Goal: Task Accomplishment & Management: Use online tool/utility

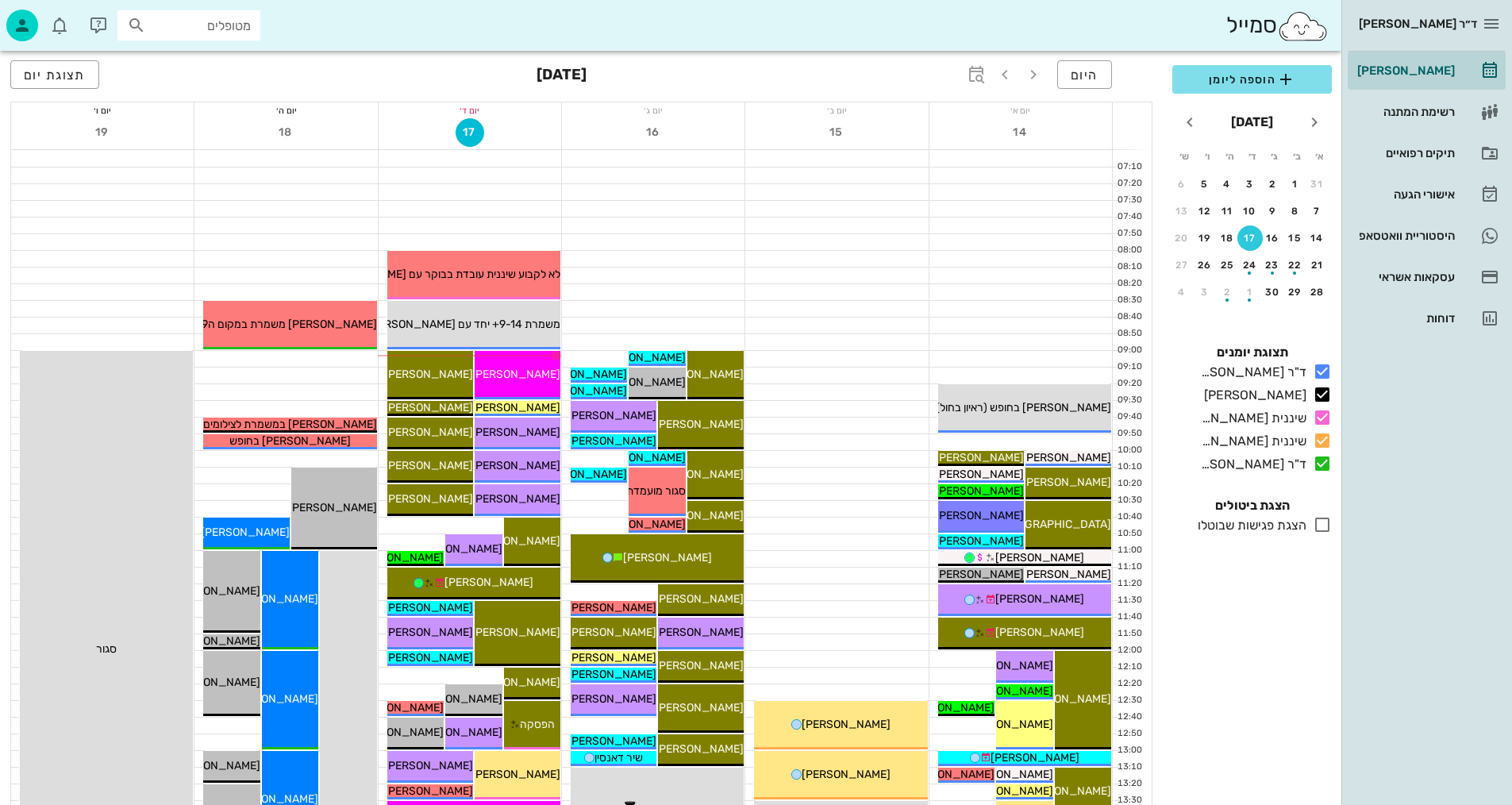
drag, startPoint x: 762, startPoint y: 408, endPoint x: 463, endPoint y: 765, distance: 465.7
click at [762, 409] on div at bounding box center [837, 409] width 182 height 16
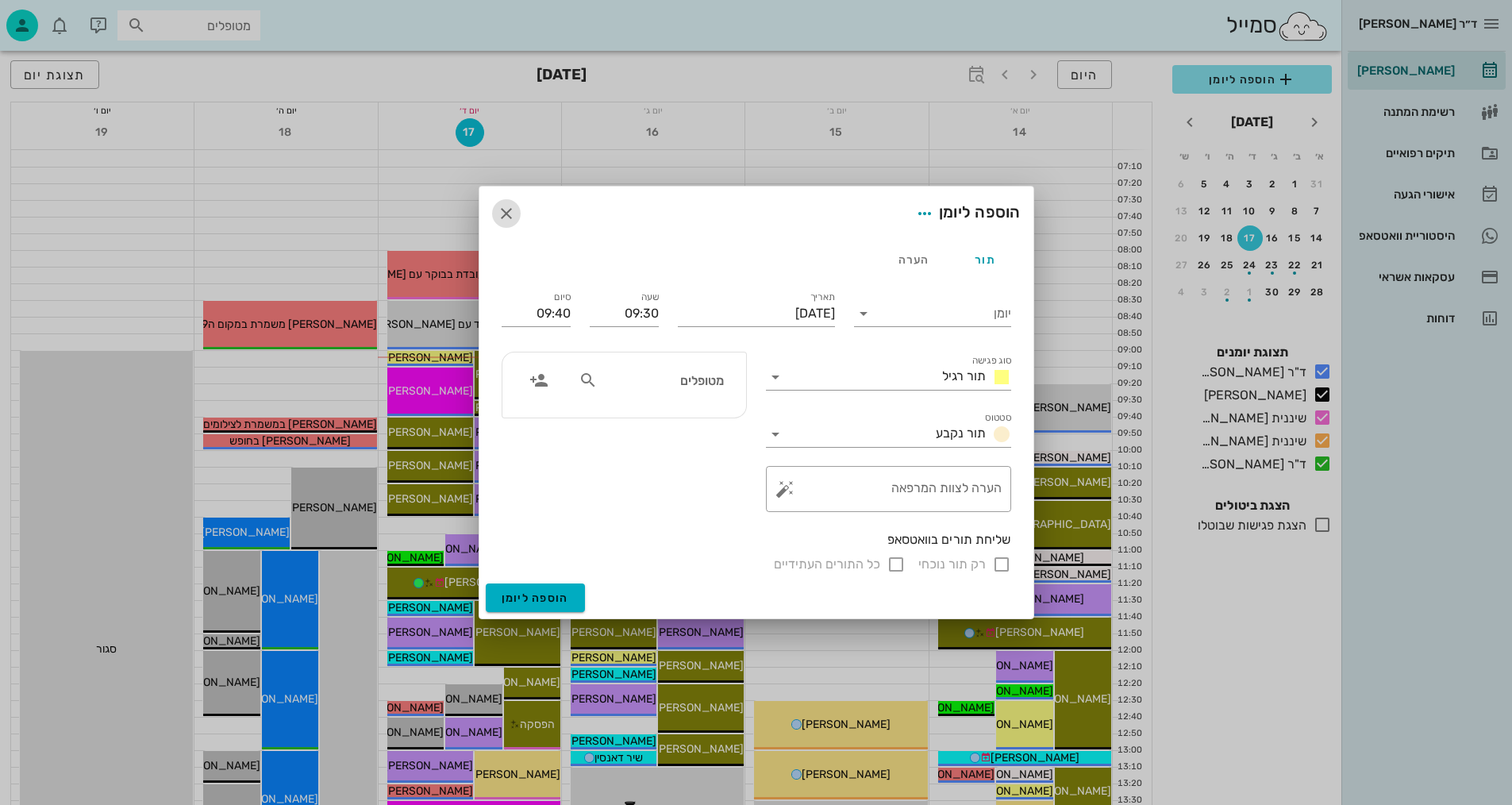
click at [509, 209] on icon "button" at bounding box center [507, 214] width 19 height 19
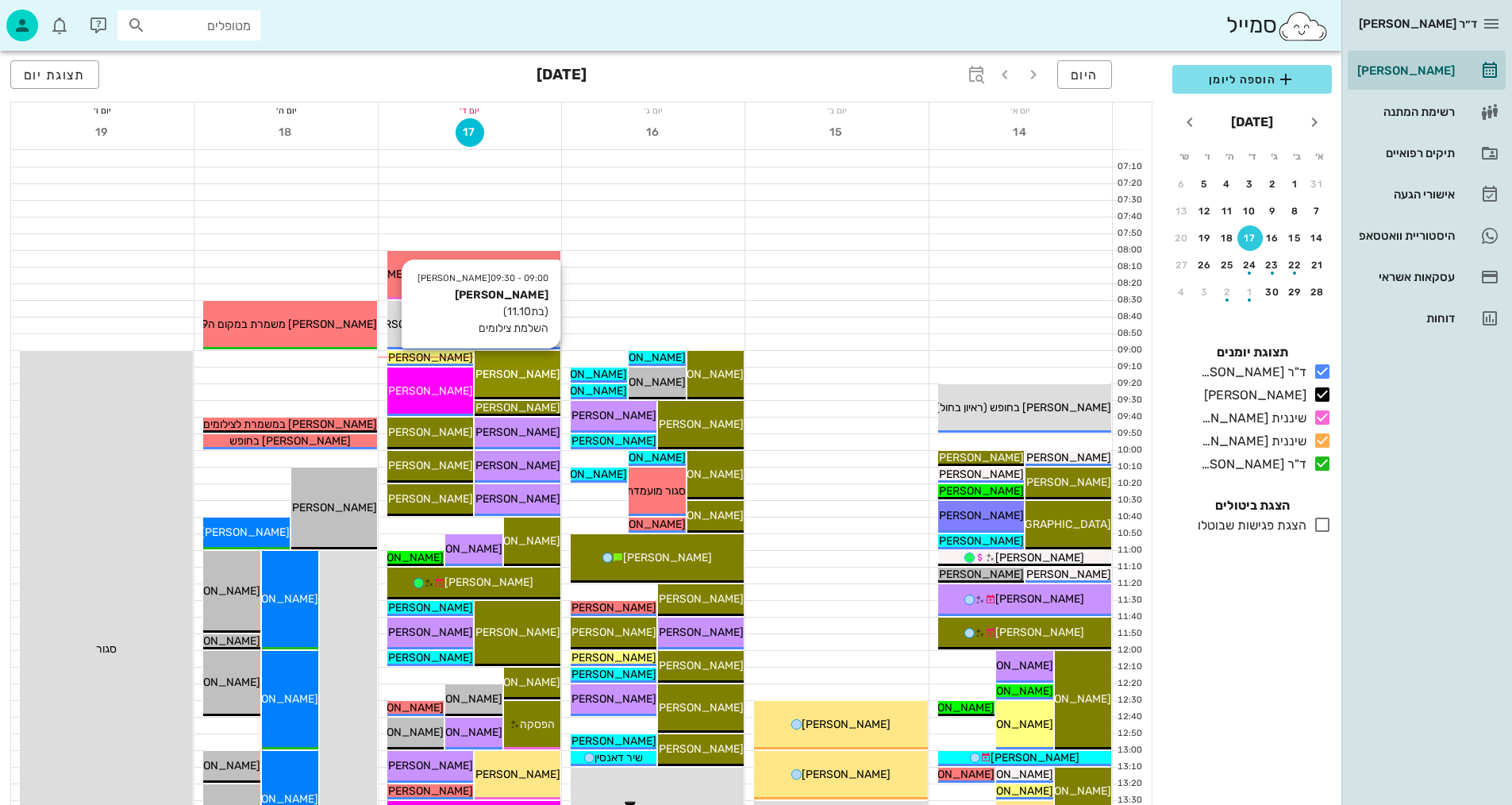
click at [544, 366] on div "[PERSON_NAME]" at bounding box center [517, 373] width 85 height 16
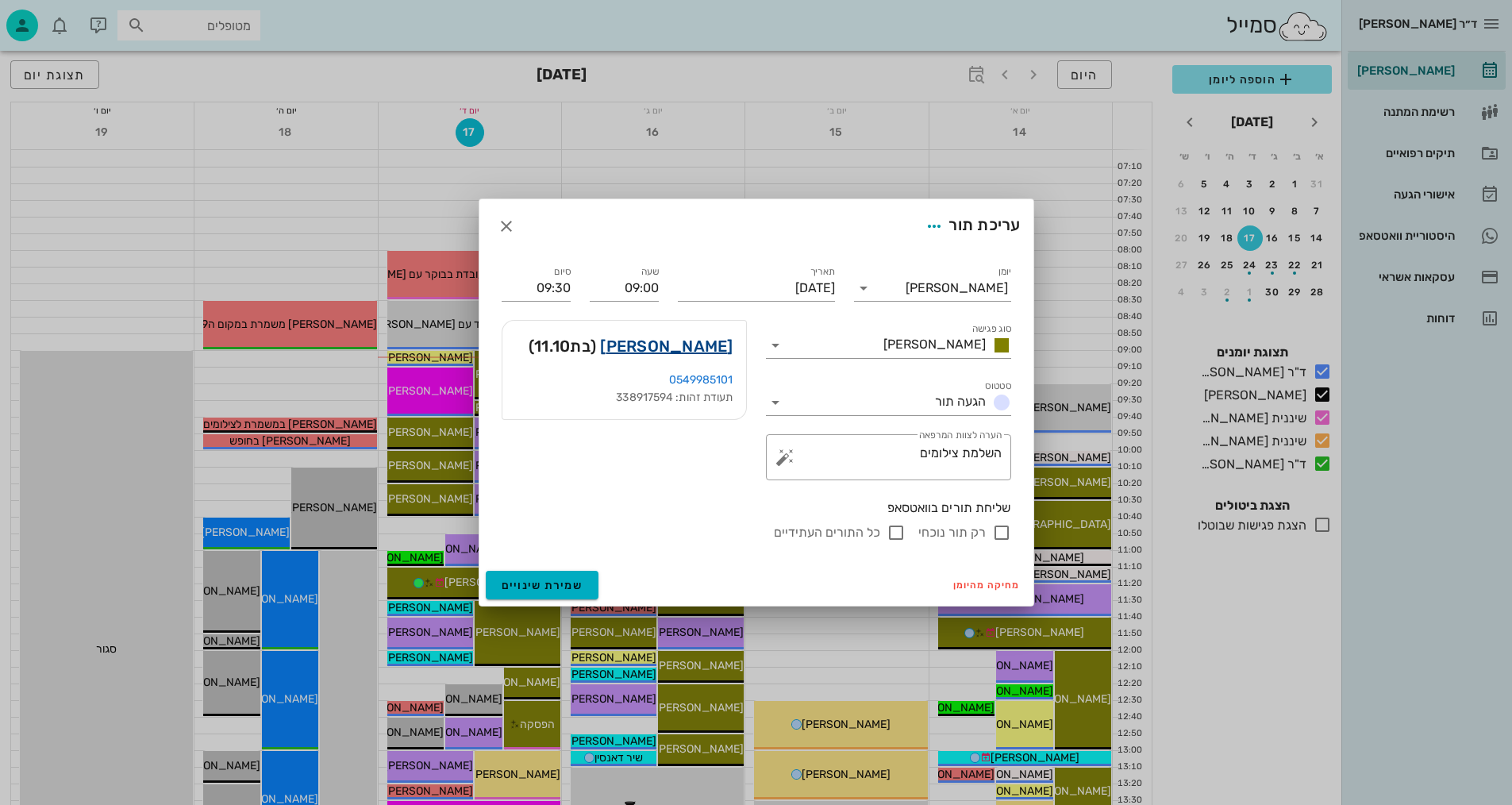
click at [697, 343] on link "[PERSON_NAME]" at bounding box center [666, 345] width 132 height 25
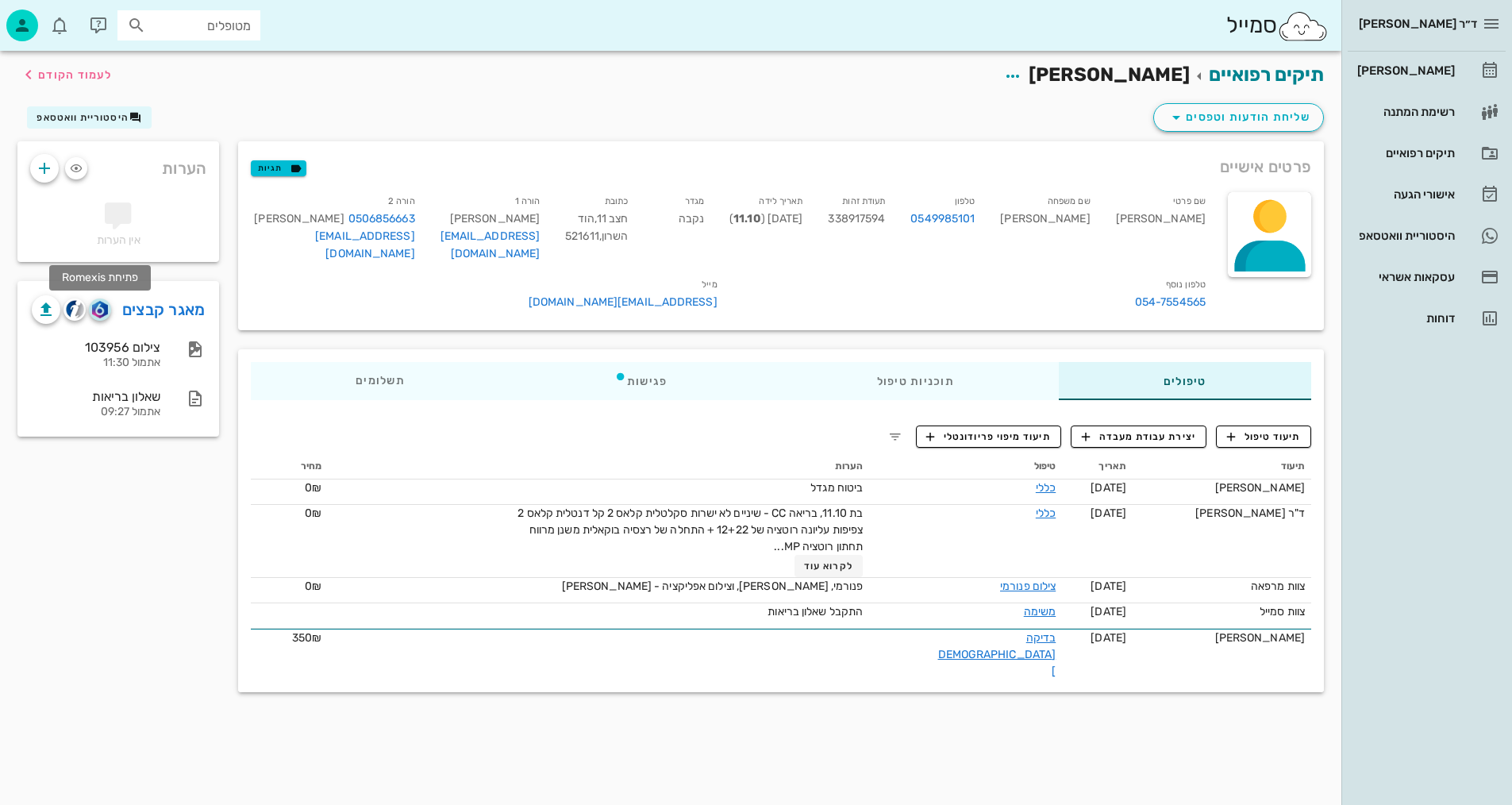
click at [104, 312] on img "button" at bounding box center [100, 309] width 15 height 17
drag, startPoint x: 70, startPoint y: 314, endPoint x: 45, endPoint y: 328, distance: 28.7
click at [70, 313] on img "button" at bounding box center [75, 309] width 18 height 18
click at [782, 785] on div "תיקים רפואיים [PERSON_NAME] לעמוד הקודם שליחת הודעות וטפסים היסטוריית וואטסאפ פ…" at bounding box center [671, 428] width 1341 height 754
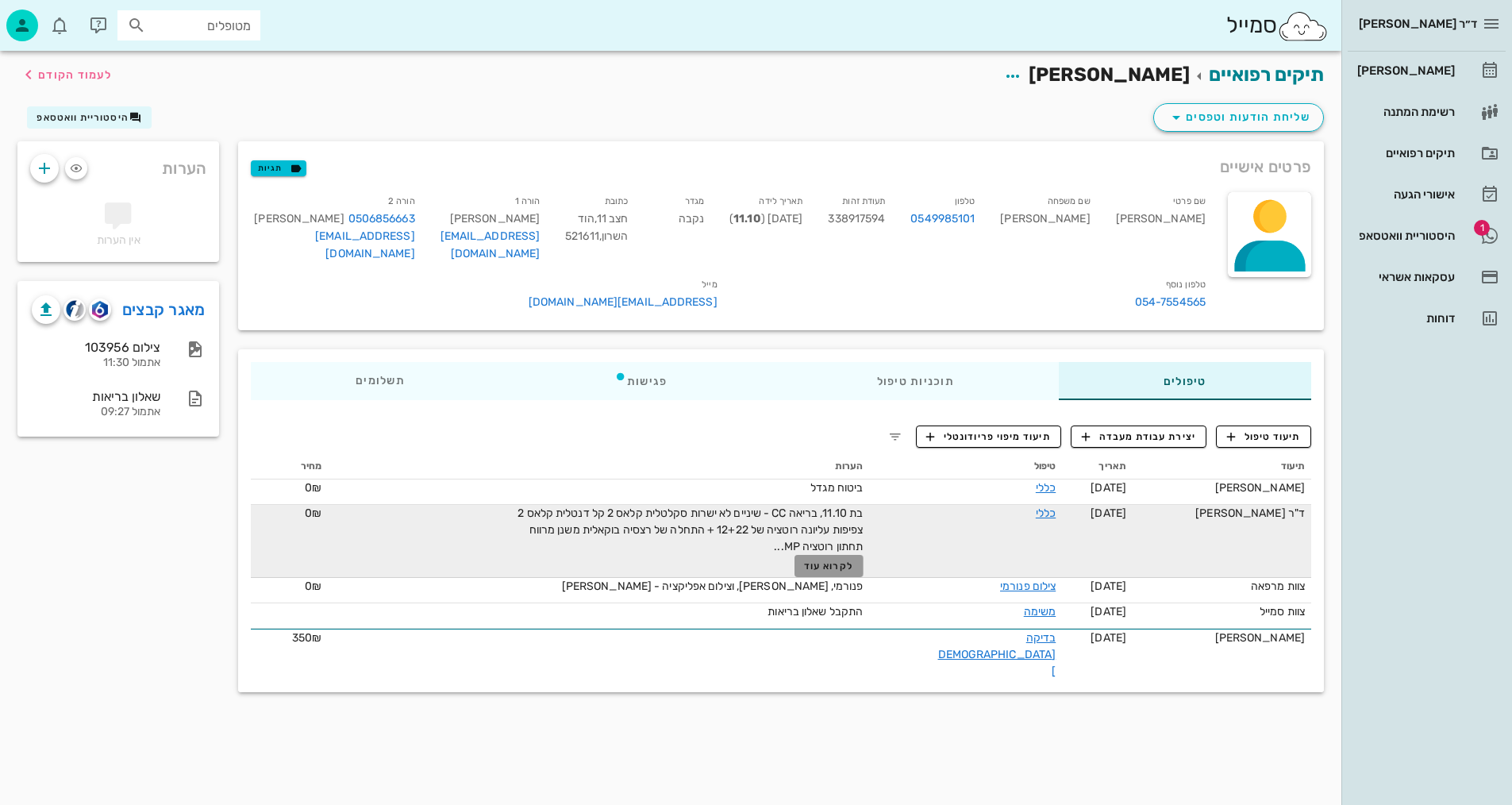
click at [842, 576] on button "לקרוא עוד" at bounding box center [829, 565] width 69 height 22
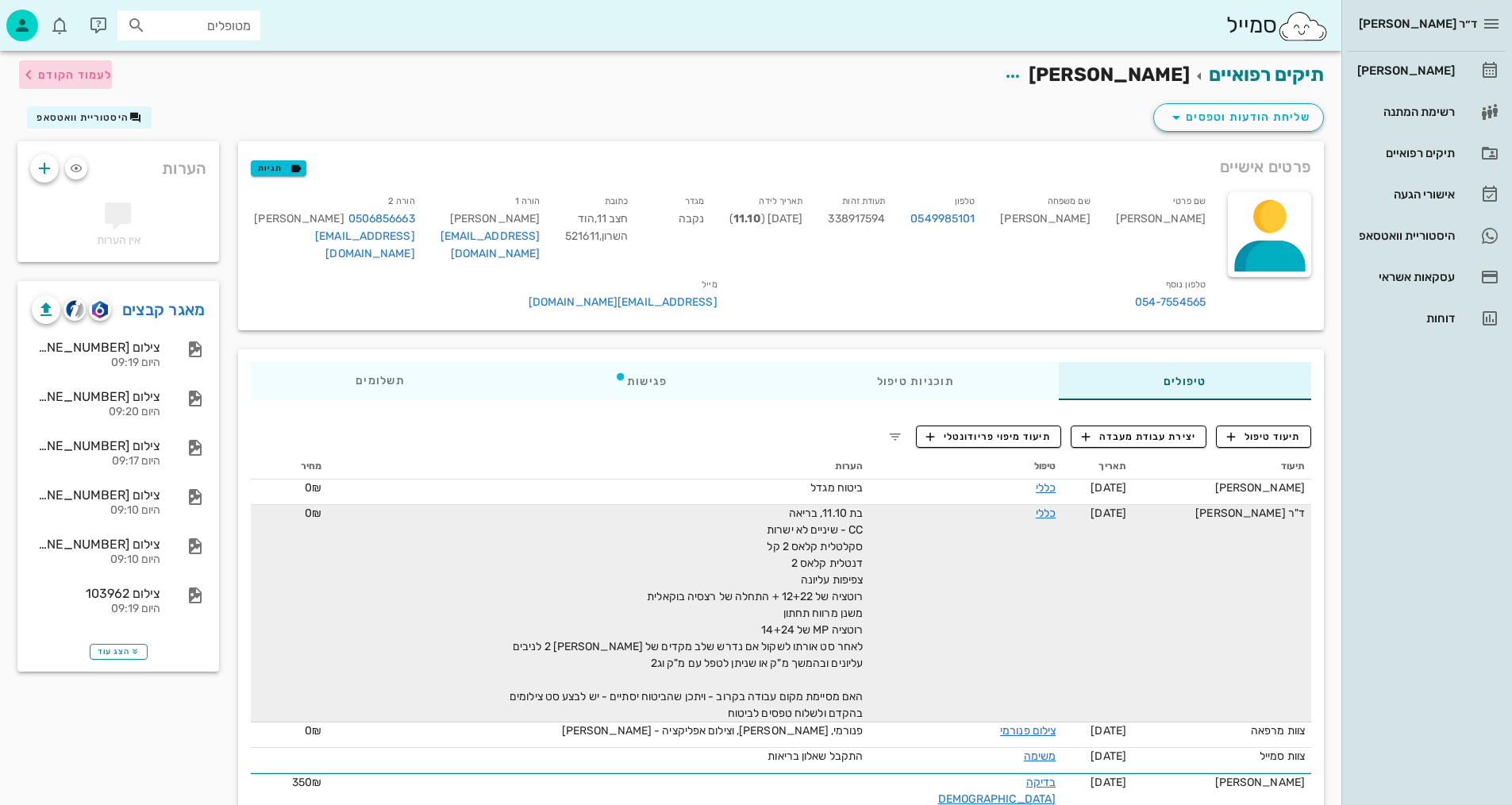
click at [82, 84] on button "לעמוד הקודם" at bounding box center [65, 75] width 93 height 29
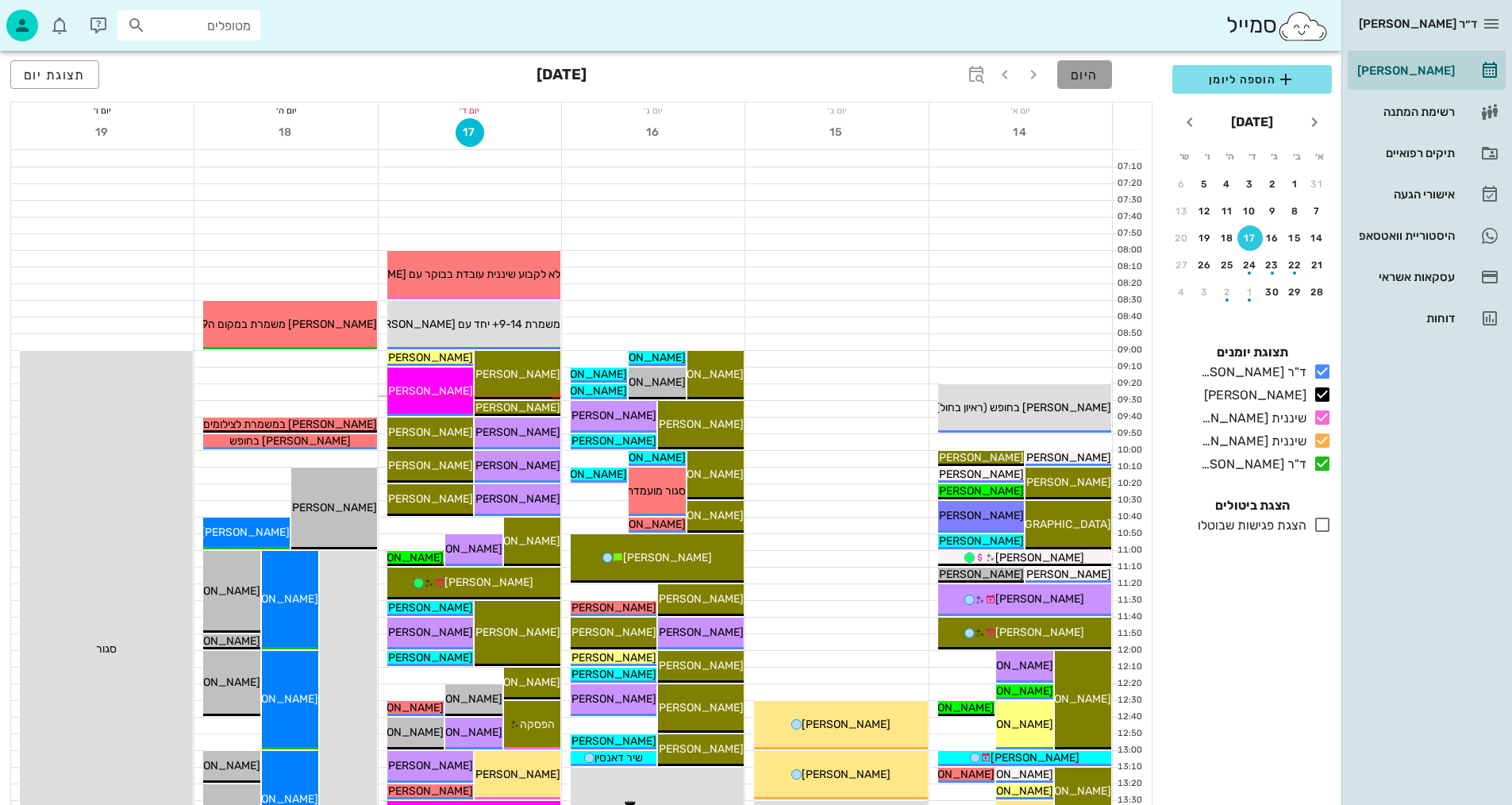
click at [1073, 83] on button "היום" at bounding box center [1084, 75] width 55 height 29
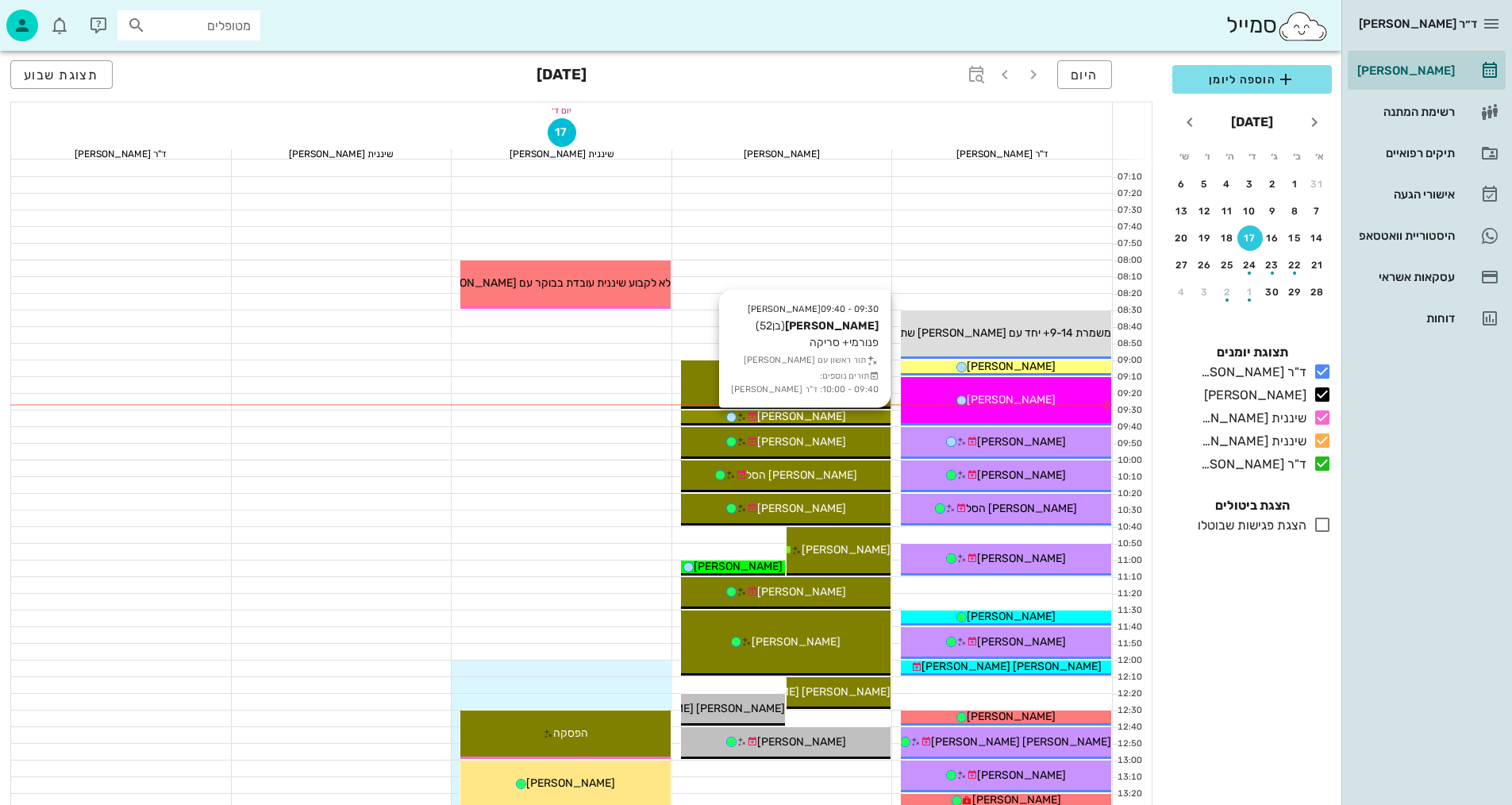
click at [838, 415] on div "[PERSON_NAME]" at bounding box center [786, 415] width 210 height 16
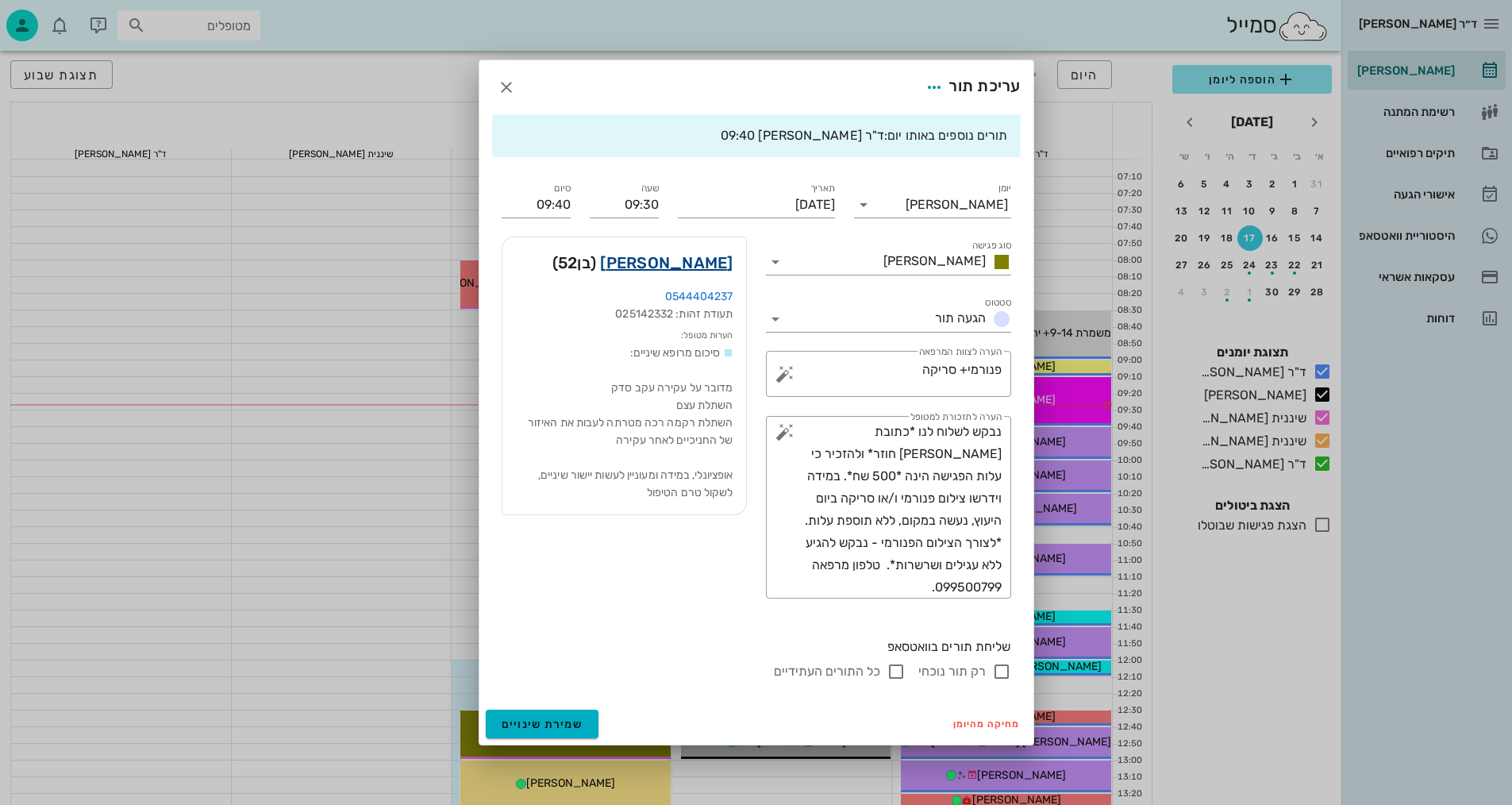
click at [686, 256] on link "[PERSON_NAME]" at bounding box center [666, 263] width 132 height 25
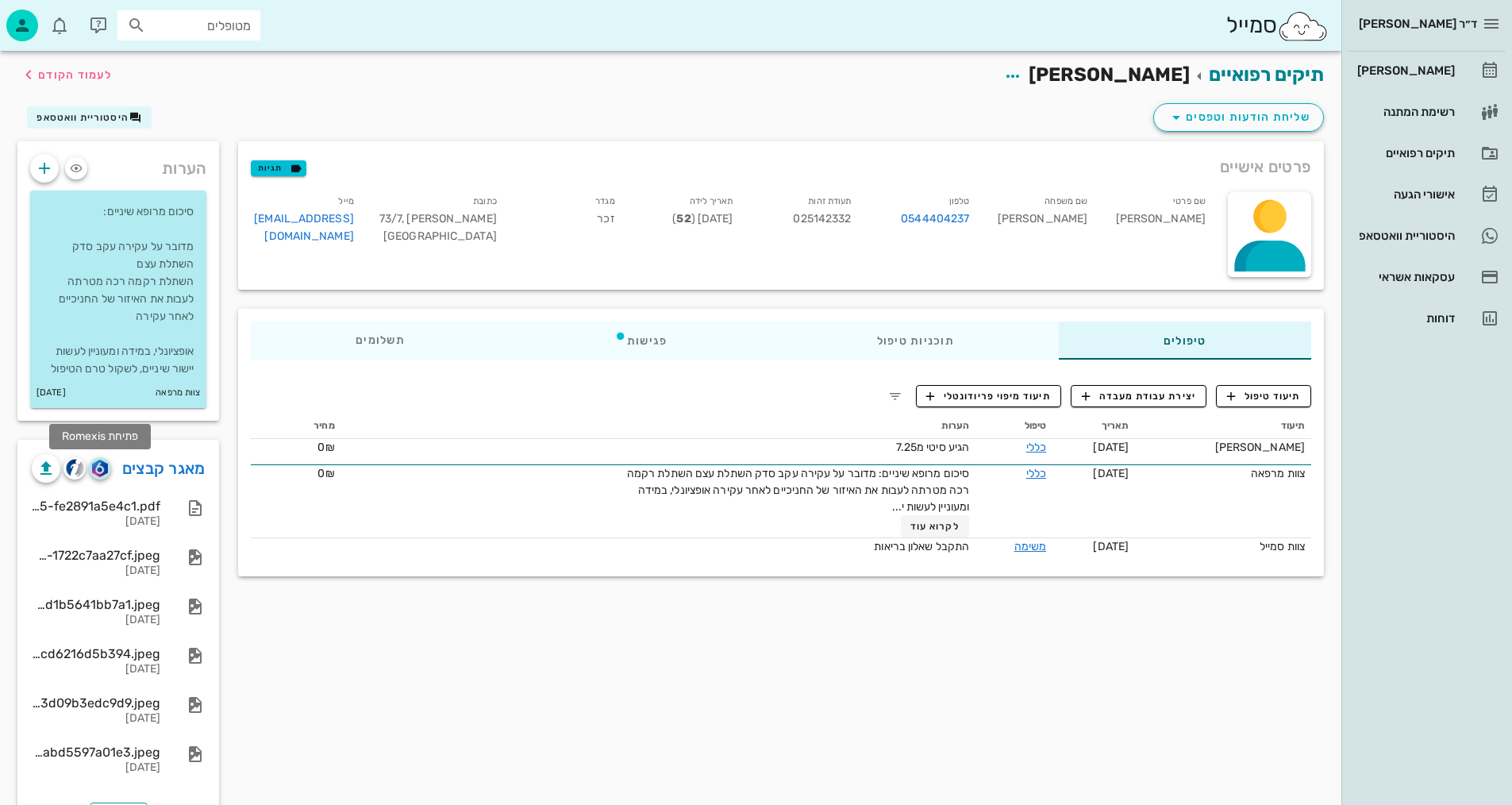
click at [101, 465] on img "button" at bounding box center [100, 468] width 15 height 17
click at [1264, 394] on span "תיעוד טיפול" at bounding box center [1264, 395] width 74 height 14
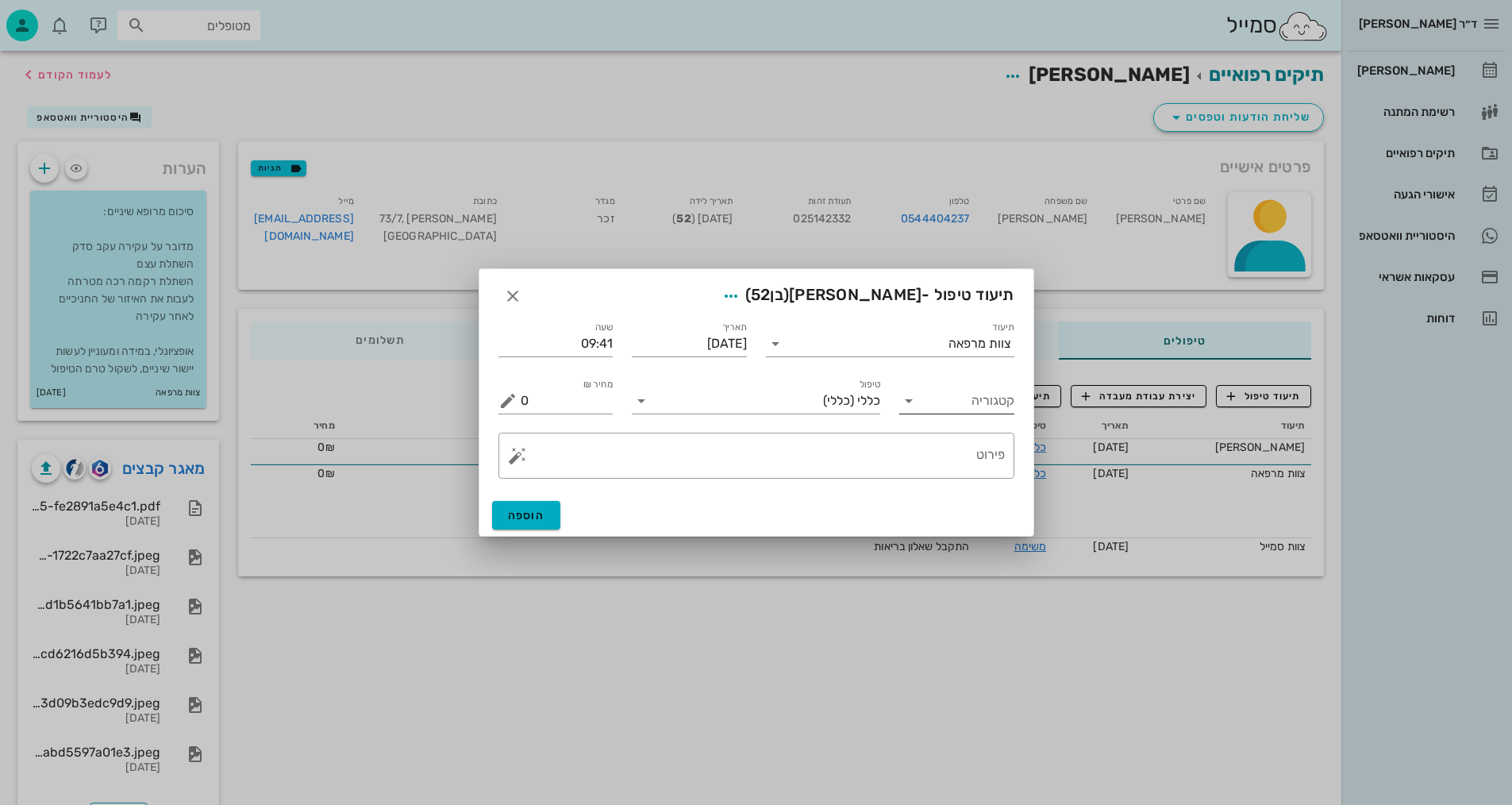
click at [989, 406] on input "קטגוריה" at bounding box center [969, 400] width 89 height 25
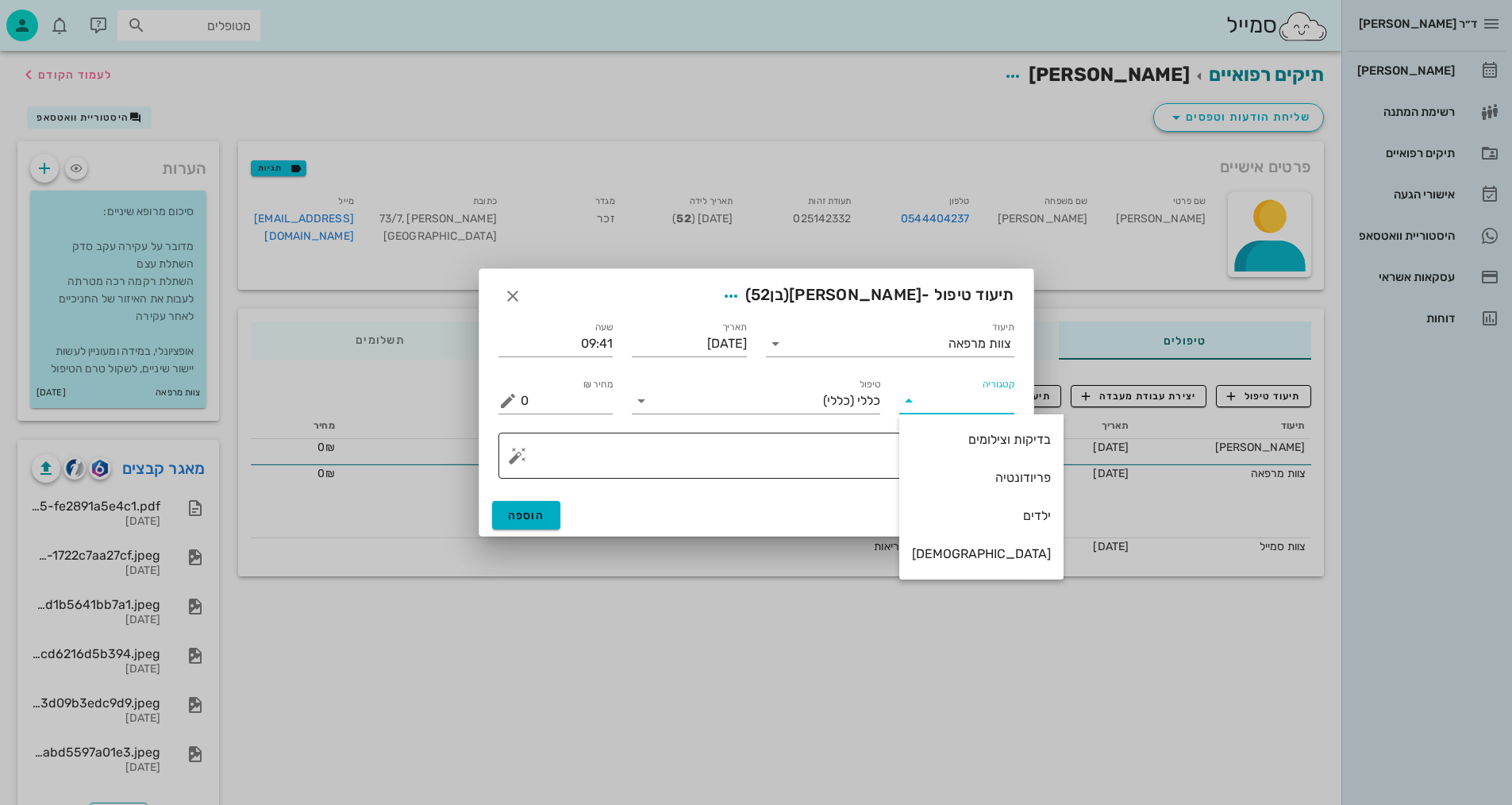
drag, startPoint x: 995, startPoint y: 424, endPoint x: 951, endPoint y: 434, distance: 45.1
click at [991, 424] on div "בדיקות וצילומים" at bounding box center [980, 439] width 139 height 35
type input "בדיקות וצילומים"
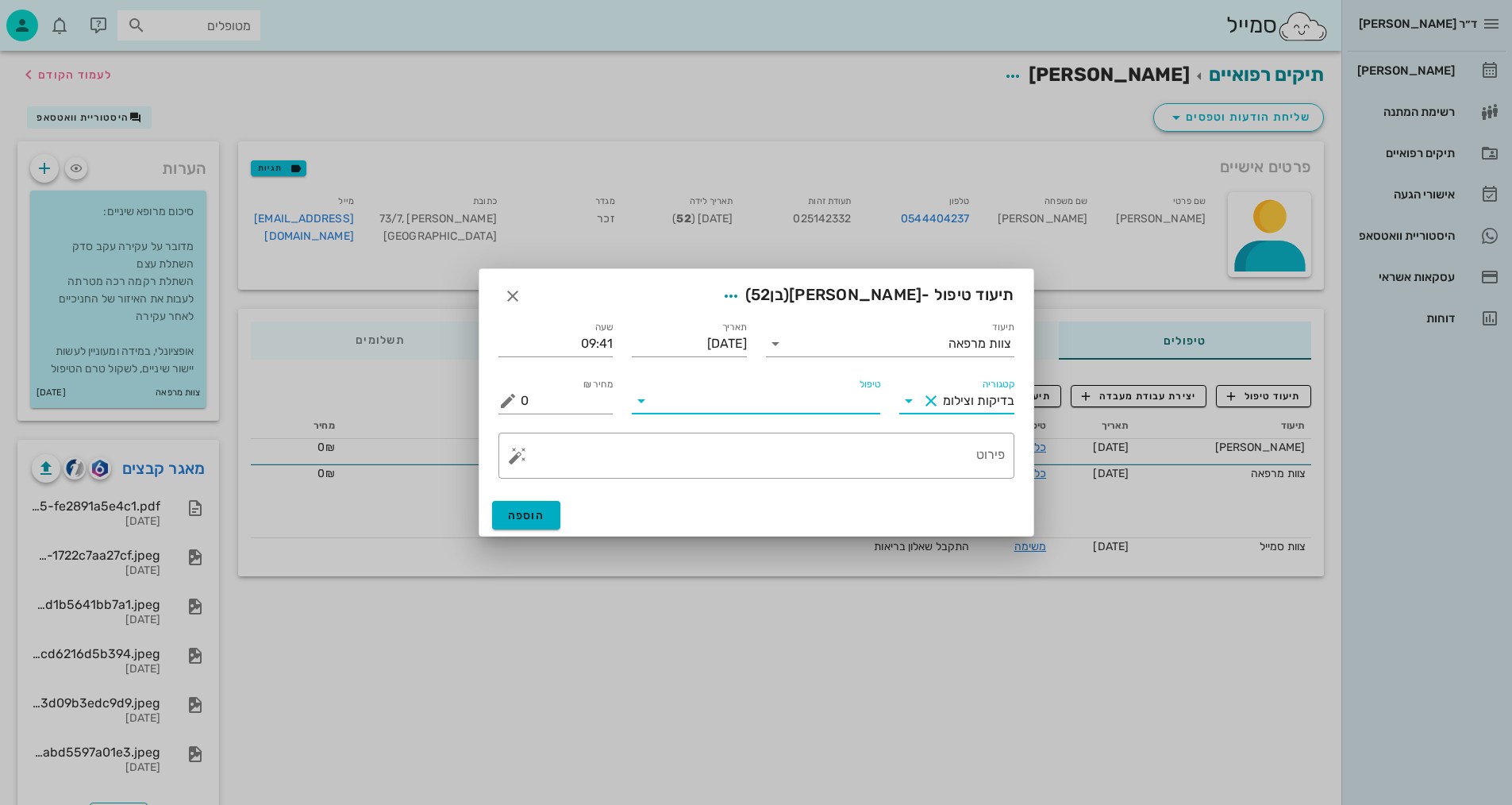
click at [814, 397] on input "טיפול" at bounding box center [768, 400] width 226 height 25
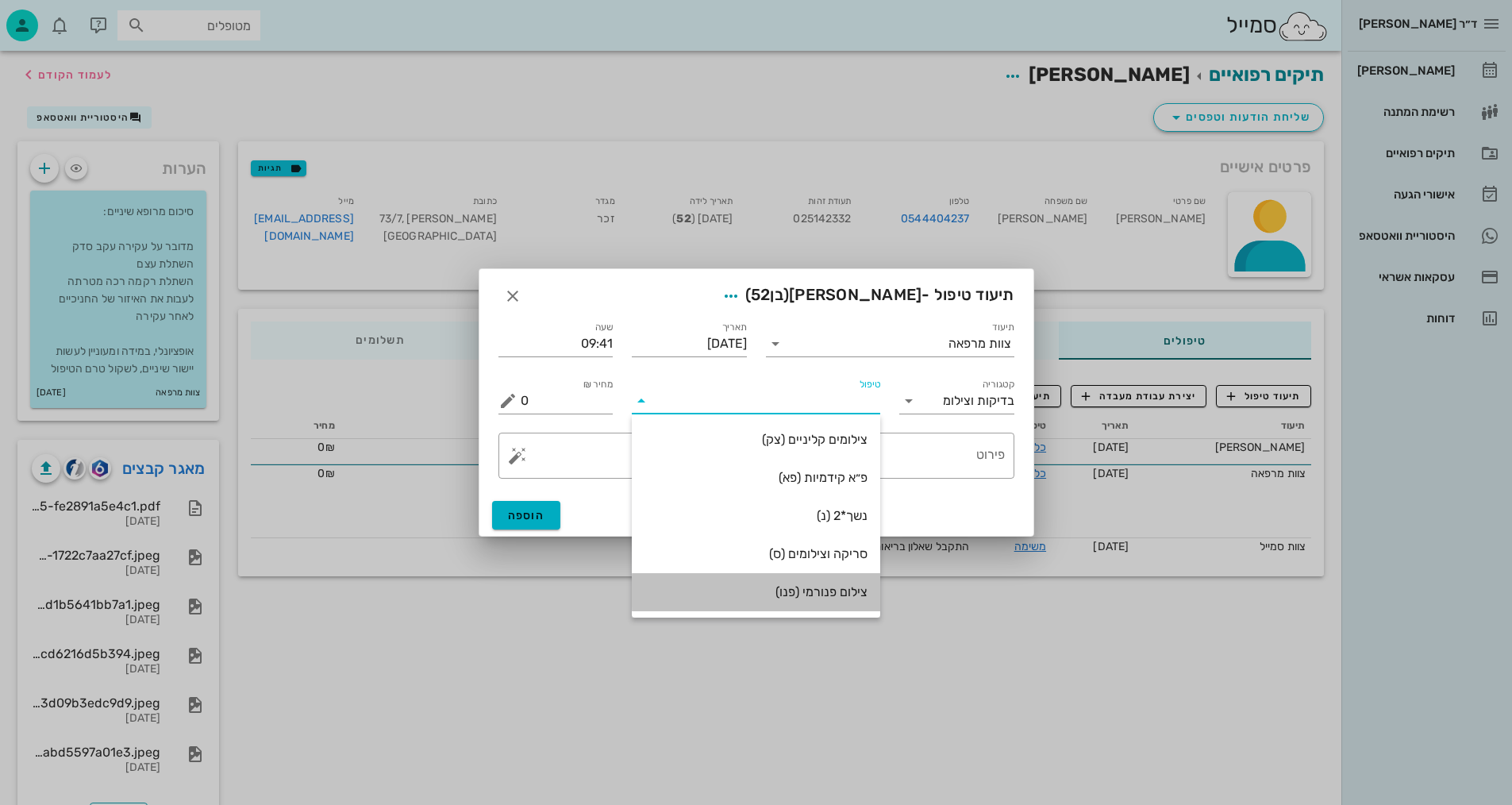
click at [833, 591] on div "צילום פנורמי (פנו)" at bounding box center [756, 592] width 223 height 15
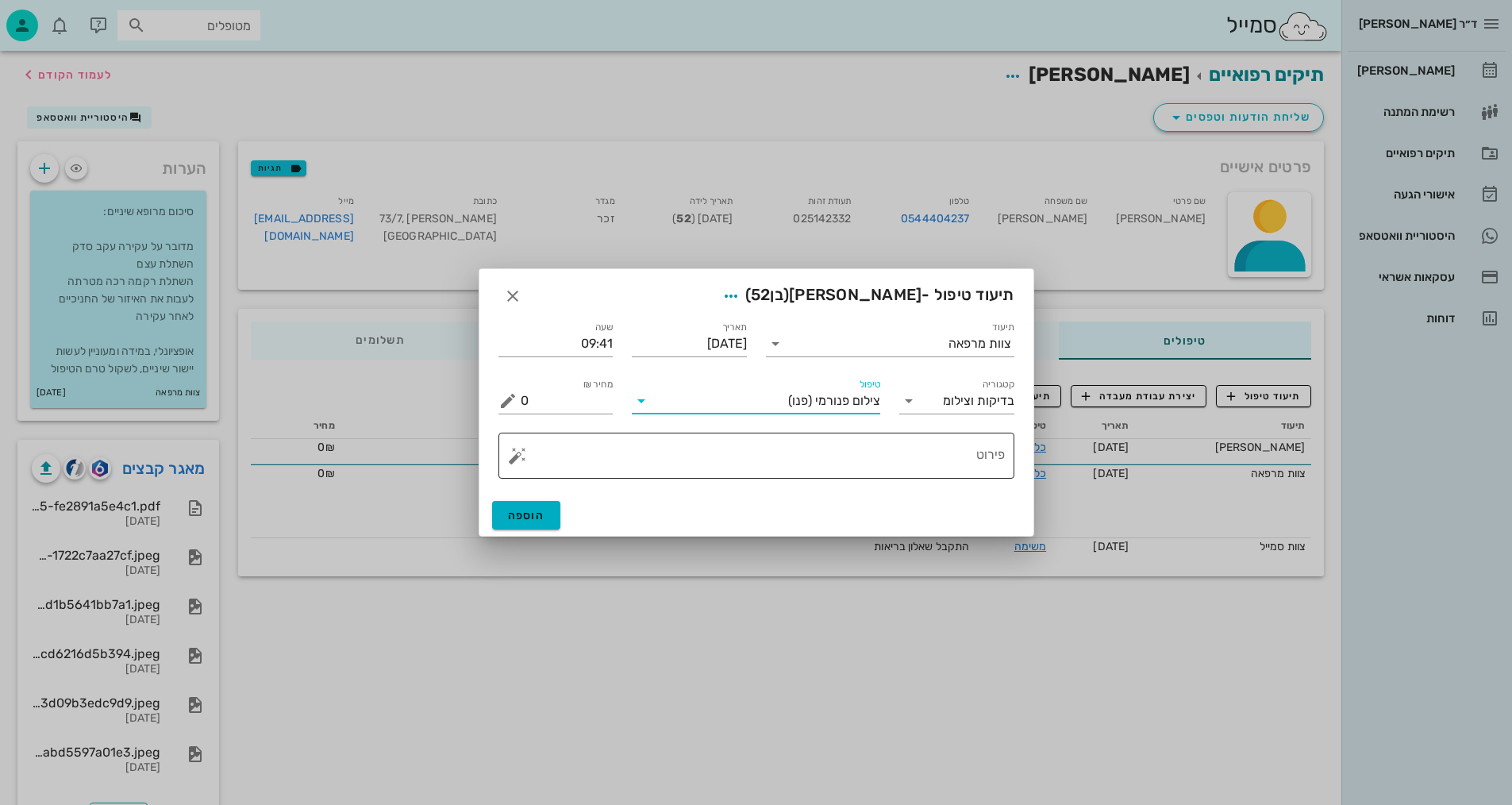
click at [907, 454] on textarea "פירוט" at bounding box center [763, 460] width 484 height 38
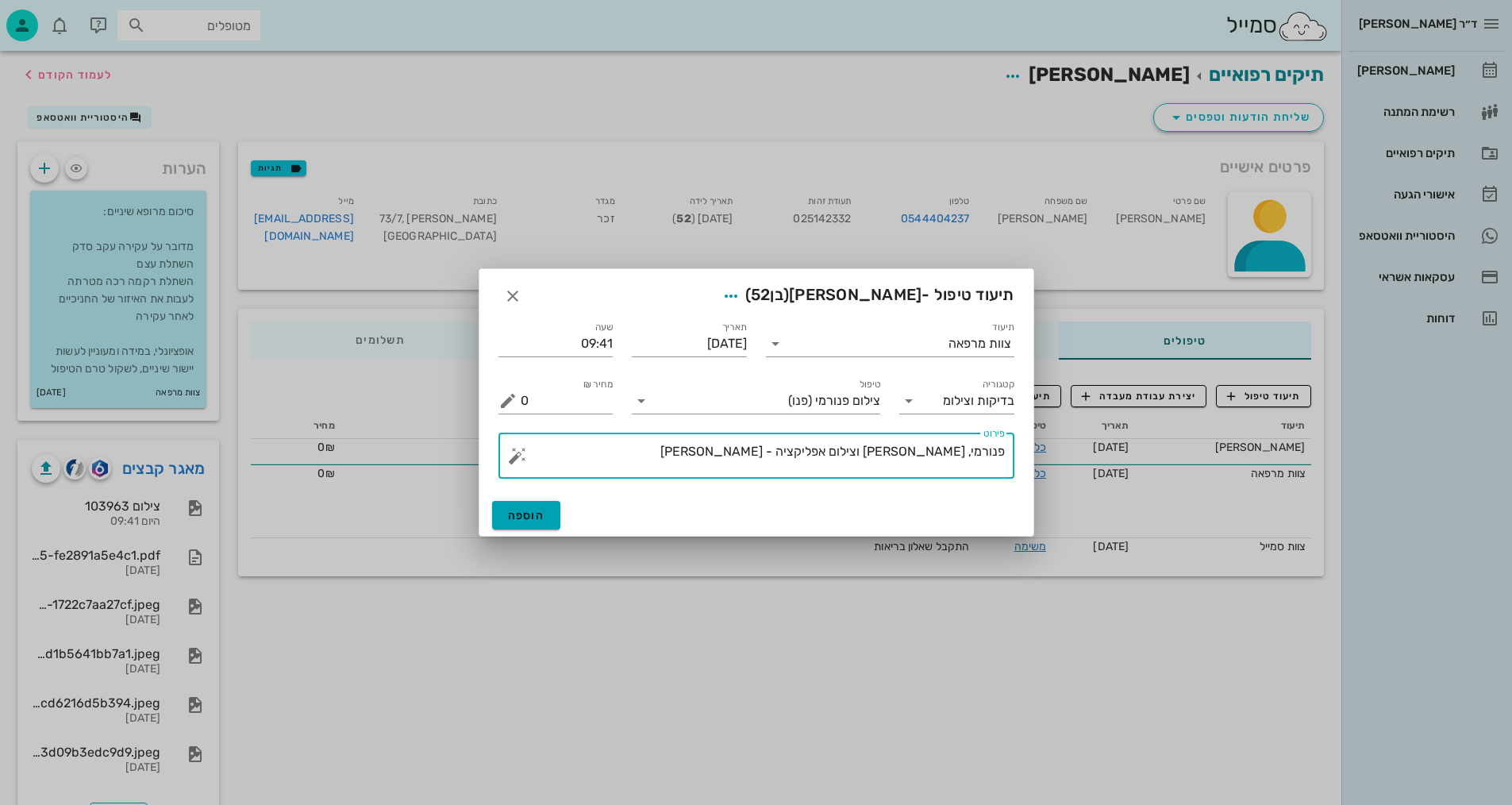
type textarea "פנורמי, [PERSON_NAME] וצילום אפליקציה - [PERSON_NAME]"
click at [525, 514] on span "הוספה" at bounding box center [526, 515] width 37 height 13
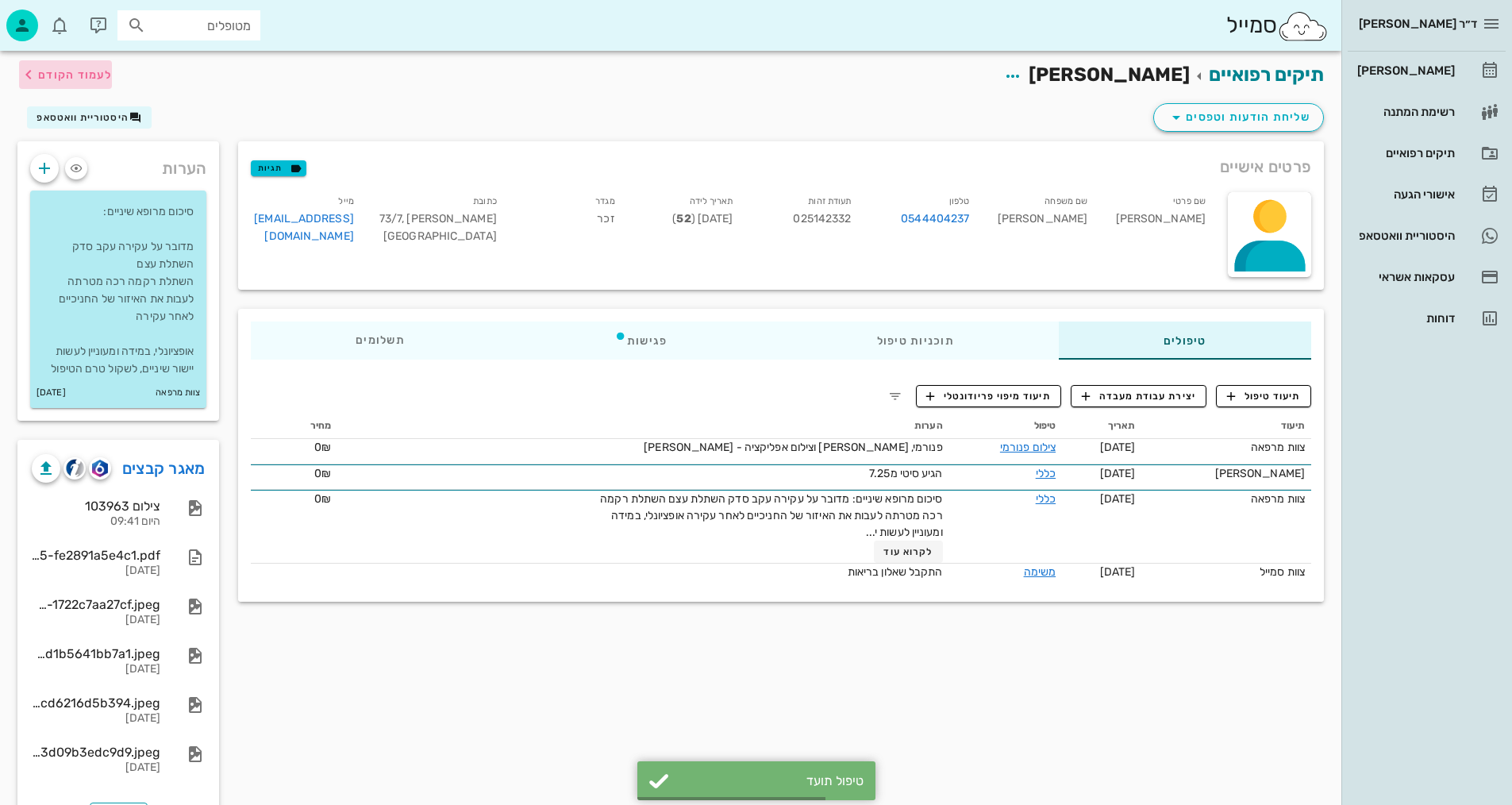
click at [89, 78] on span "לעמוד הקודם" at bounding box center [75, 75] width 74 height 13
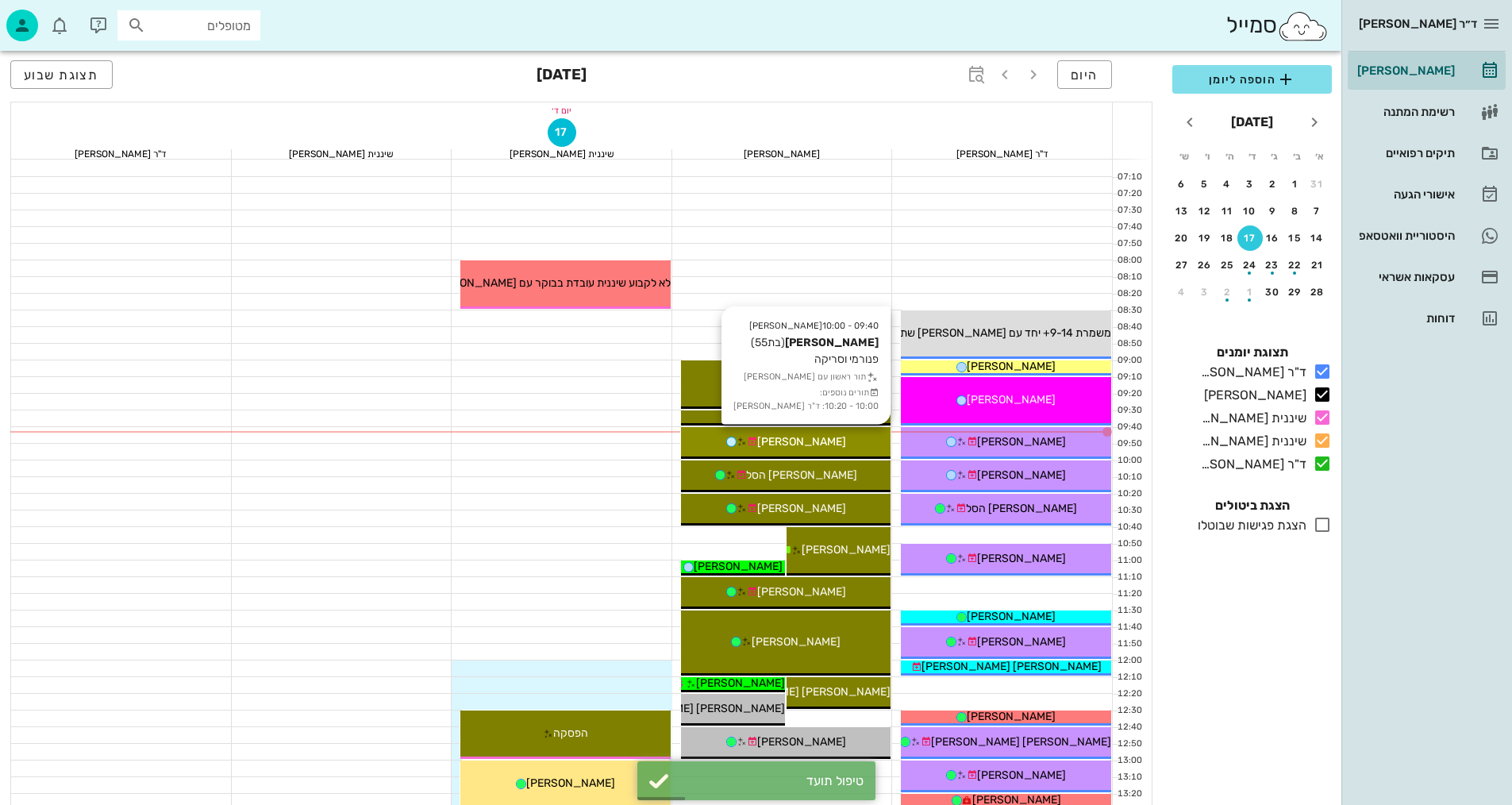
click at [856, 438] on div "[PERSON_NAME]" at bounding box center [786, 441] width 210 height 16
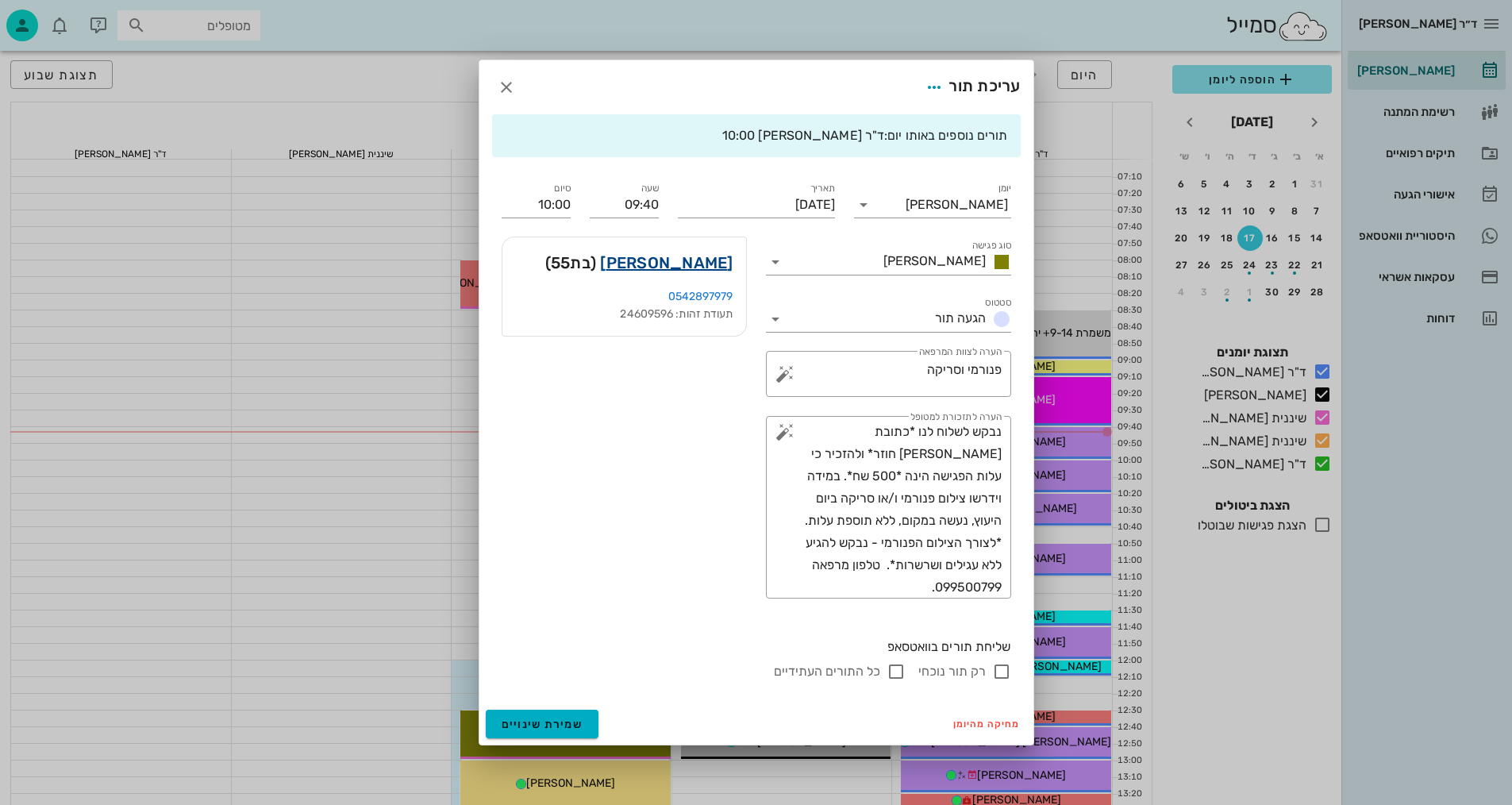
click at [723, 268] on link "[PERSON_NAME]" at bounding box center [666, 263] width 132 height 25
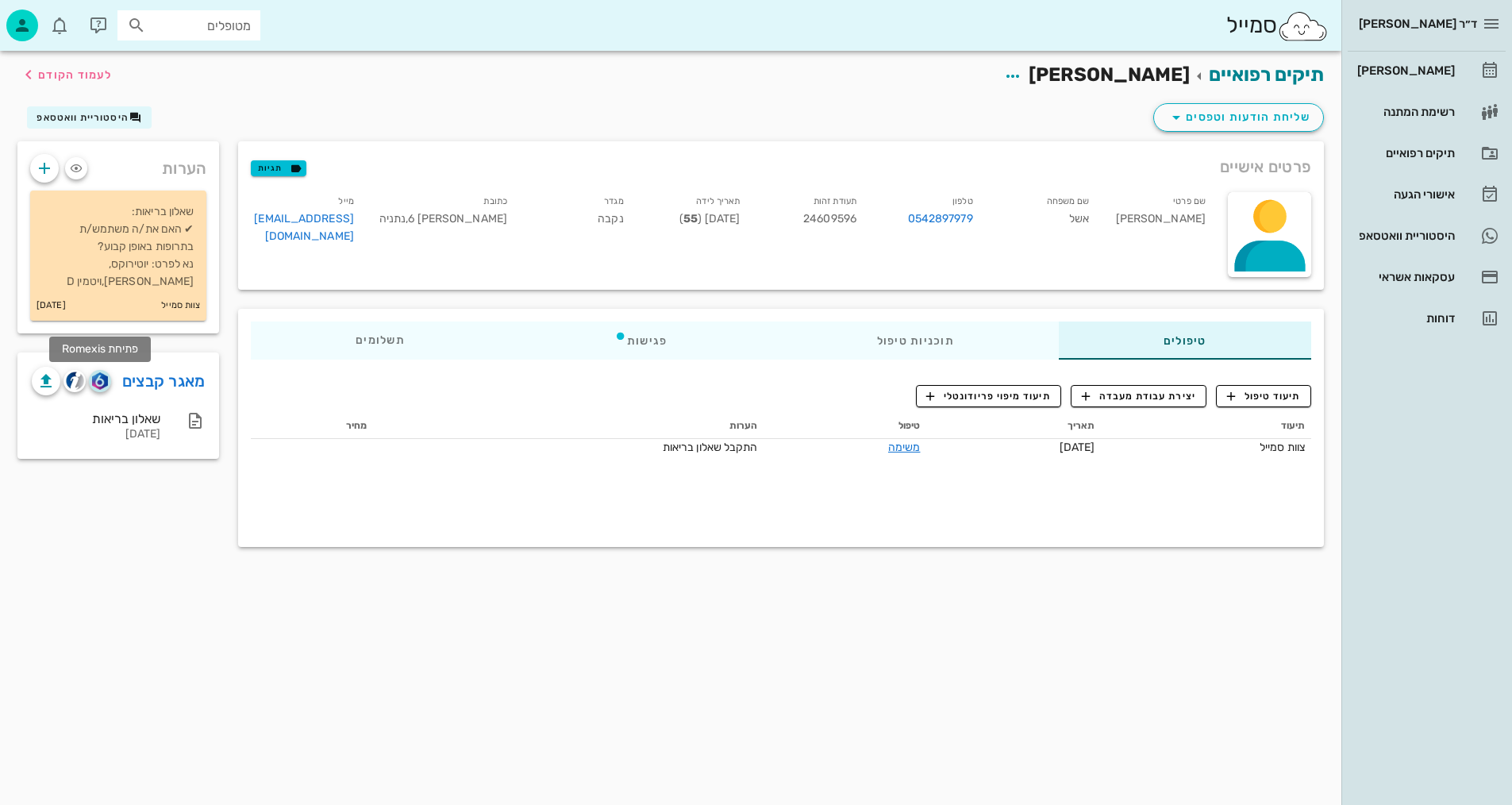
click at [100, 383] on img "button" at bounding box center [100, 381] width 15 height 17
click at [1250, 401] on span "תיעוד טיפול" at bounding box center [1264, 395] width 74 height 14
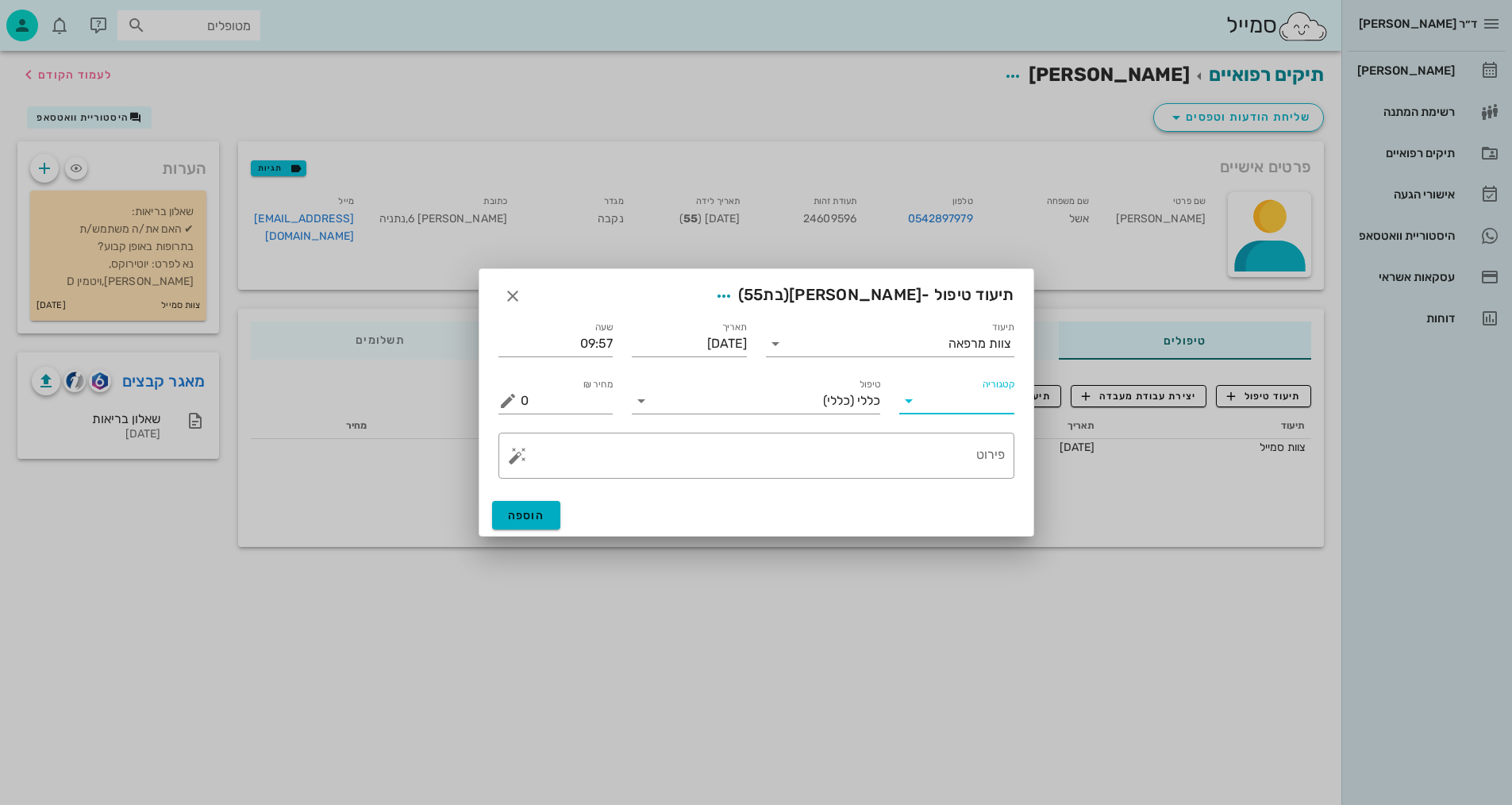
click at [956, 407] on input "קטגוריה" at bounding box center [969, 400] width 89 height 25
click at [971, 444] on div "בדיקות וצילומים" at bounding box center [980, 439] width 139 height 15
type input "בדיקות וצילומים"
click at [838, 396] on input "טיפול" at bounding box center [768, 400] width 226 height 25
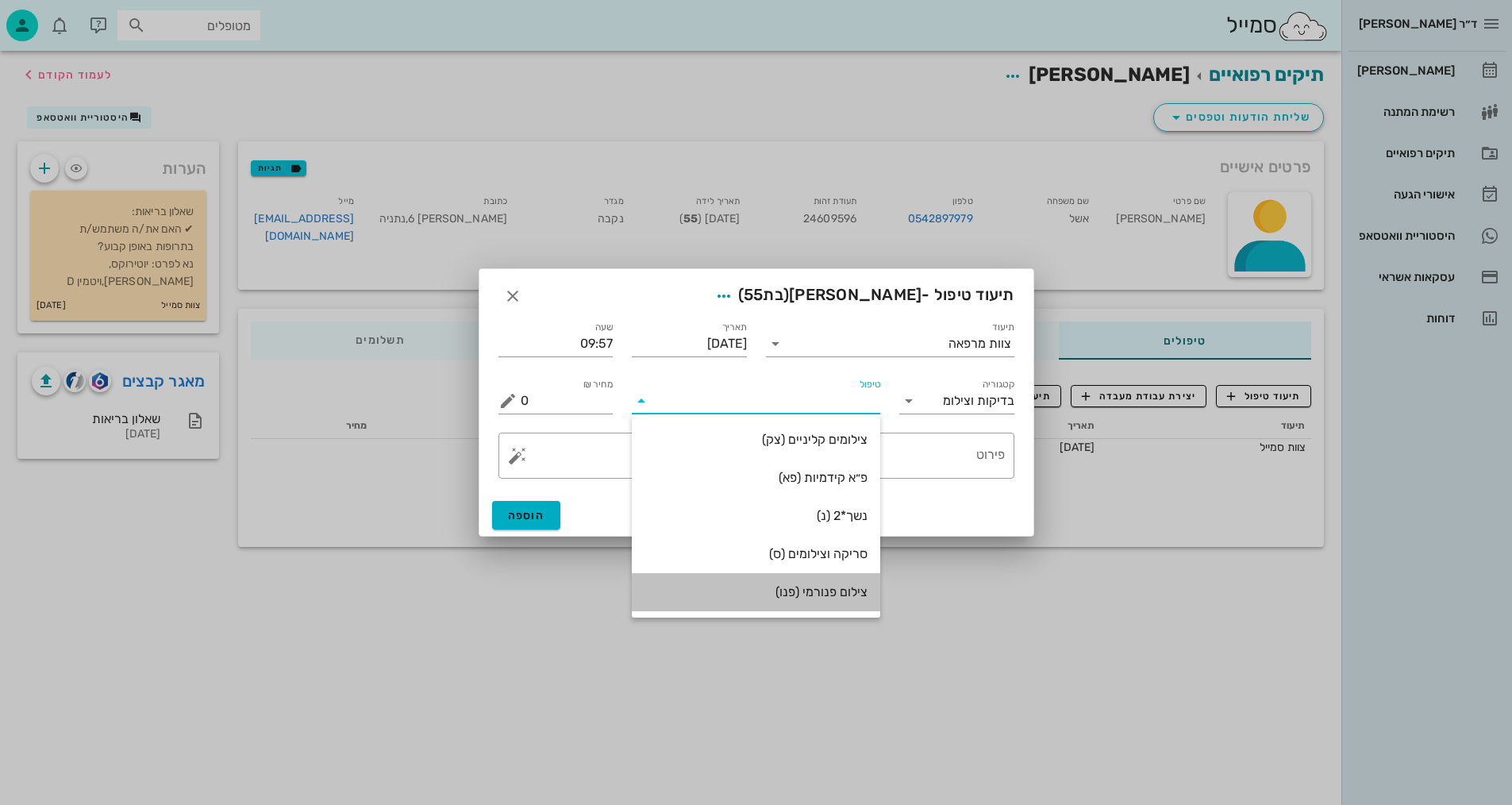
click at [802, 585] on div "צילום פנורמי (פנו)" at bounding box center [756, 592] width 223 height 15
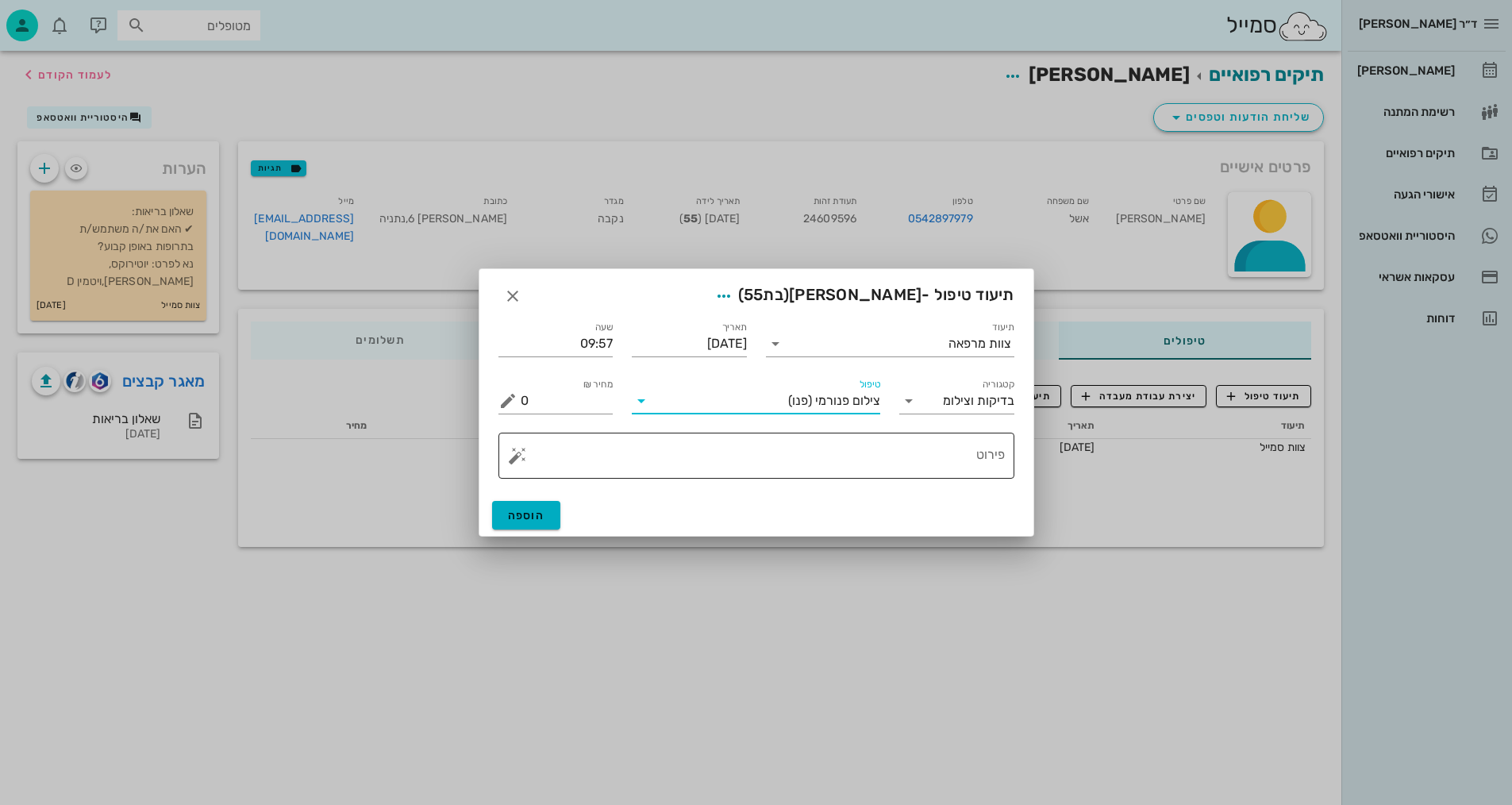
click at [902, 470] on textarea "פירוט" at bounding box center [763, 460] width 484 height 38
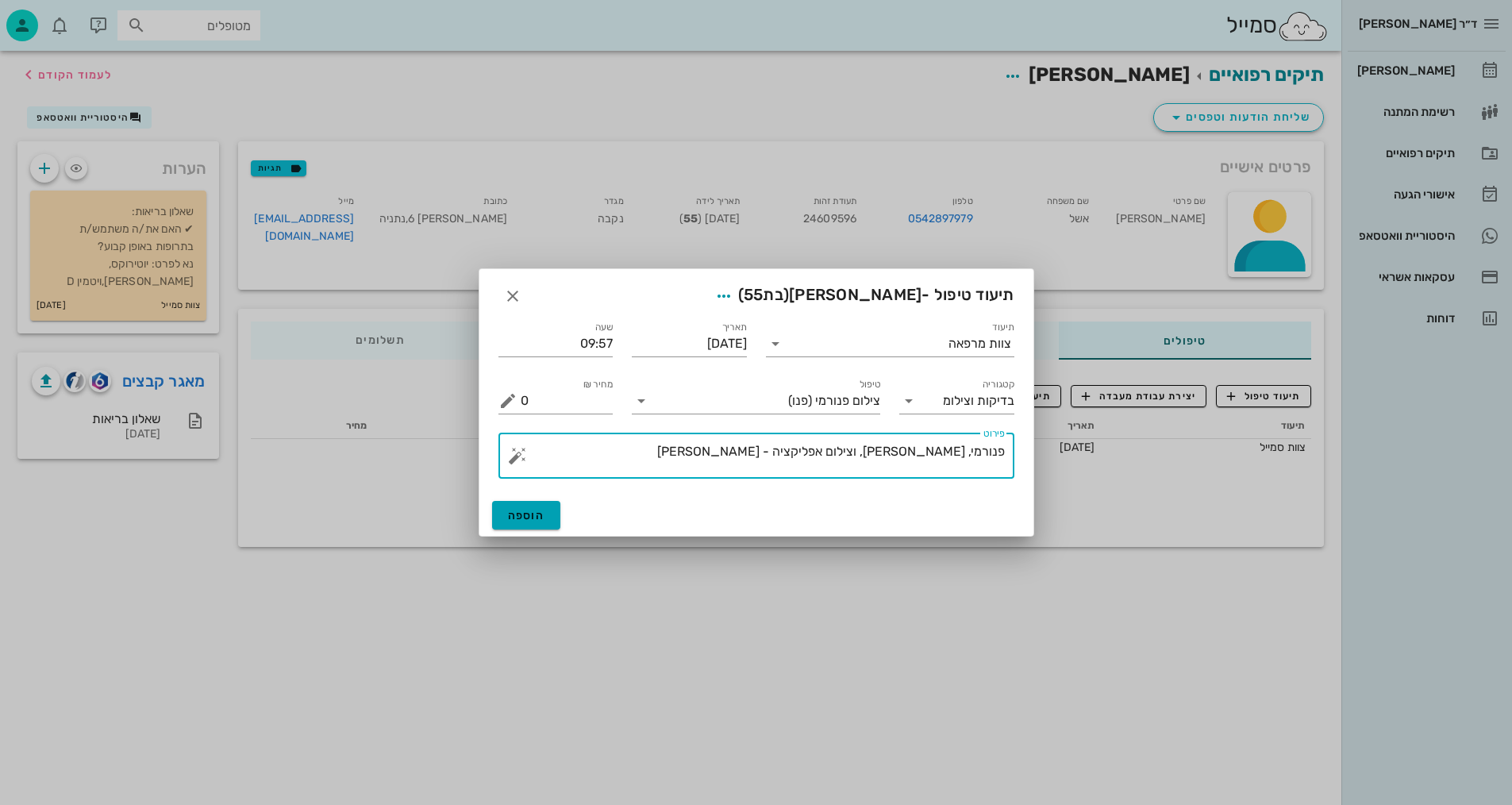
type textarea "פנורמי, [PERSON_NAME], וצילום אפליקציה - [PERSON_NAME]"
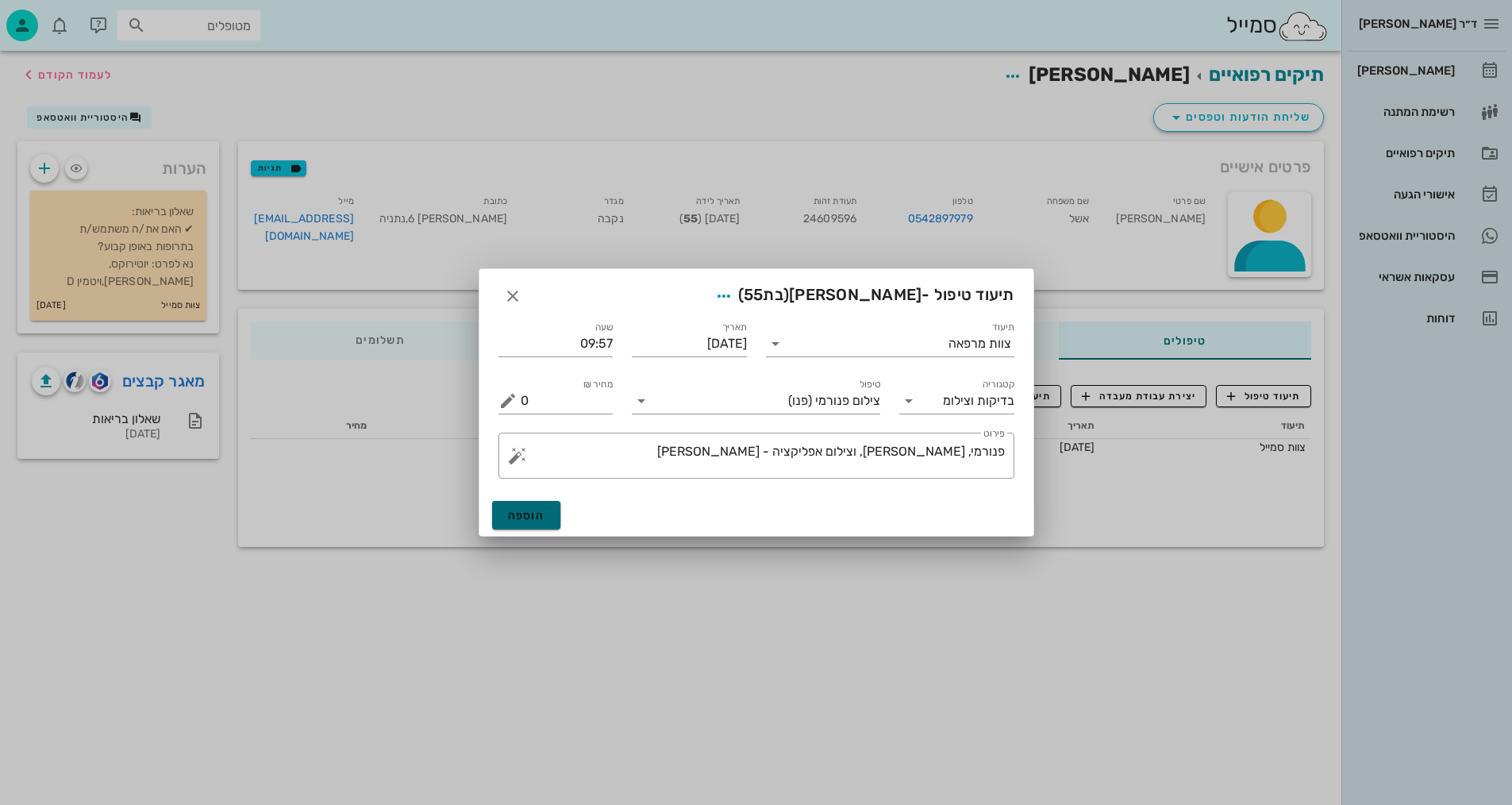
click at [504, 520] on button "הוספה" at bounding box center [527, 515] width 69 height 29
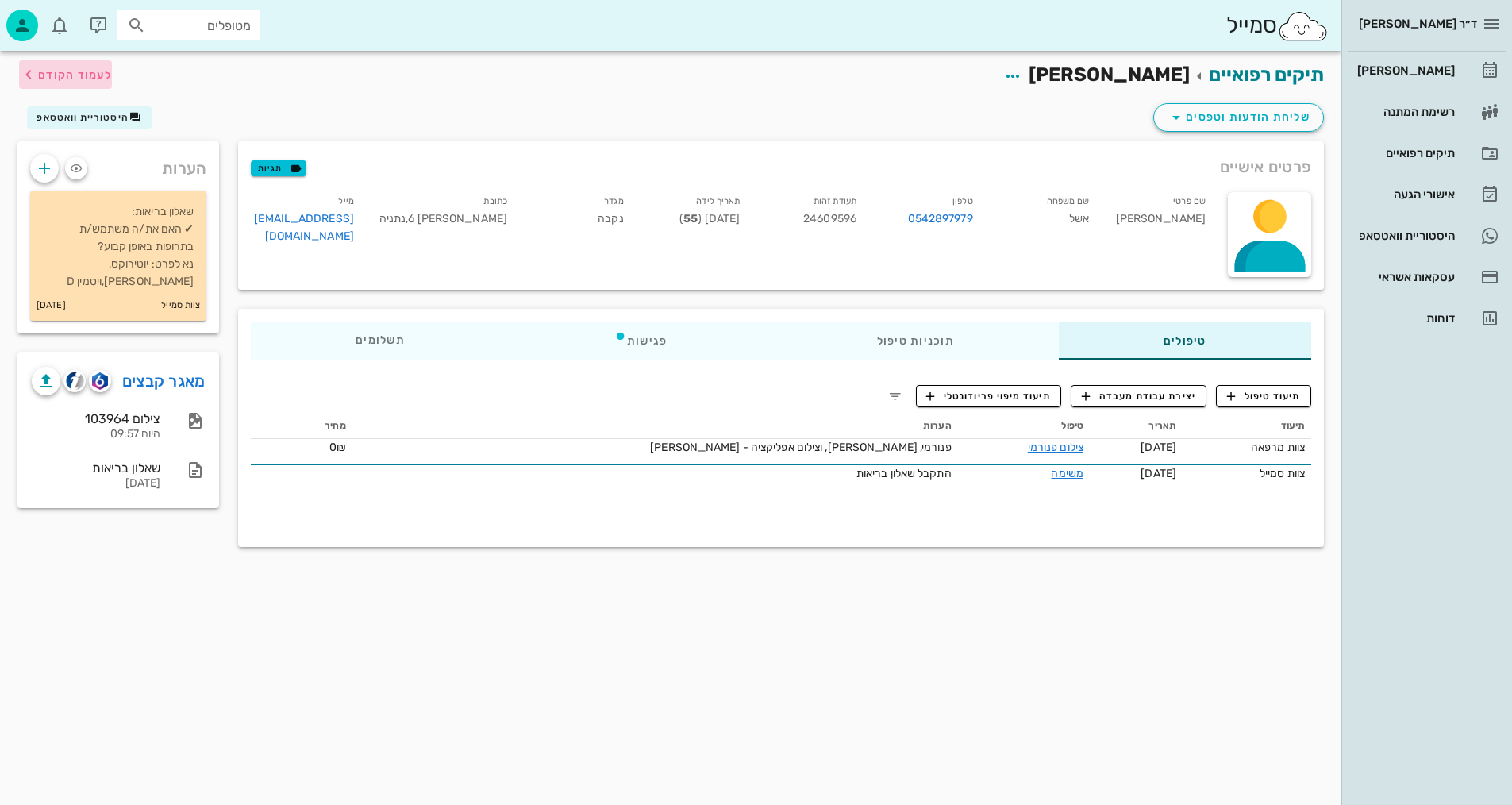
click at [87, 71] on span "לעמוד הקודם" at bounding box center [75, 75] width 74 height 13
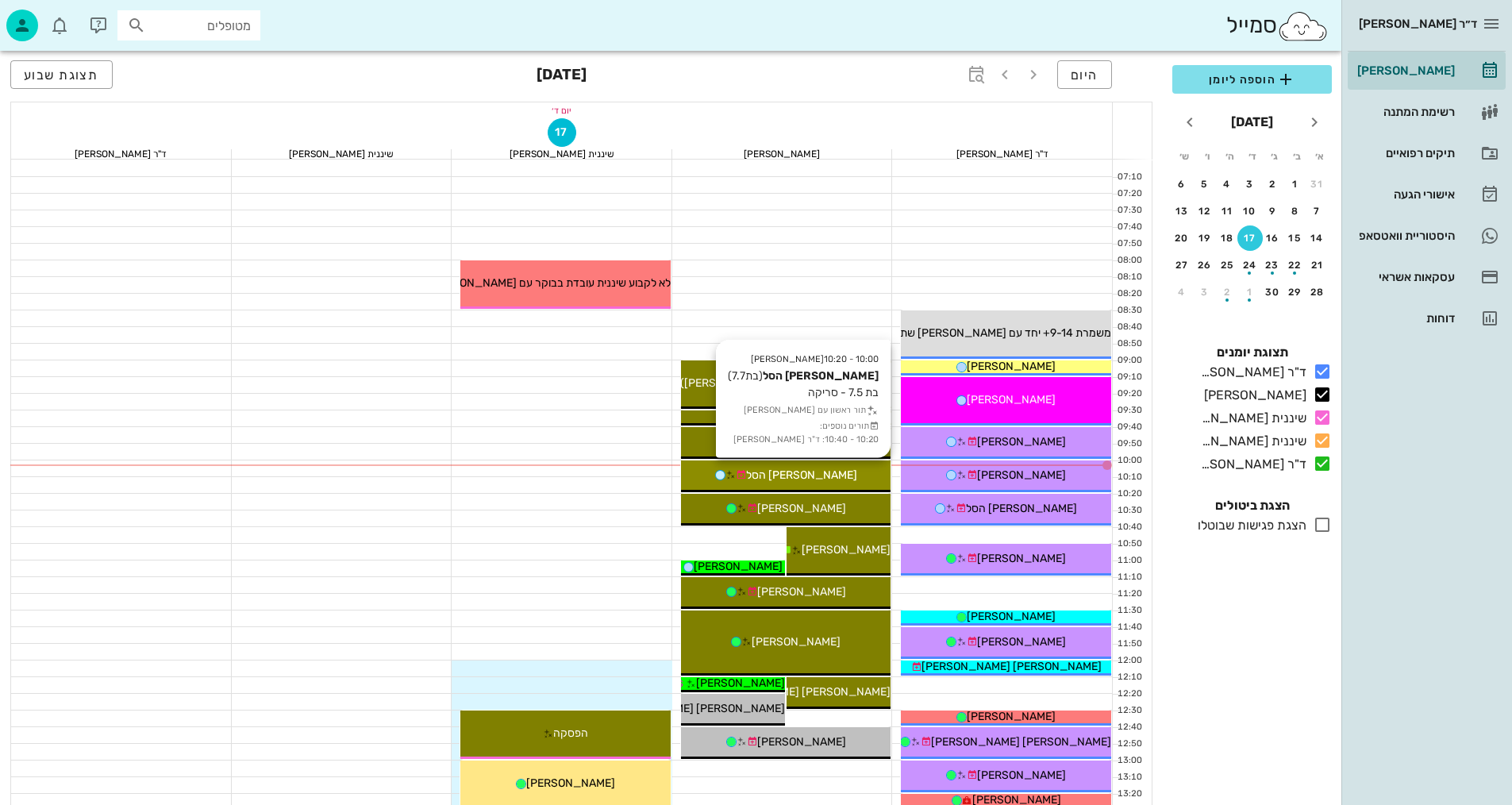
click at [816, 473] on span "[PERSON_NAME] הסל" at bounding box center [802, 475] width 111 height 13
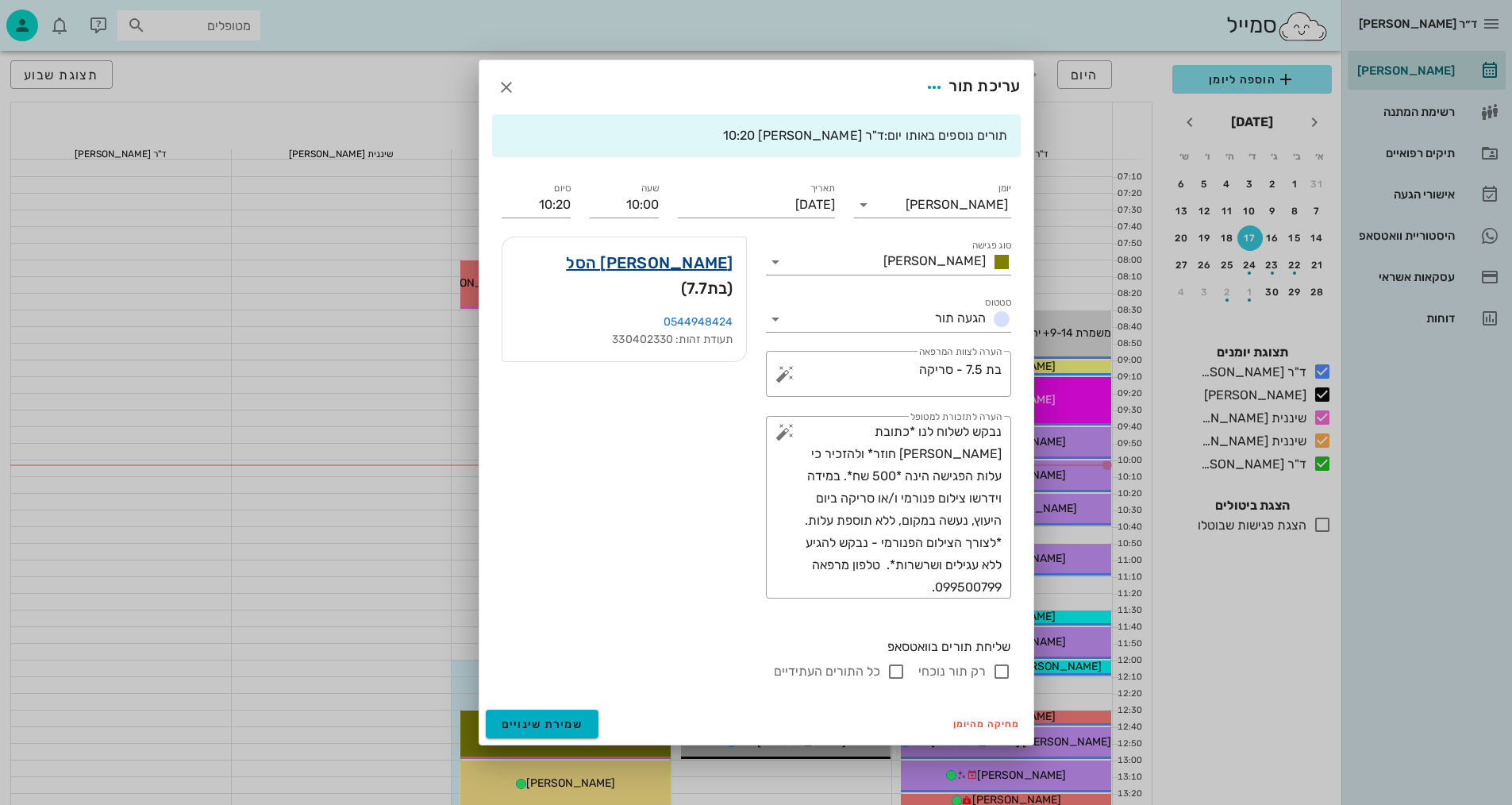
click at [697, 268] on link "[PERSON_NAME] הסל" at bounding box center [650, 263] width 167 height 25
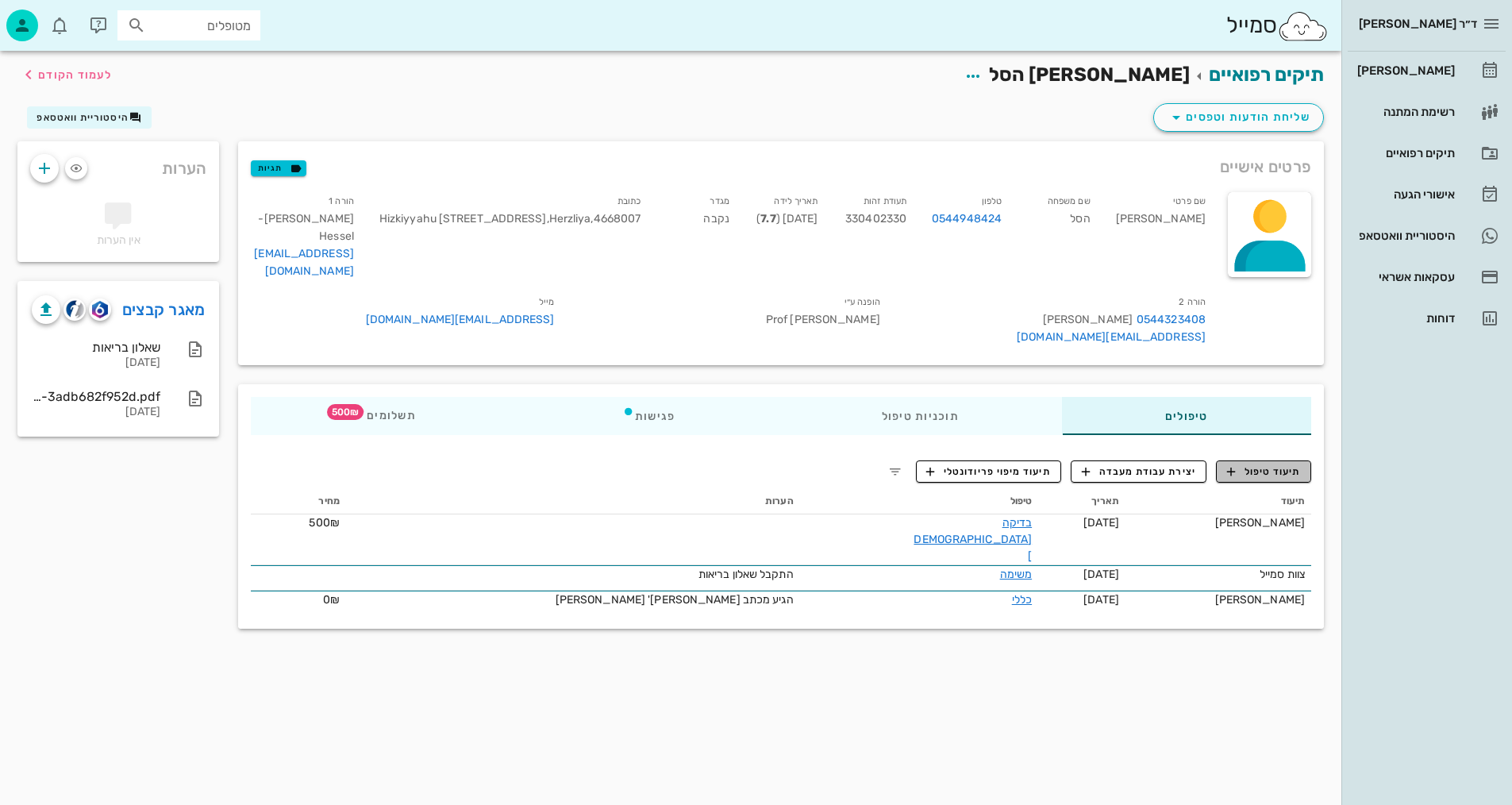
click at [1274, 464] on span "תיעוד טיפול" at bounding box center [1264, 471] width 74 height 14
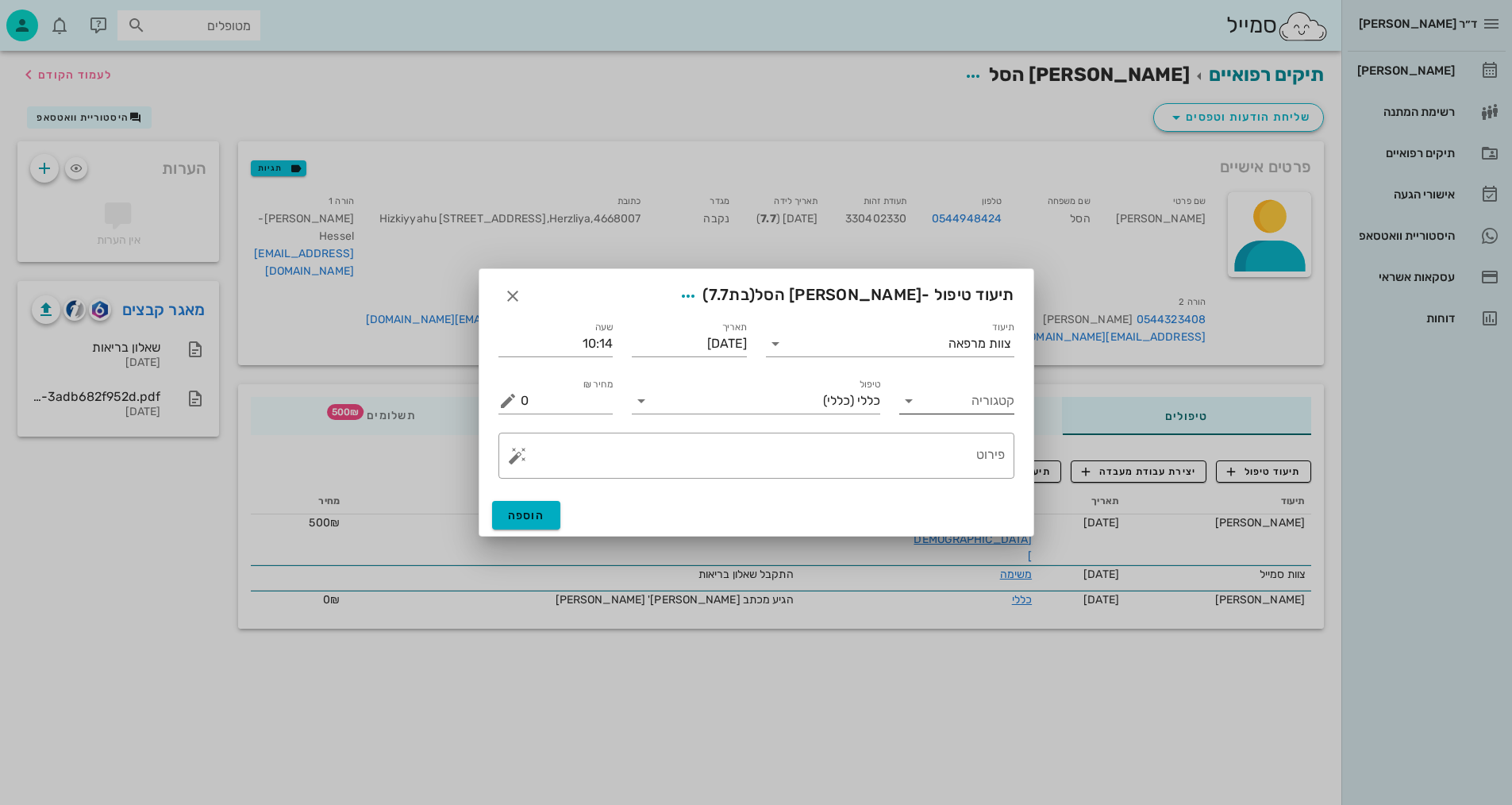
click at [939, 407] on input "קטגוריה" at bounding box center [969, 400] width 89 height 25
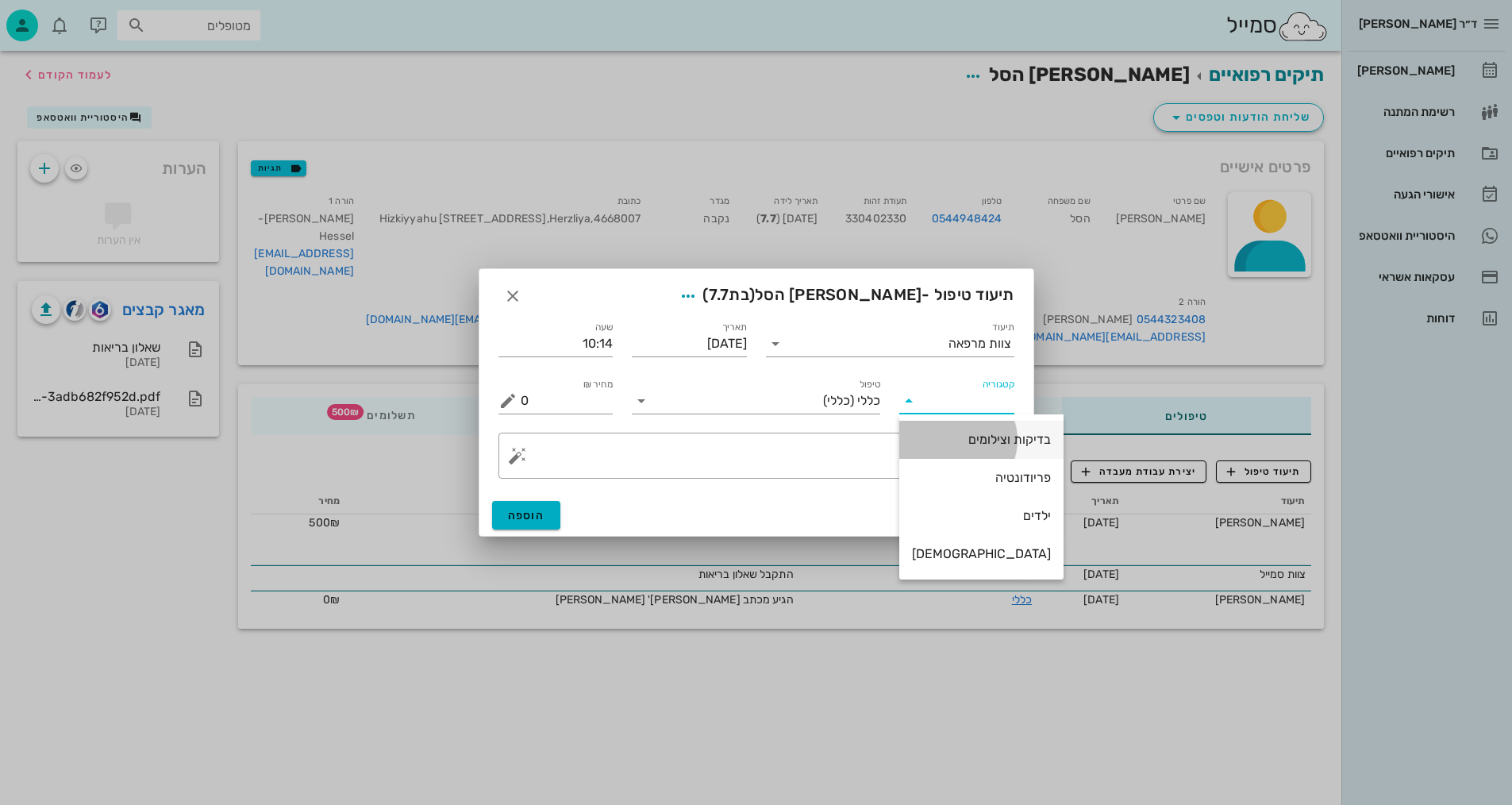
click at [945, 439] on div "בדיקות וצילומים" at bounding box center [980, 439] width 139 height 15
type input "בדיקות וצילומים"
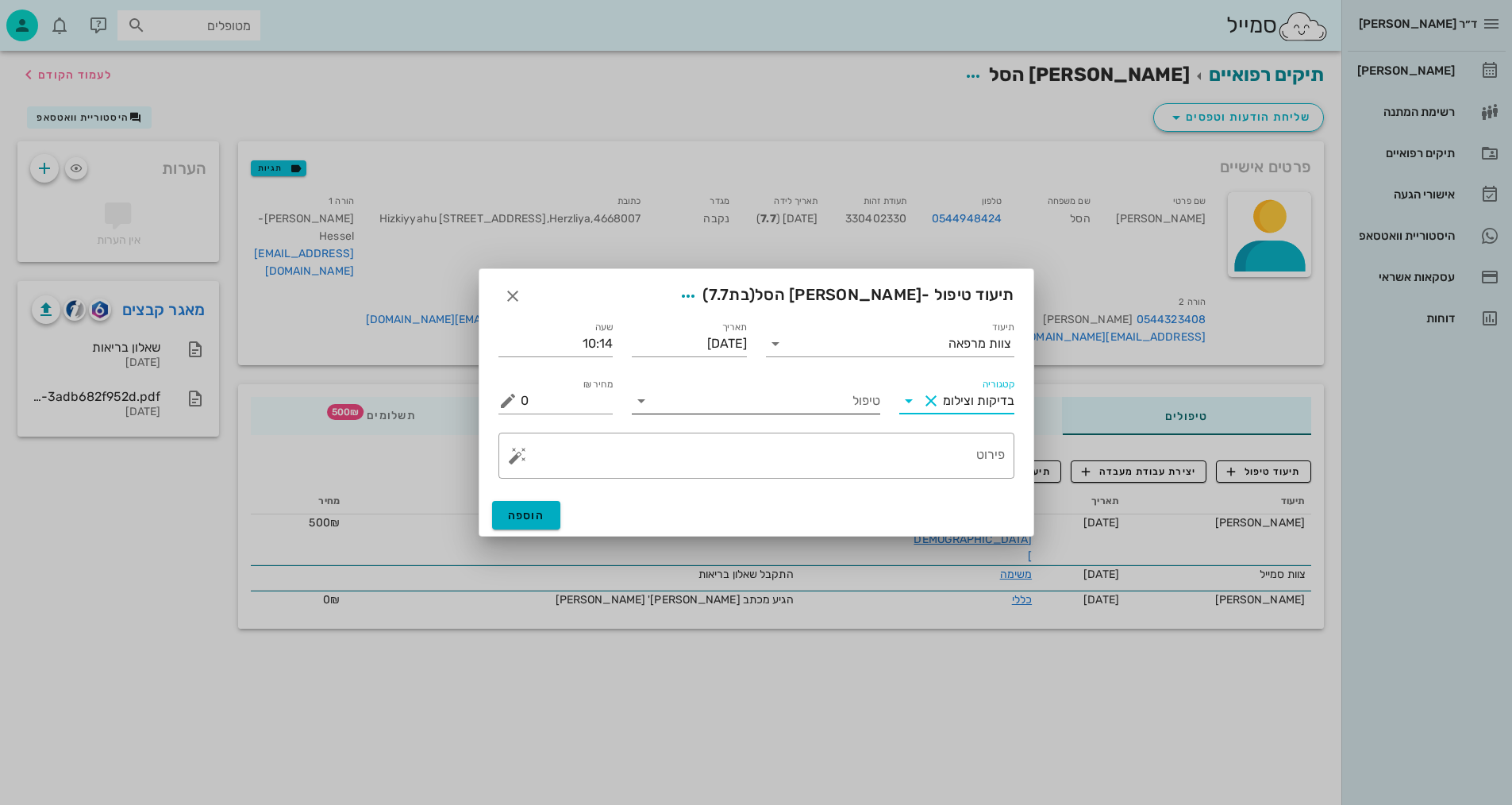
click at [800, 402] on input "טיפול" at bounding box center [768, 400] width 226 height 25
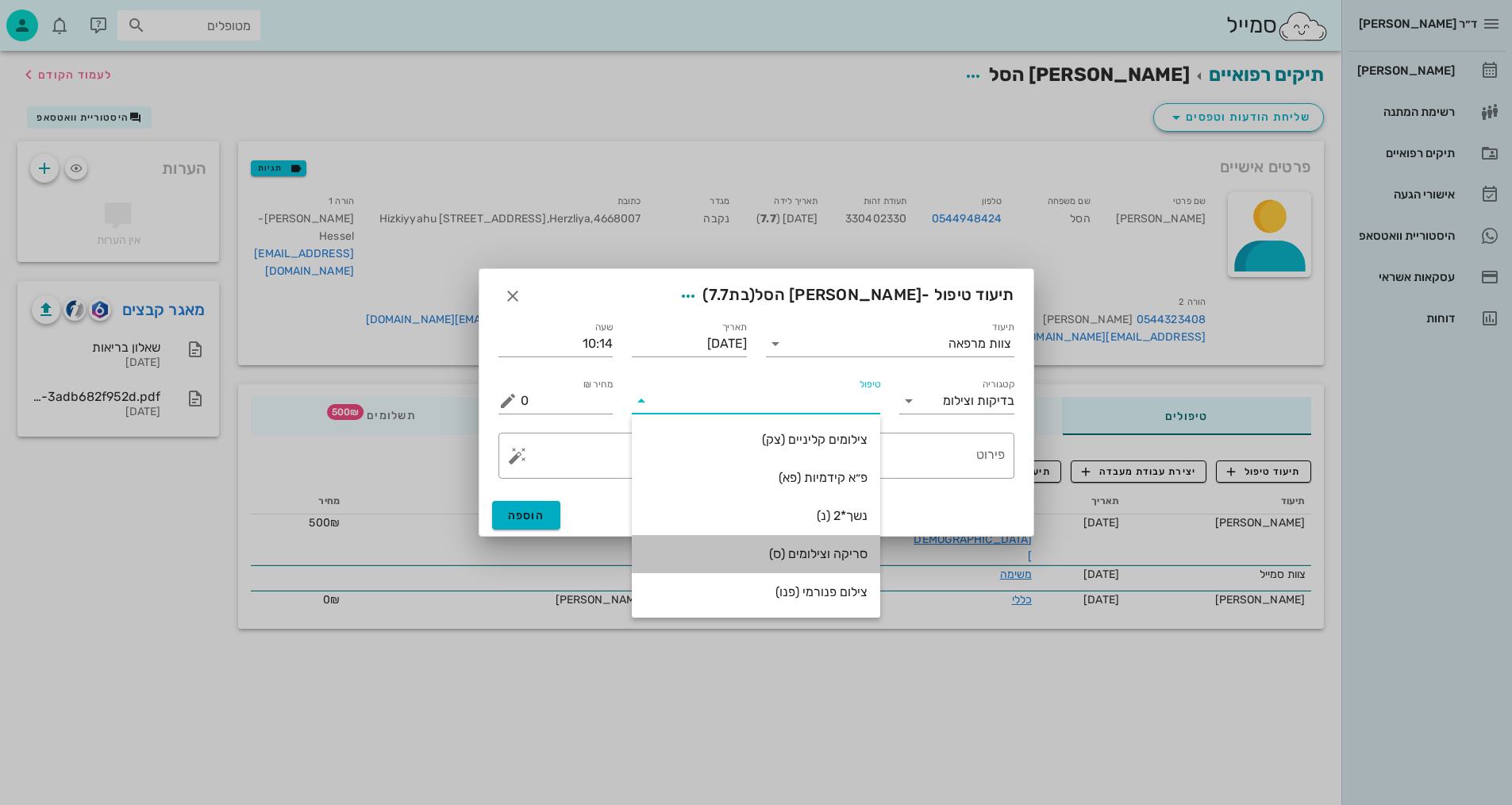
click at [811, 558] on div "סריקה וצילומים (ס)" at bounding box center [756, 554] width 223 height 15
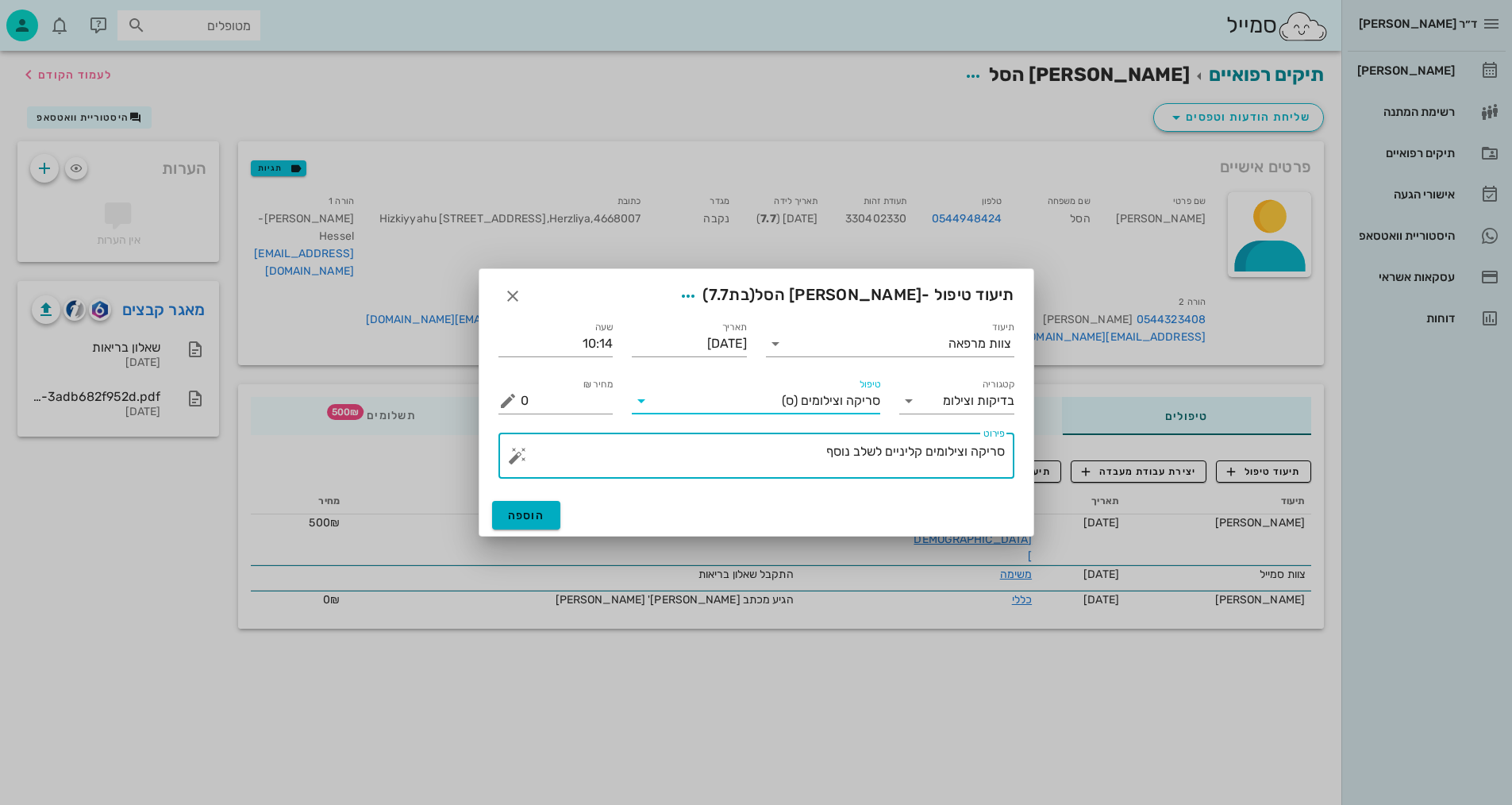
drag, startPoint x: 815, startPoint y: 458, endPoint x: 962, endPoint y: 456, distance: 147.0
click at [963, 456] on textarea "סריקה וצילומים קליניים לשלב נוסף" at bounding box center [763, 460] width 484 height 38
type textarea "[PERSON_NAME] ותמונת אפליקציה - [PERSON_NAME]"
click at [539, 517] on span "הוספה" at bounding box center [526, 515] width 37 height 13
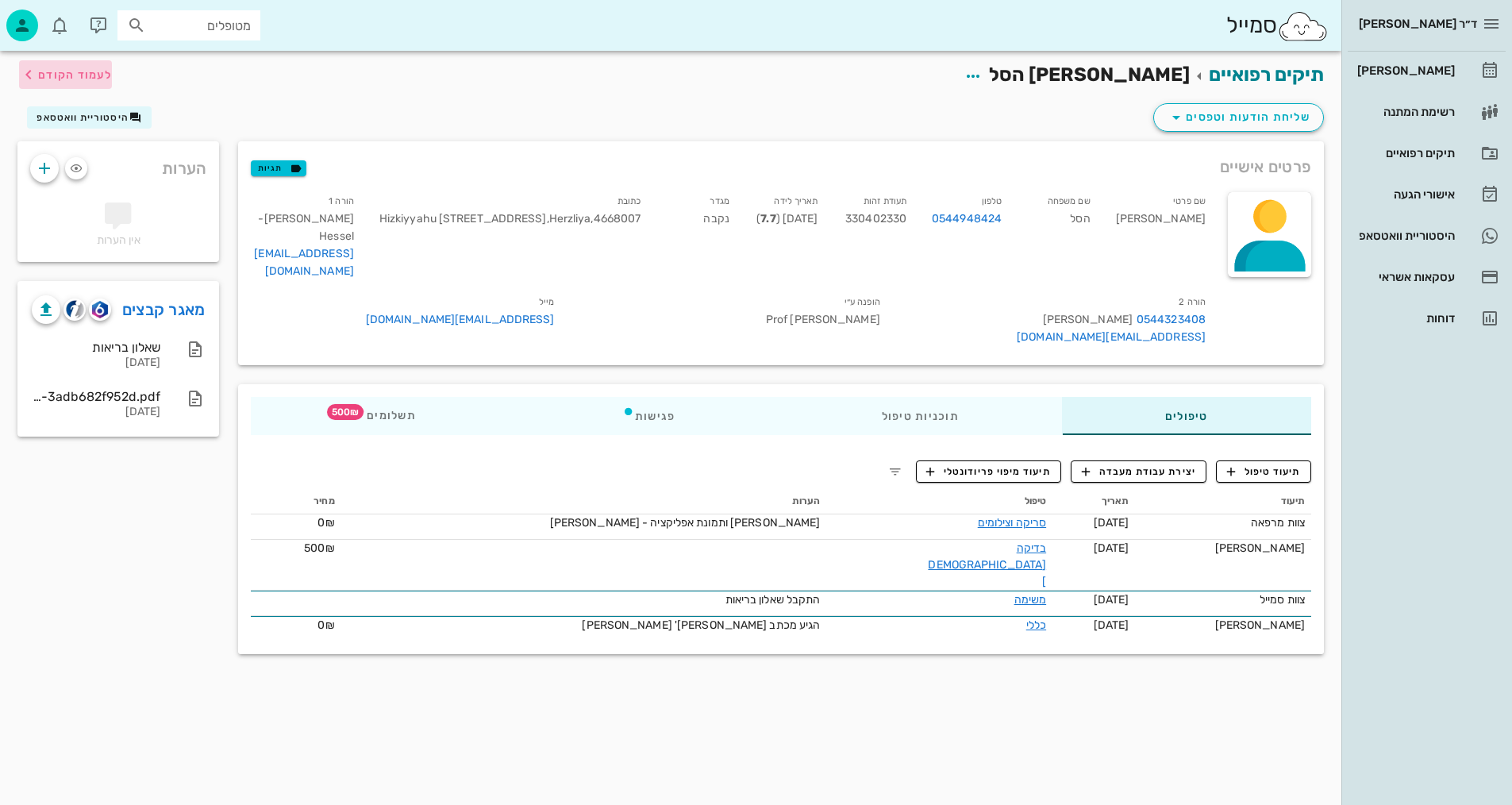
click at [94, 70] on span "לעמוד הקודם" at bounding box center [75, 75] width 74 height 13
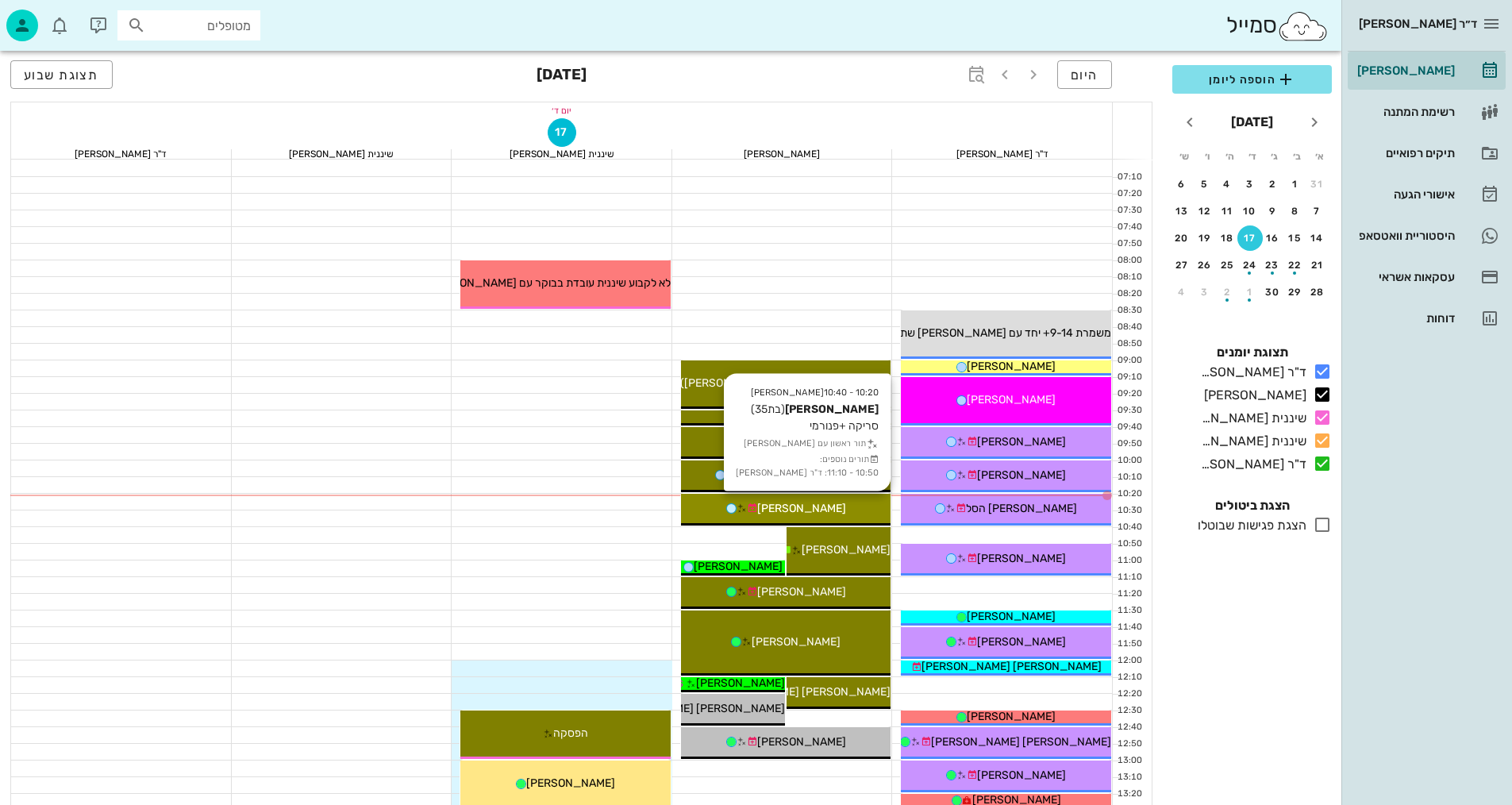
click at [835, 515] on div "[PERSON_NAME]" at bounding box center [786, 508] width 210 height 16
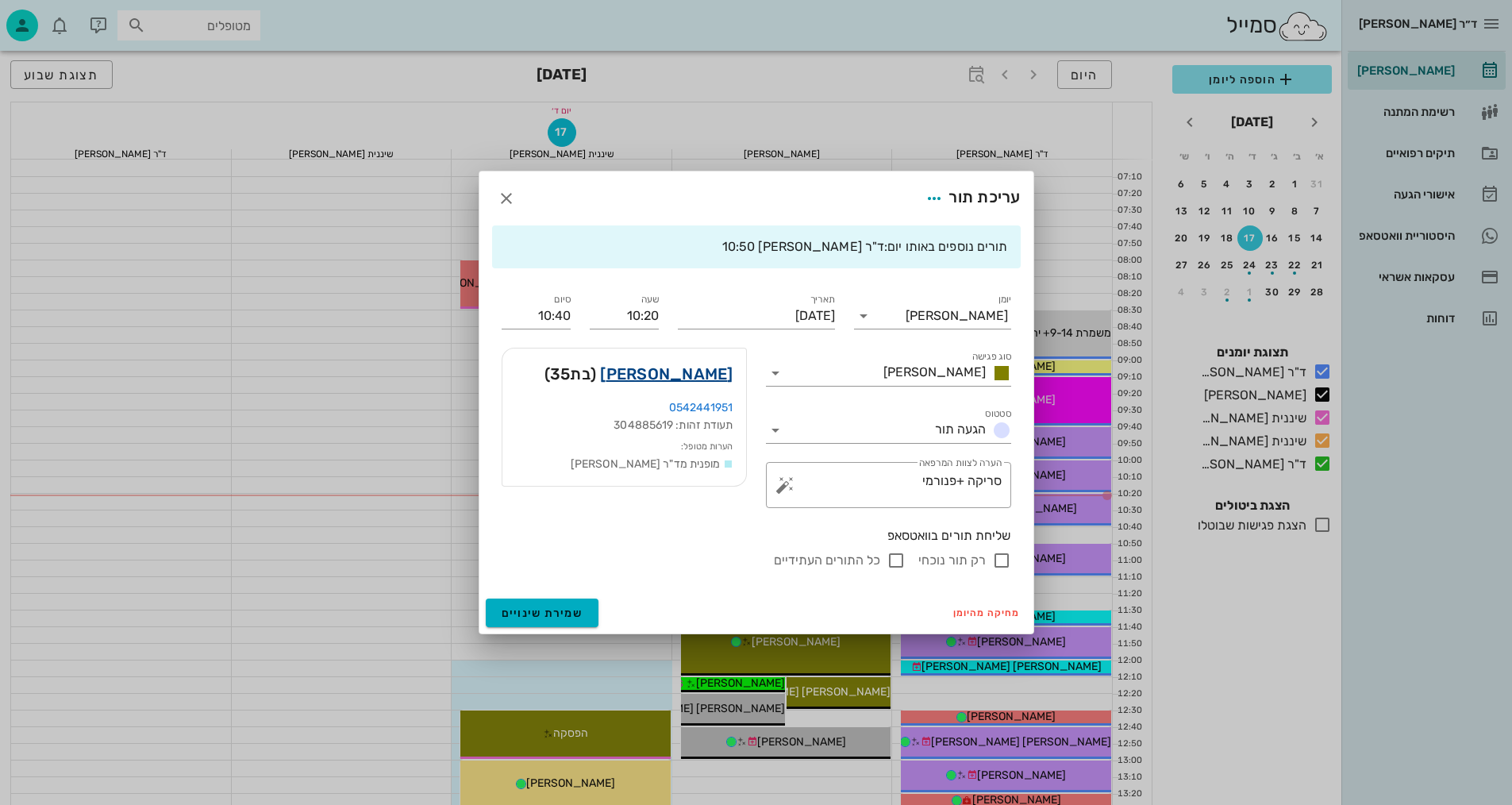
click at [720, 371] on link "[PERSON_NAME]" at bounding box center [666, 373] width 132 height 25
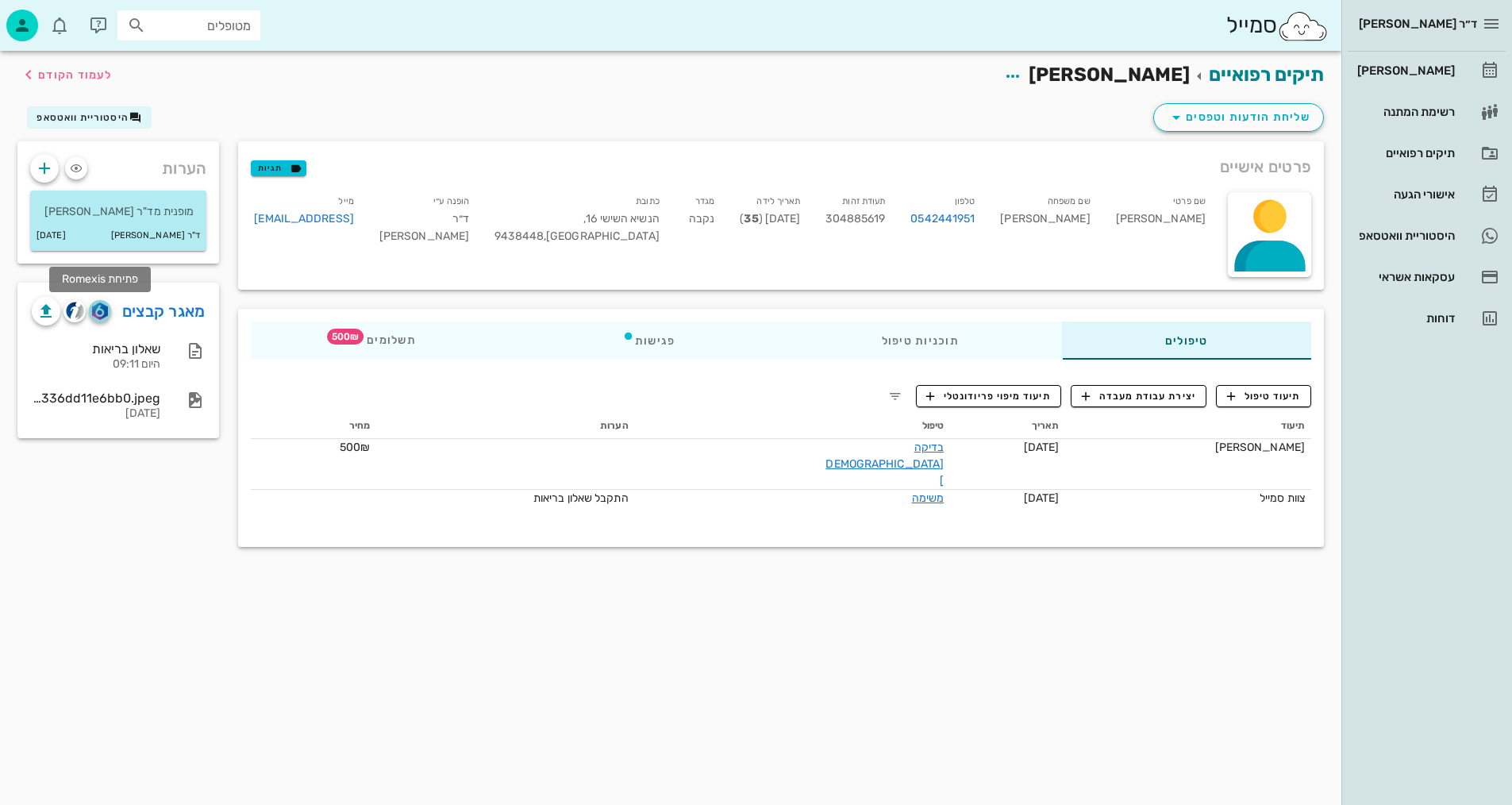
click at [100, 314] on img "button" at bounding box center [100, 311] width 15 height 17
click at [1240, 391] on span "תיעוד טיפול" at bounding box center [1264, 395] width 74 height 14
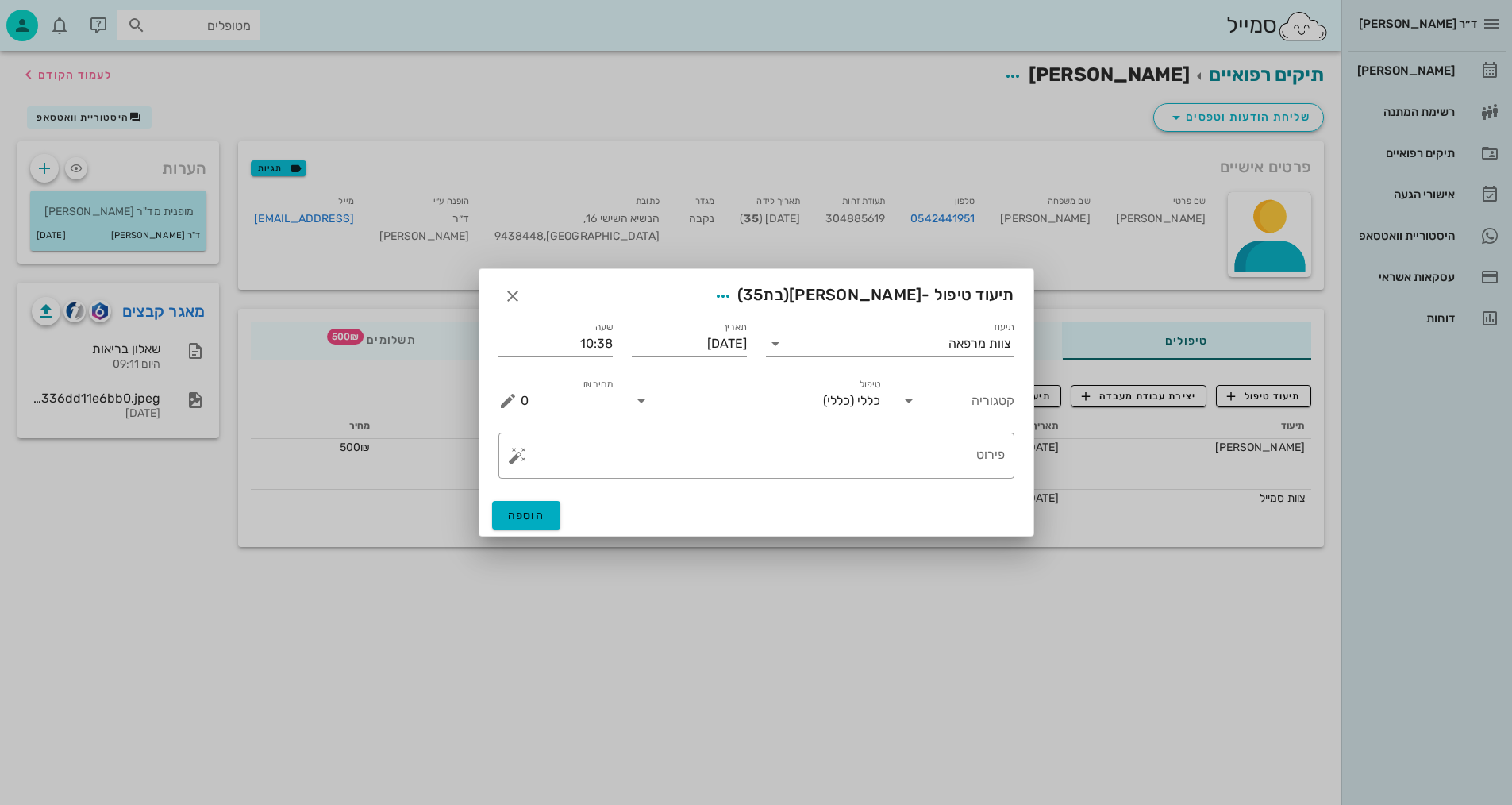
click at [1000, 405] on input "קטגוריה" at bounding box center [969, 400] width 89 height 25
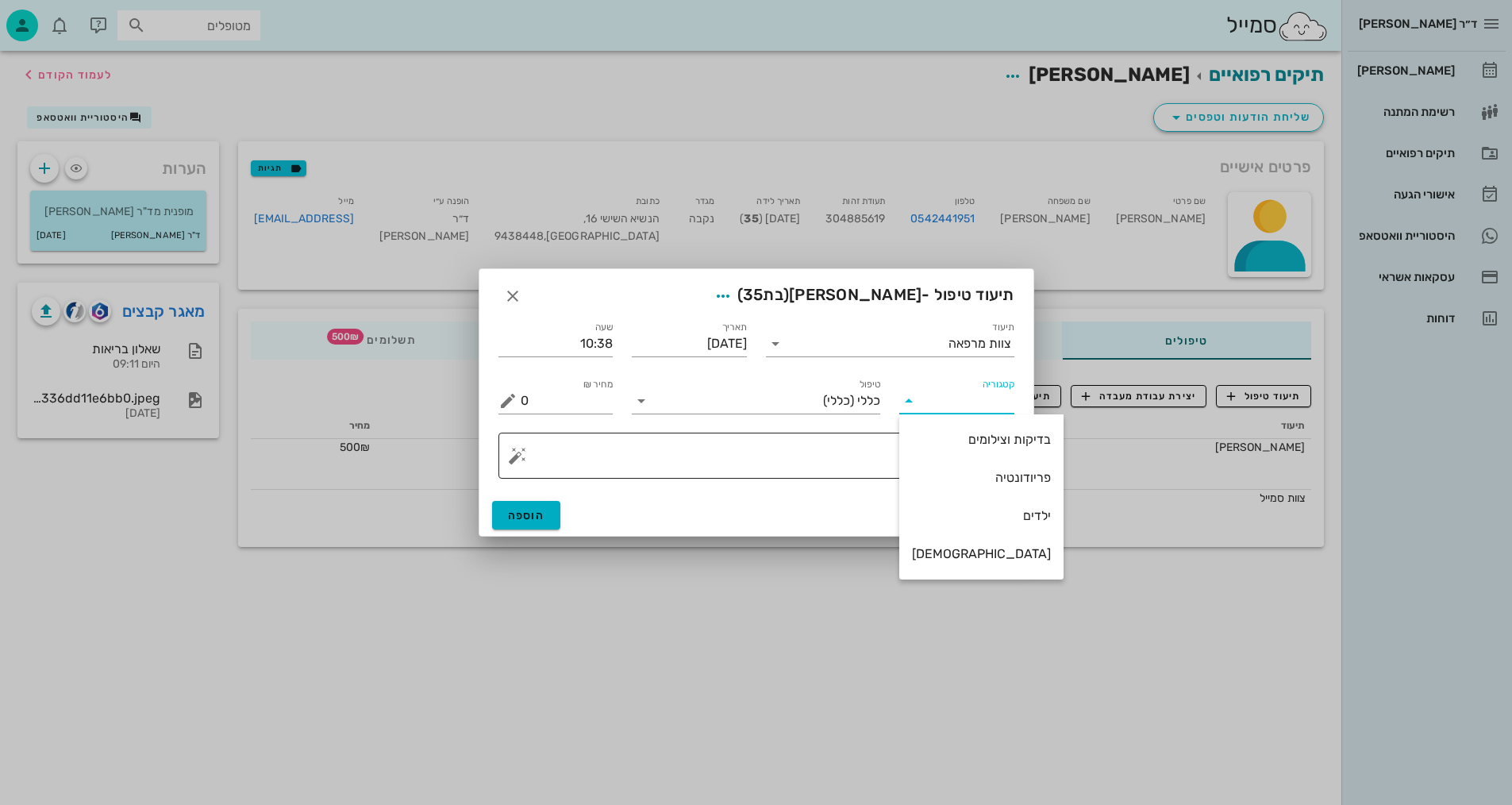
click at [976, 449] on div "בדיקות וצילומים" at bounding box center [980, 439] width 139 height 35
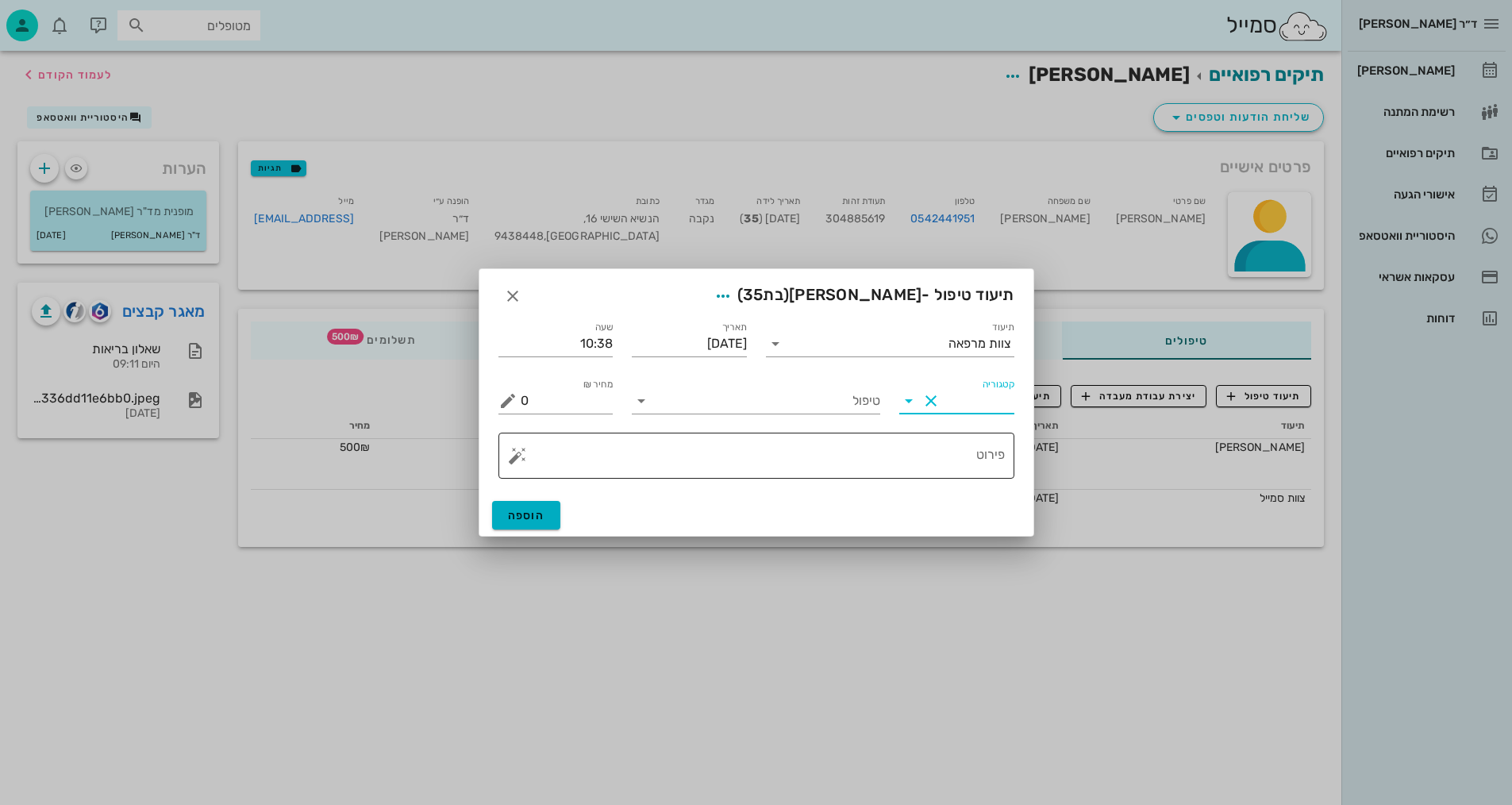
type input "בדיקות וצילומים"
click at [862, 397] on input "טיפול" at bounding box center [768, 400] width 226 height 25
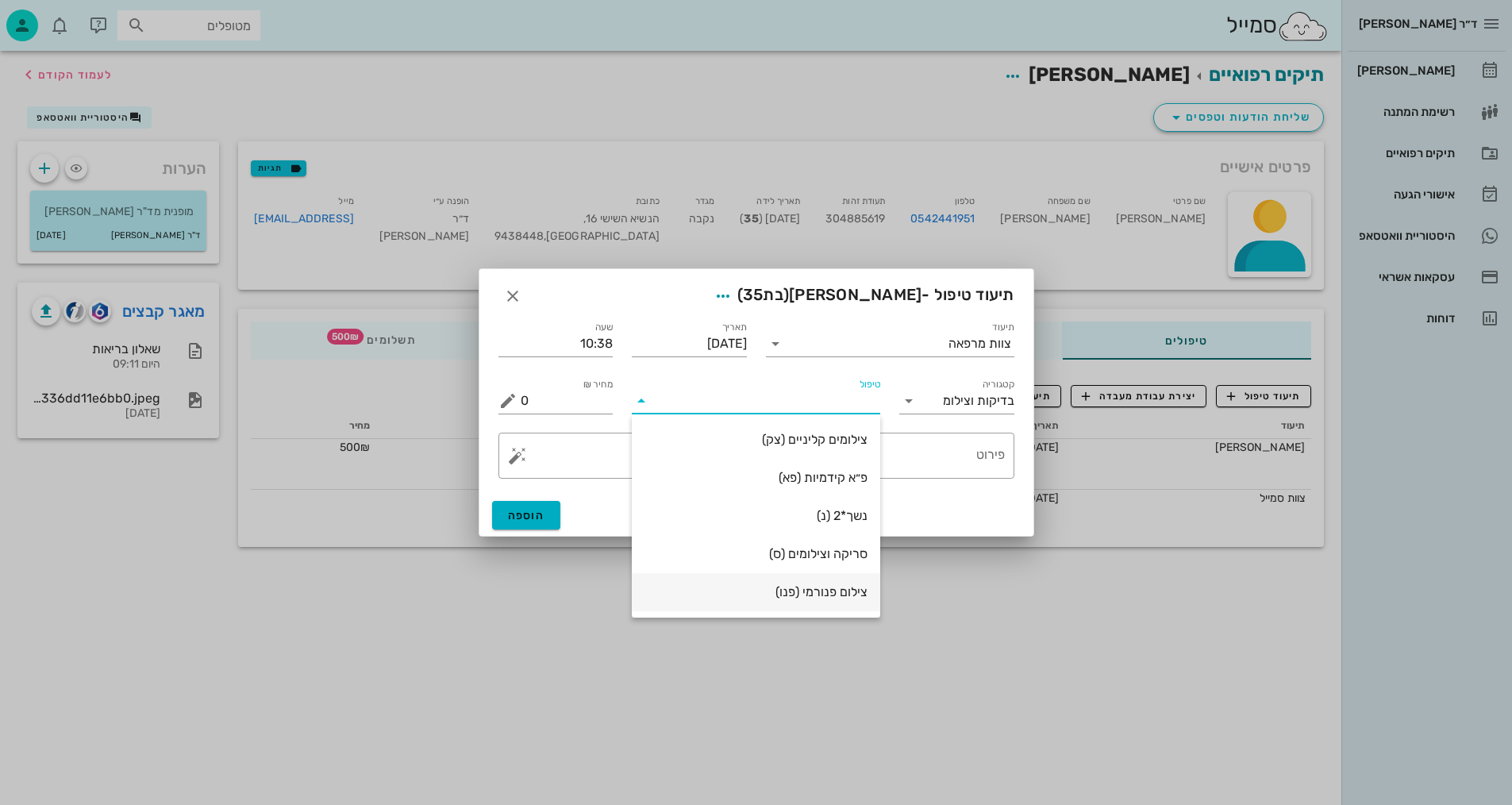
click at [811, 600] on div "צילום פנורמי (פנו)" at bounding box center [756, 592] width 223 height 35
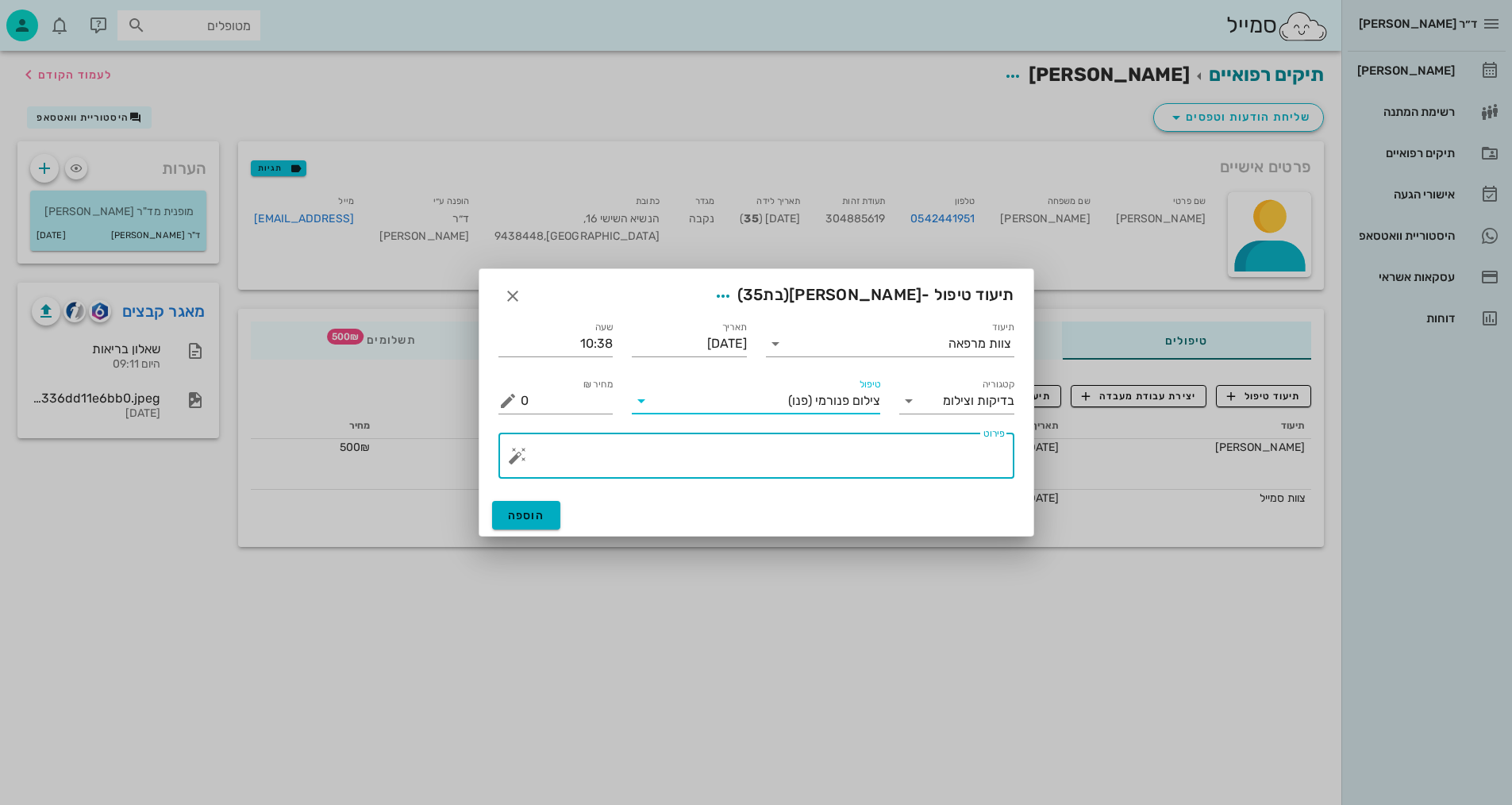
click at [906, 463] on textarea "פירוט" at bounding box center [763, 460] width 484 height 38
type textarea "פנורמי, [PERSON_NAME], וצילום אפליקציה - [PERSON_NAME]"
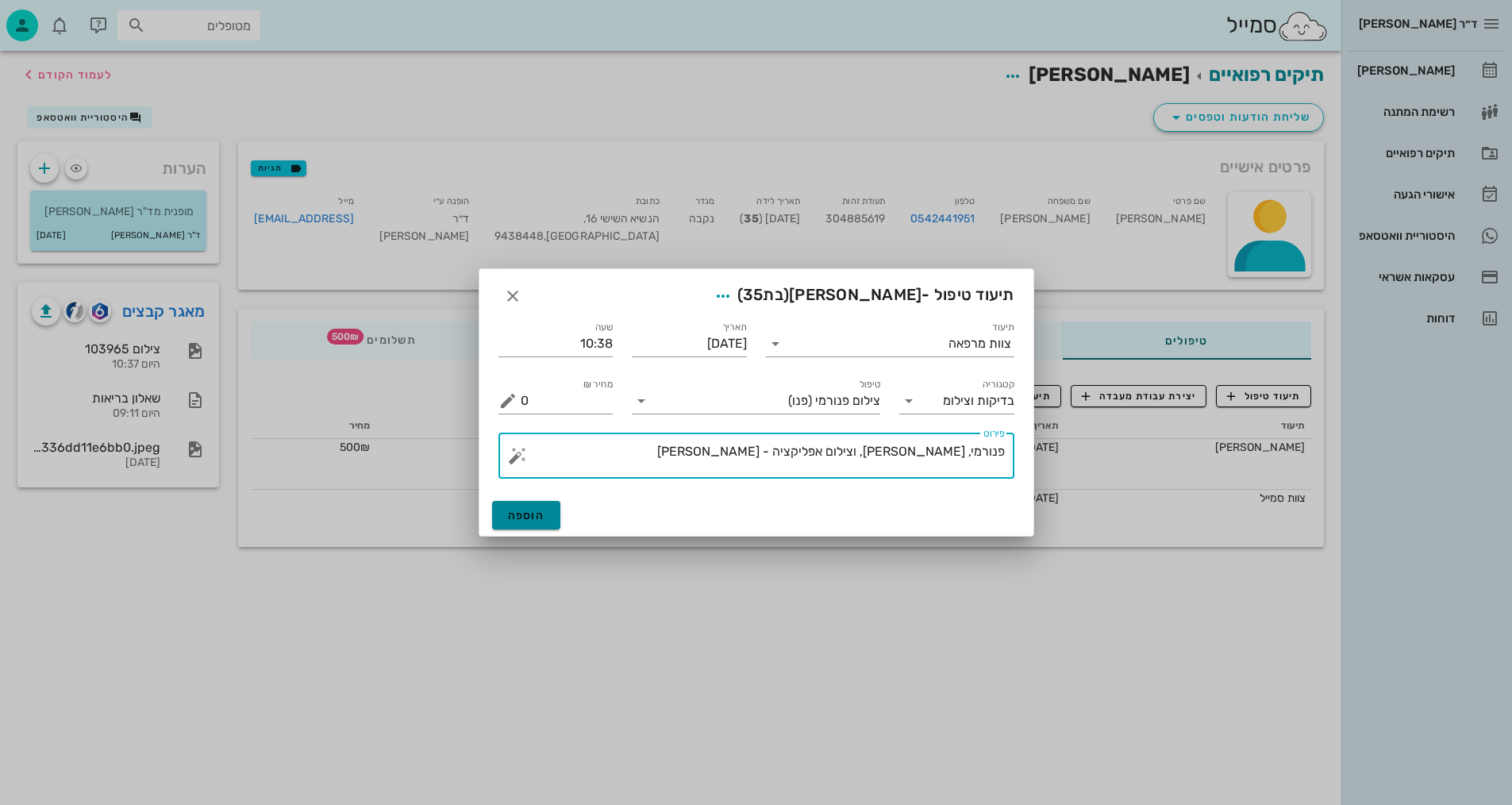
click at [529, 516] on span "הוספה" at bounding box center [526, 515] width 37 height 13
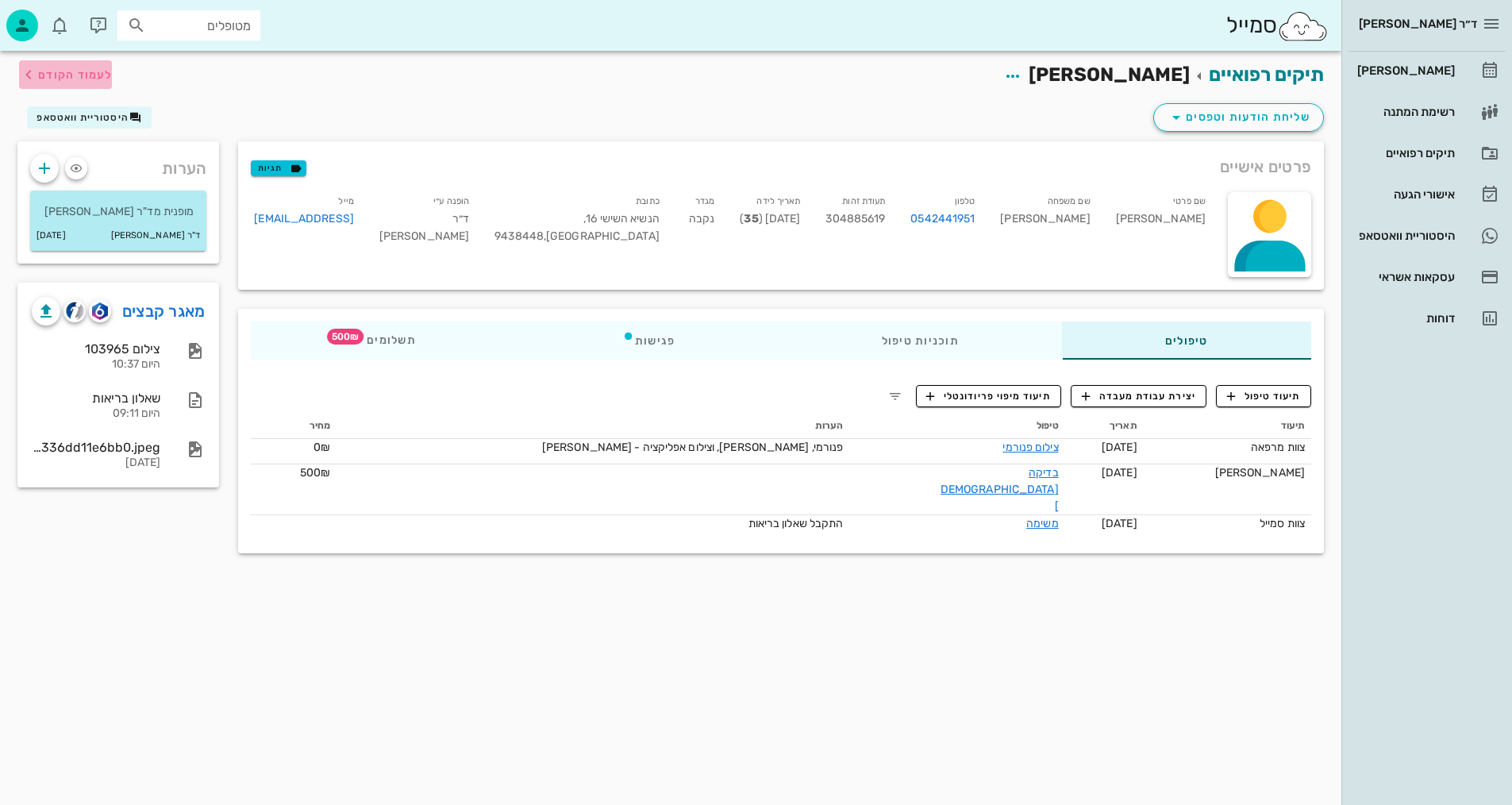
click at [88, 79] on span "לעמוד הקודם" at bounding box center [75, 75] width 74 height 13
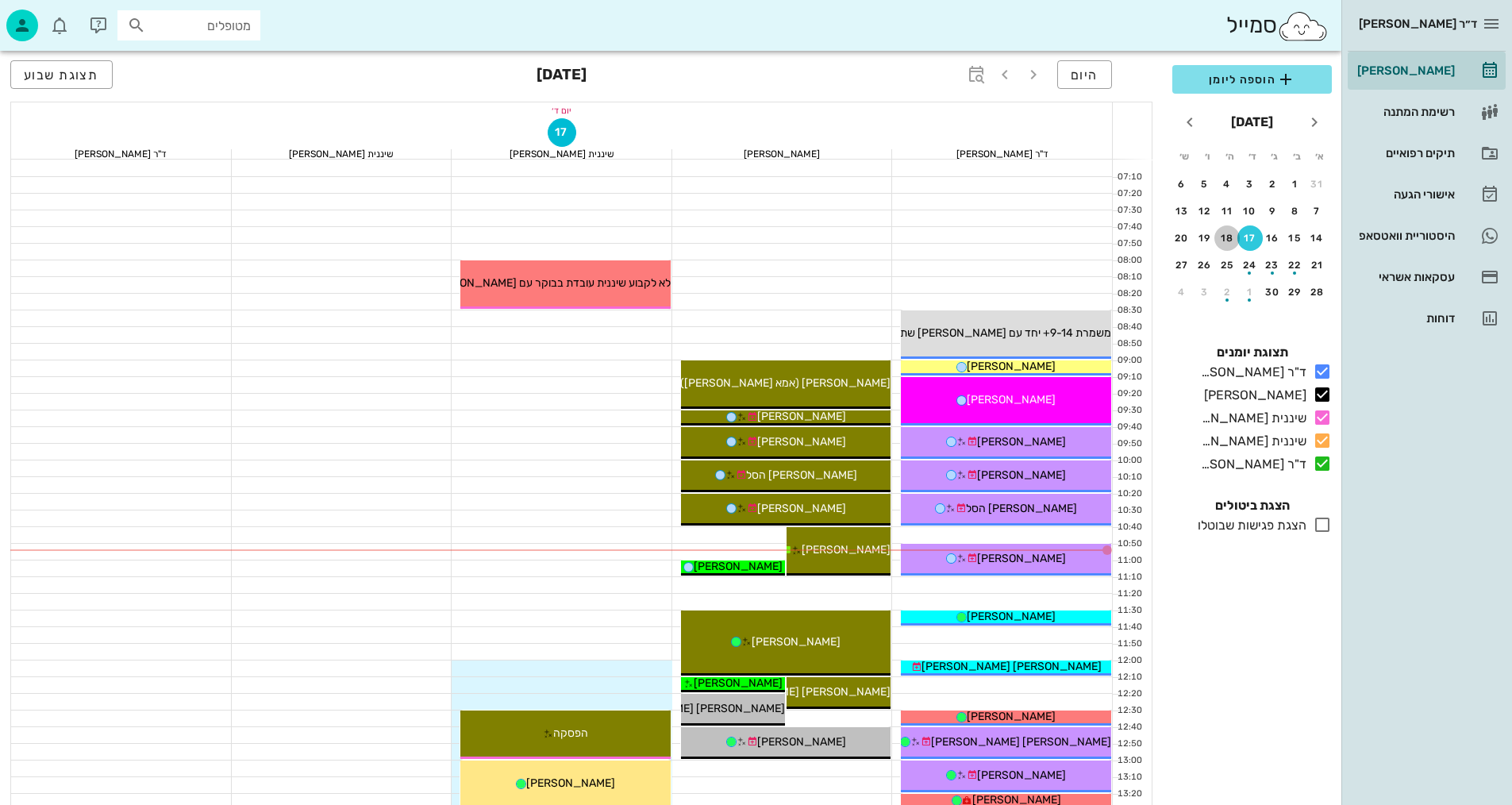
click at [1229, 237] on div "18" at bounding box center [1227, 238] width 25 height 12
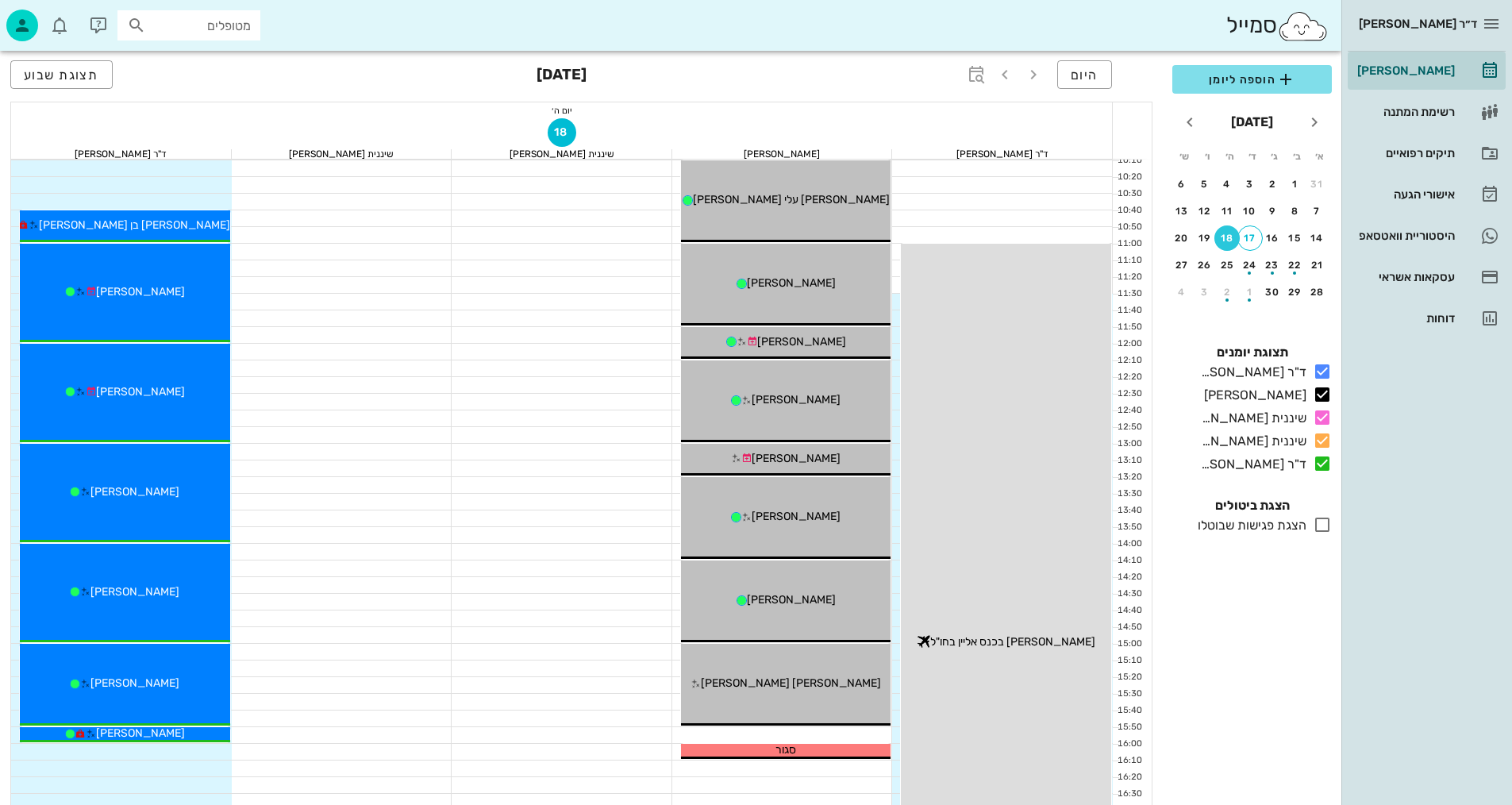
scroll to position [318, 0]
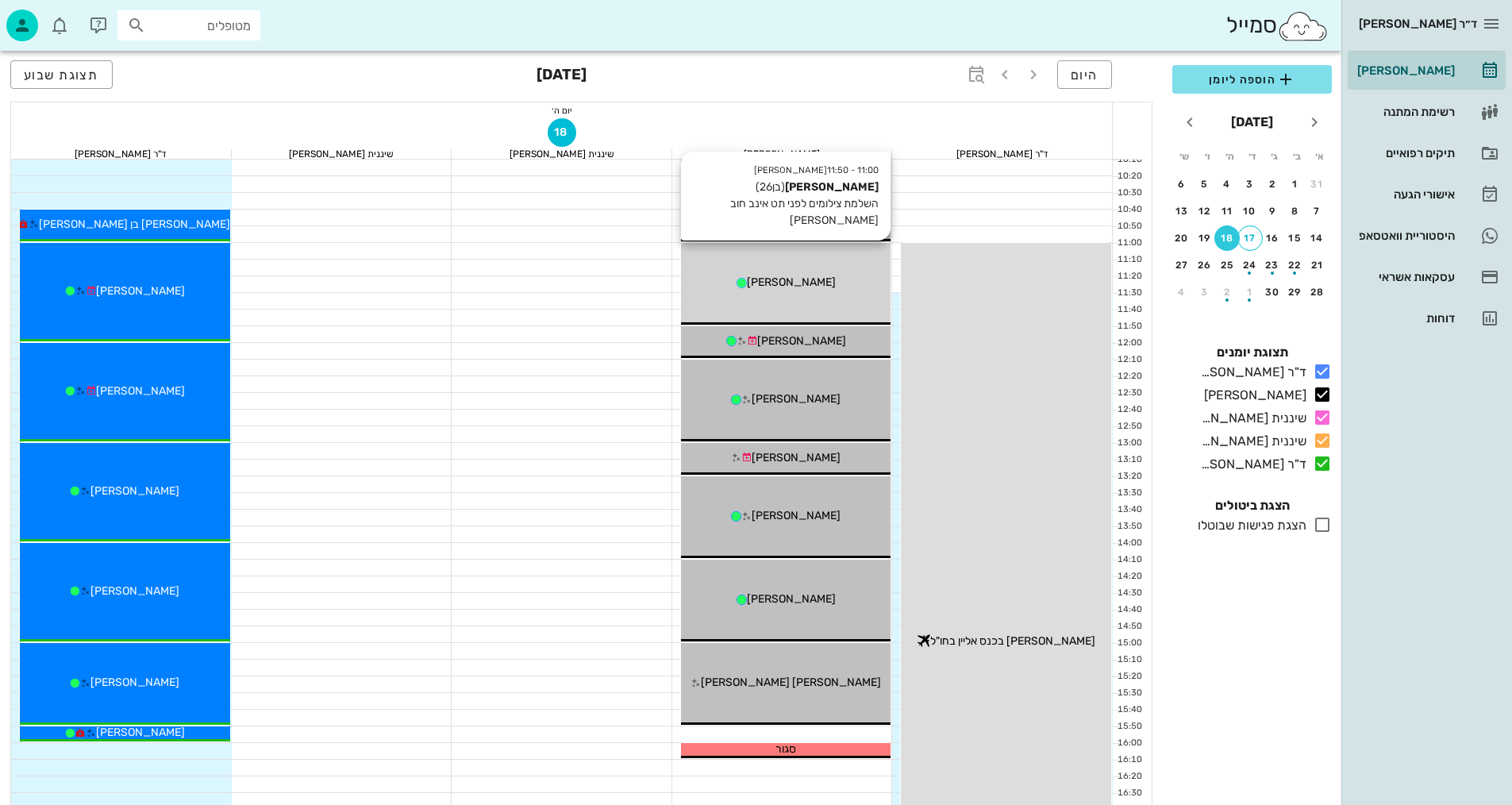
click at [815, 276] on span "[PERSON_NAME]" at bounding box center [791, 282] width 89 height 13
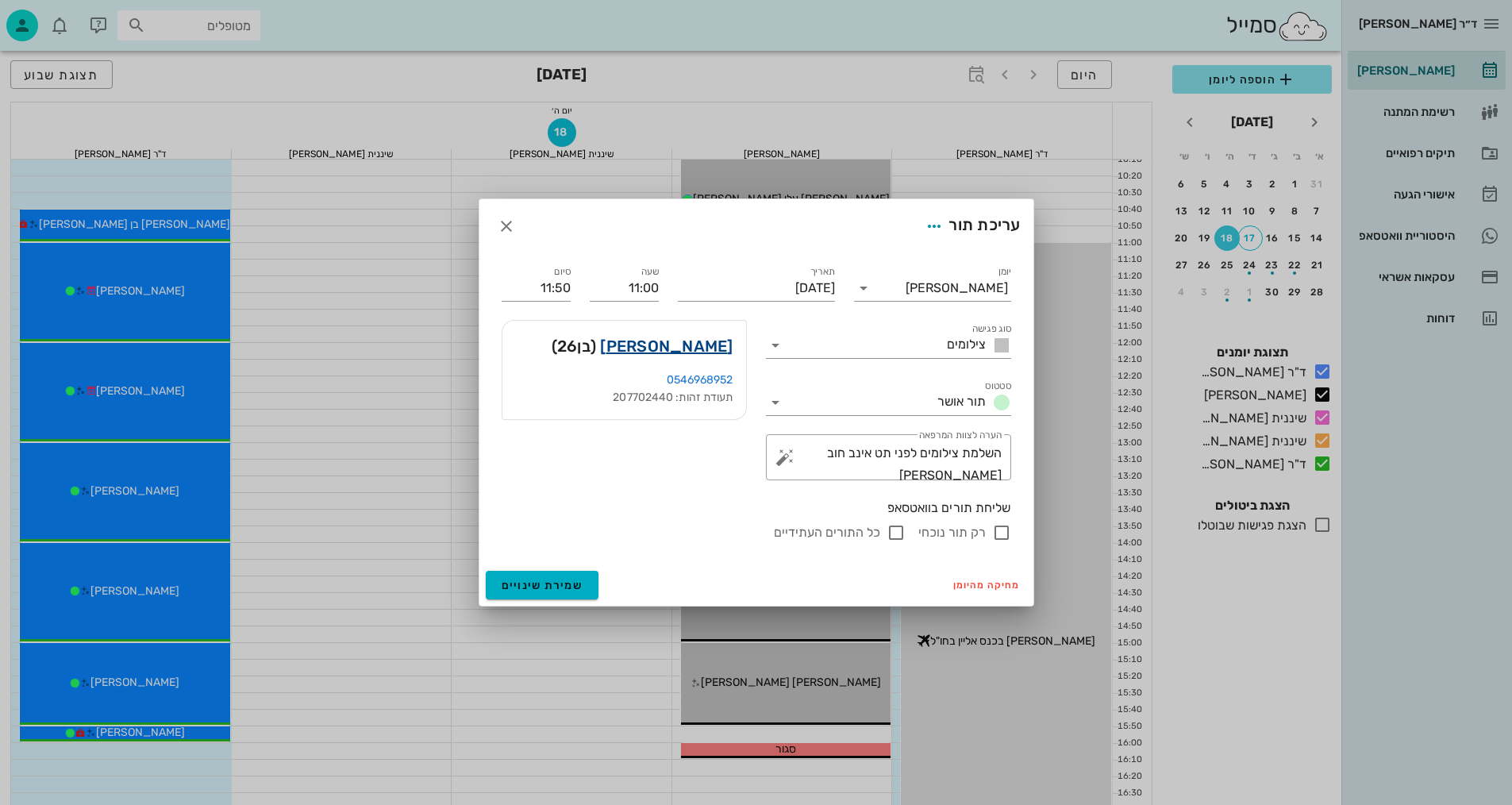
click at [688, 352] on link "[PERSON_NAME]" at bounding box center [666, 345] width 132 height 25
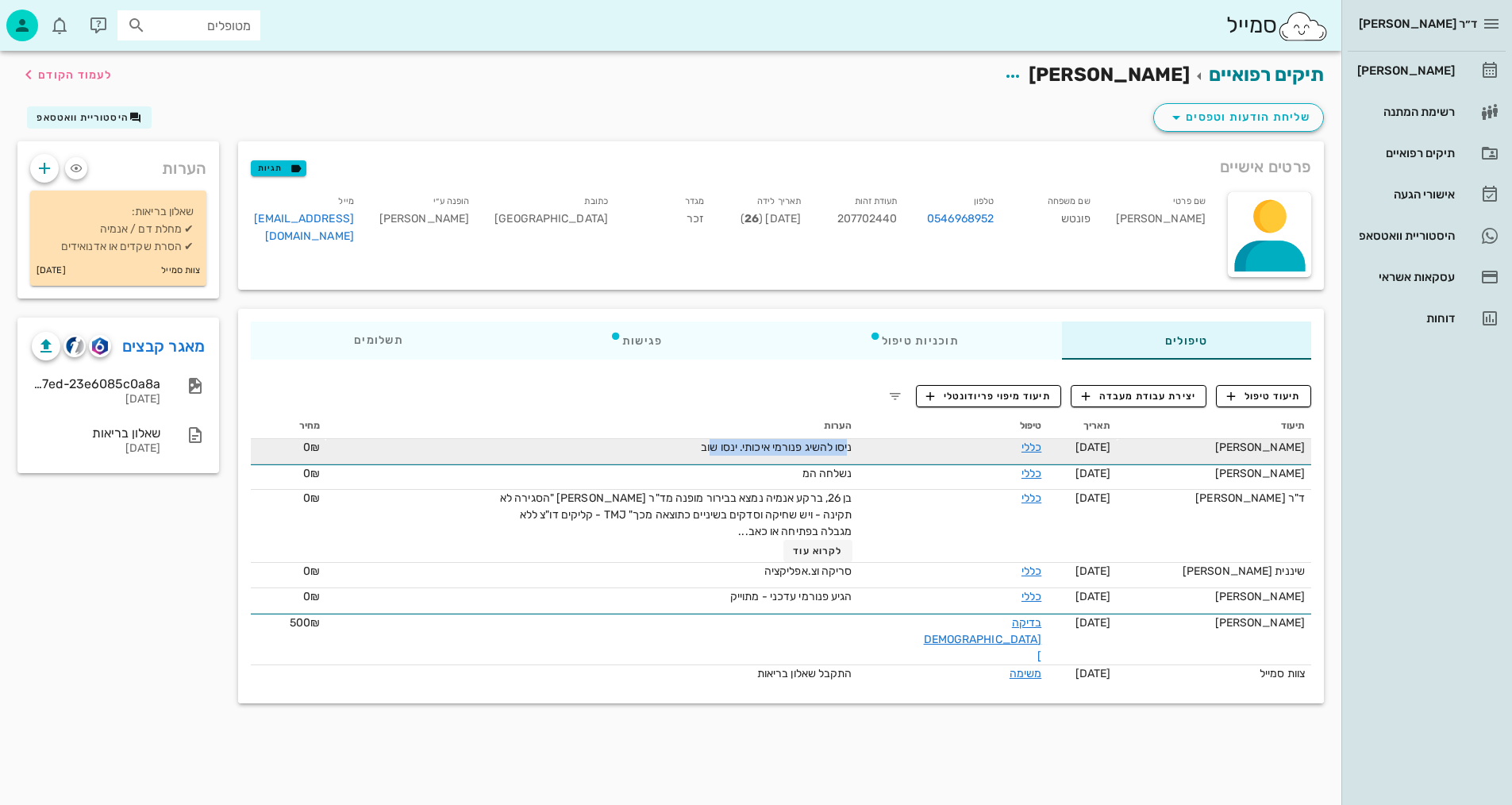
drag, startPoint x: 878, startPoint y: 442, endPoint x: 764, endPoint y: 457, distance: 115.0
click at [738, 451] on span "ניסו להשיג פנורמי איכותי. ינסו שוב" at bounding box center [775, 447] width 151 height 13
click at [790, 440] on span "ניסו להשיג פנורמי איכותי. ינסו שוב" at bounding box center [775, 447] width 151 height 13
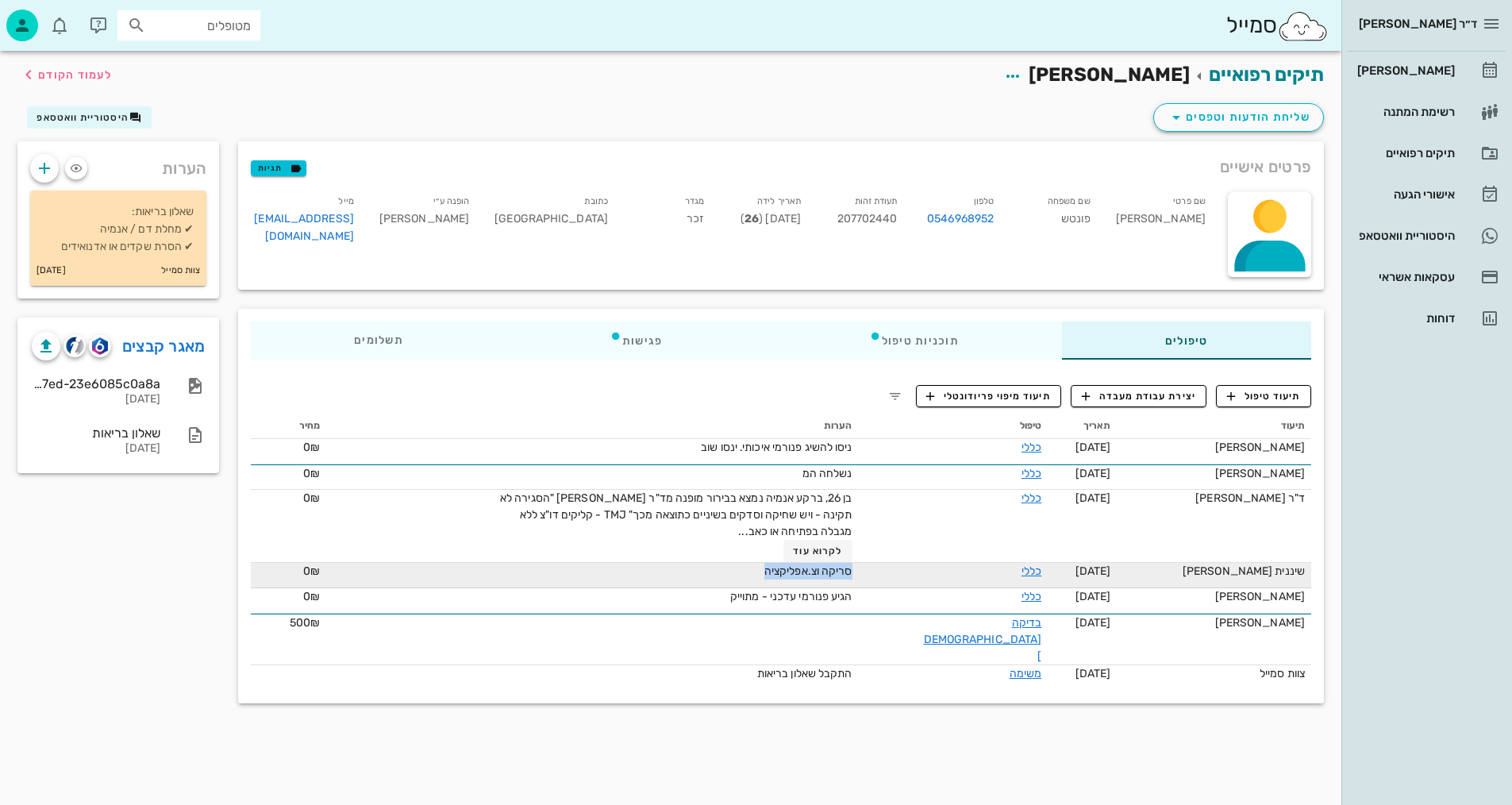
drag, startPoint x: 879, startPoint y: 568, endPoint x: 798, endPoint y: 586, distance: 83.0
click at [774, 572] on div "סריקה וצ.אפליקציה" at bounding box center [673, 570] width 357 height 16
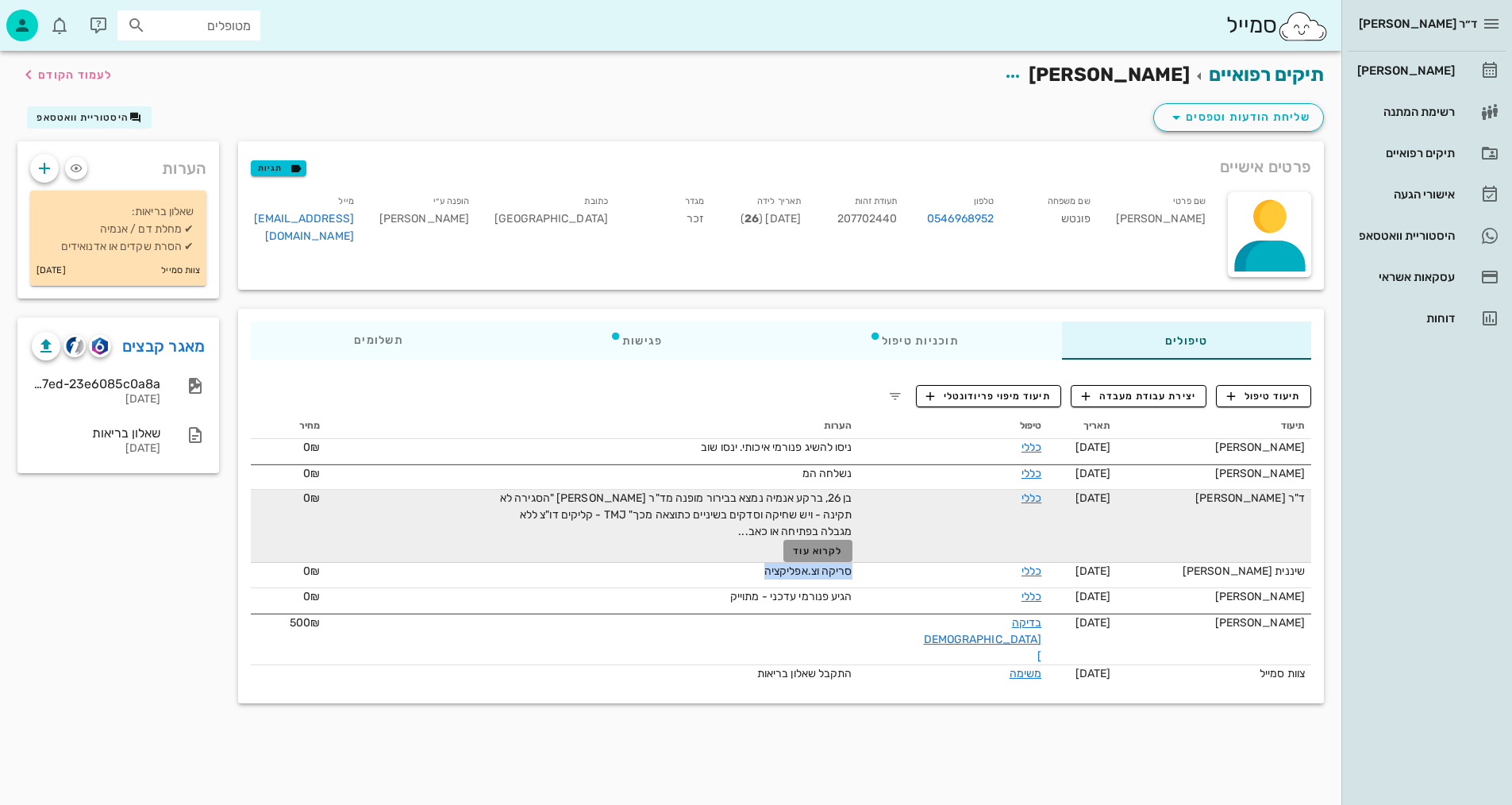
click at [845, 558] on button "לקרוא עוד" at bounding box center [817, 550] width 69 height 22
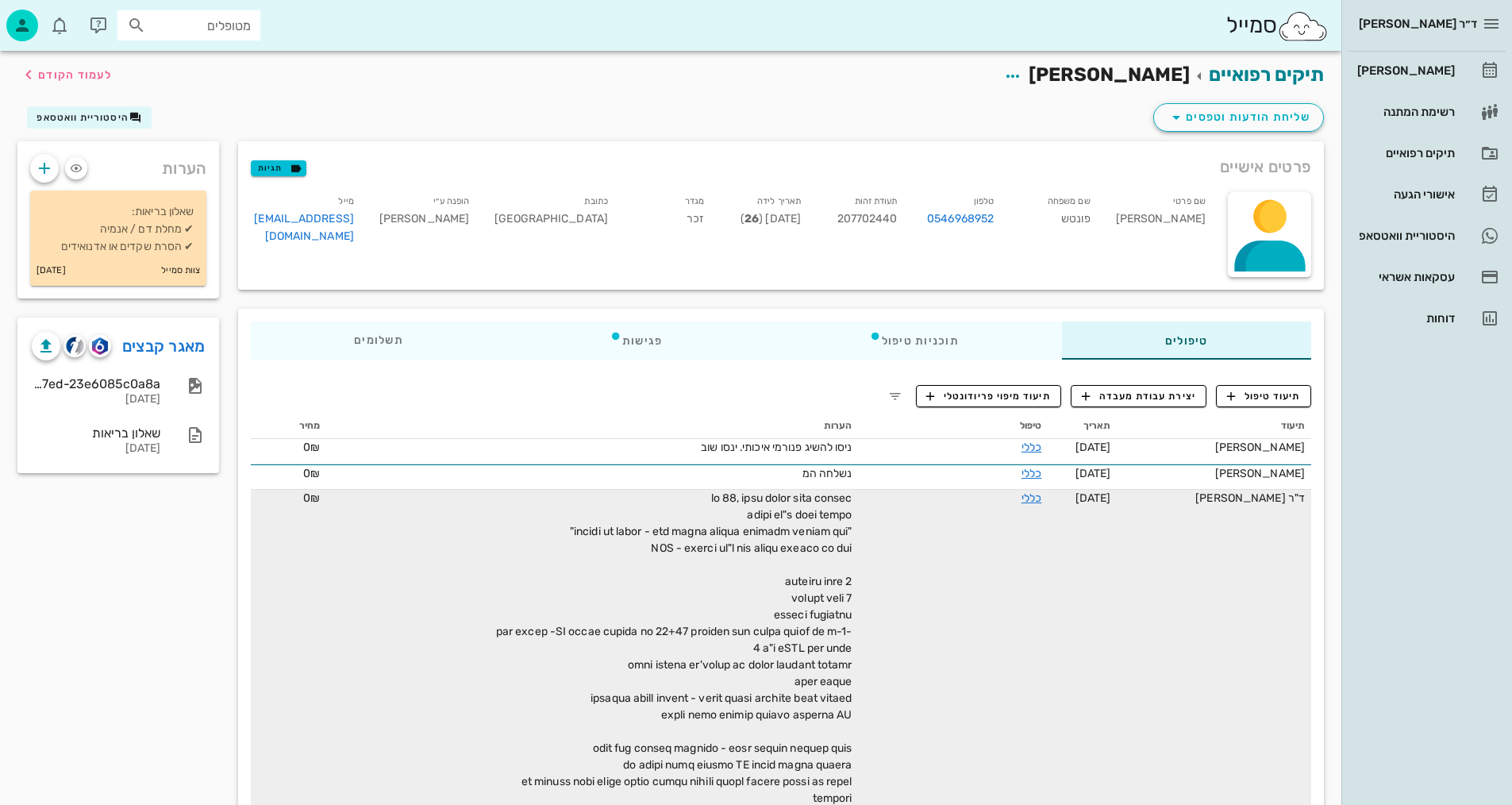
click at [1093, 217] on div "שם משפחה פונטש" at bounding box center [1054, 222] width 97 height 66
copy div "פונטש"
drag, startPoint x: 132, startPoint y: 565, endPoint x: 173, endPoint y: 535, distance: 50.8
click at [132, 564] on div "הערות שאלון בריאות: ✔ מחלת דם / אנמיה ✔ הסרת שקדים או אדנואידים צוות סמייל [DAT…" at bounding box center [118, 549] width 221 height 816
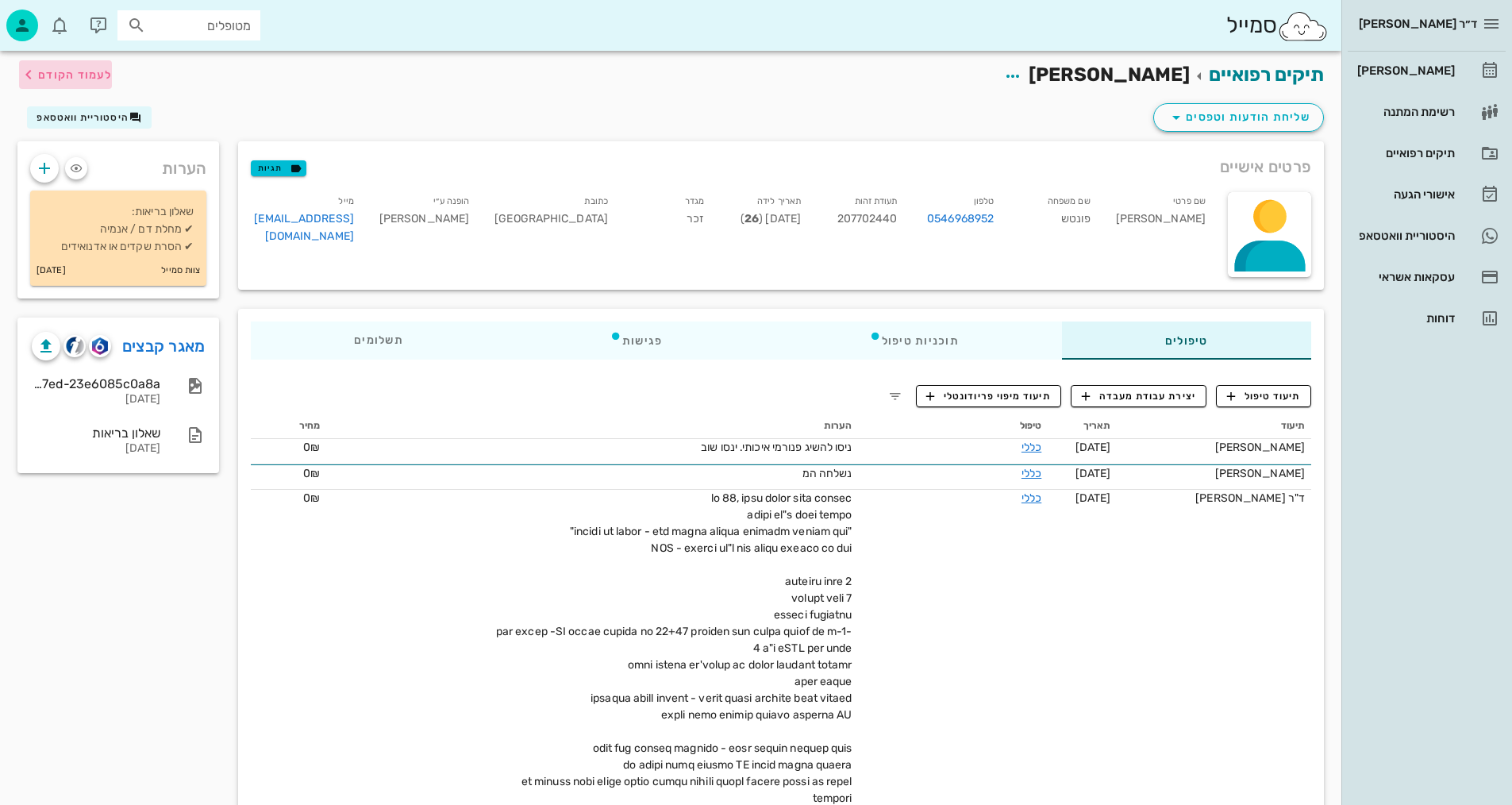
click at [99, 74] on span "לעמוד הקודם" at bounding box center [75, 75] width 74 height 13
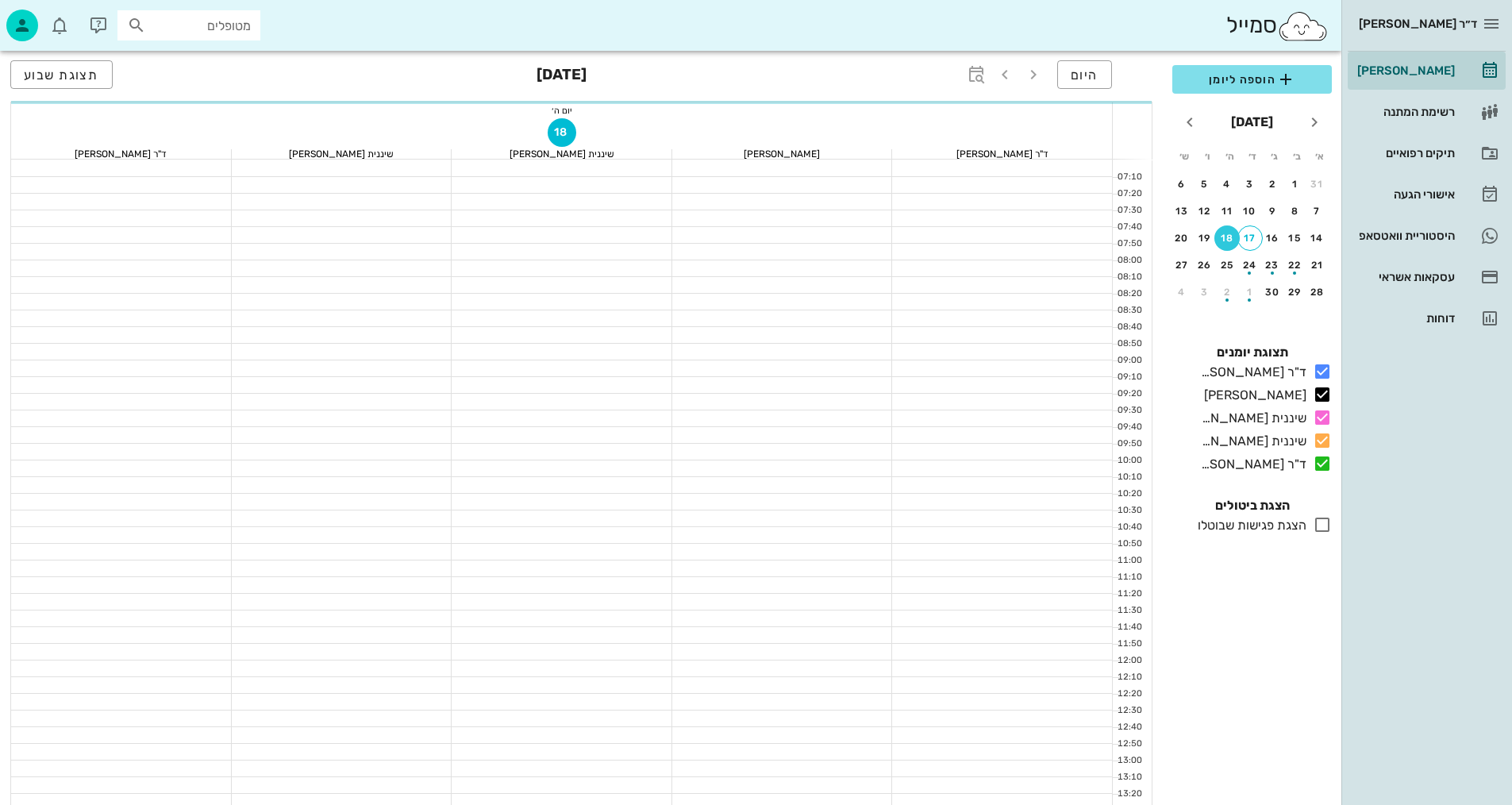
scroll to position [318, 0]
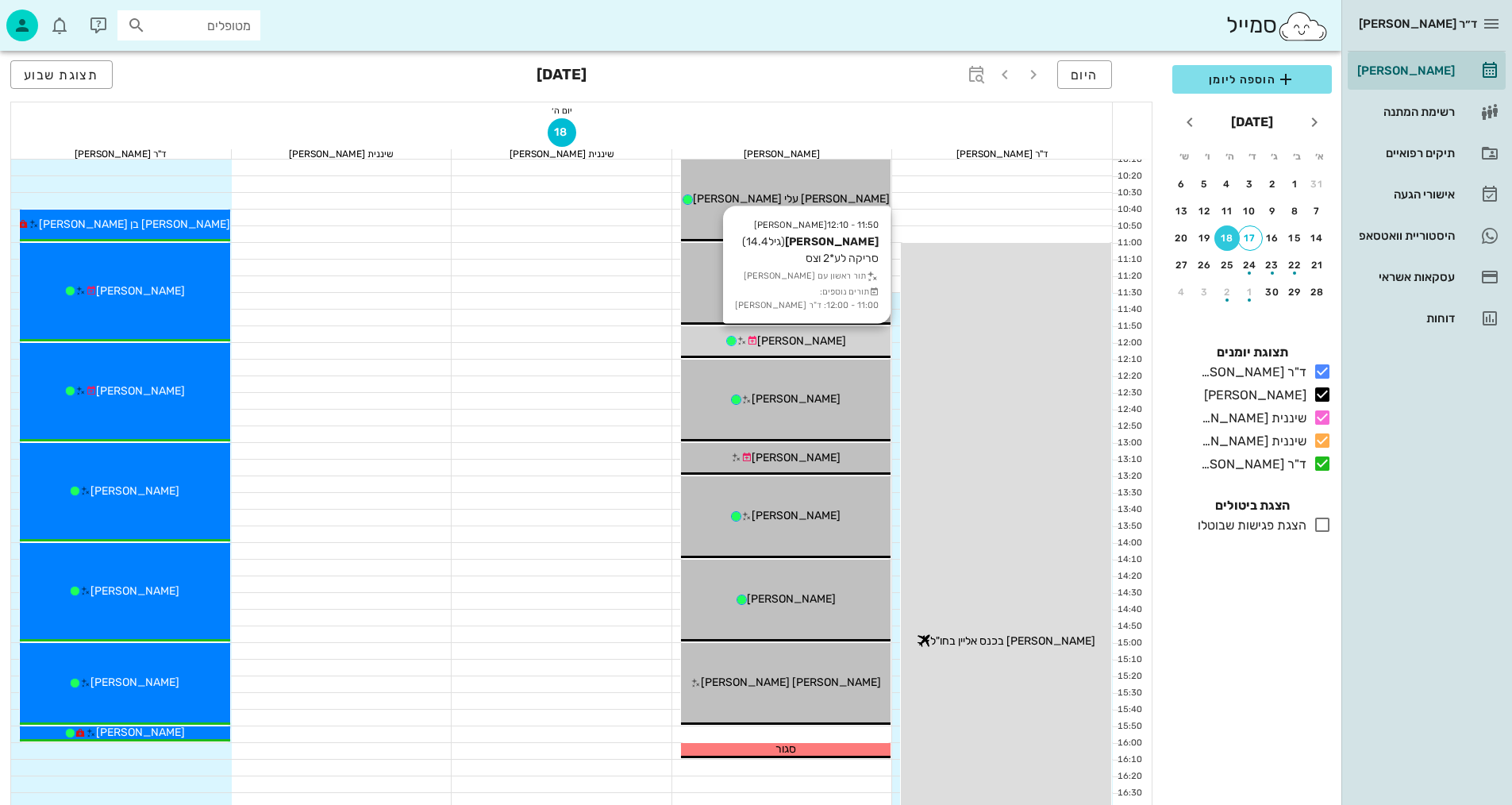
click at [791, 344] on span "[PERSON_NAME]" at bounding box center [801, 341] width 89 height 13
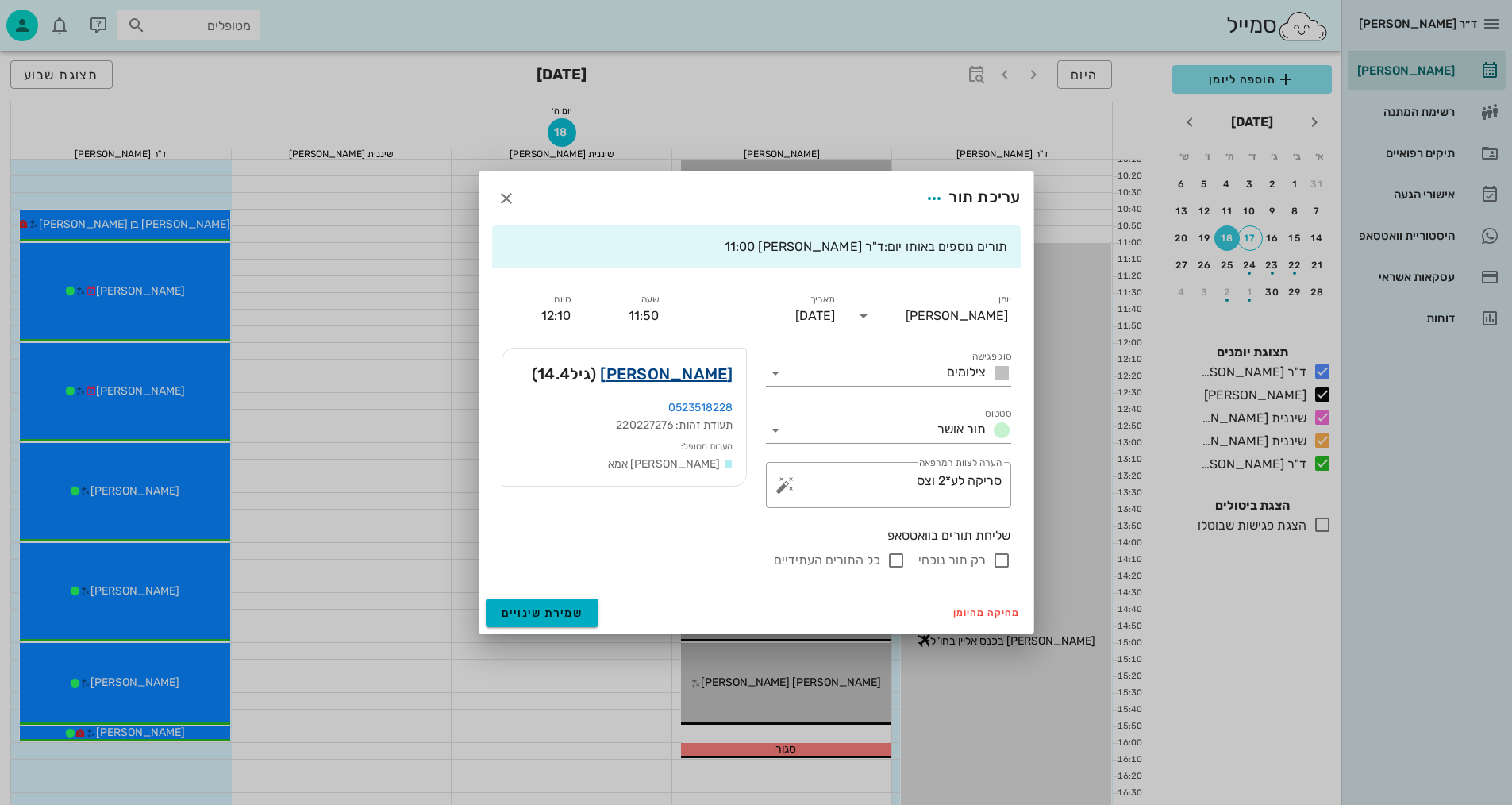
click at [685, 373] on link "[PERSON_NAME]" at bounding box center [666, 373] width 132 height 25
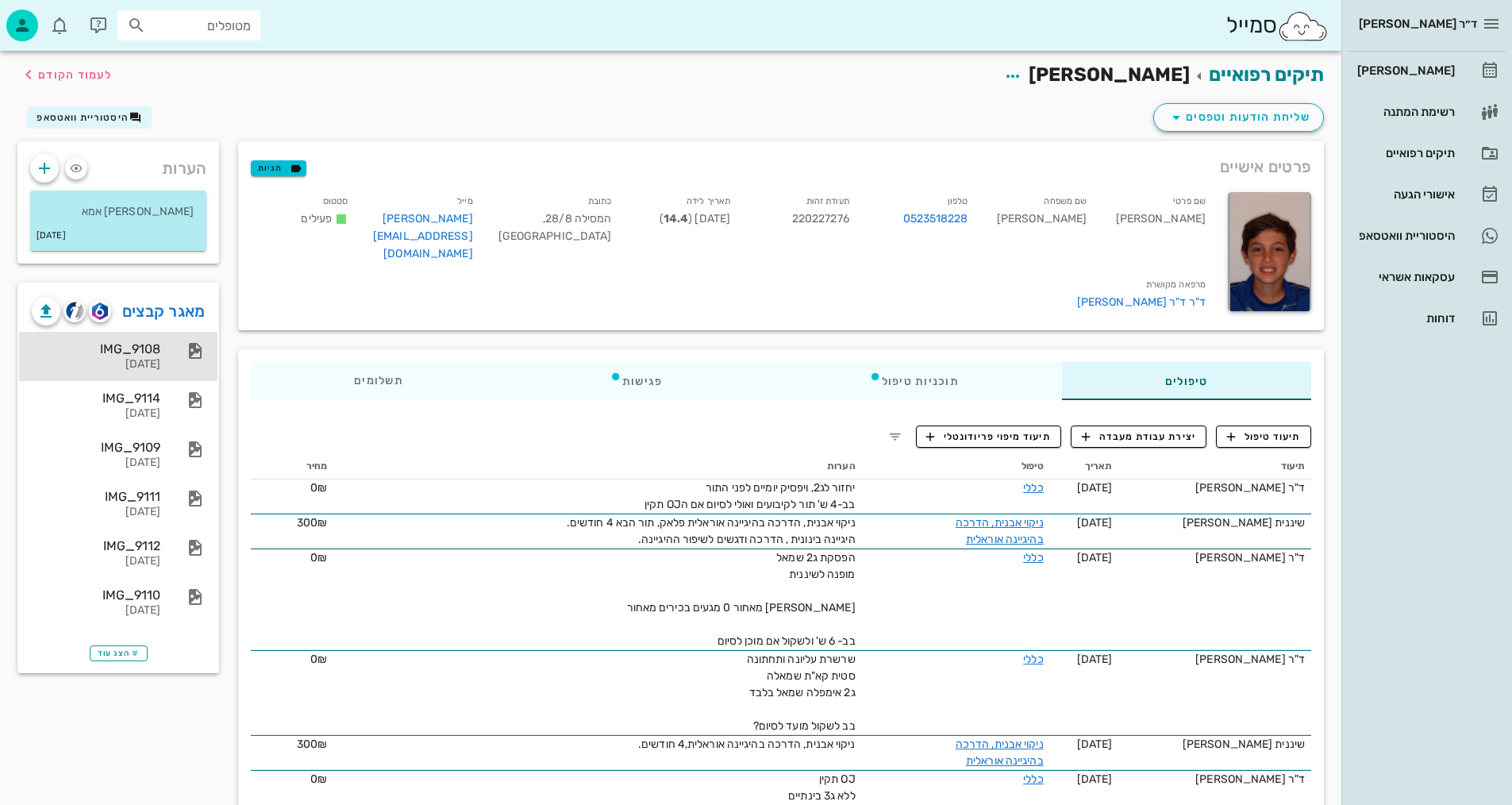
click at [165, 353] on div "IMG_9108 [DATE]" at bounding box center [118, 356] width 199 height 49
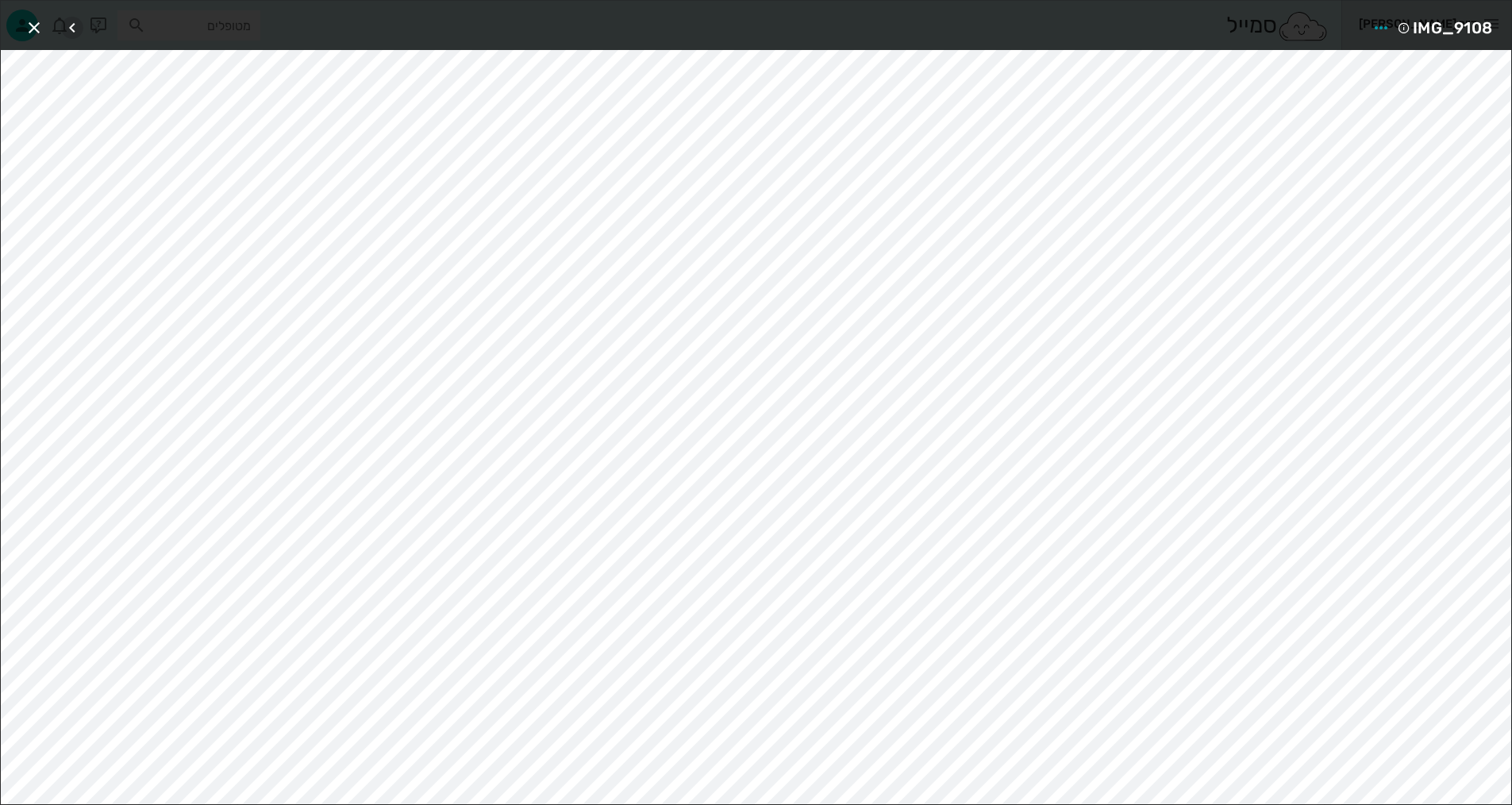
click at [69, 25] on icon "button" at bounding box center [72, 28] width 19 height 19
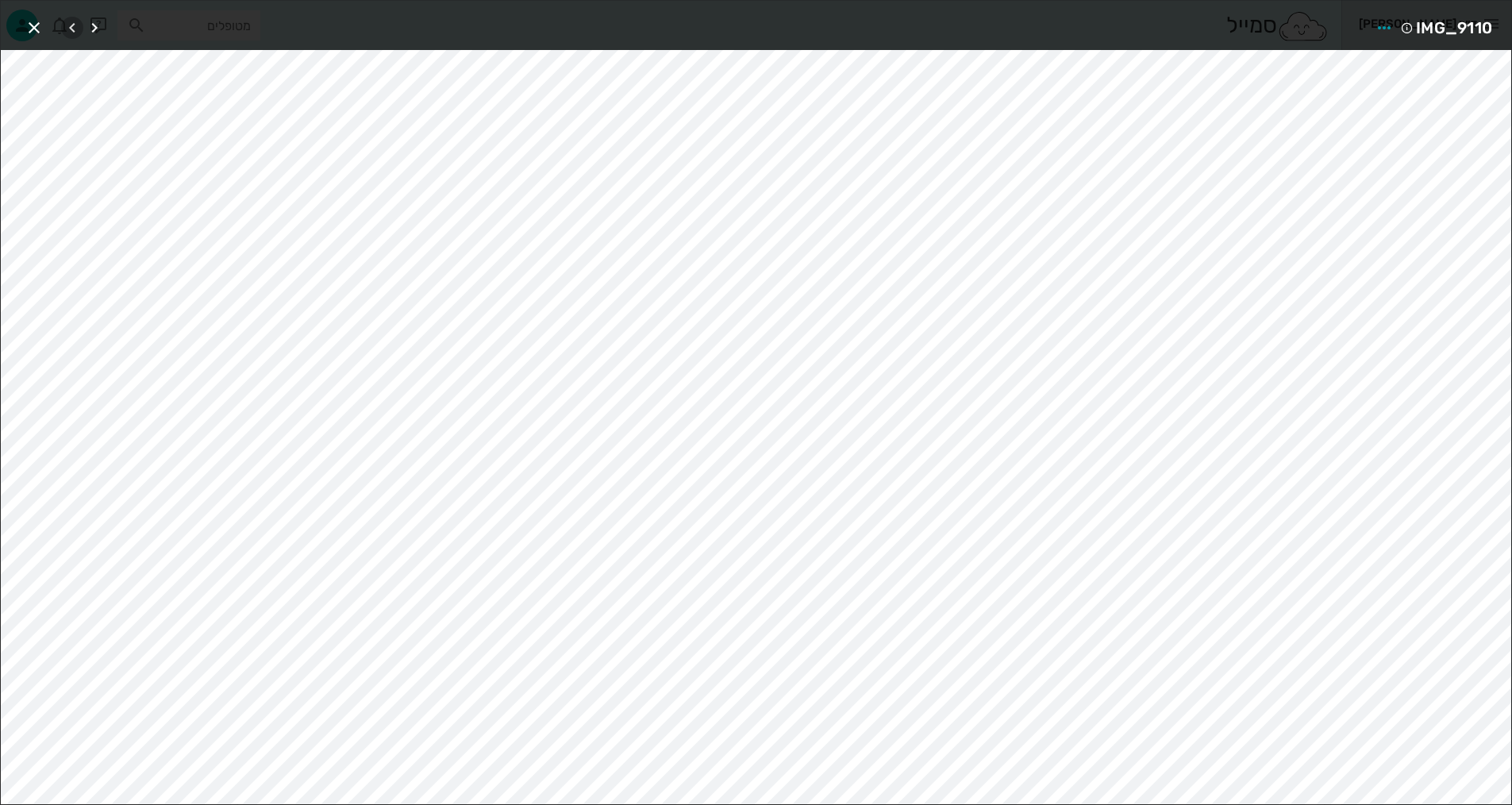
click at [69, 25] on icon "button" at bounding box center [72, 28] width 19 height 19
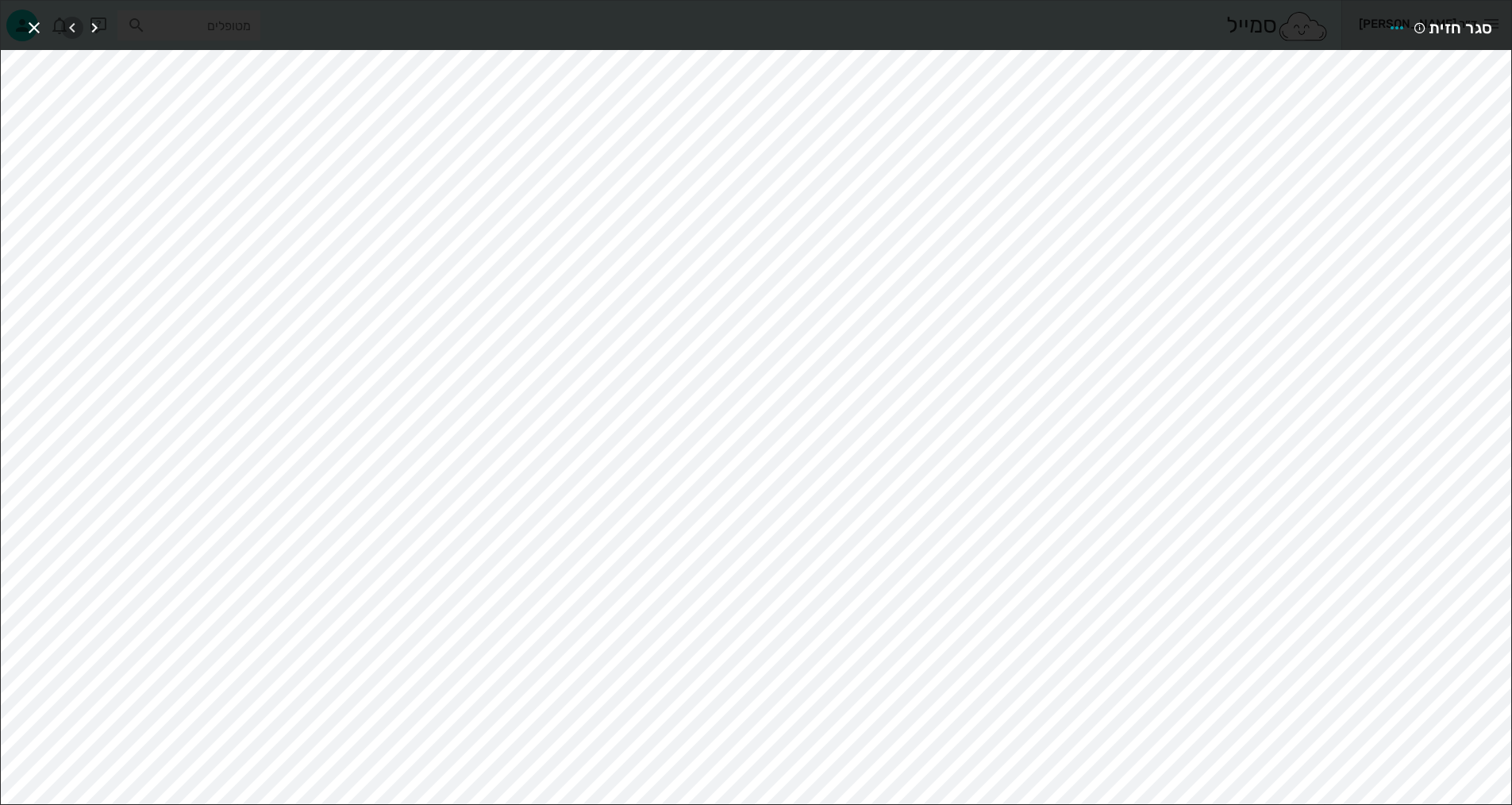
click at [69, 25] on icon "button" at bounding box center [72, 28] width 19 height 19
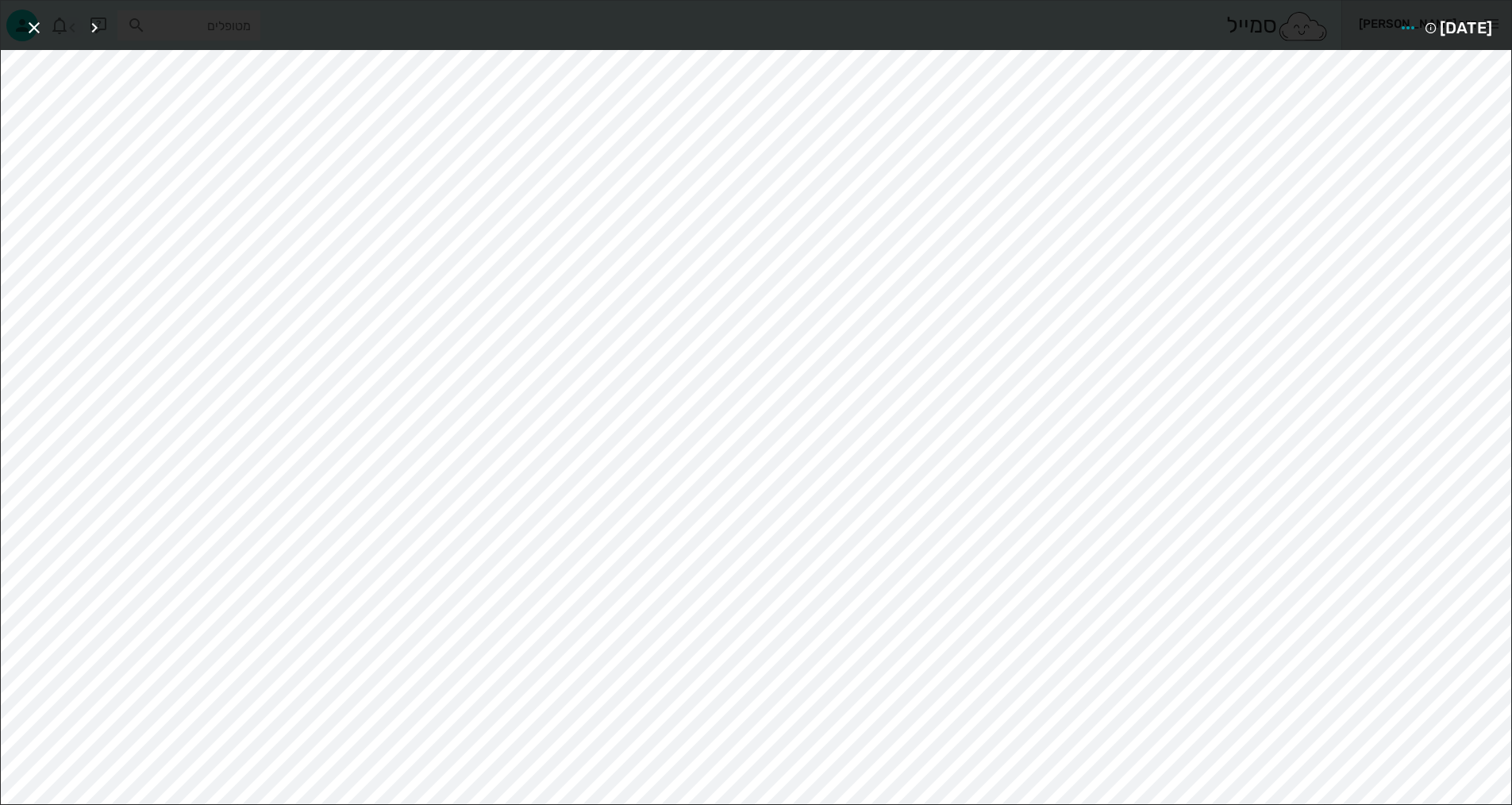
click at [69, 25] on div at bounding box center [83, 28] width 44 height 29
drag, startPoint x: 30, startPoint y: 24, endPoint x: 125, endPoint y: 17, distance: 95.3
click at [30, 25] on icon "button" at bounding box center [35, 28] width 19 height 19
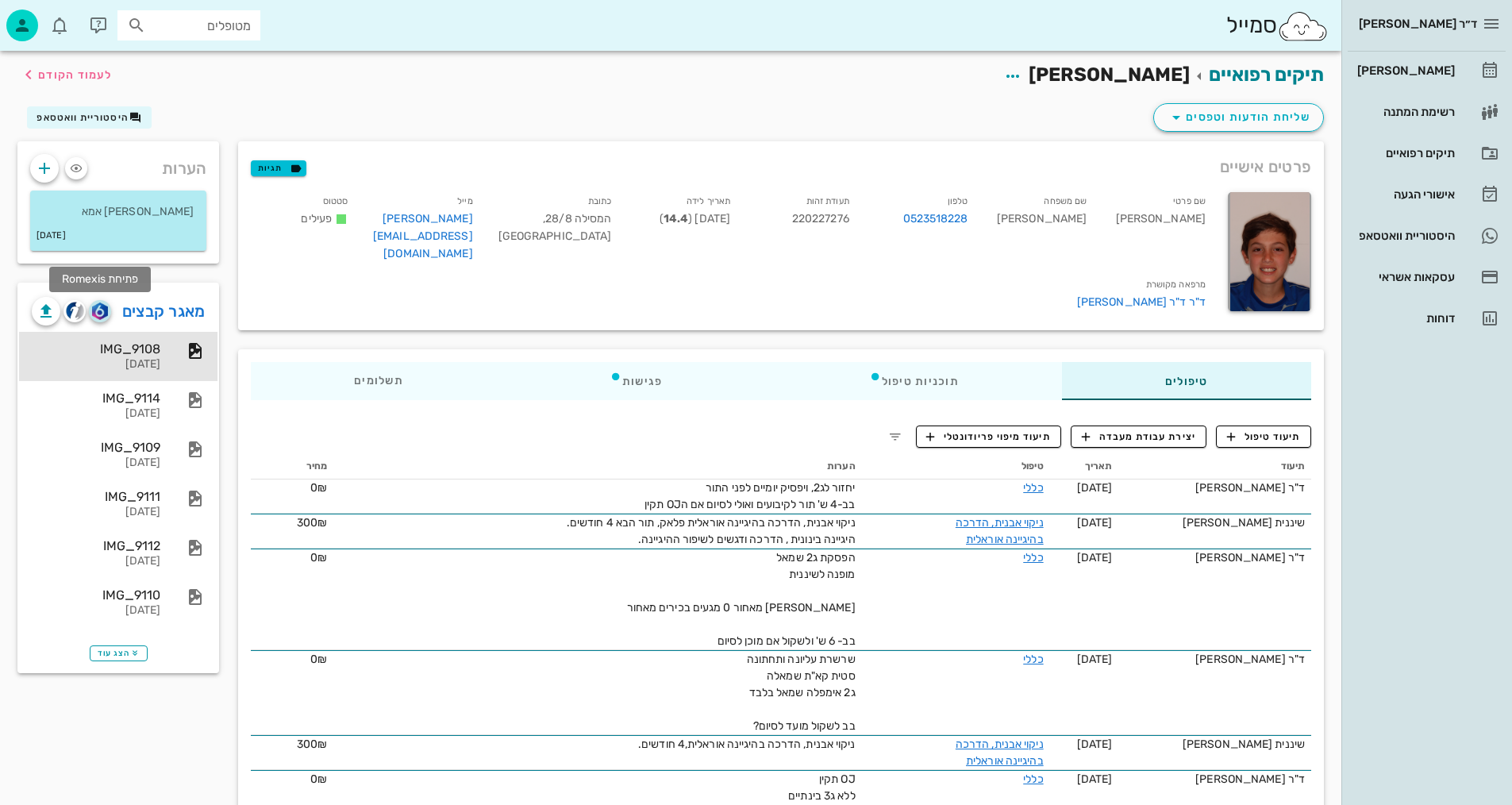
click at [96, 306] on img "button" at bounding box center [100, 311] width 15 height 17
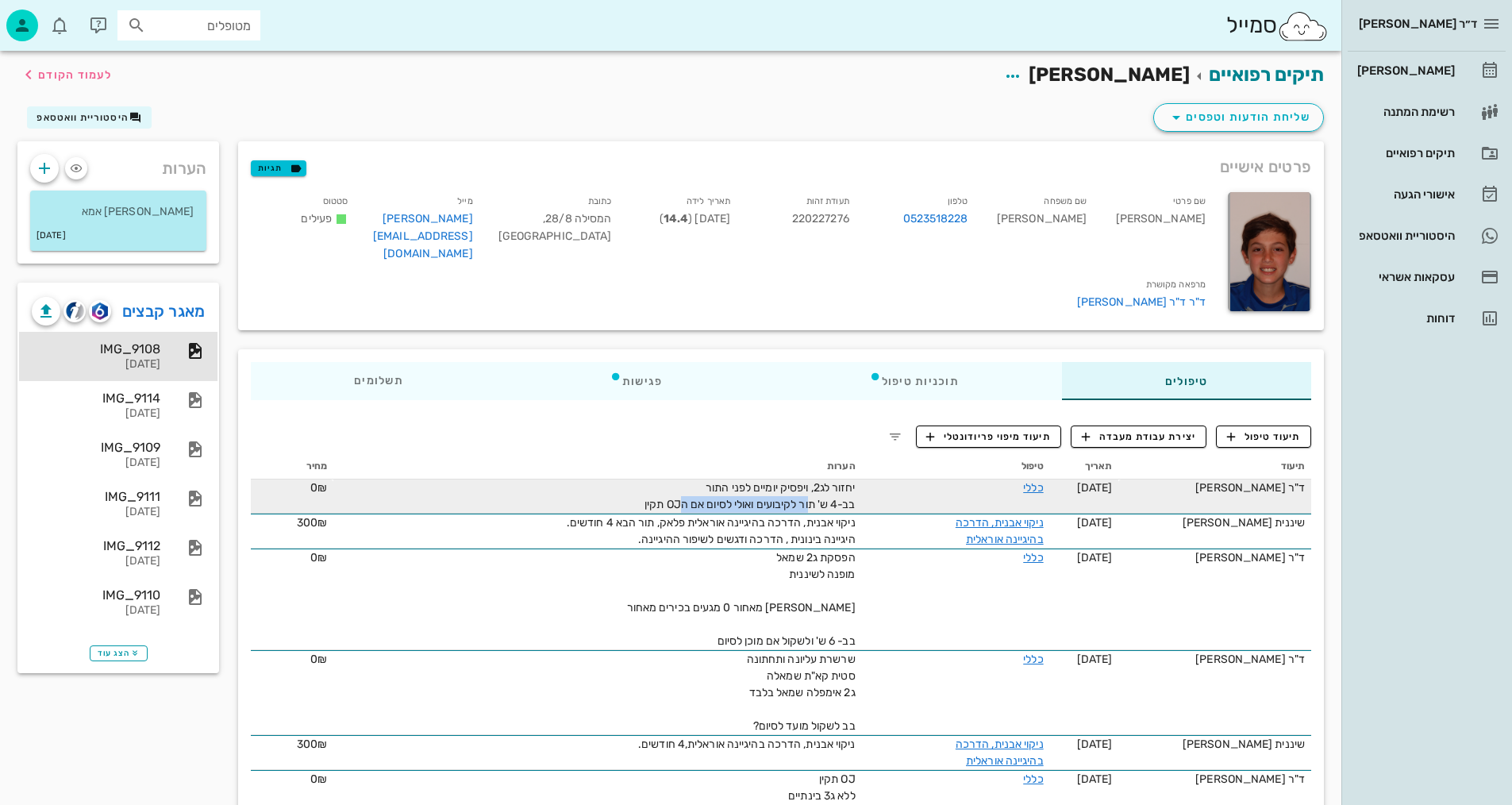
drag, startPoint x: 814, startPoint y: 499, endPoint x: 678, endPoint y: 494, distance: 136.1
click at [678, 494] on span "יחזור לג2, ויפסיק יומיים לפני התור בב-4 ש' תור לקיבועים ואולי לסיום אם הOJ תקין" at bounding box center [749, 495] width 210 height 30
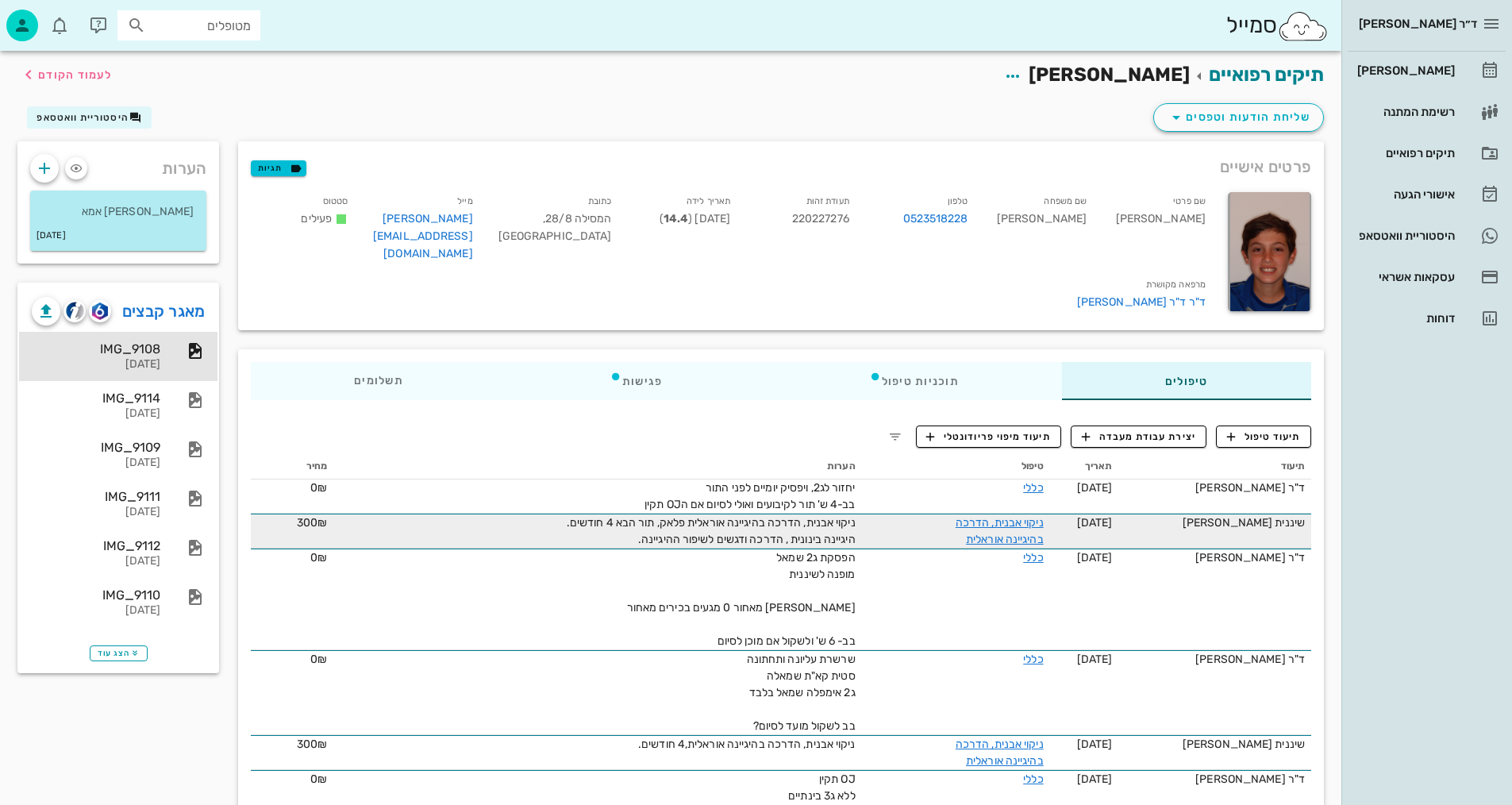
click at [721, 516] on span "ניקוי אבנית, הדרכה בהיגיינה אוראלית פלאק, תור הבא 4 חודשים. היגיינה בינונית , ה…" at bounding box center [711, 531] width 289 height 30
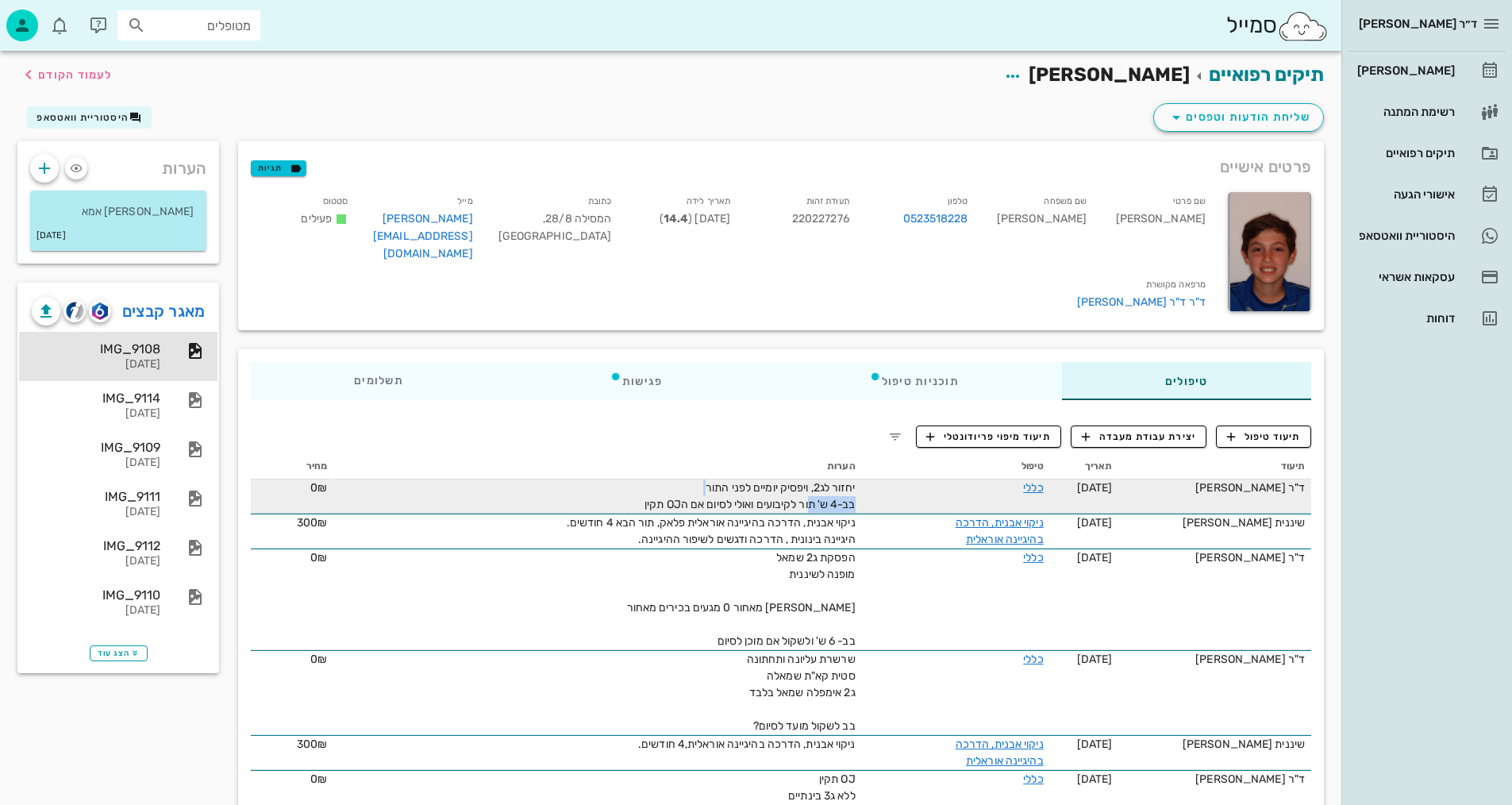
drag, startPoint x: 813, startPoint y: 494, endPoint x: 699, endPoint y: 521, distance: 117.2
click at [623, 485] on div "יחזור לג2, ויפסיק יומיים לפני התור בב-4 ש' תור לקיבועים ואולי לסיום אם הOJ תקין" at bounding box center [676, 496] width 357 height 34
click at [747, 487] on span "יחזור לג2, ויפסיק יומיים לפני התור בב-4 ש' תור לקיבועים ואולי לסיום אם הOJ תקין" at bounding box center [749, 495] width 210 height 30
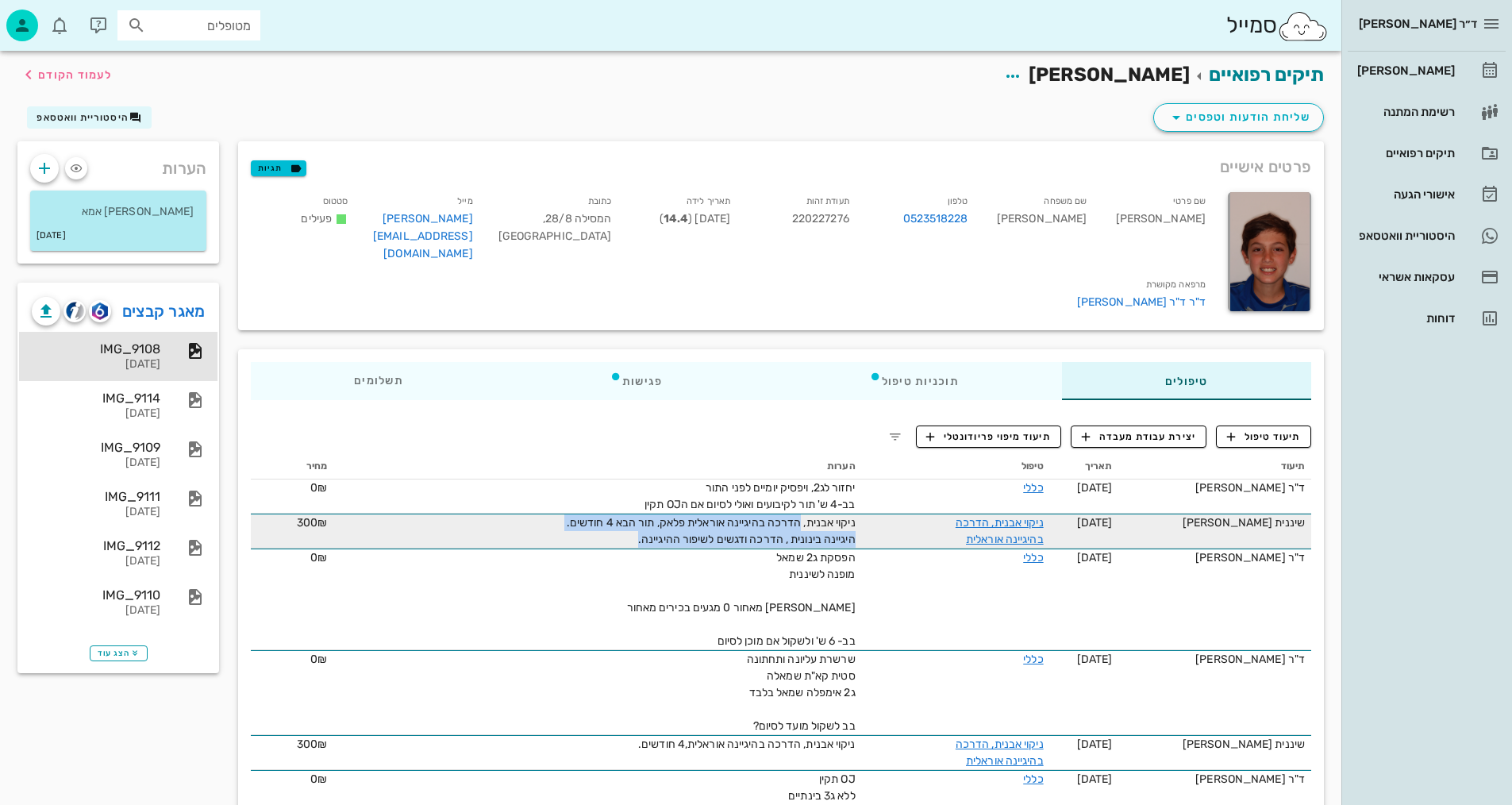
drag, startPoint x: 800, startPoint y: 523, endPoint x: 571, endPoint y: 540, distance: 229.6
click at [571, 540] on div "ניקוי אבנית, הדרכה בהיגיינה אוראלית פלאק, תור הבא 4 חודשים. היגיינה בינונית , ה…" at bounding box center [676, 531] width 357 height 34
click at [721, 533] on span "ניקוי אבנית, הדרכה בהיגיינה אוראלית פלאק, תור הבא 4 חודשים. היגיינה בינונית , ה…" at bounding box center [711, 531] width 289 height 30
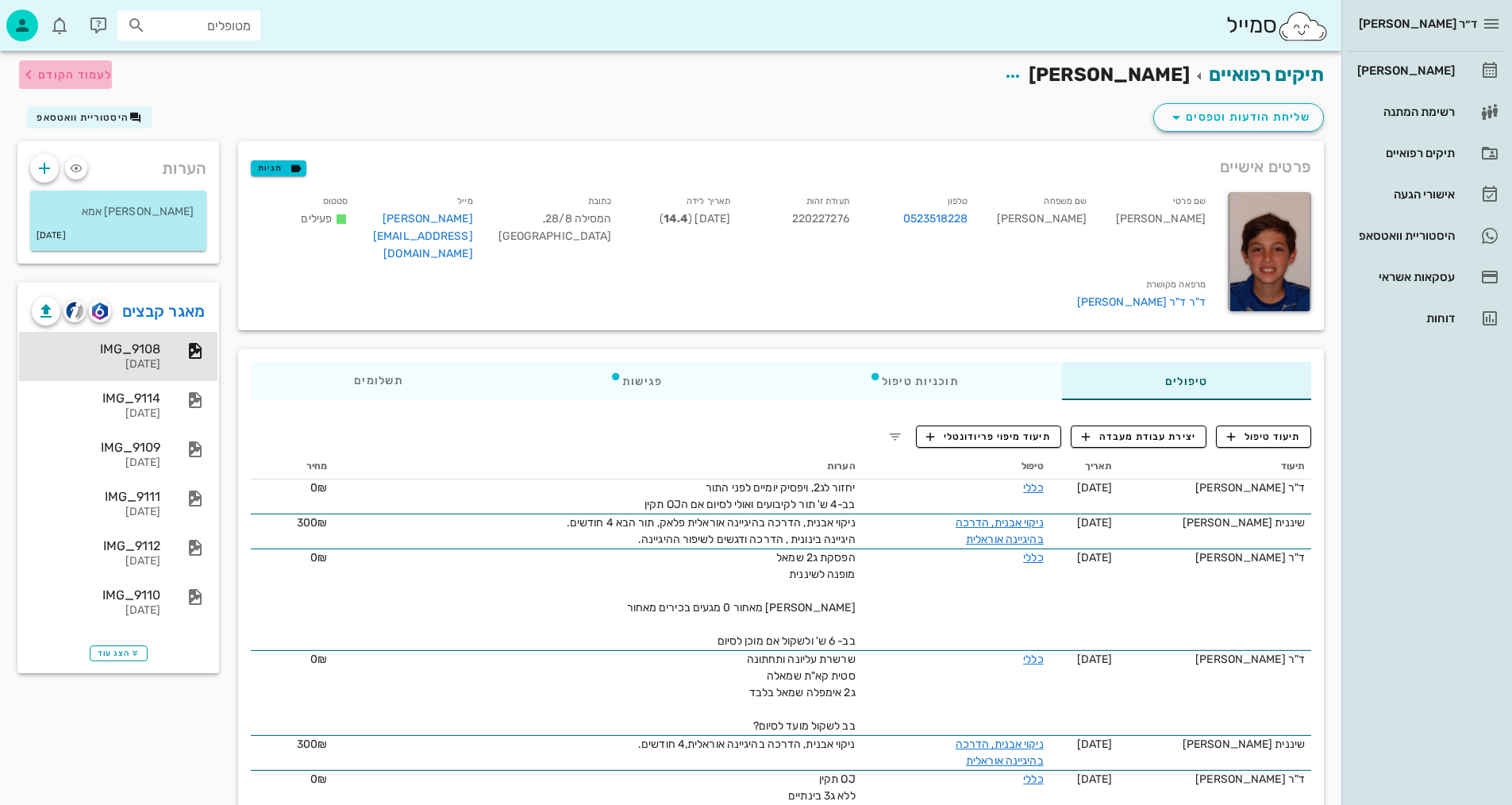
click at [96, 66] on span "לעמוד הקודם" at bounding box center [65, 75] width 93 height 19
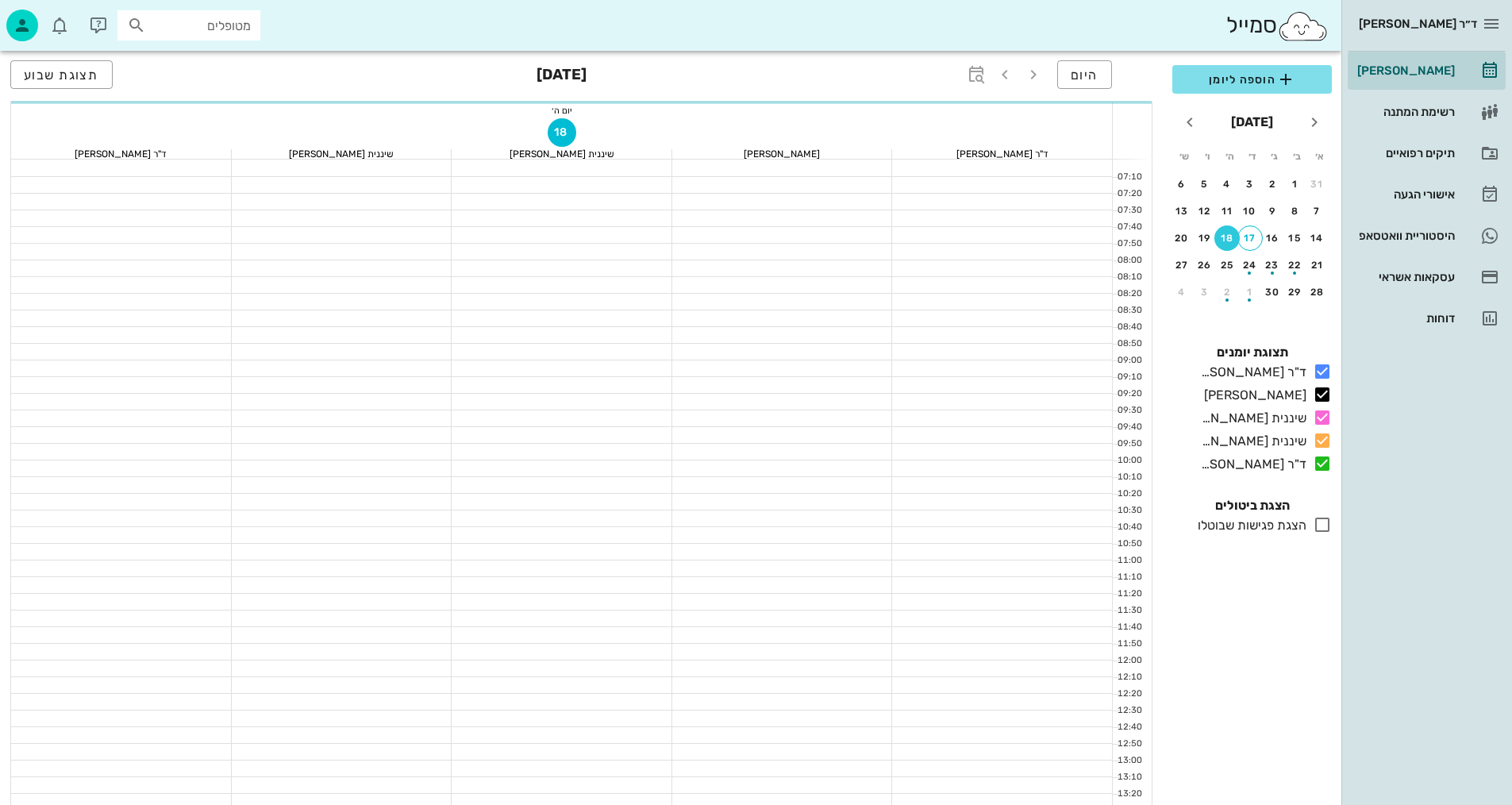
scroll to position [318, 0]
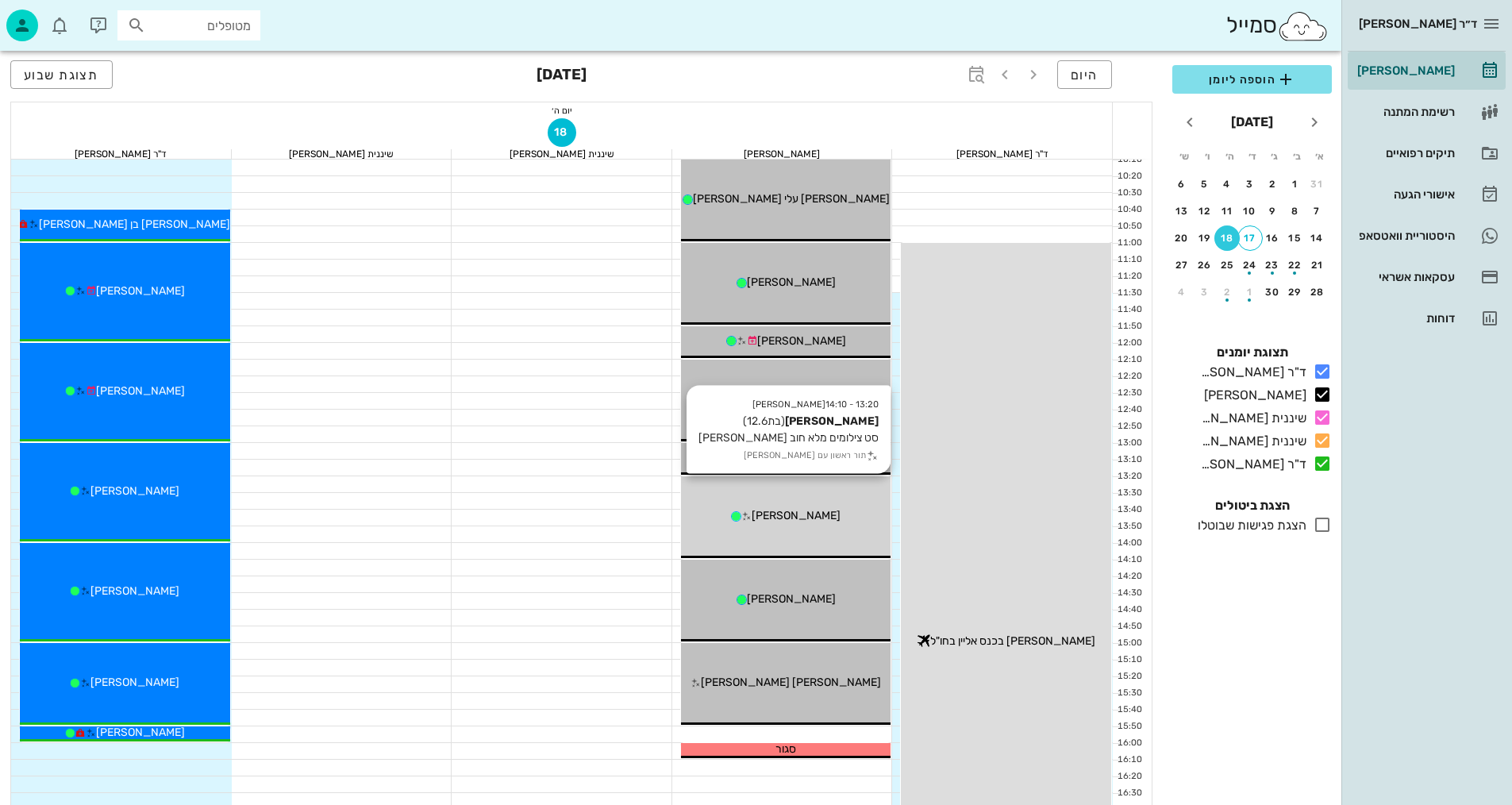
click at [820, 491] on div "13:20 - 14:10 [PERSON_NAME] (בת 12.6 ) סט צילומים מלא חוב [PERSON_NAME] תור ראש…" at bounding box center [786, 516] width 210 height 82
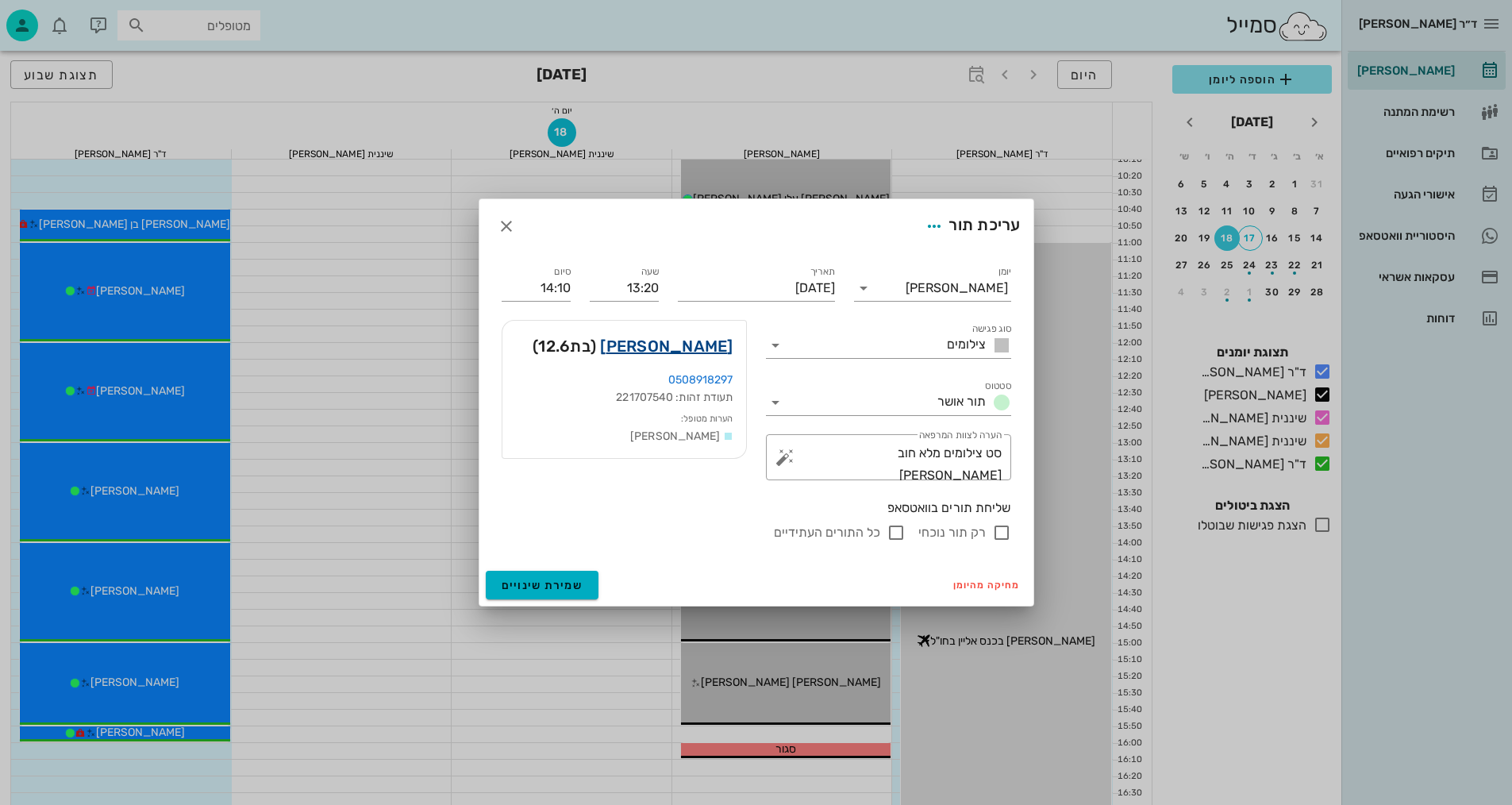
click at [703, 347] on link "[PERSON_NAME]" at bounding box center [666, 345] width 132 height 25
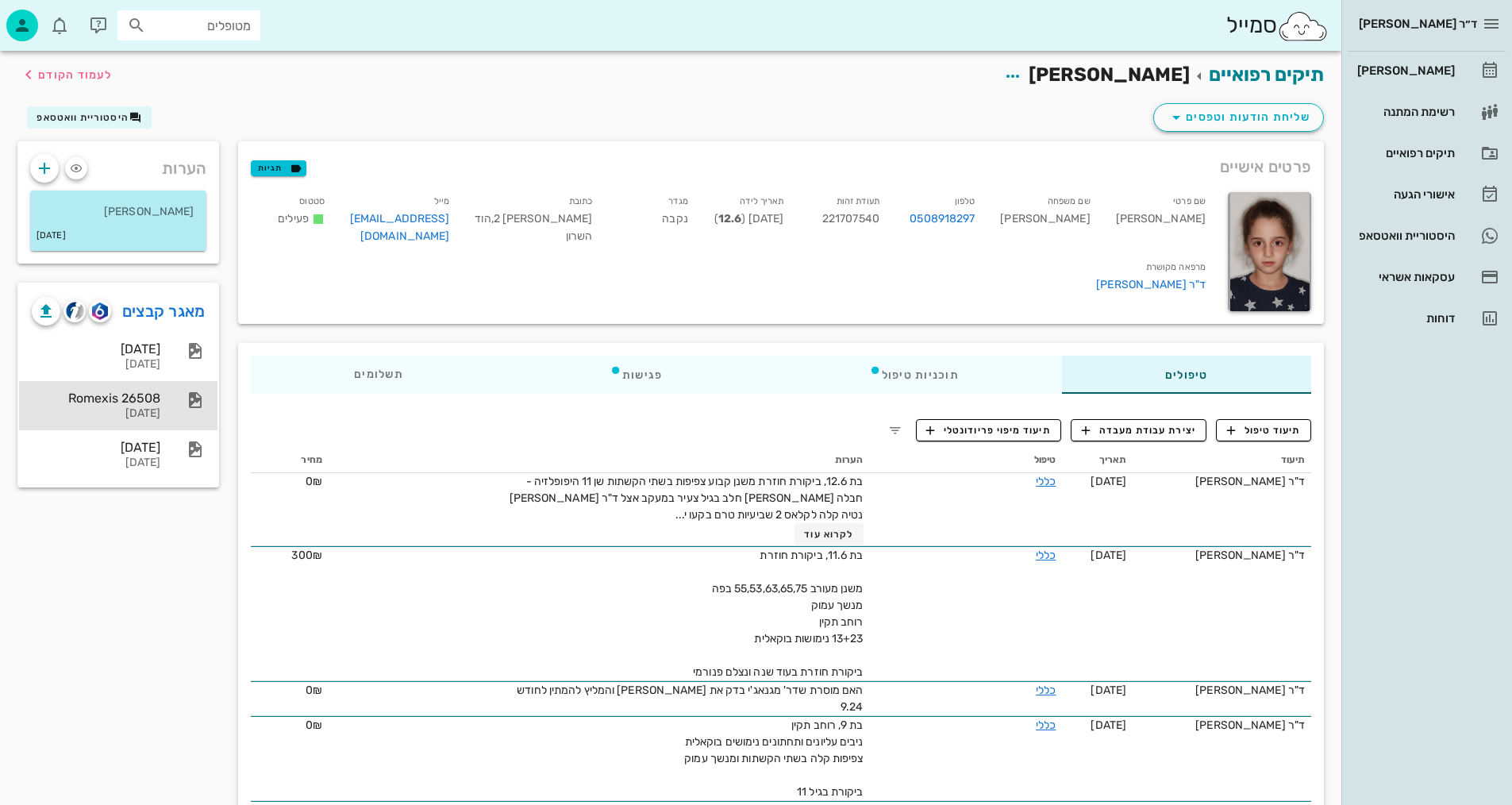
click at [117, 404] on div "Romexis 26508" at bounding box center [96, 398] width 129 height 15
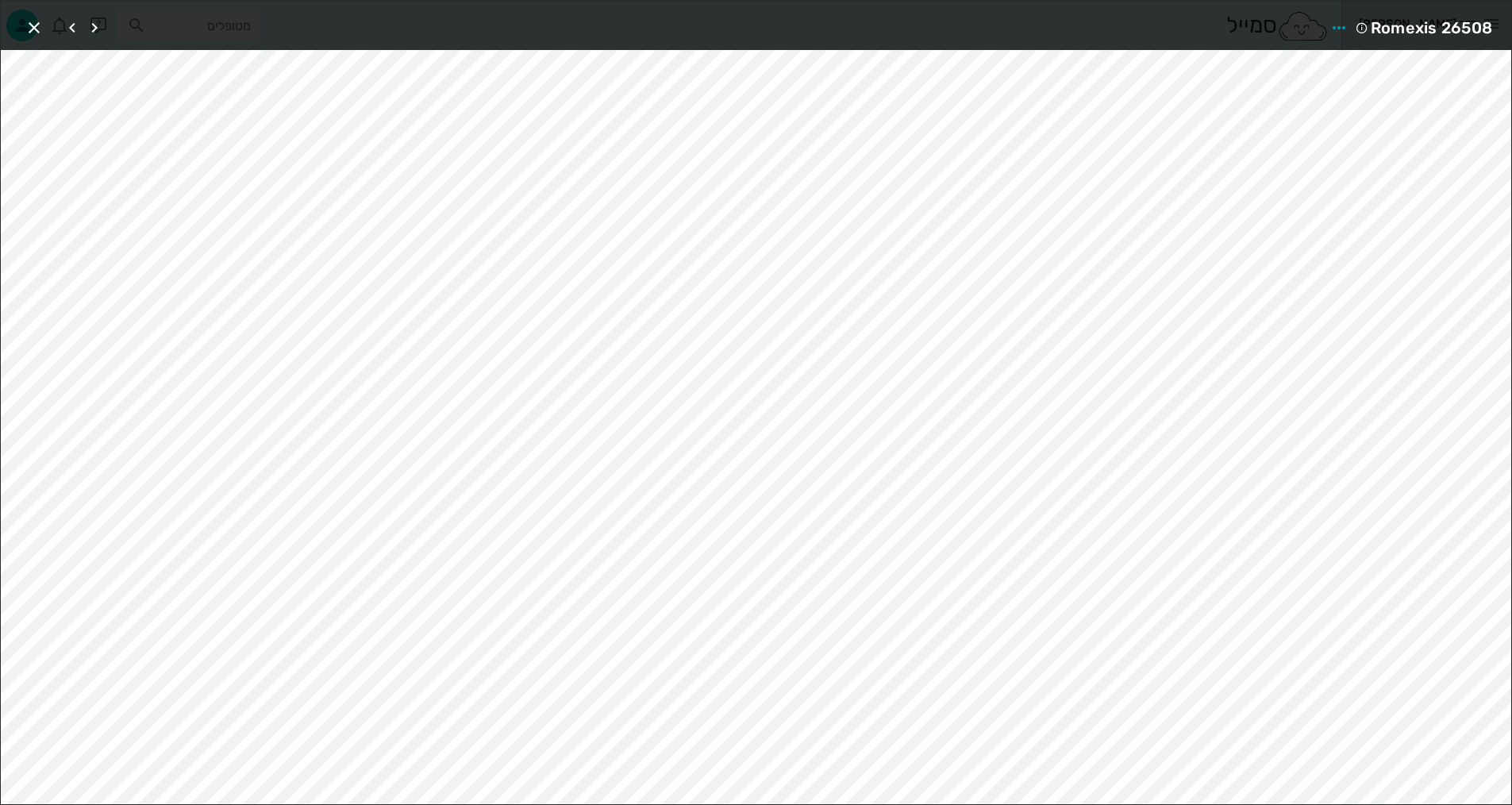
click at [232, 25] on div "Romexis 26508" at bounding box center [756, 25] width 1510 height 49
click at [364, 16] on div "Romexis 26508" at bounding box center [756, 25] width 1510 height 49
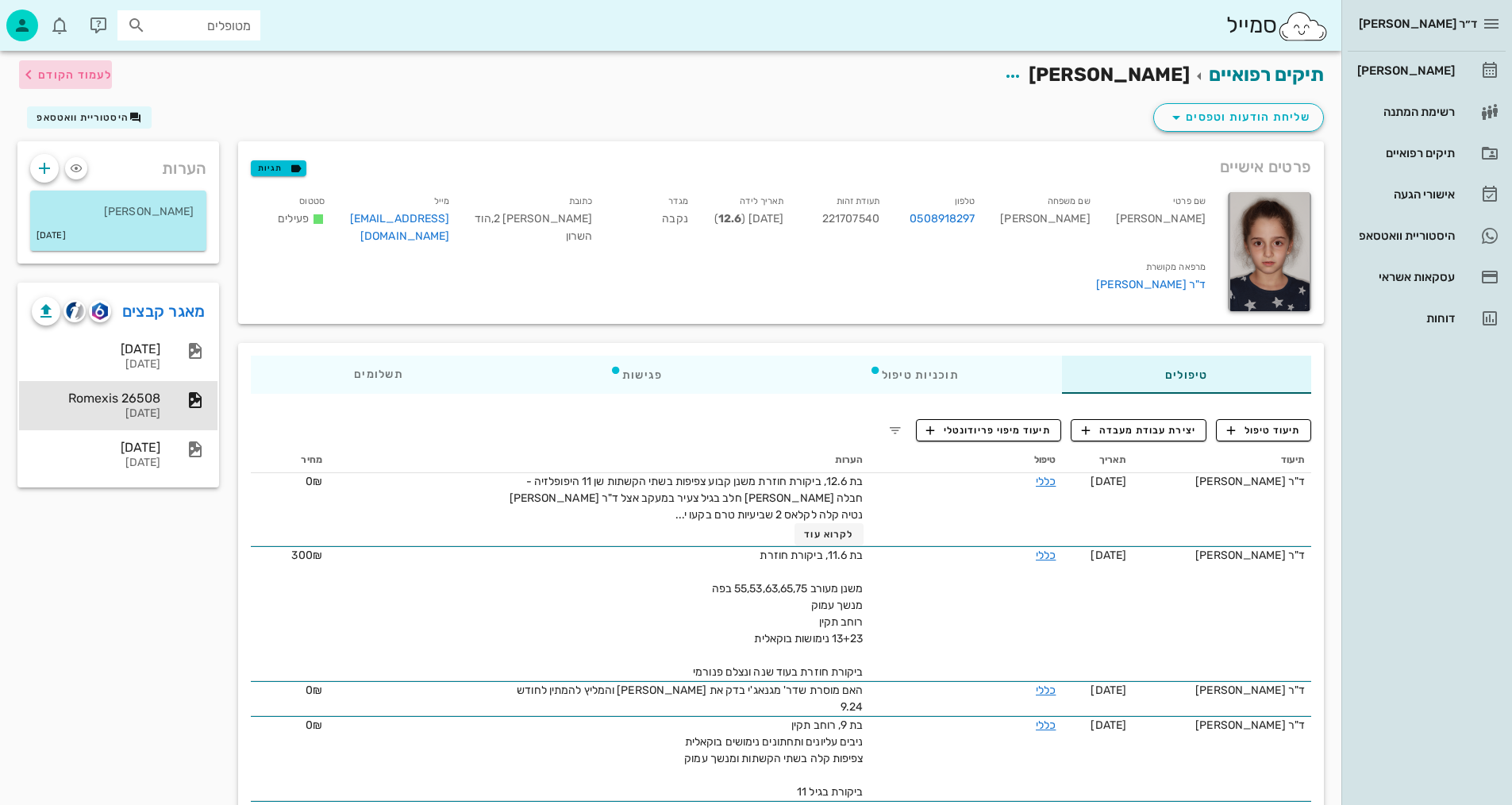
click at [54, 71] on span "לעמוד הקודם" at bounding box center [75, 75] width 74 height 13
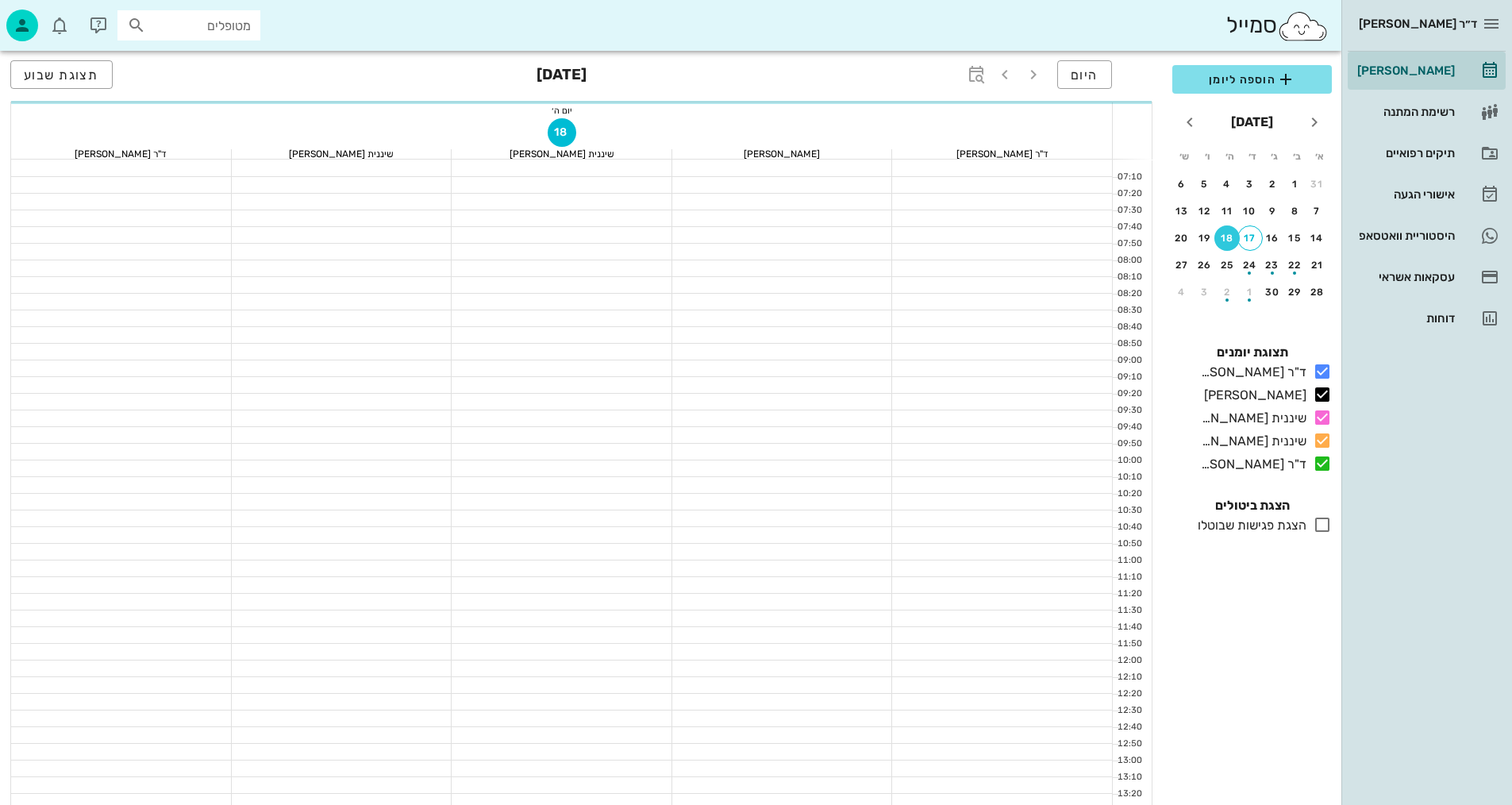
scroll to position [318, 0]
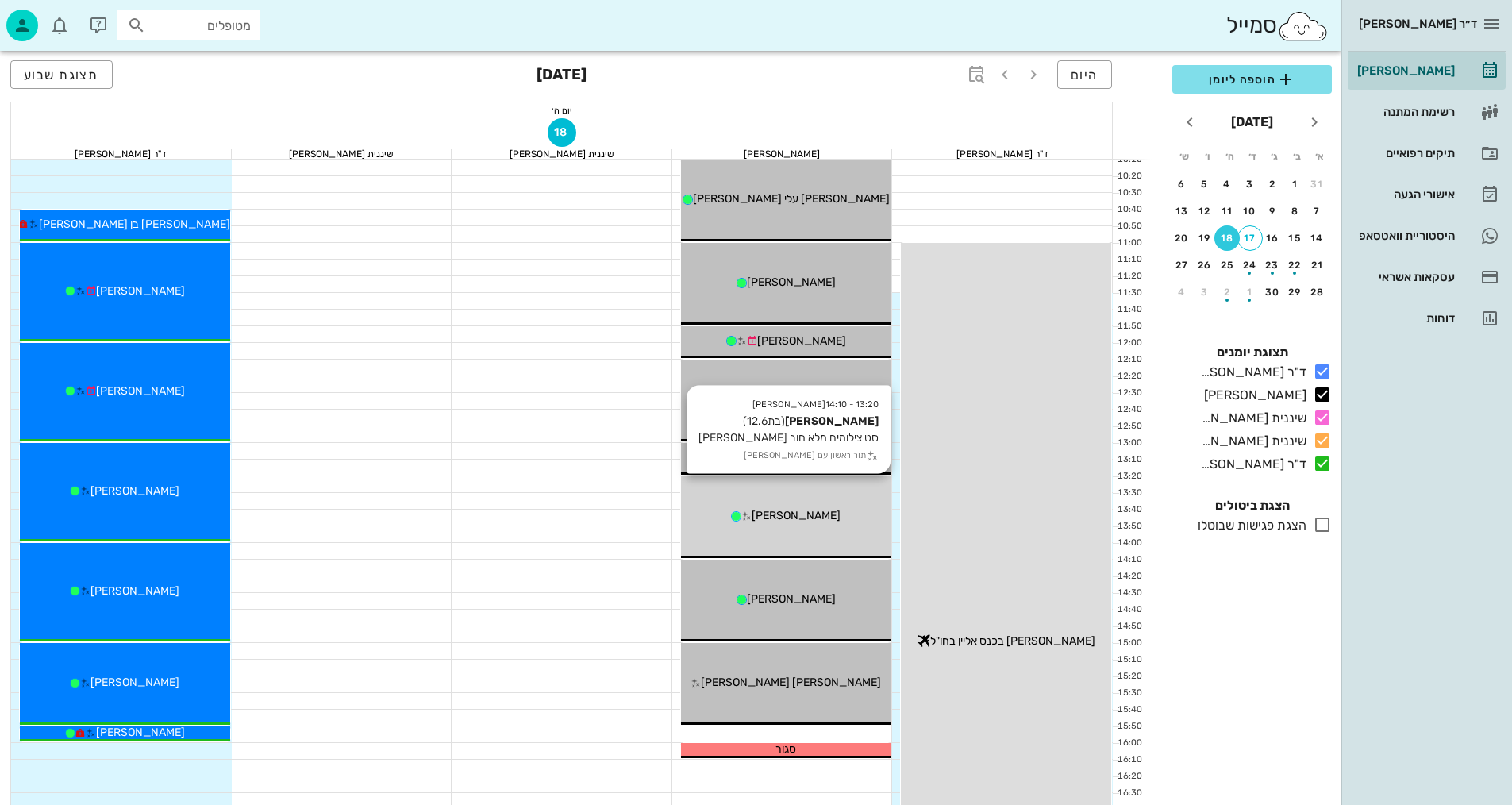
click at [787, 528] on div "13:20 - 14:10 [PERSON_NAME] (בת 12.6 ) סט צילומים מלא חוב [PERSON_NAME] תור ראש…" at bounding box center [786, 516] width 210 height 82
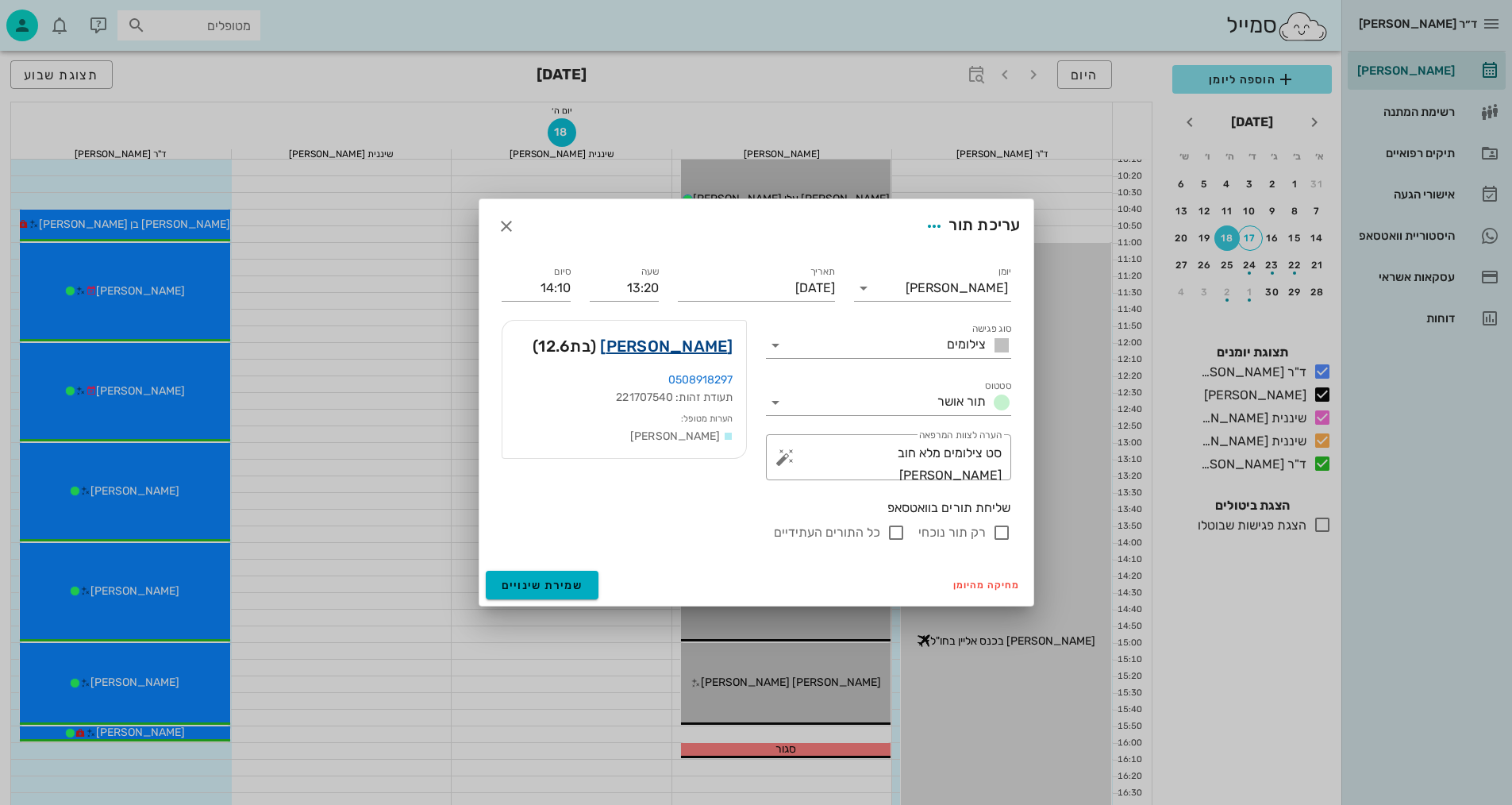
click at [710, 336] on link "[PERSON_NAME]" at bounding box center [666, 345] width 132 height 25
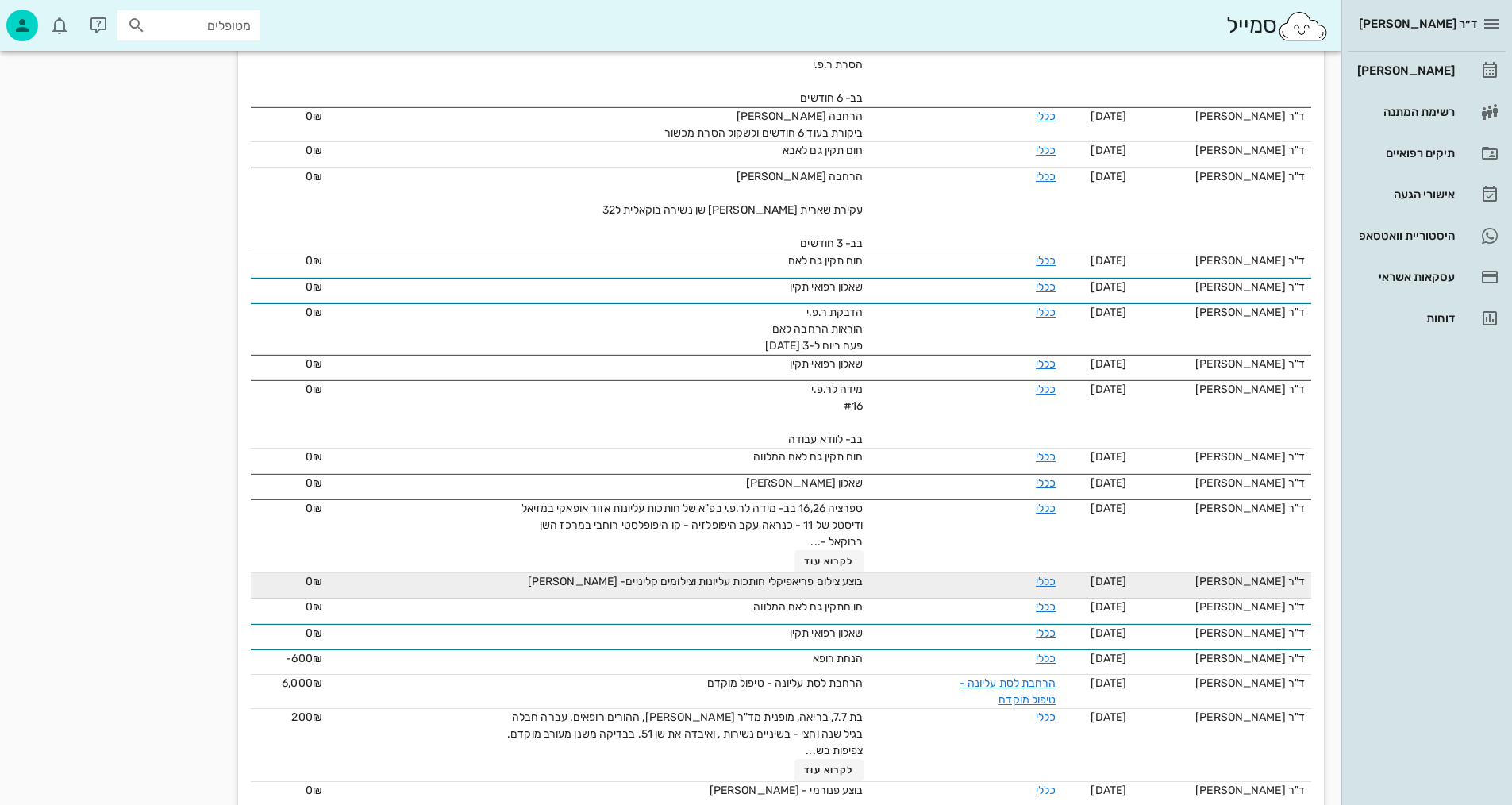
scroll to position [843, 0]
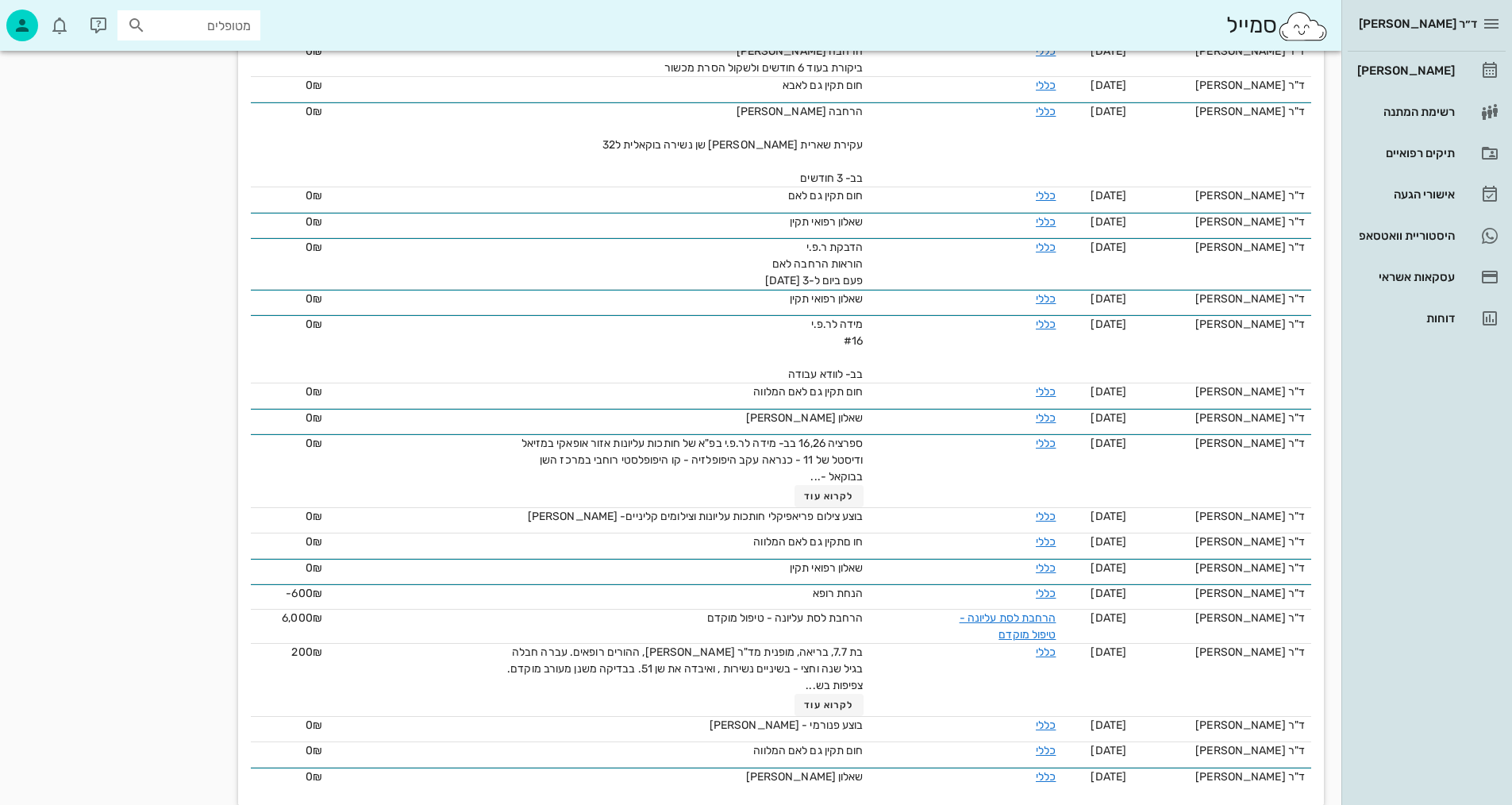
click at [76, 443] on div "הערות [PERSON_NAME] [DATE] מאגר קבצים [DATE] [DATE] Romexis 26508 [DATE] [DATE]…" at bounding box center [118, 56] width 221 height 1517
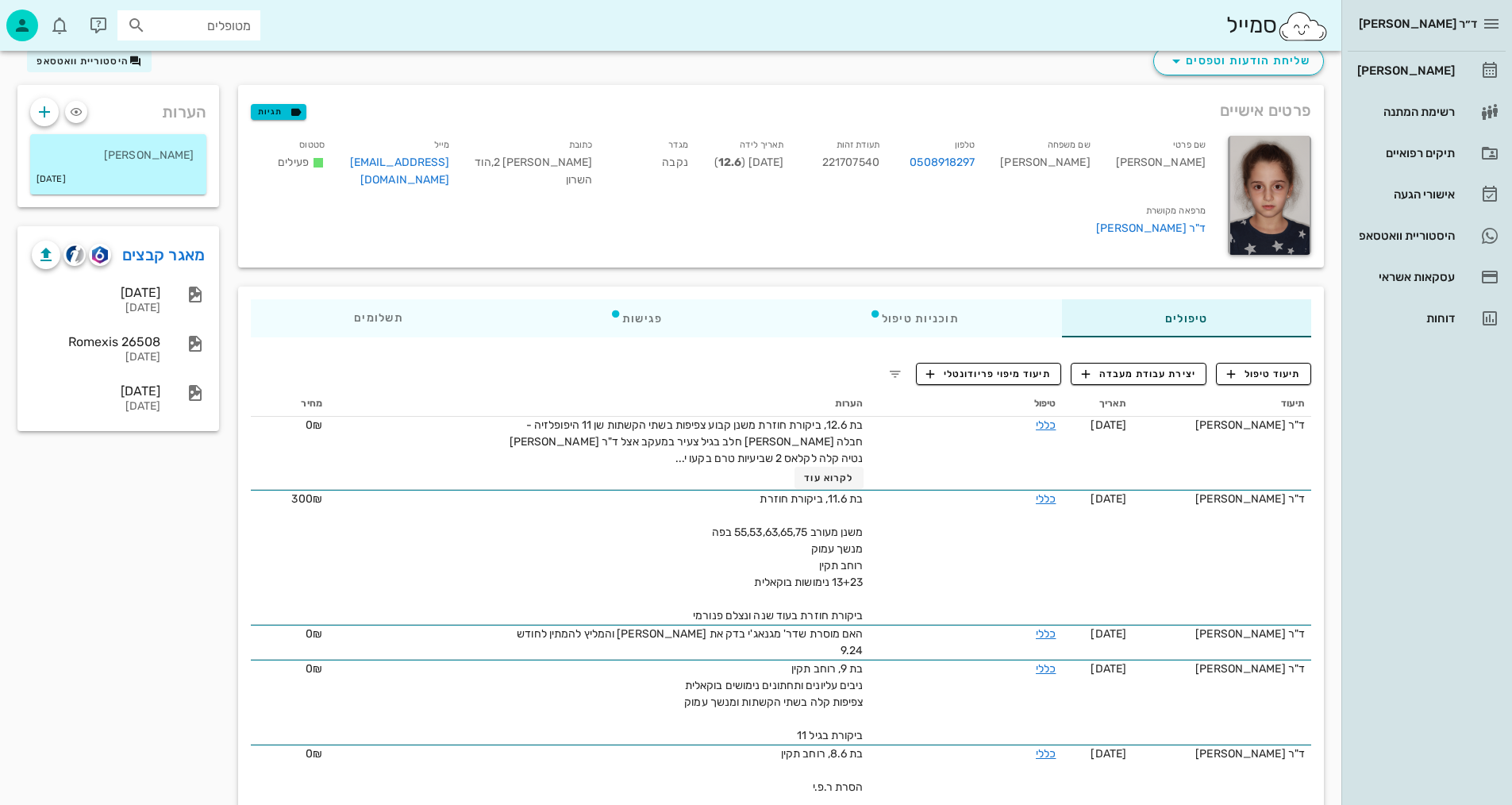
scroll to position [0, 0]
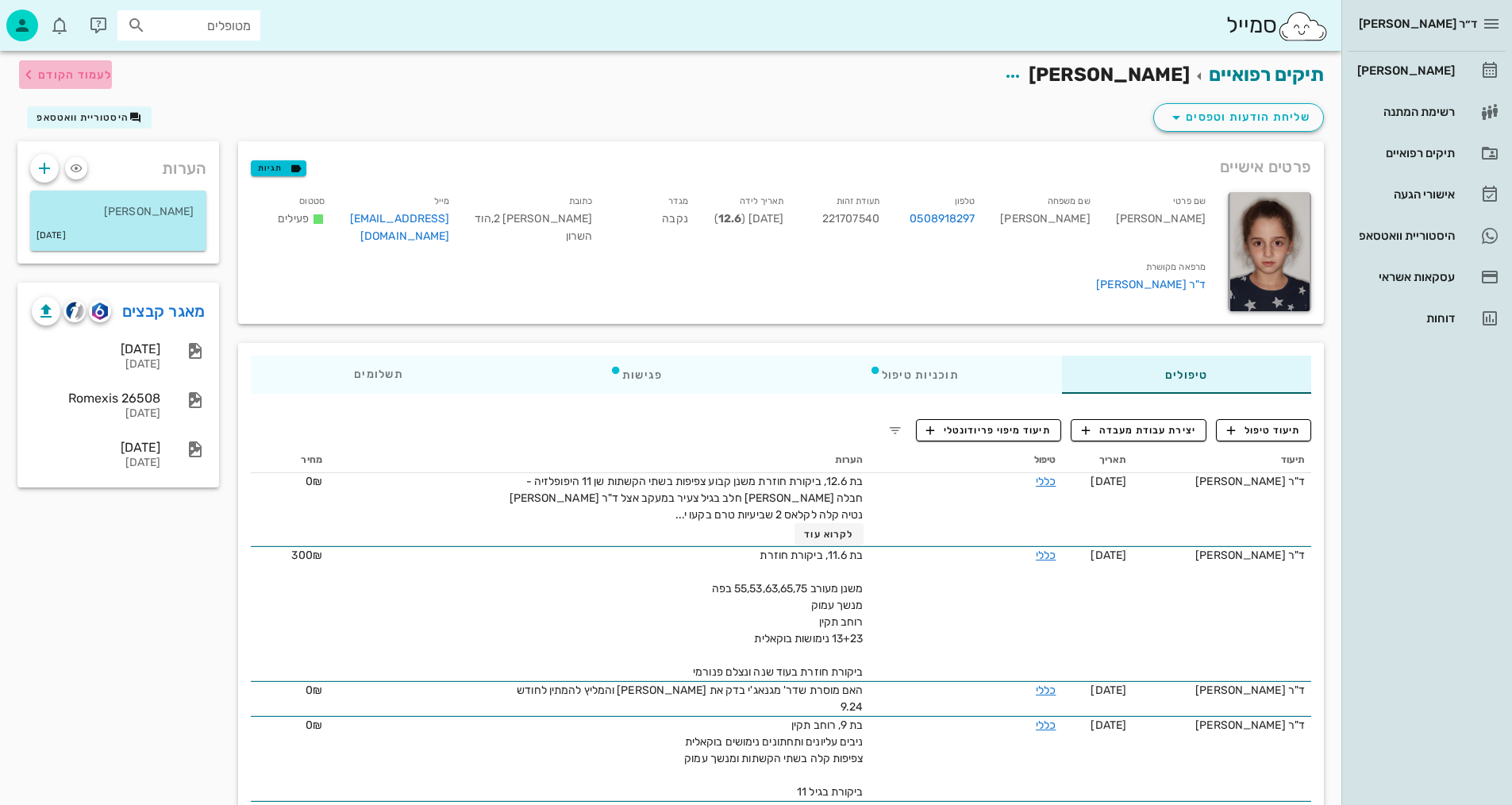
click at [90, 76] on span "לעמוד הקודם" at bounding box center [75, 75] width 74 height 13
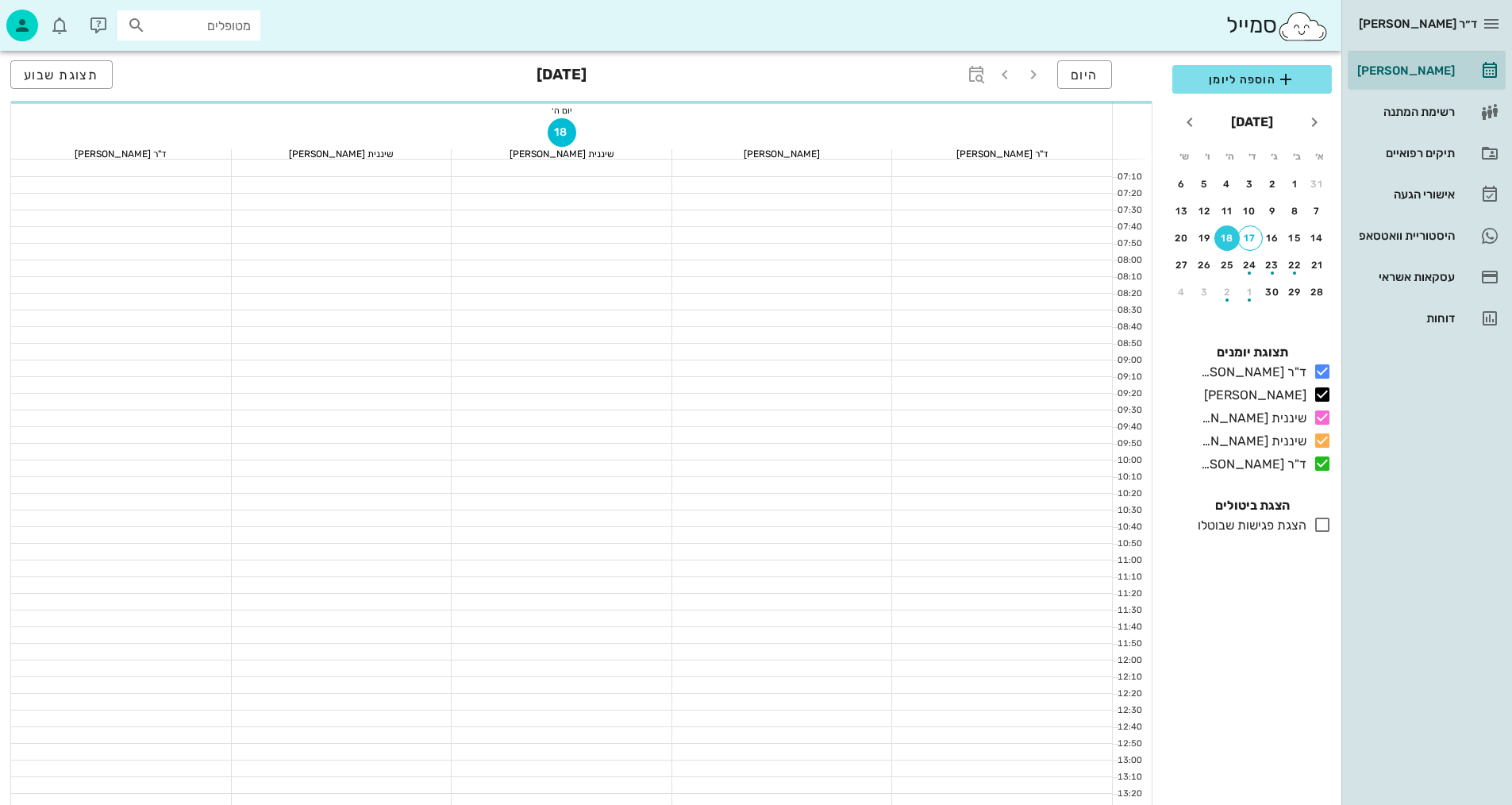
scroll to position [318, 0]
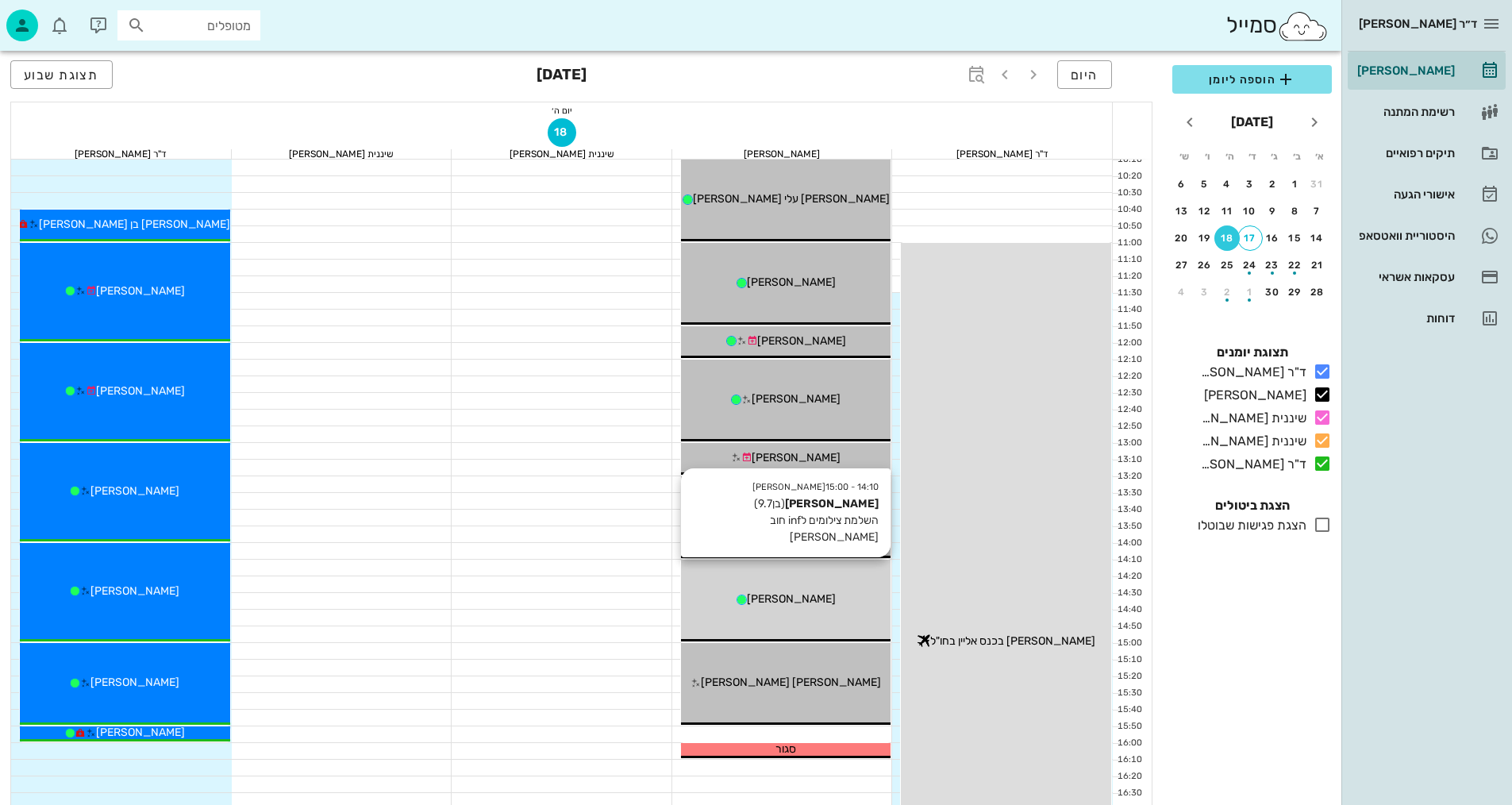
click at [780, 604] on span "[PERSON_NAME]" at bounding box center [791, 599] width 89 height 13
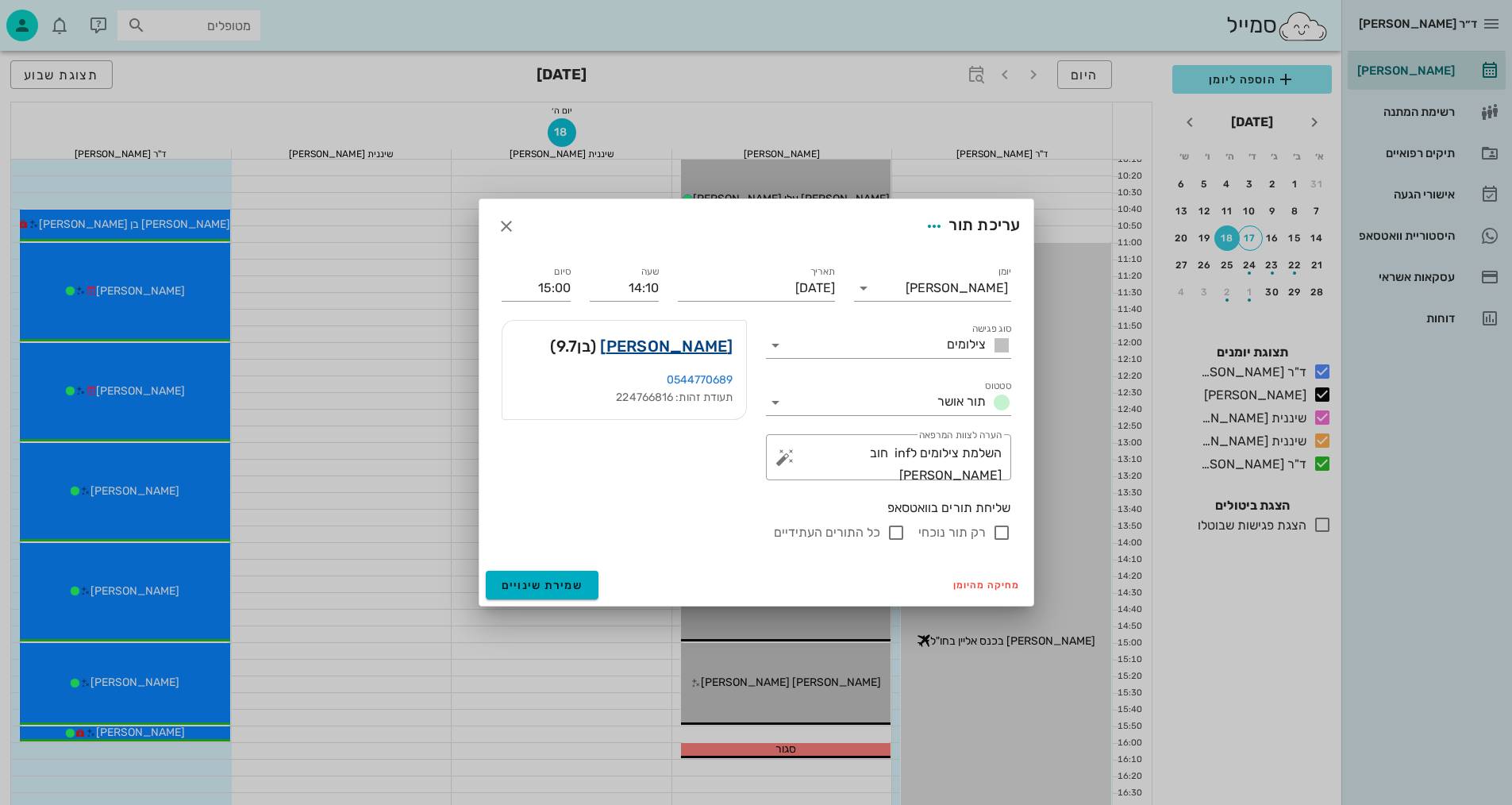
click at [720, 349] on link "[PERSON_NAME]" at bounding box center [666, 345] width 132 height 25
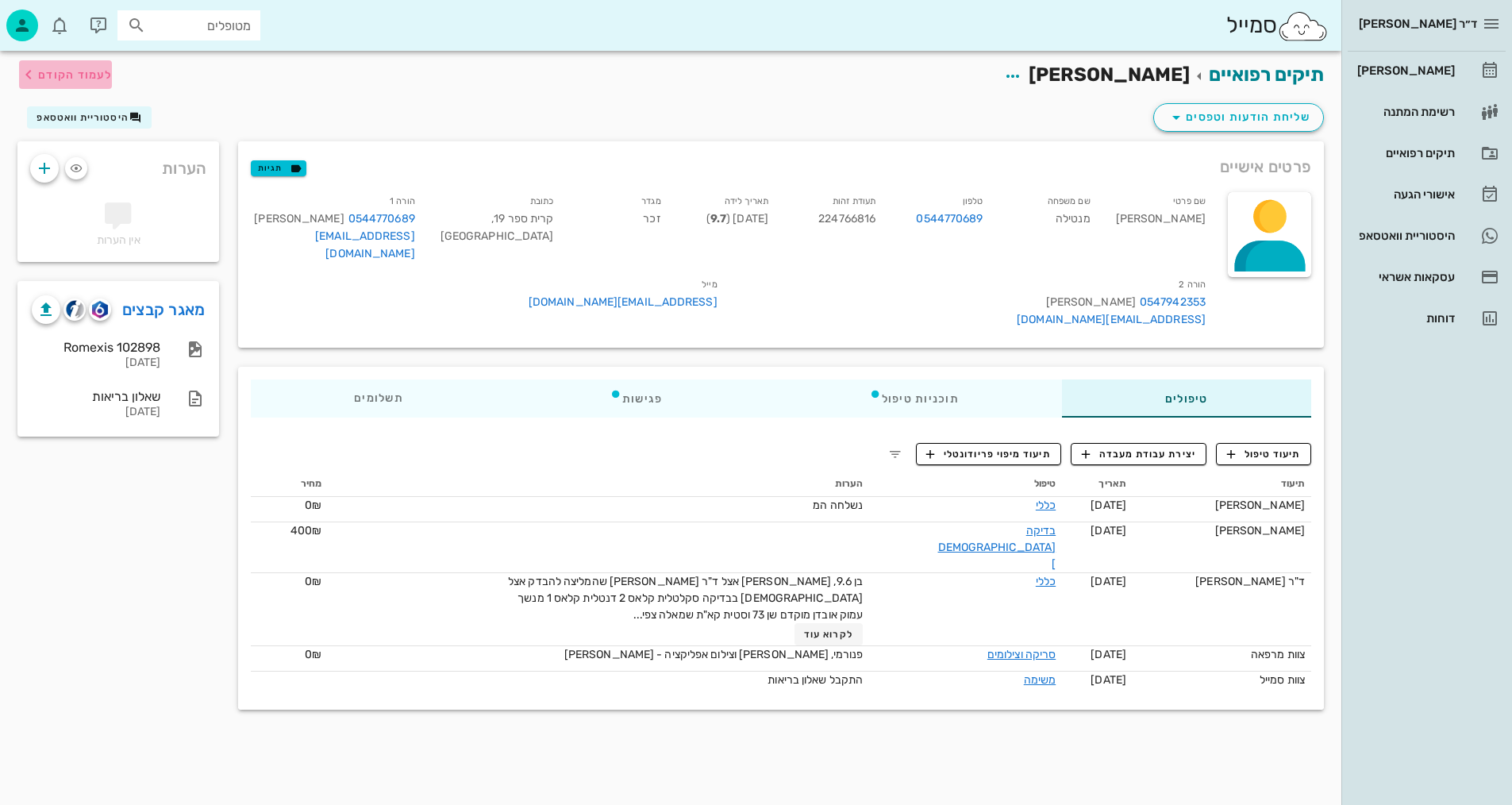
click at [59, 68] on span "לעמוד הקודם" at bounding box center [75, 75] width 74 height 13
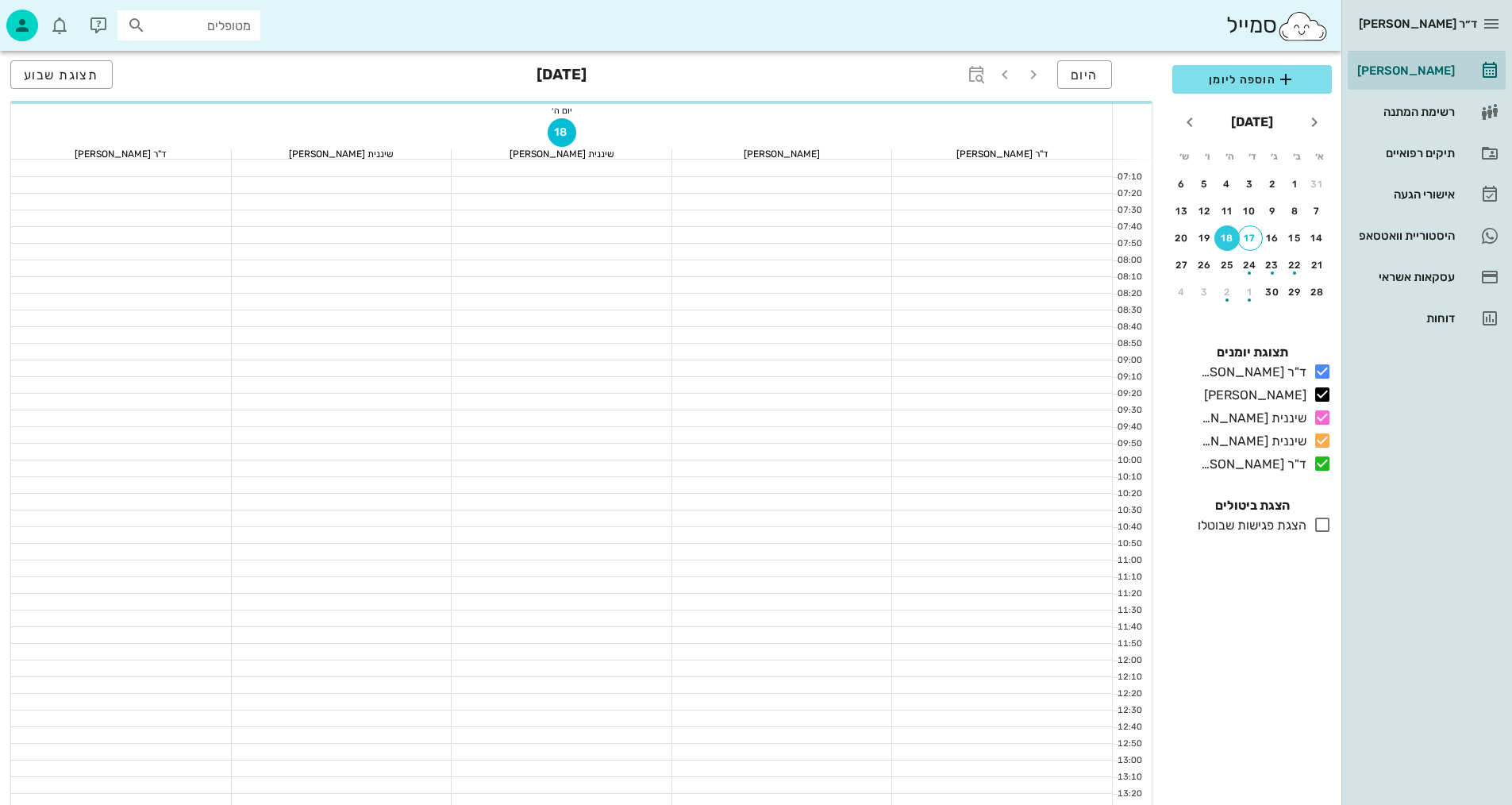
scroll to position [318, 0]
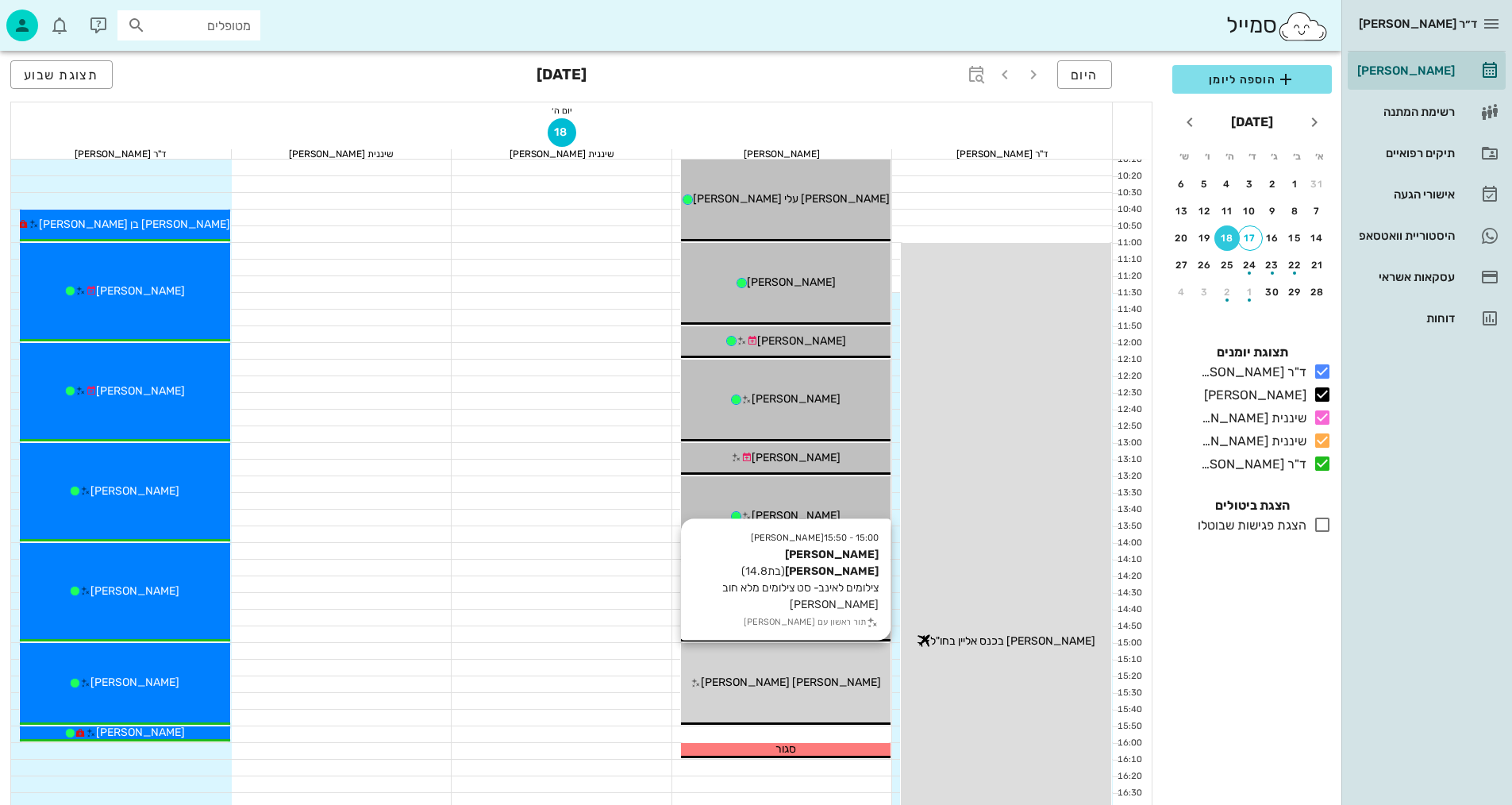
click at [765, 691] on div "15:00 - 15:50 יומן מרפאה [PERSON_NAME] [PERSON_NAME] (בת 14.8 ) צילומים לאינב- …" at bounding box center [786, 683] width 210 height 82
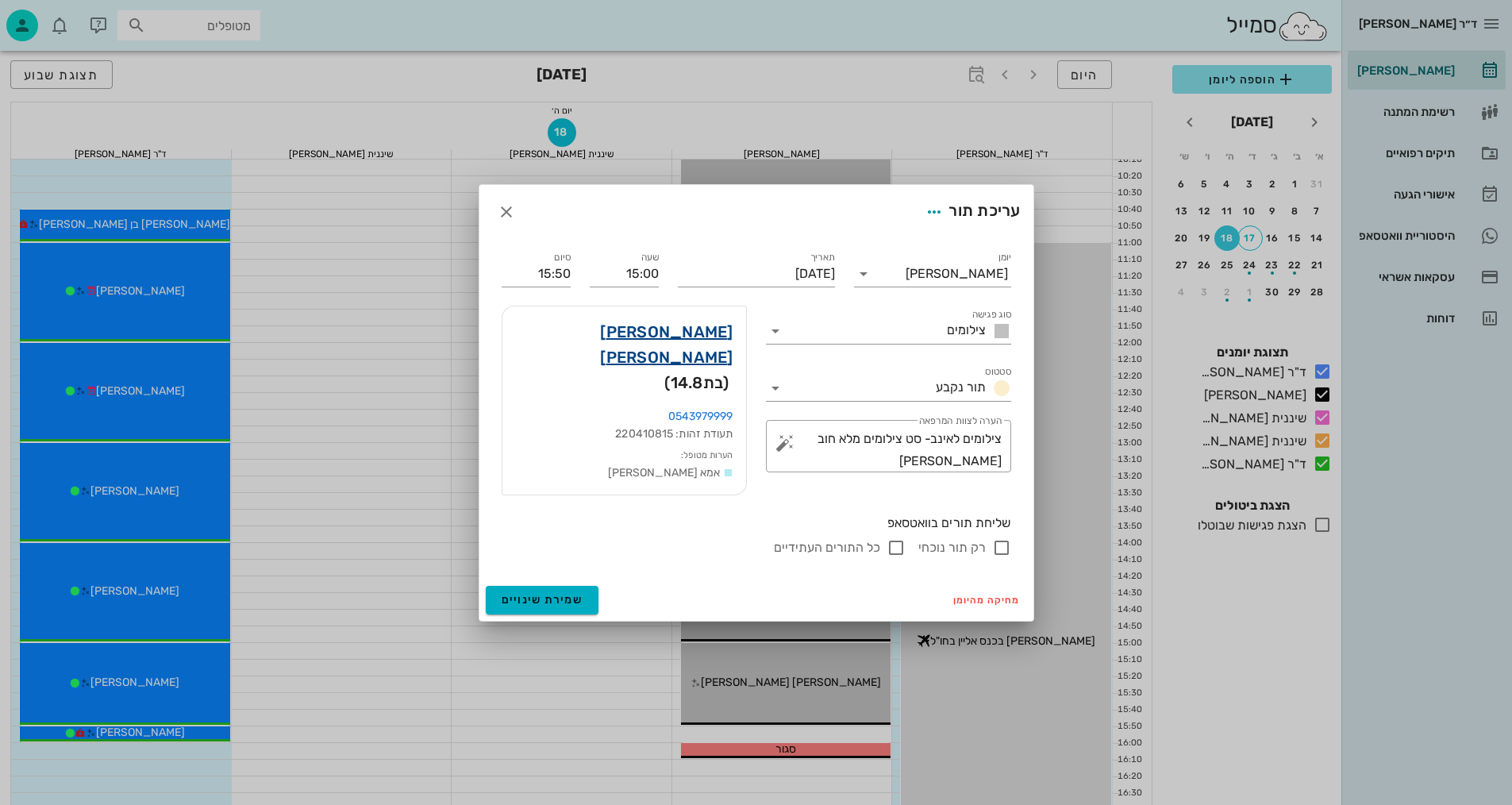
click at [700, 346] on link "[PERSON_NAME] [PERSON_NAME]" at bounding box center [624, 344] width 218 height 51
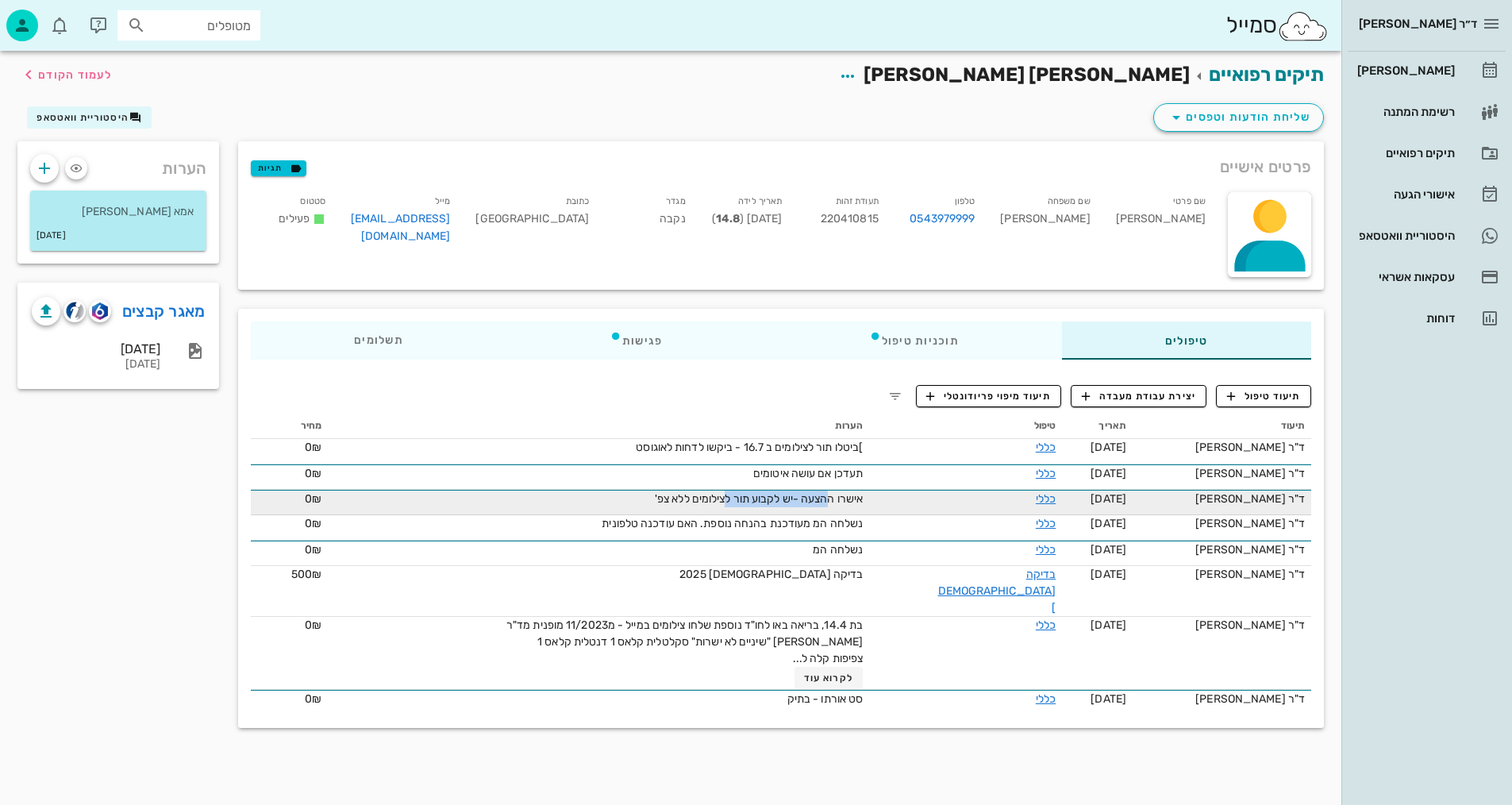
drag, startPoint x: 812, startPoint y: 503, endPoint x: 750, endPoint y: 497, distance: 62.3
click at [749, 496] on span "אישרו ההצעה -יש לקבוע תור לצילומים ללא צפ'" at bounding box center [758, 499] width 208 height 13
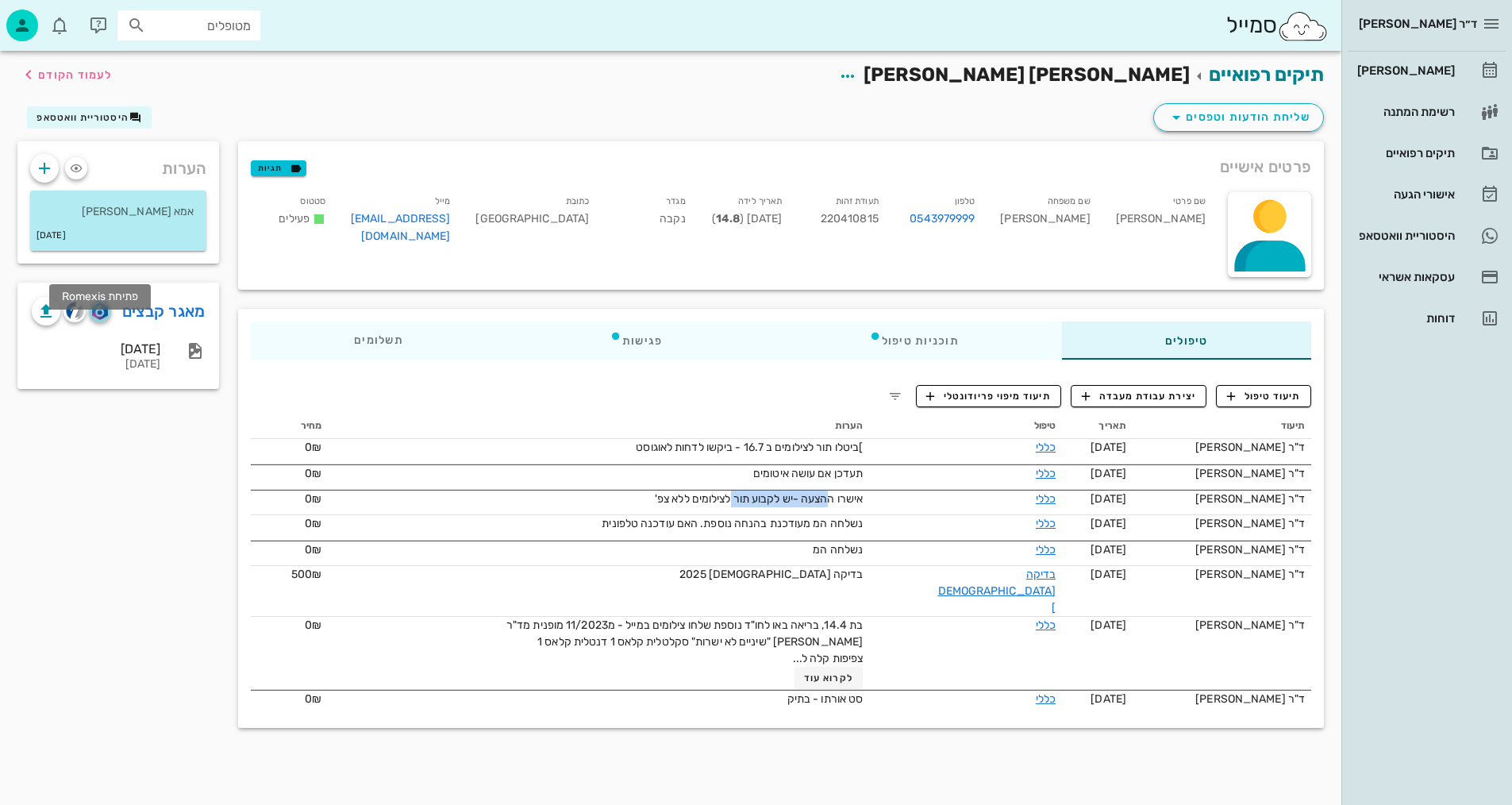
click at [101, 320] on img "button" at bounding box center [100, 311] width 15 height 17
click at [145, 351] on div "[DATE] [DATE]" at bounding box center [96, 356] width 129 height 49
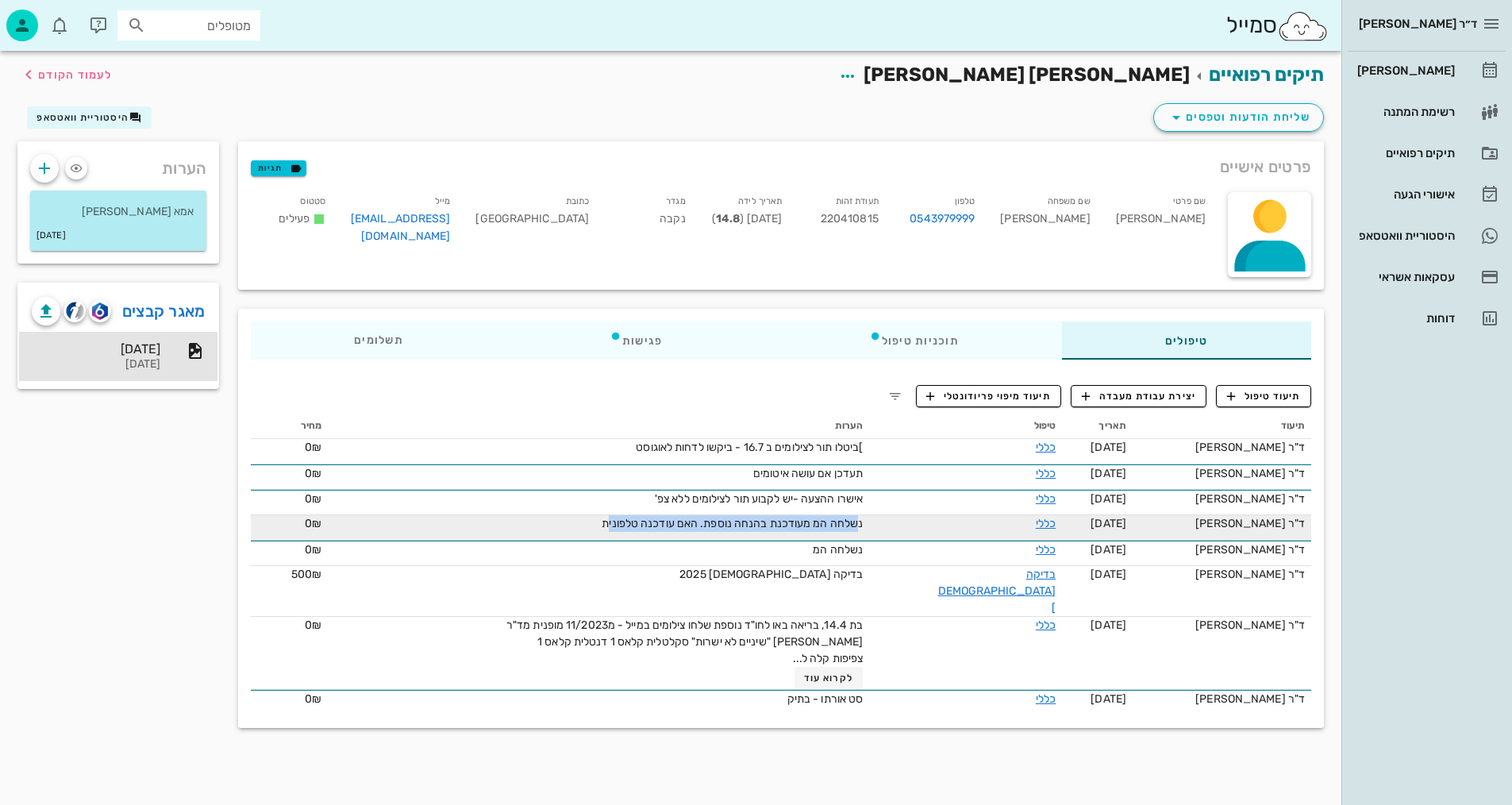
drag, startPoint x: 880, startPoint y: 523, endPoint x: 815, endPoint y: 526, distance: 65.1
click at [662, 531] on div "נשלחה המ מעודכנת בהנחה נוספת. האם עודכנה טלפונית" at bounding box center [684, 523] width 357 height 16
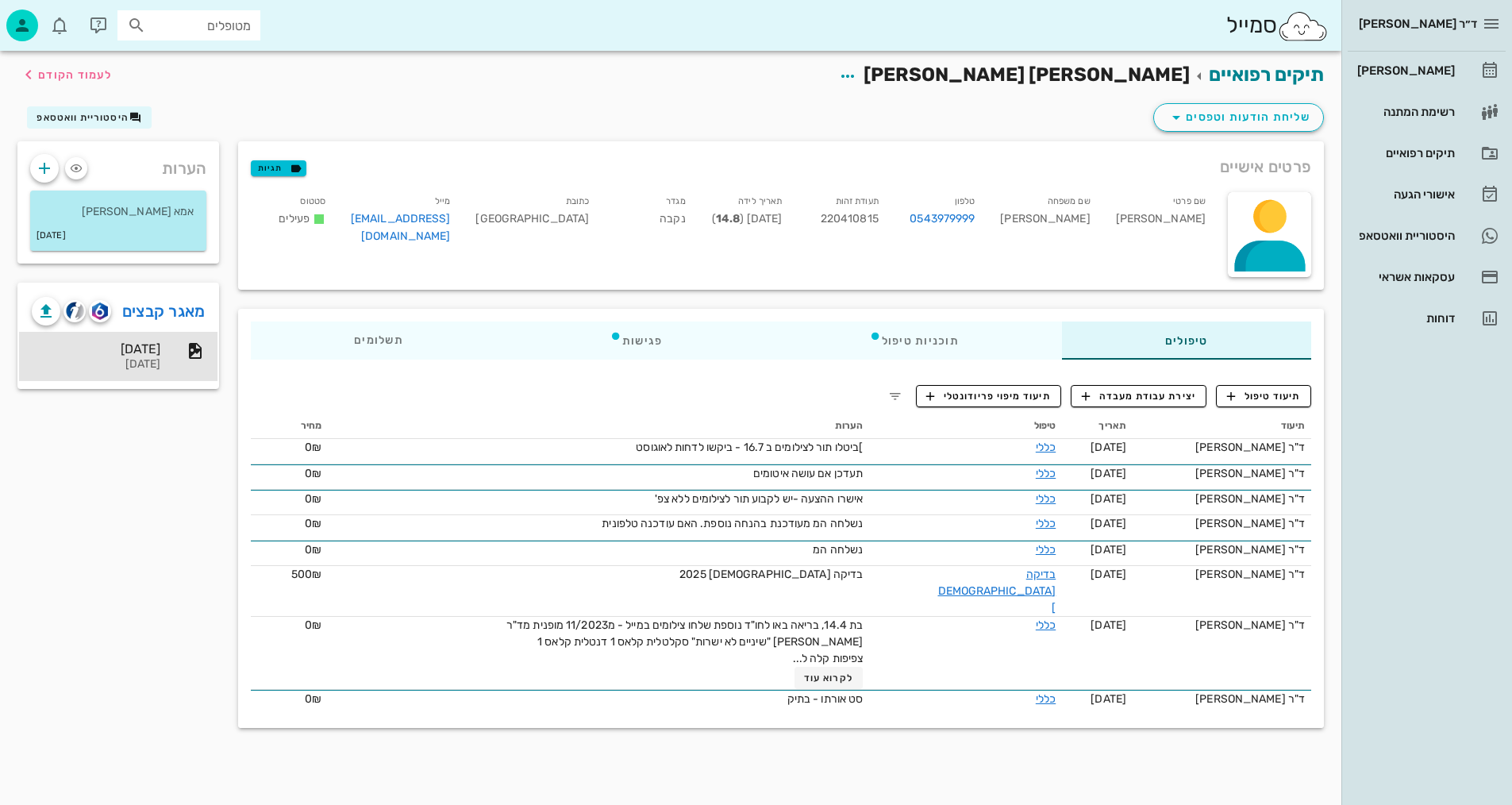
click at [1092, 223] on div "שם משפחה [PERSON_NAME]" at bounding box center [1045, 222] width 115 height 66
click at [1094, 221] on div "שם משפחה [PERSON_NAME]" at bounding box center [1045, 222] width 115 height 66
click at [1095, 221] on div "שם משפחה [PERSON_NAME]" at bounding box center [1045, 222] width 115 height 66
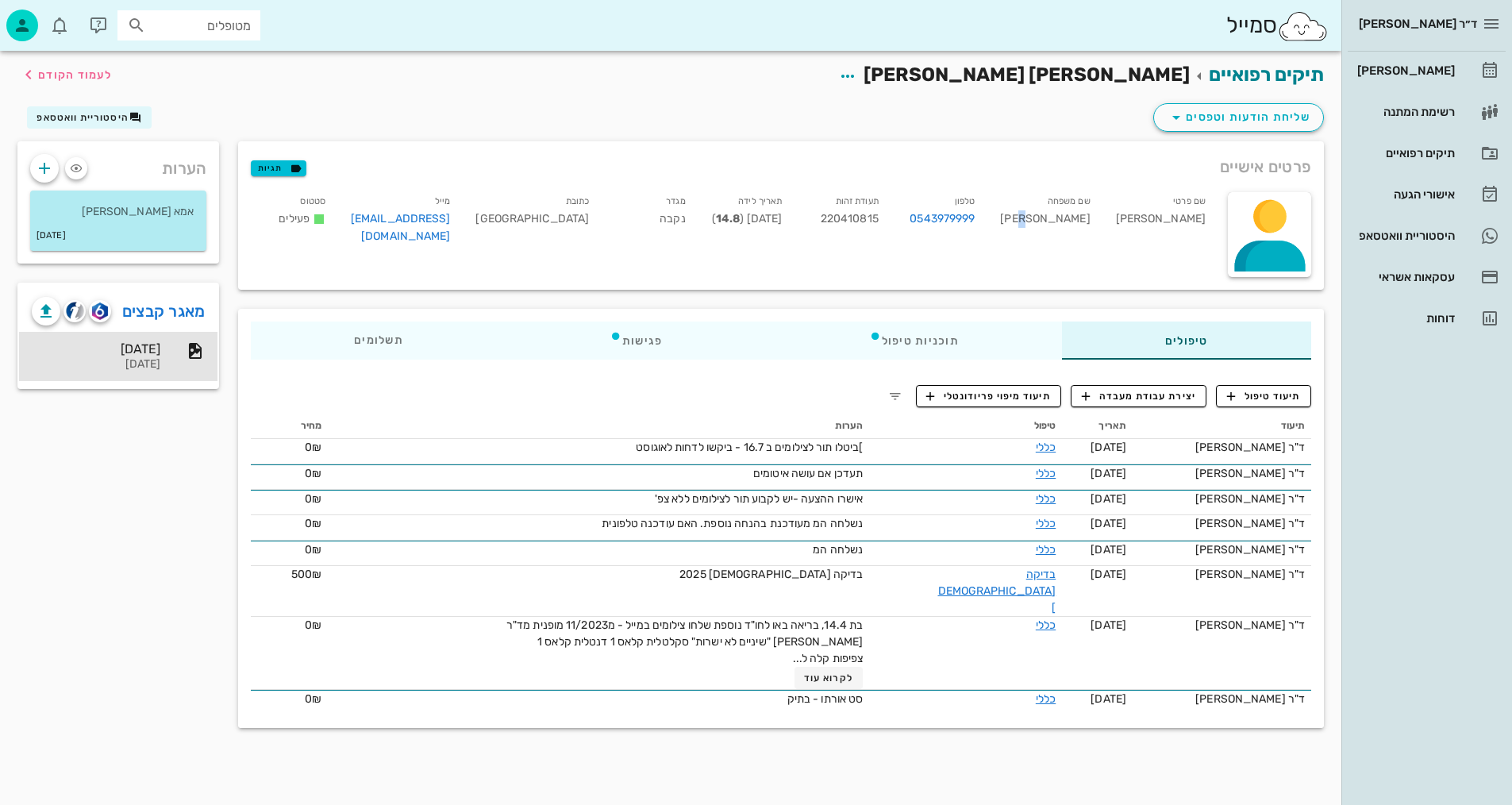
click at [1095, 220] on div "שם משפחה [PERSON_NAME]" at bounding box center [1045, 222] width 115 height 66
copy div "[PERSON_NAME]"
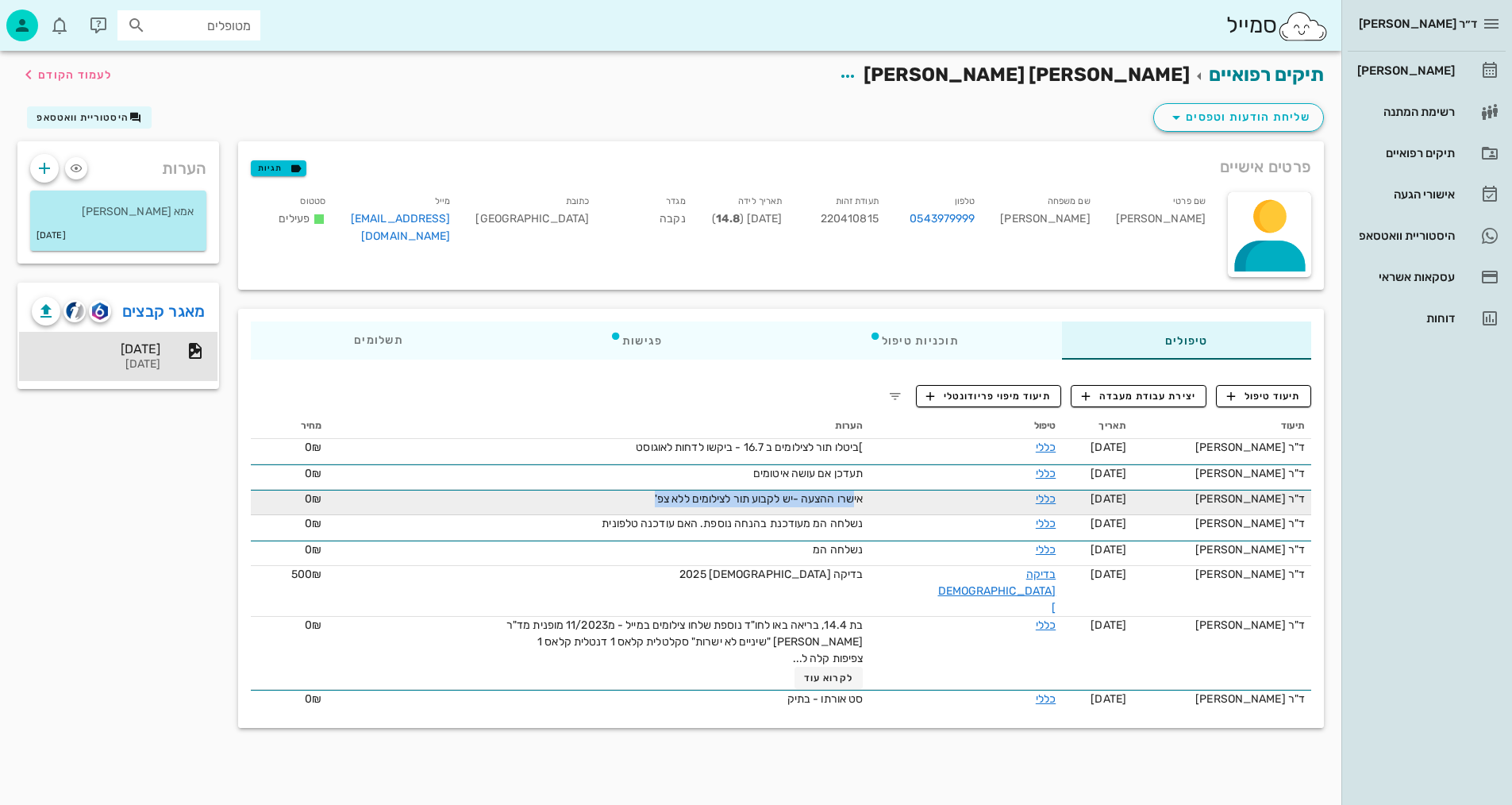
drag, startPoint x: 875, startPoint y: 493, endPoint x: 713, endPoint y: 508, distance: 162.7
click at [673, 508] on td "אישרו ההצעה -יש לקבוע תור לצילומים ללא צפ'" at bounding box center [599, 502] width 541 height 25
click at [719, 500] on span "אישרו ההצעה -יש לקבוע תור לצילומים ללא צפ'" at bounding box center [758, 499] width 208 height 13
drag, startPoint x: 669, startPoint y: 501, endPoint x: 920, endPoint y: 501, distance: 251.0
click at [920, 501] on tr "ד"ר [PERSON_NAME] [DATE] כללי אישרו ההצעה -יש לקבוע תור לצילומים ללא צפ' 0₪" at bounding box center [780, 502] width 1060 height 25
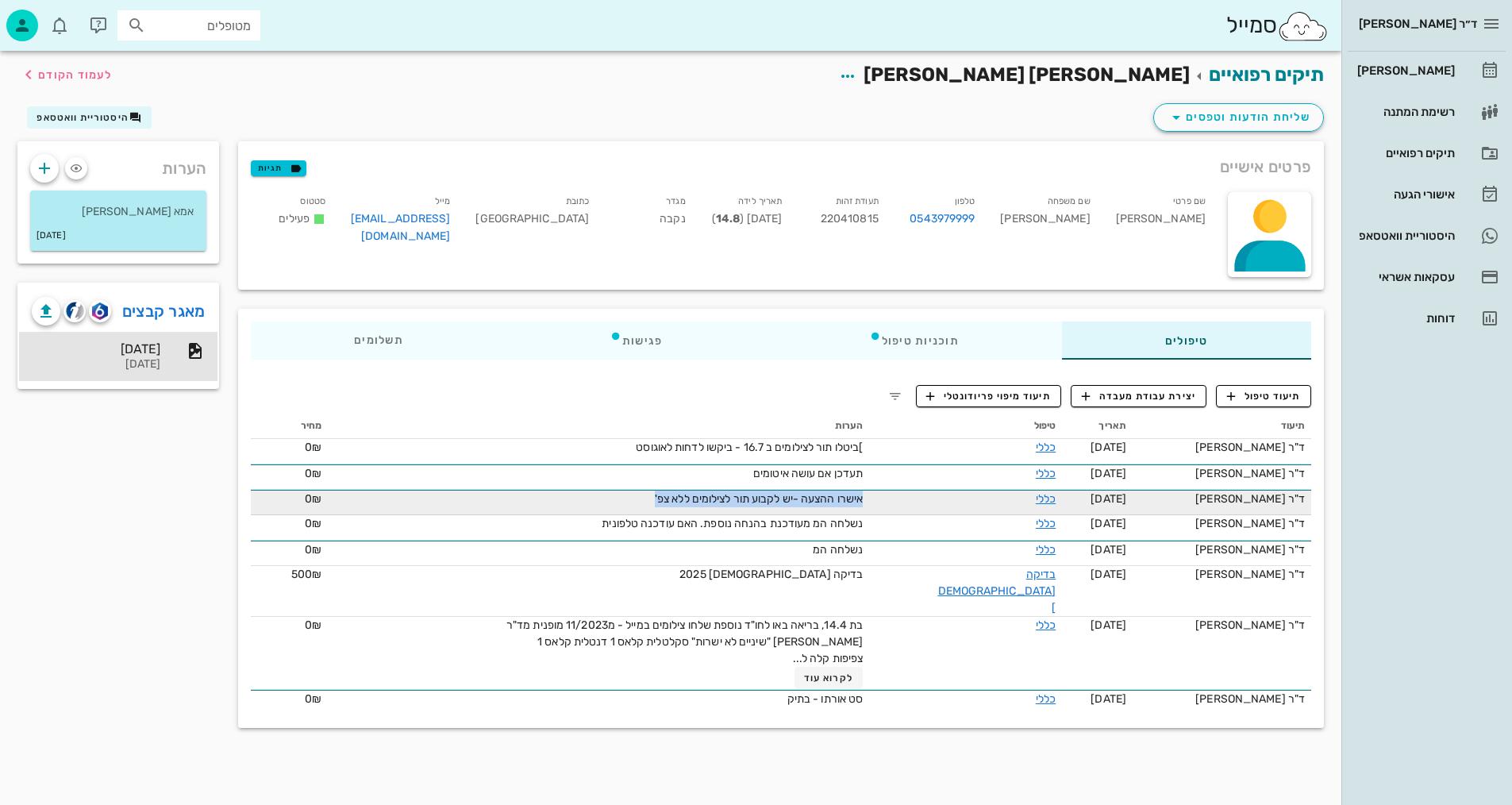
click at [862, 498] on span "אישרו ההצעה -יש לקבוע תור לצילומים ללא צפ'" at bounding box center [758, 499] width 208 height 13
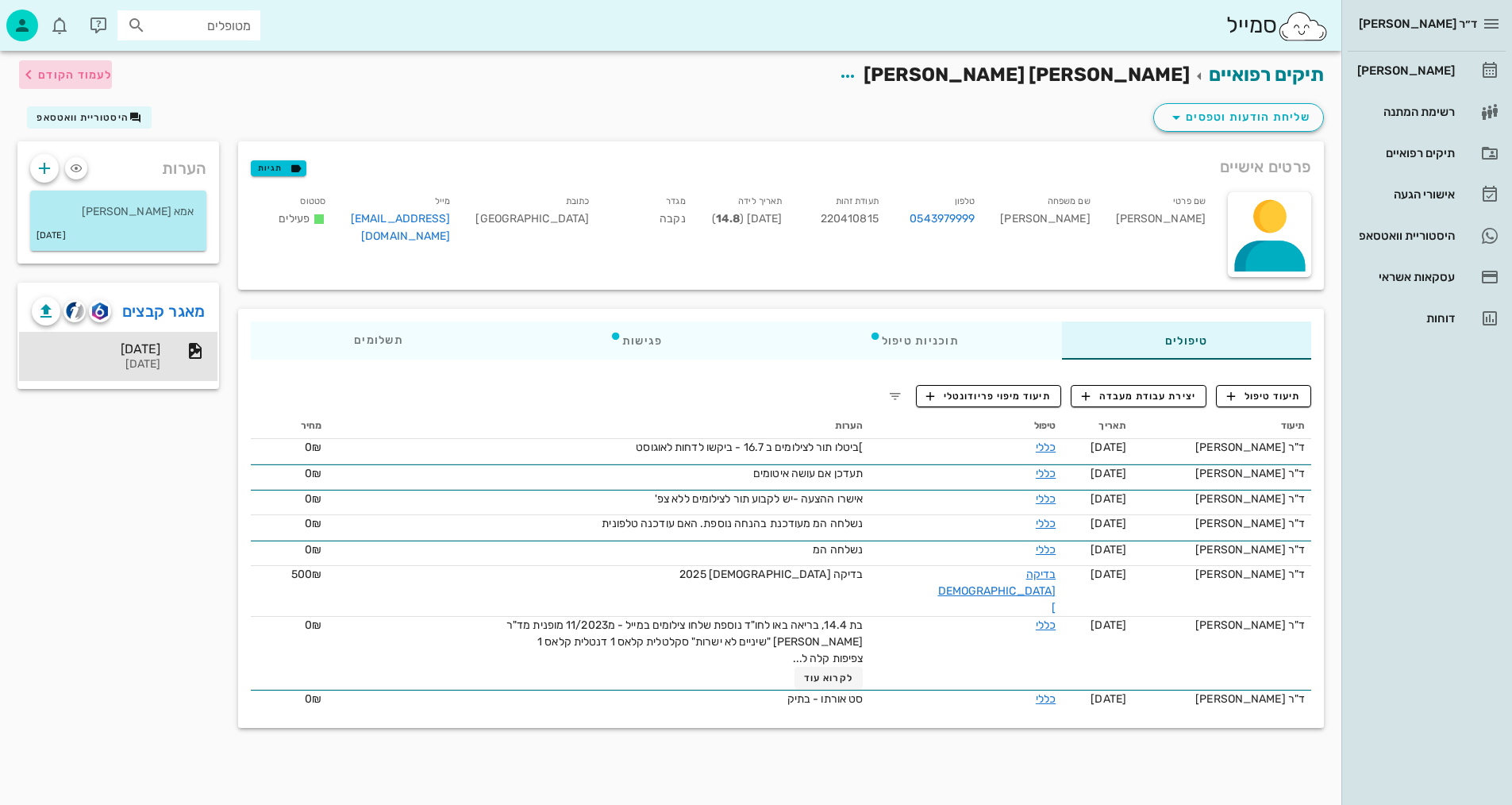
click at [48, 76] on span "לעמוד הקודם" at bounding box center [75, 75] width 74 height 13
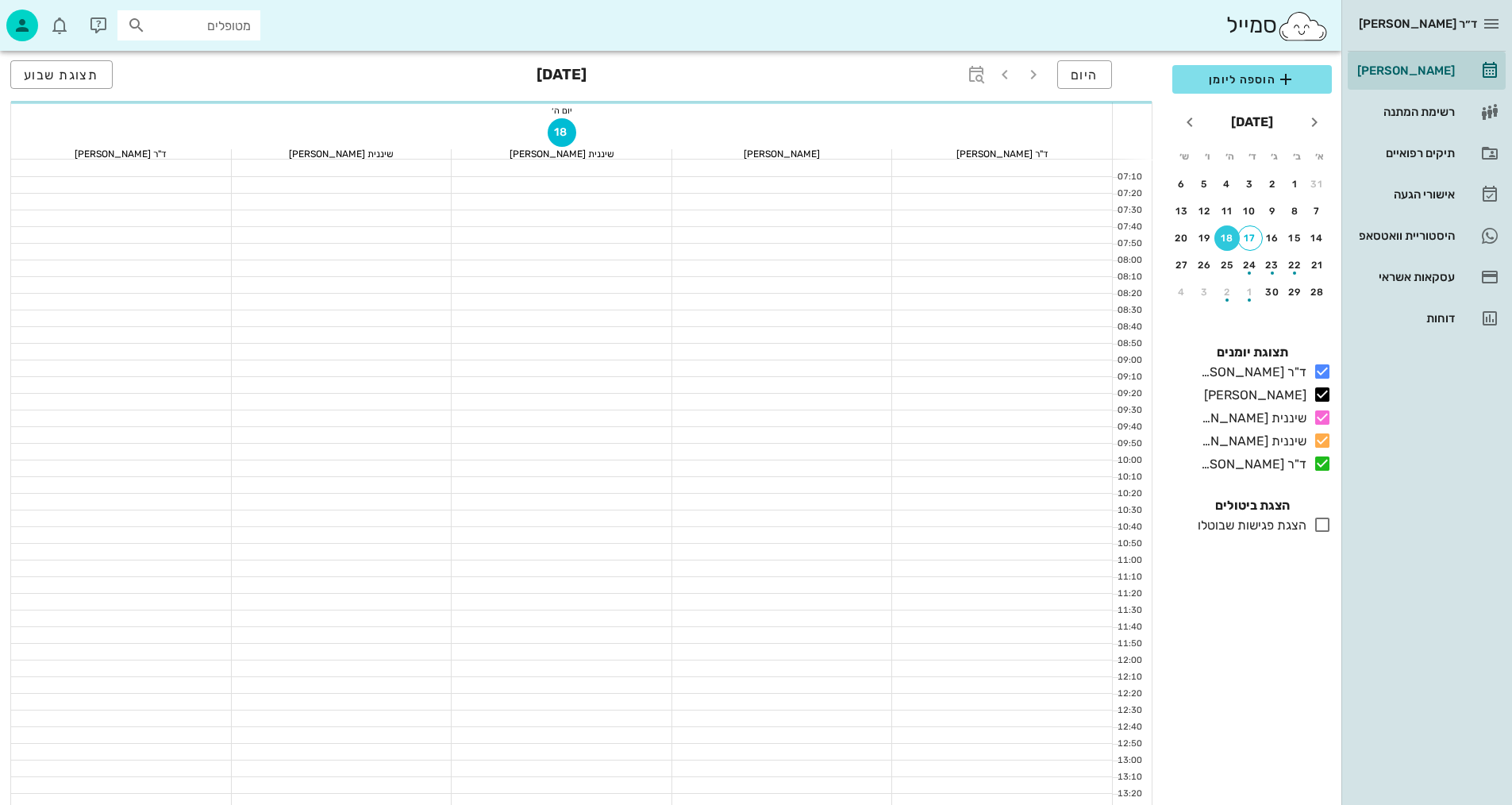
scroll to position [318, 0]
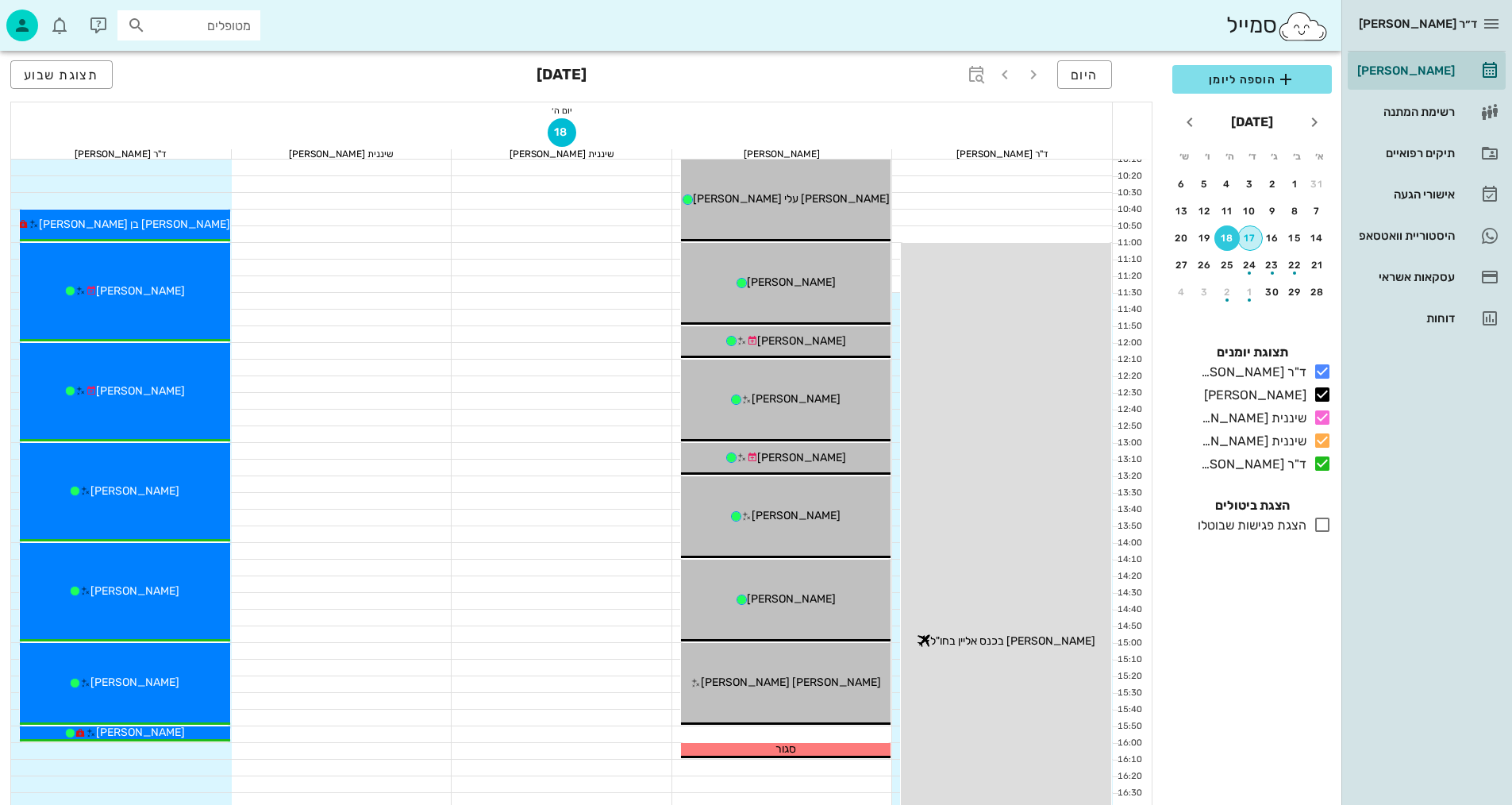
click at [1257, 236] on div "17" at bounding box center [1249, 238] width 24 height 12
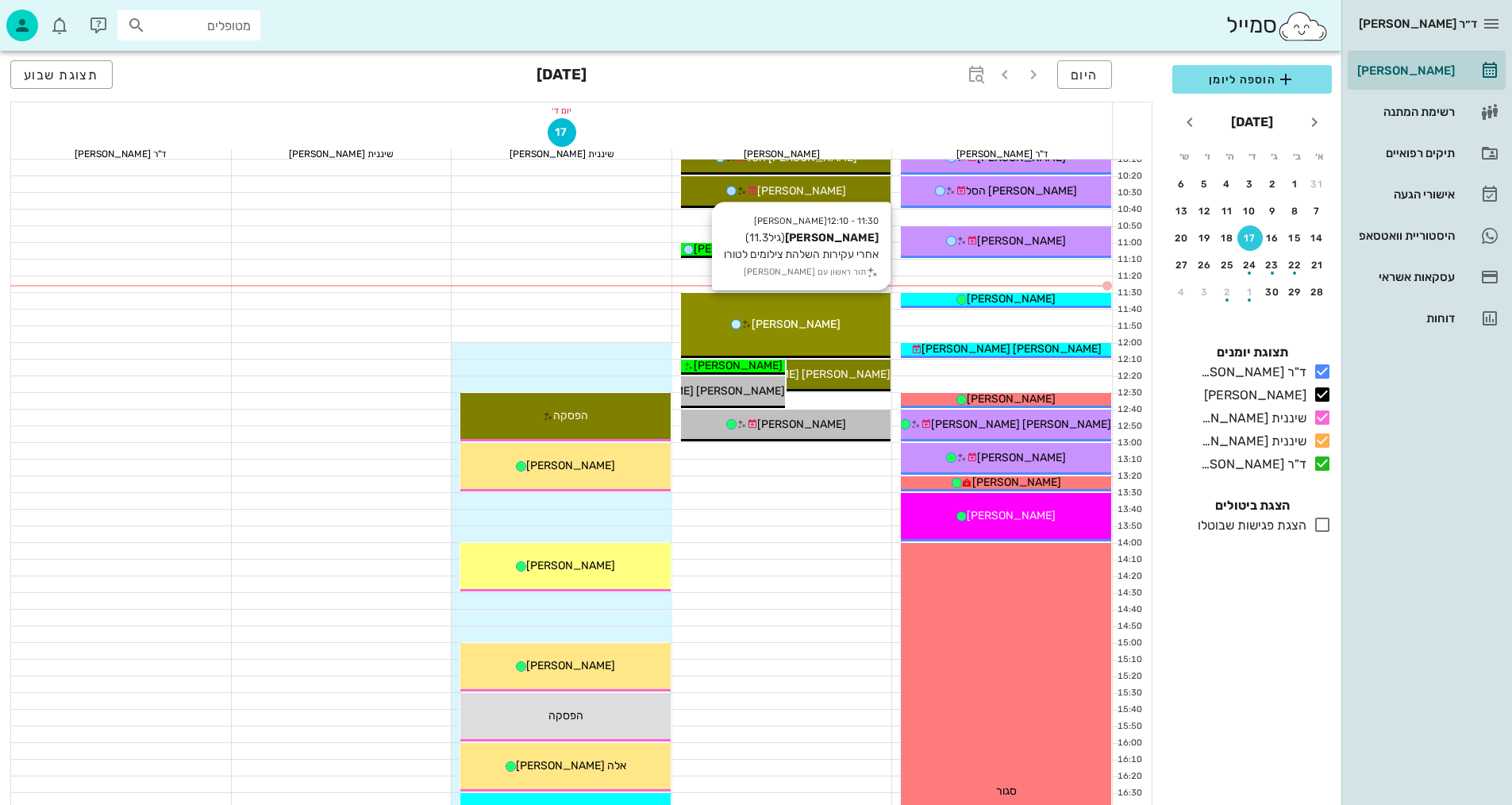
click at [843, 319] on div "[PERSON_NAME]" at bounding box center [786, 323] width 210 height 16
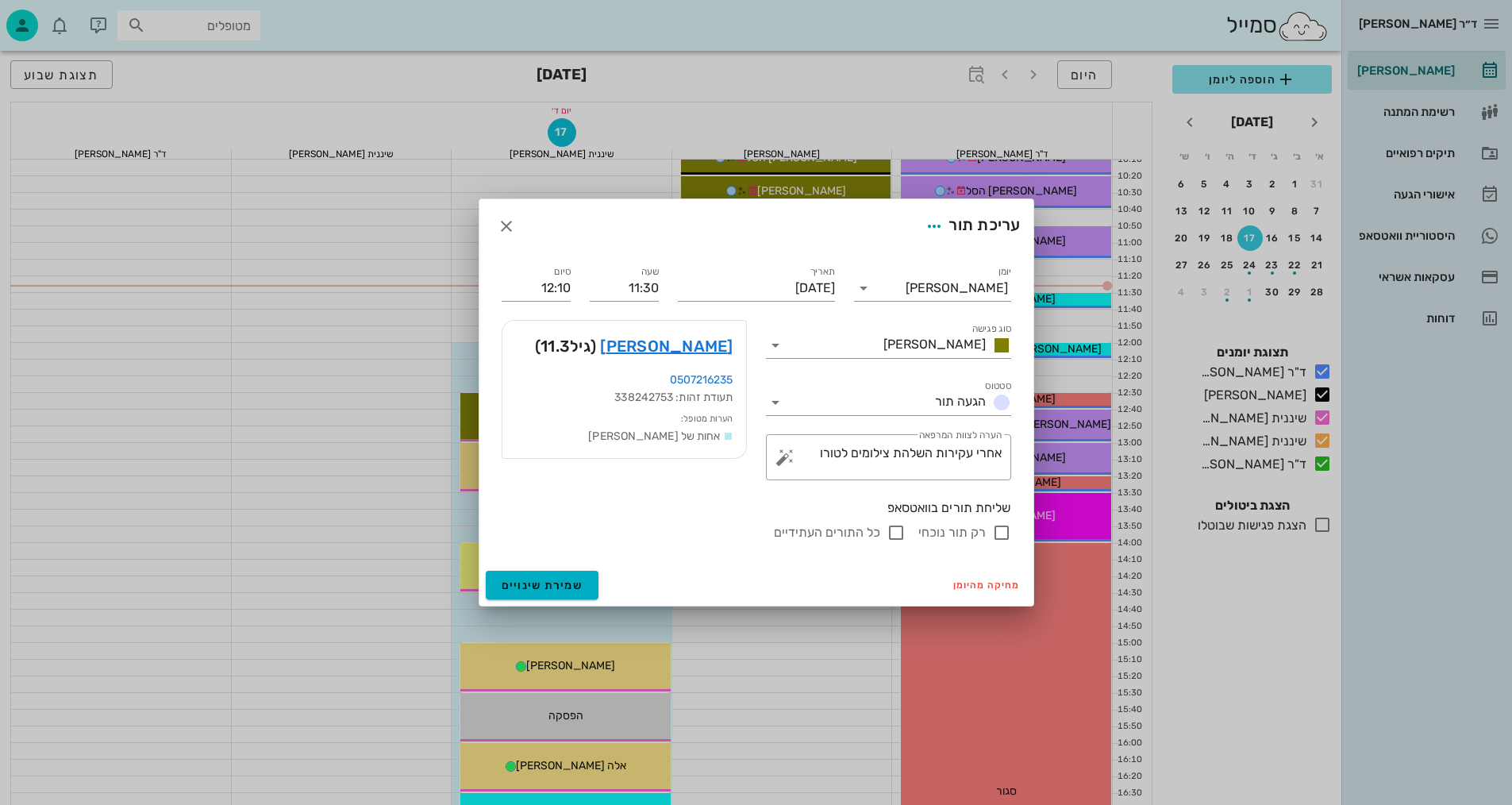
click at [843, 319] on div "ד״ר [PERSON_NAME] [PERSON_NAME] רשימת המתנה תיקים רפואיים אישורי הגעה היסטוריית…" at bounding box center [756, 462] width 1512 height 1559
click at [698, 348] on link "[PERSON_NAME]" at bounding box center [666, 345] width 132 height 25
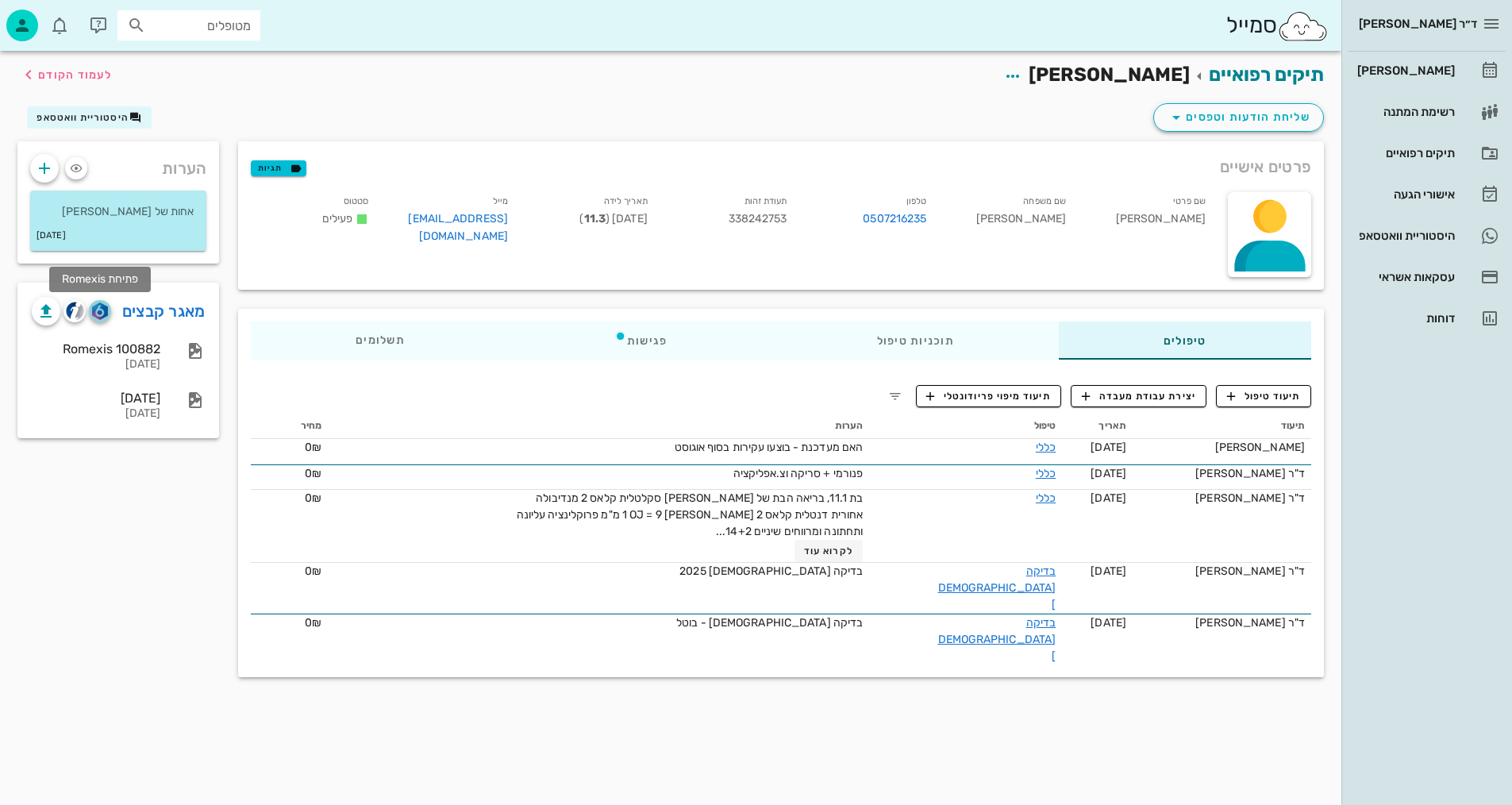
click at [106, 311] on img "button" at bounding box center [100, 311] width 15 height 17
click at [79, 305] on img "button" at bounding box center [75, 310] width 18 height 18
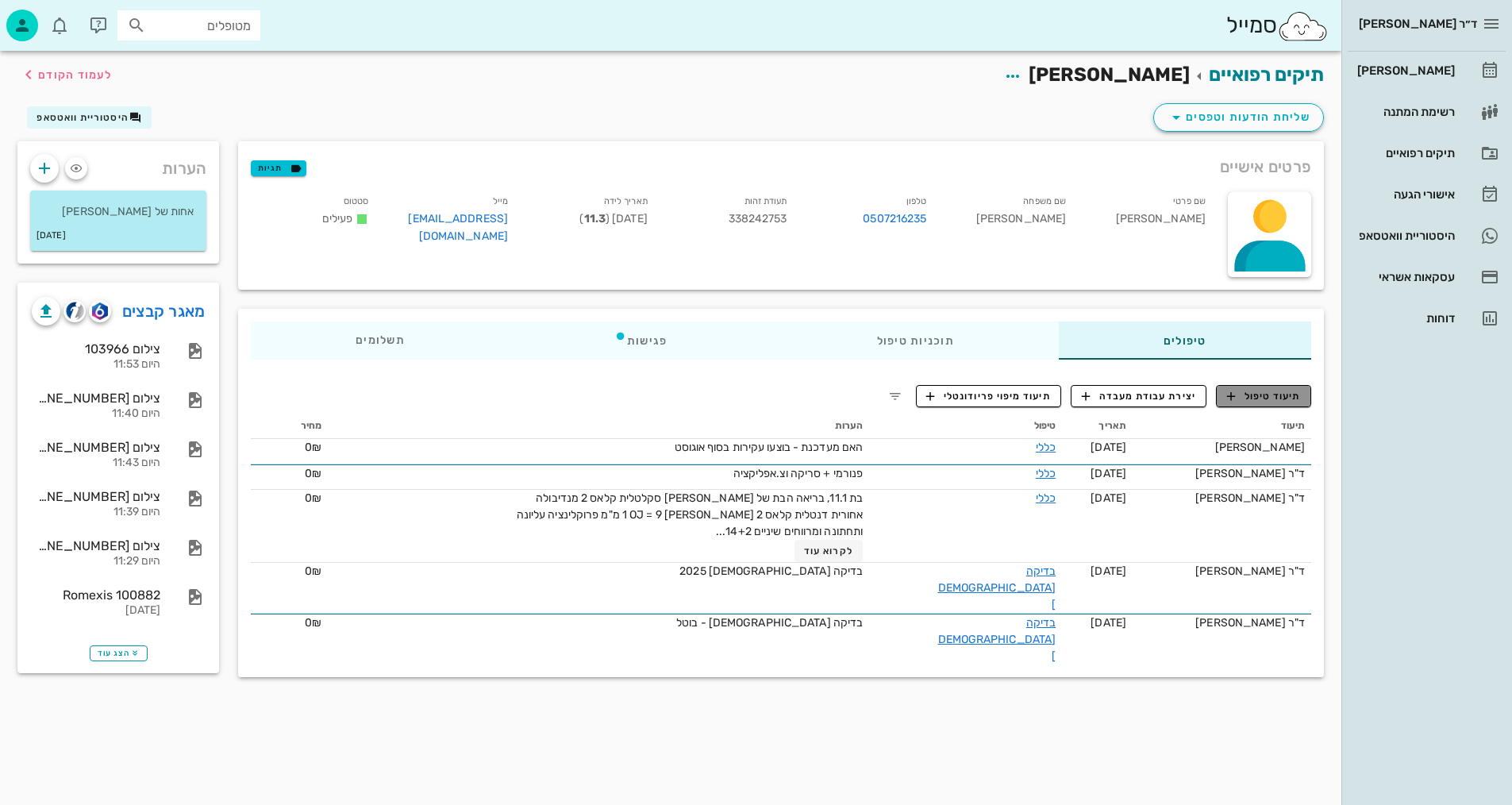
drag, startPoint x: 1283, startPoint y: 397, endPoint x: 1202, endPoint y: 412, distance: 82.4
click at [1282, 397] on span "תיעוד טיפול" at bounding box center [1264, 395] width 74 height 14
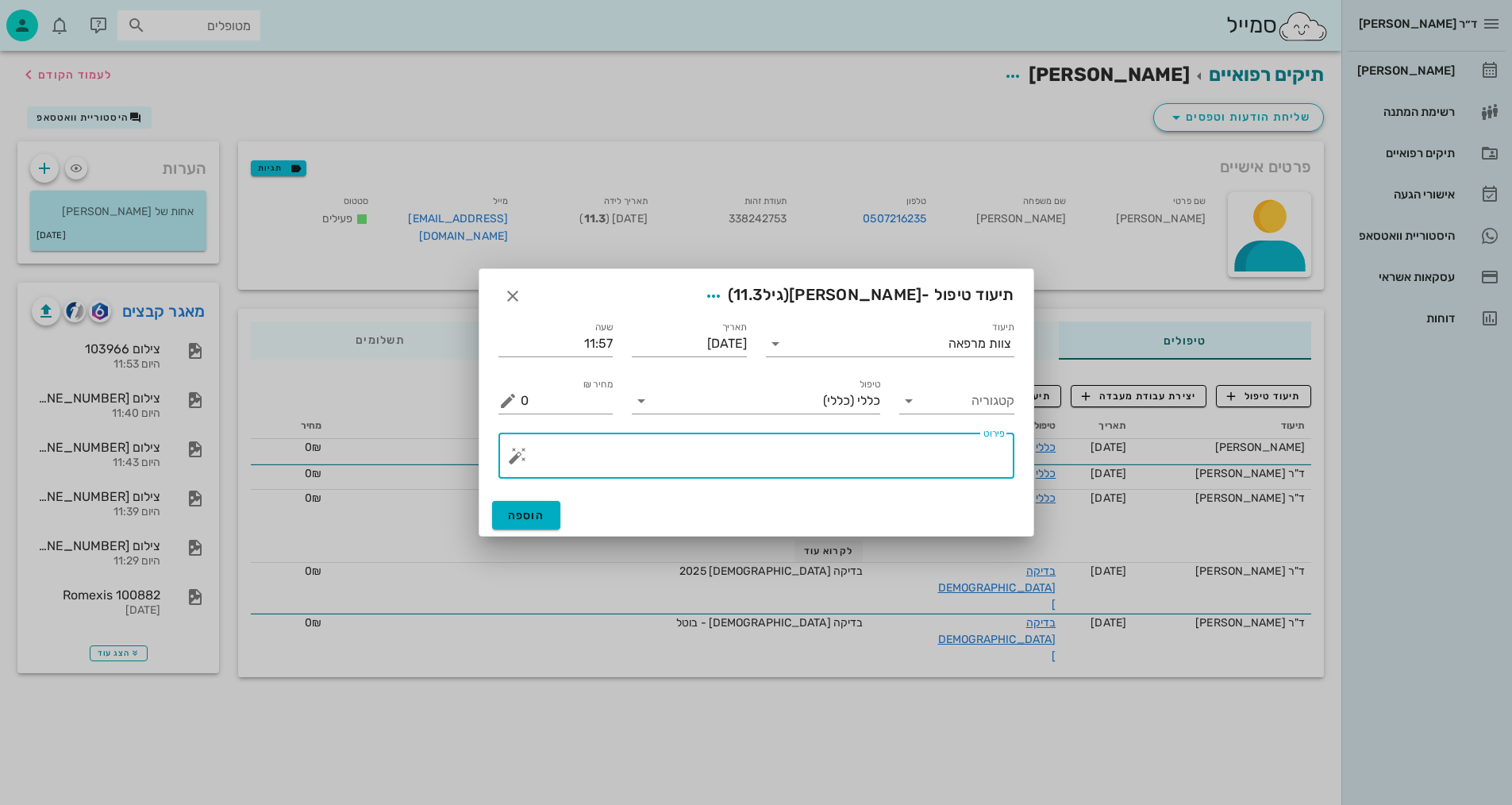
click at [928, 453] on textarea "פירוט" at bounding box center [763, 460] width 484 height 38
type textarea "צילומים קליניים+צפ+נשכים ופ"א קידמיות"
click at [512, 510] on span "הוספה" at bounding box center [526, 515] width 37 height 13
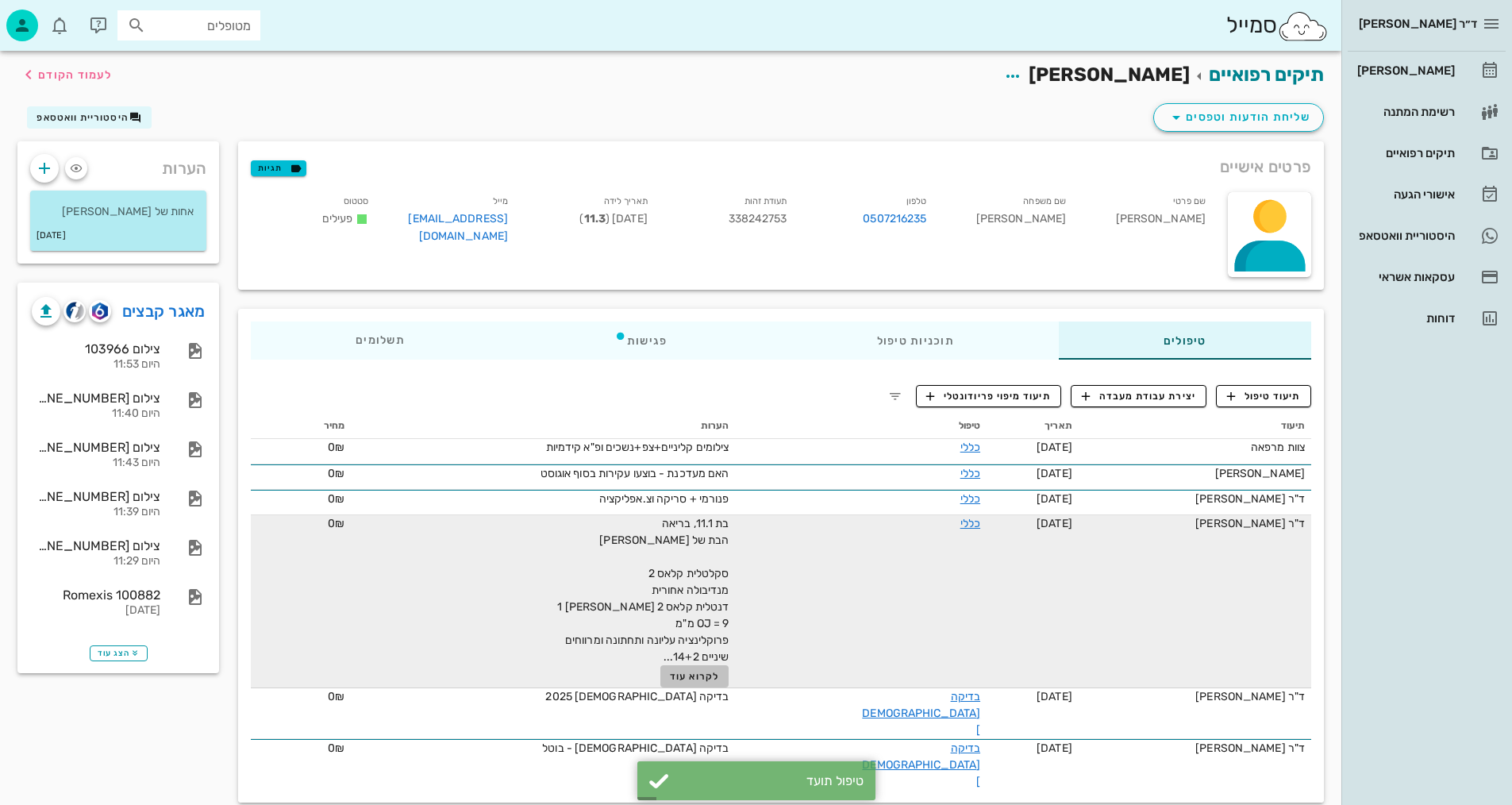
click at [710, 679] on span "לקרוא עוד" at bounding box center [694, 676] width 49 height 12
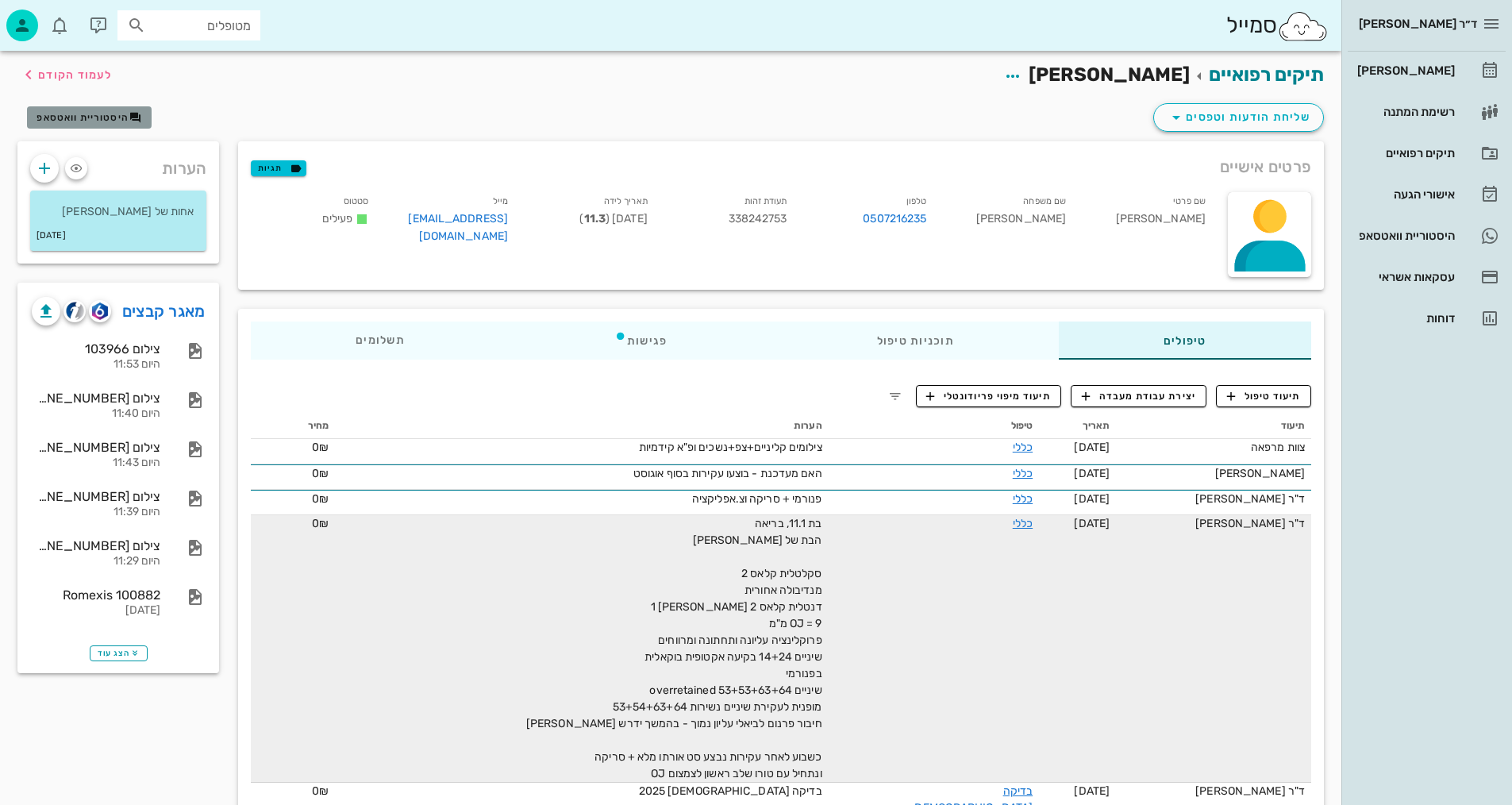
click at [106, 116] on span "היסטוריית וואטסאפ" at bounding box center [83, 118] width 92 height 12
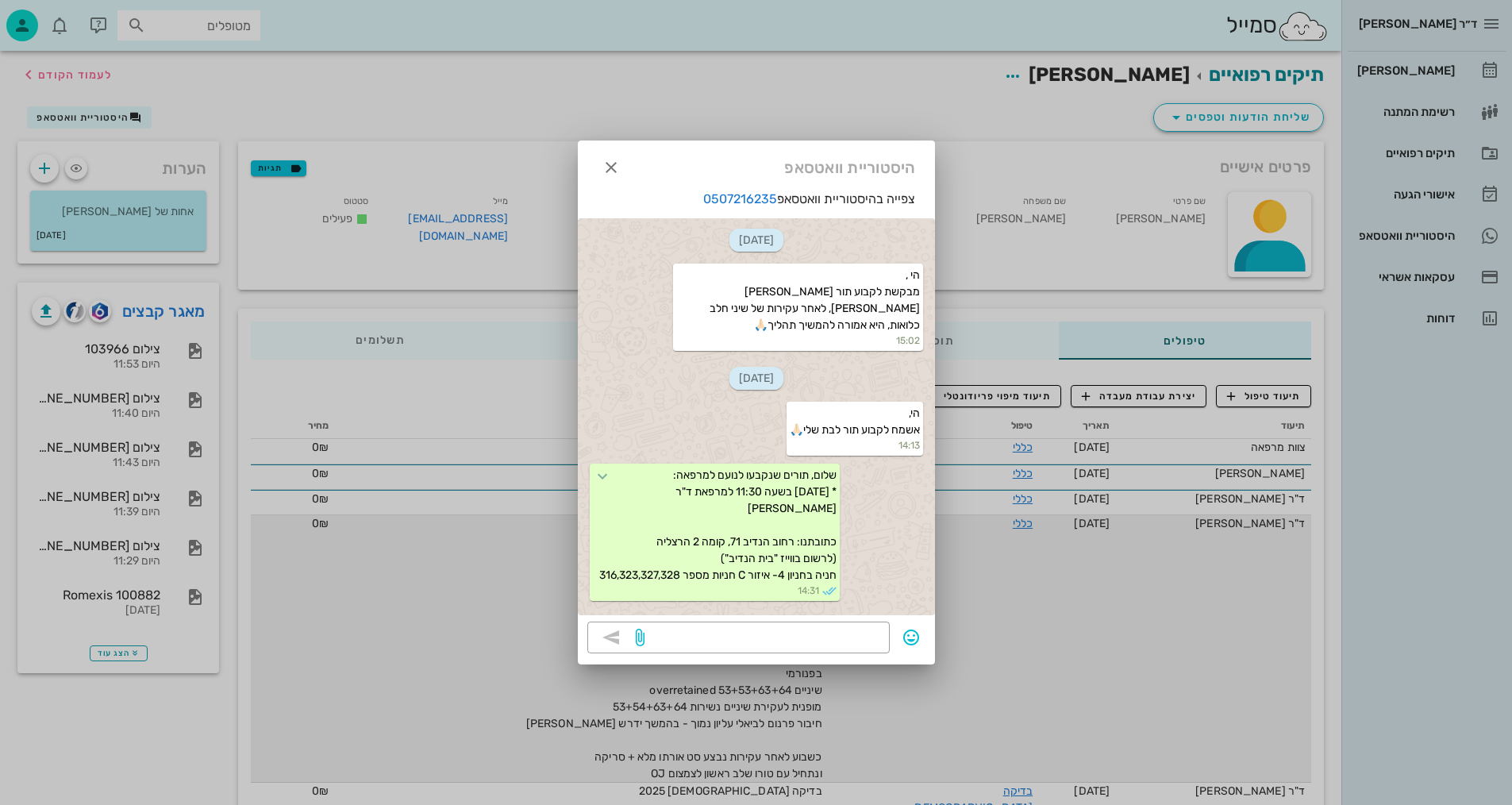
scroll to position [498, 0]
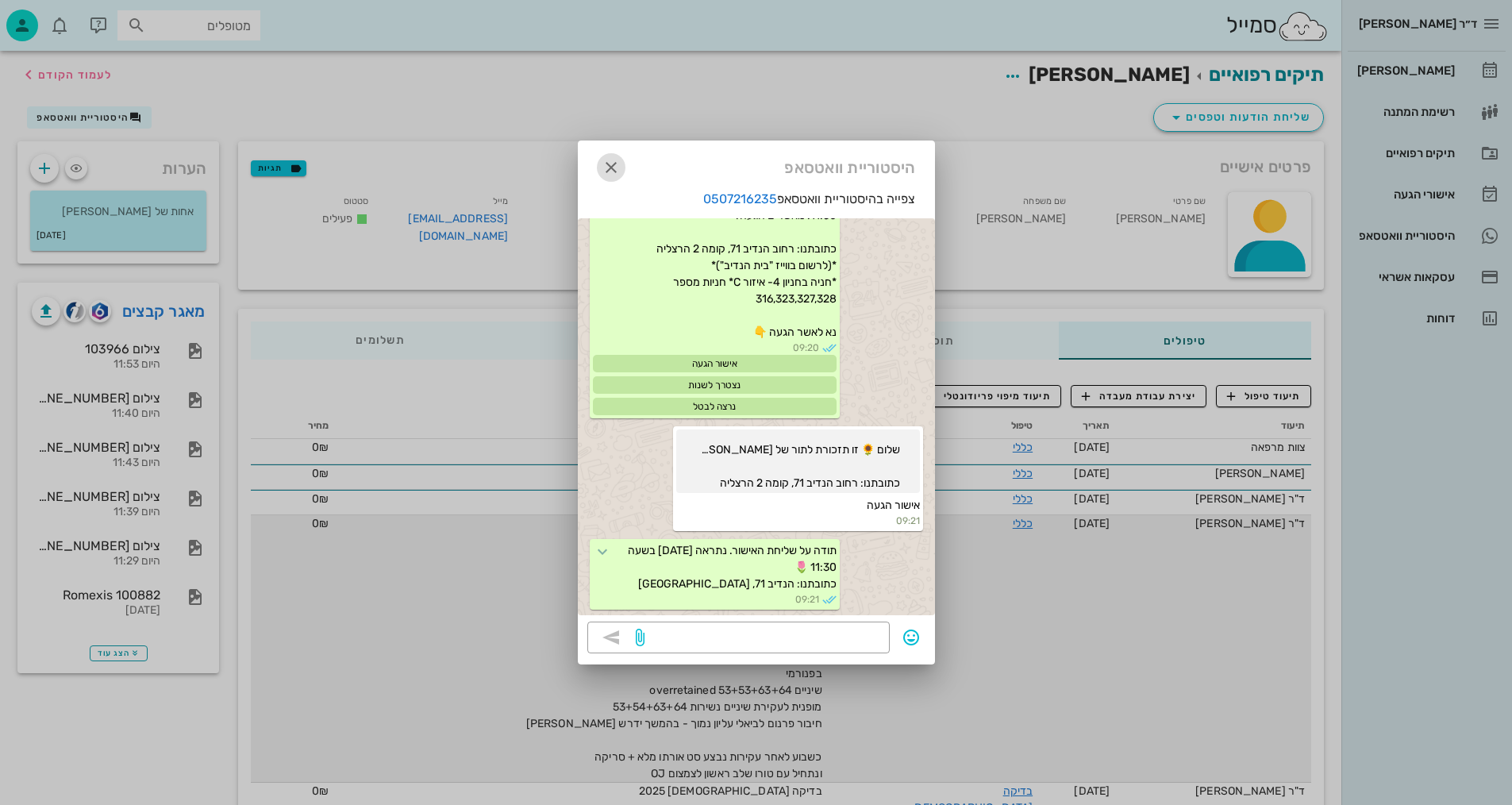
click at [609, 163] on icon "button" at bounding box center [611, 168] width 19 height 19
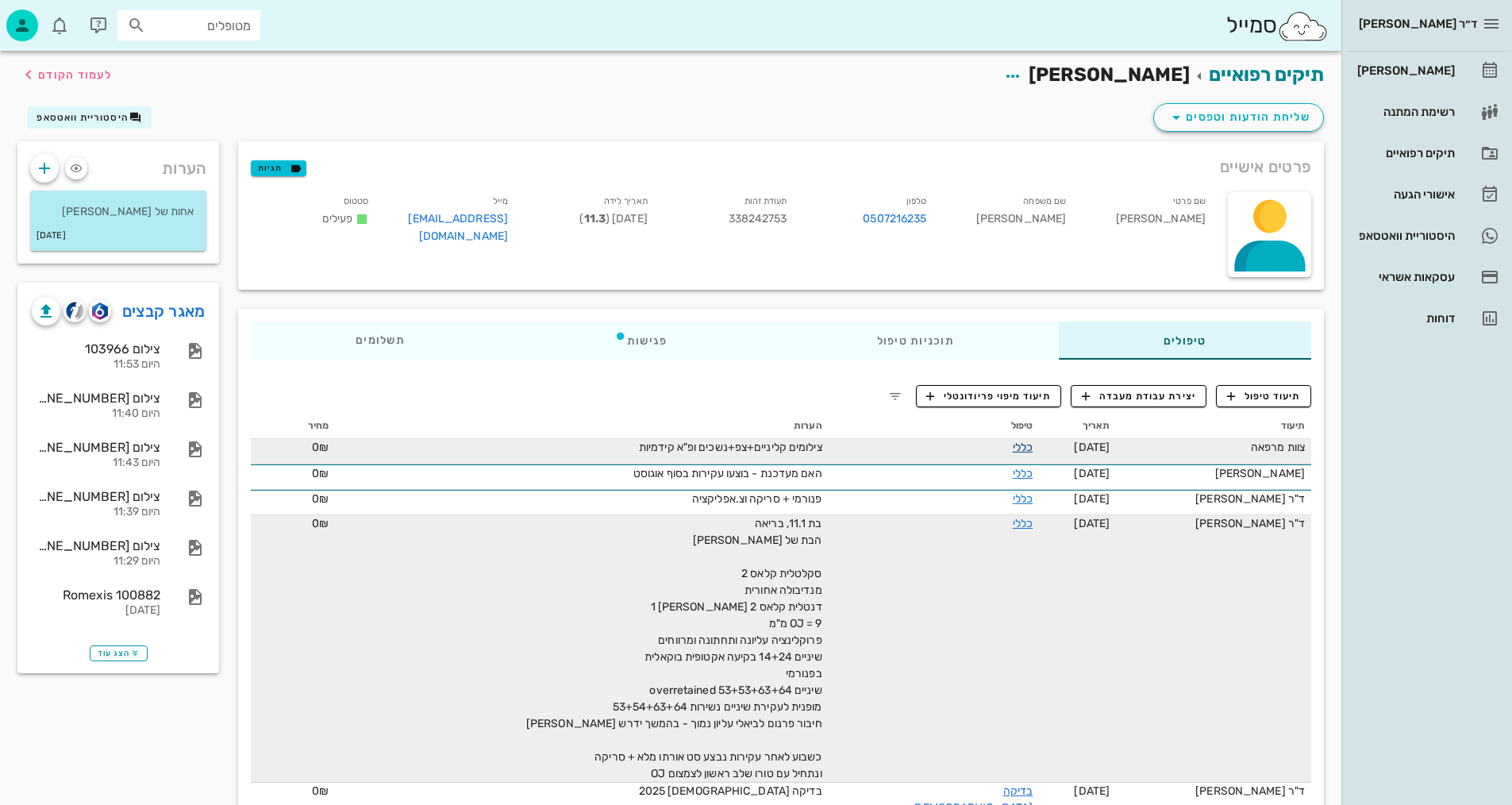
click at [1012, 446] on link "כללי" at bounding box center [1022, 447] width 20 height 13
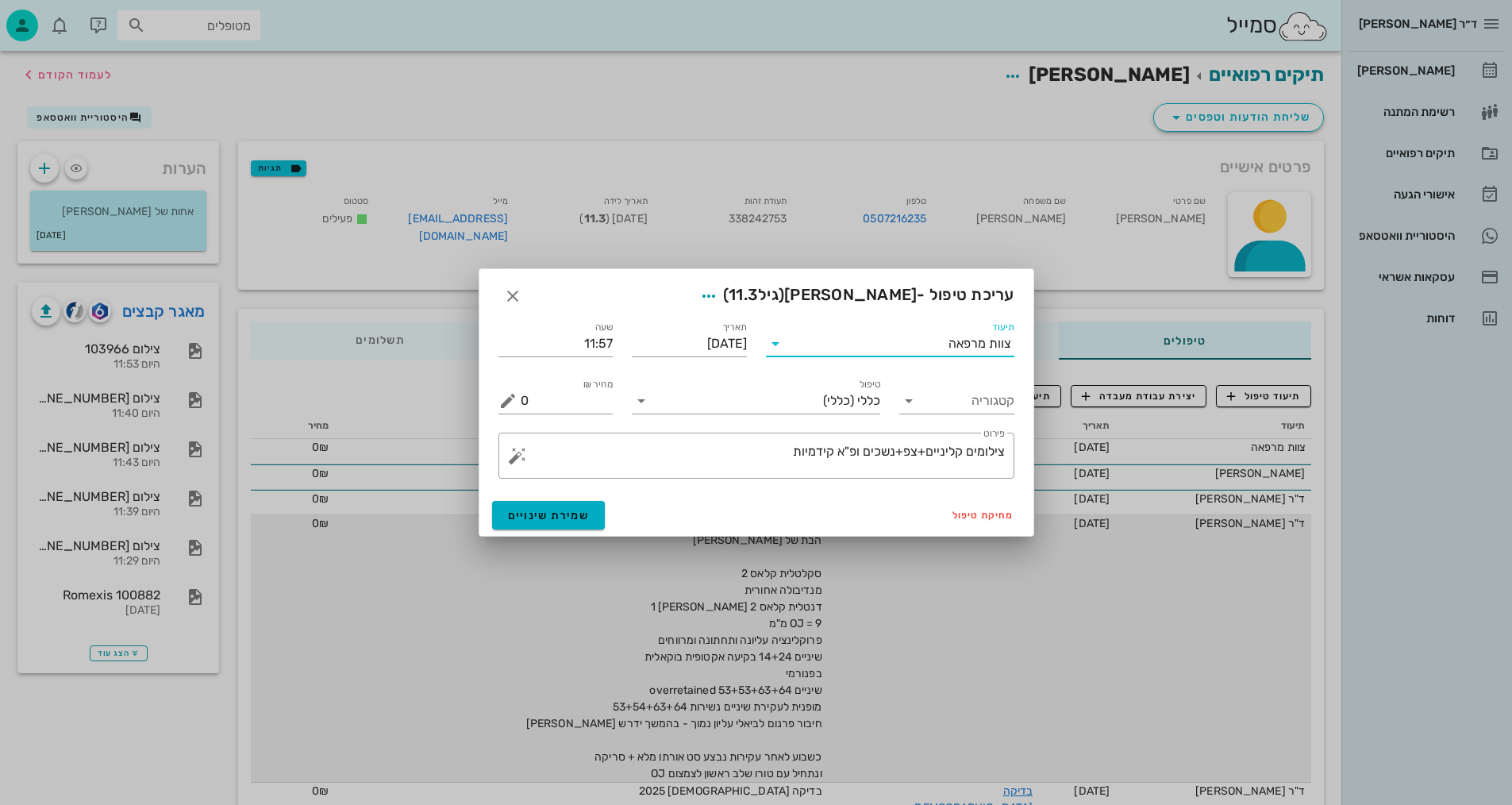
click at [941, 351] on input "תיעוד" at bounding box center [867, 343] width 160 height 25
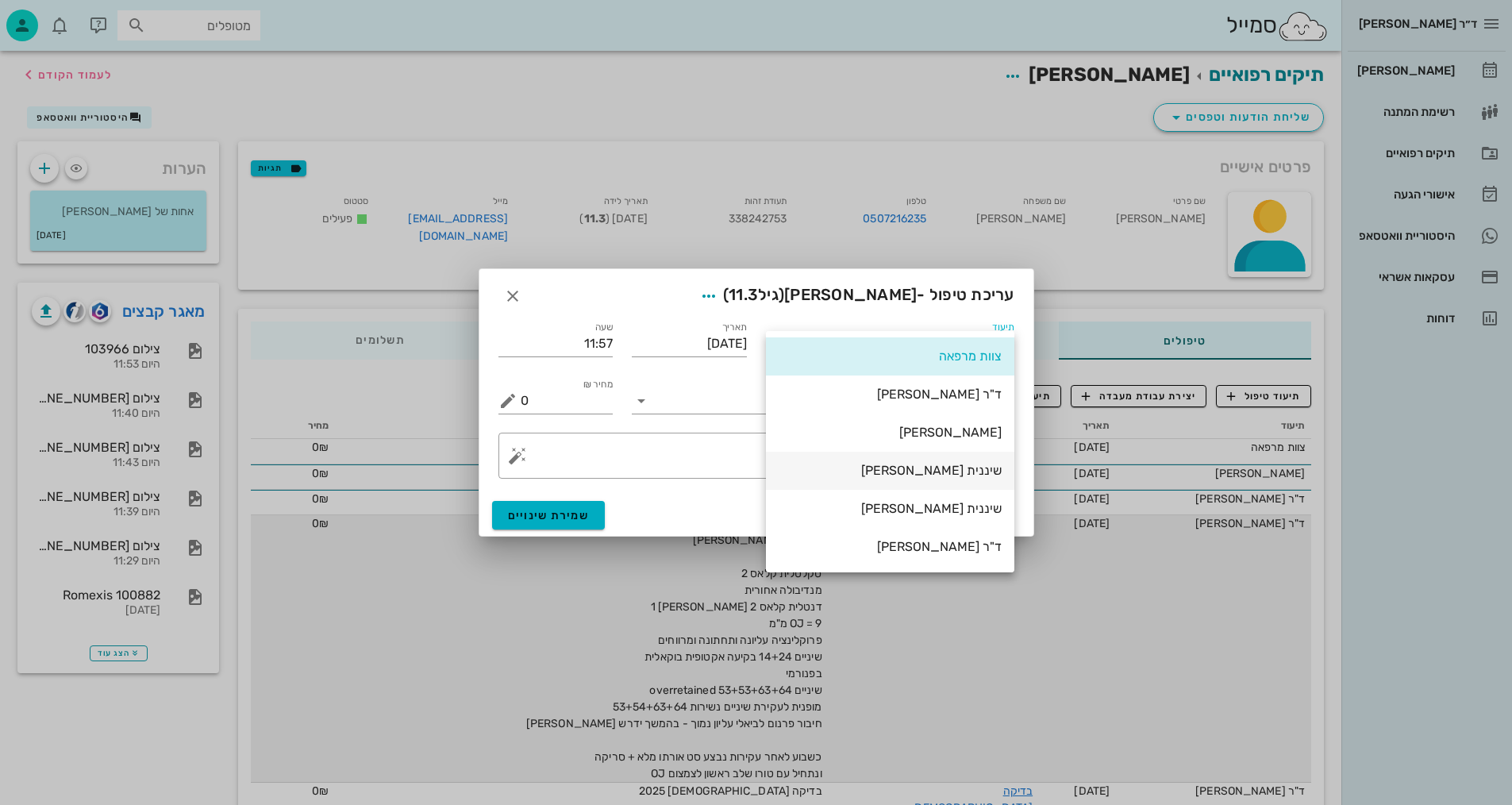
click at [961, 470] on div "שיננית [PERSON_NAME]" at bounding box center [889, 470] width 223 height 15
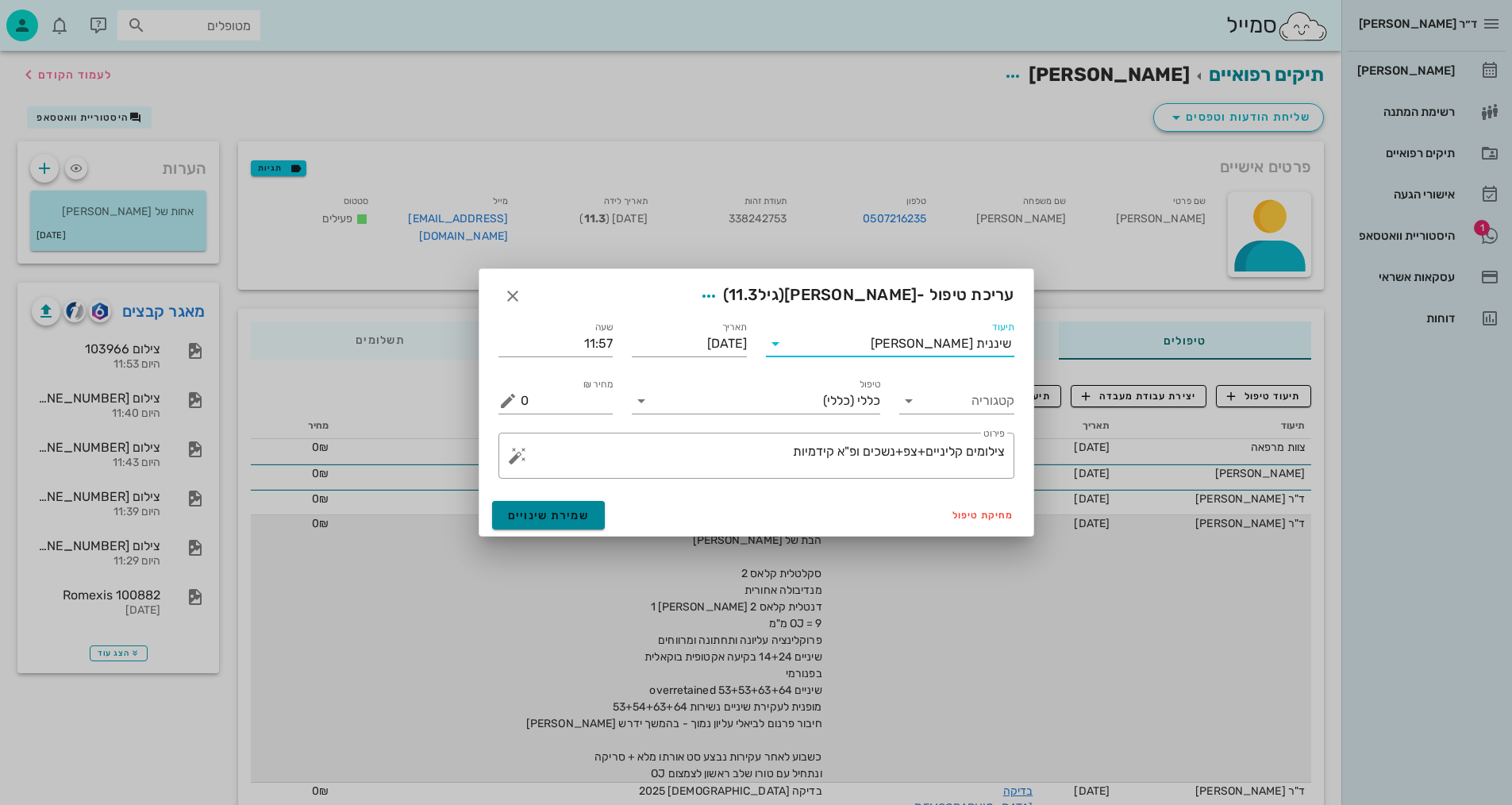
click at [575, 515] on span "שמירת שינויים" at bounding box center [548, 515] width 82 height 13
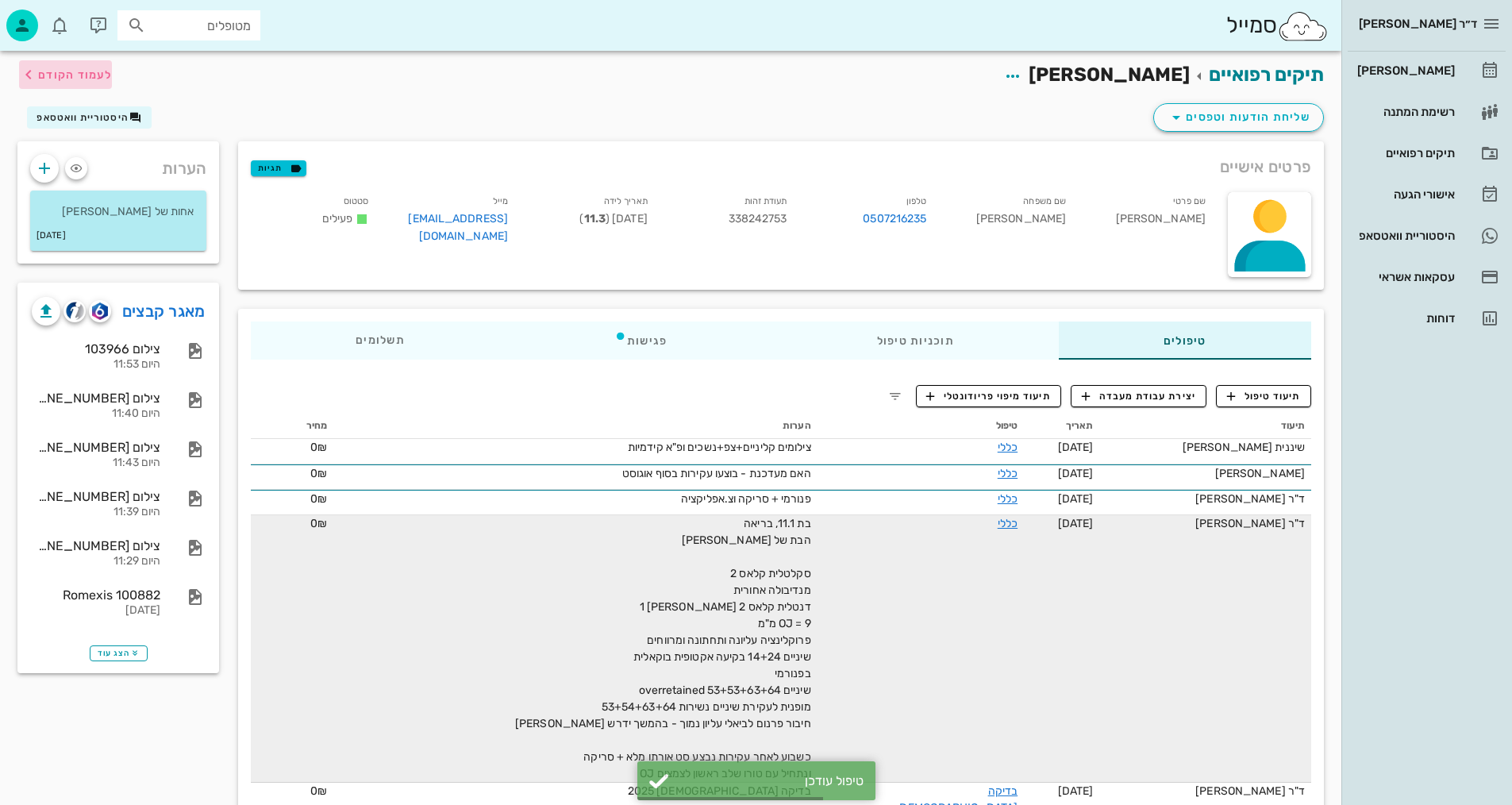
click at [60, 81] on span "לעמוד הקודם" at bounding box center [75, 75] width 74 height 13
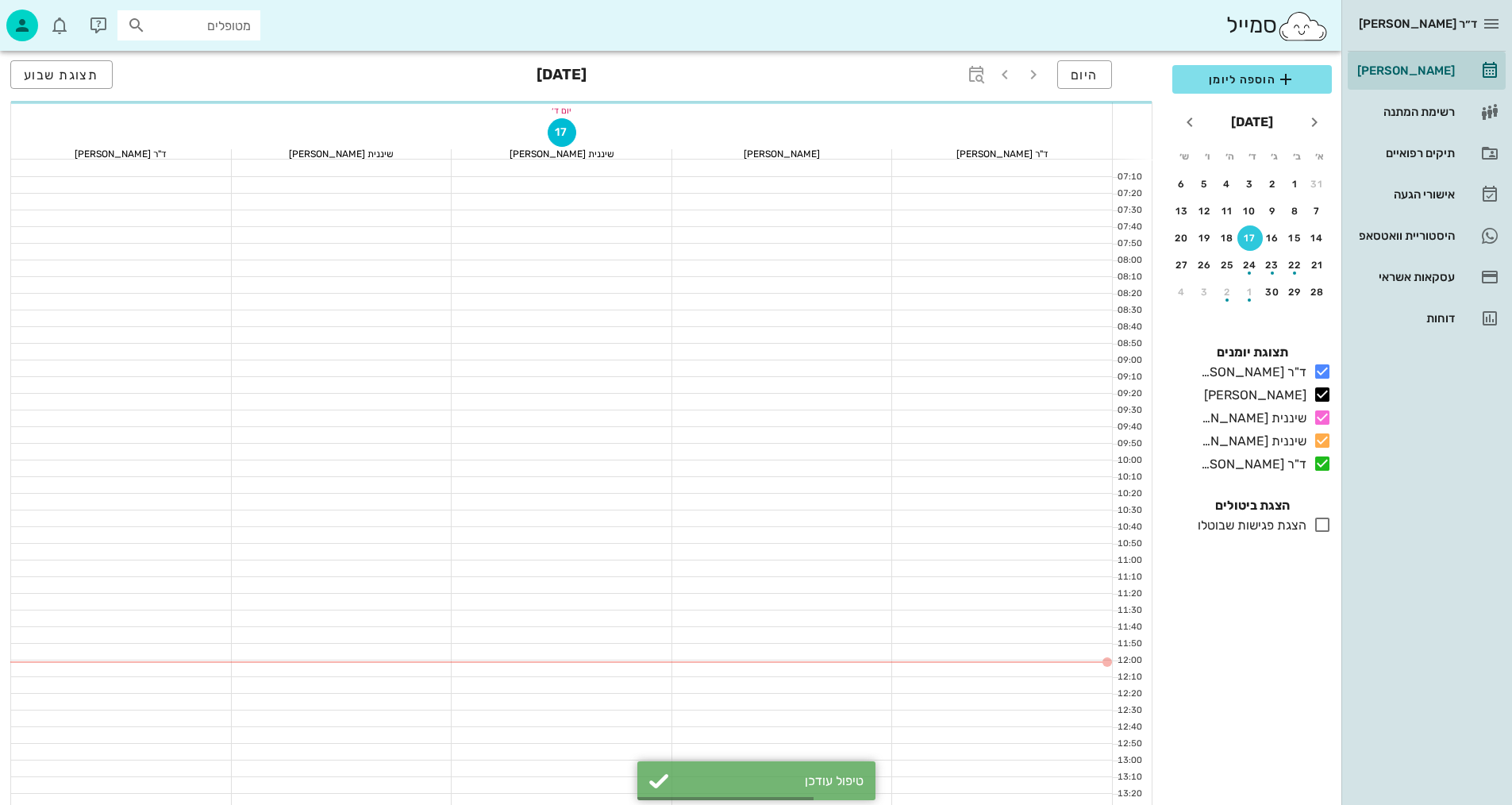
scroll to position [318, 0]
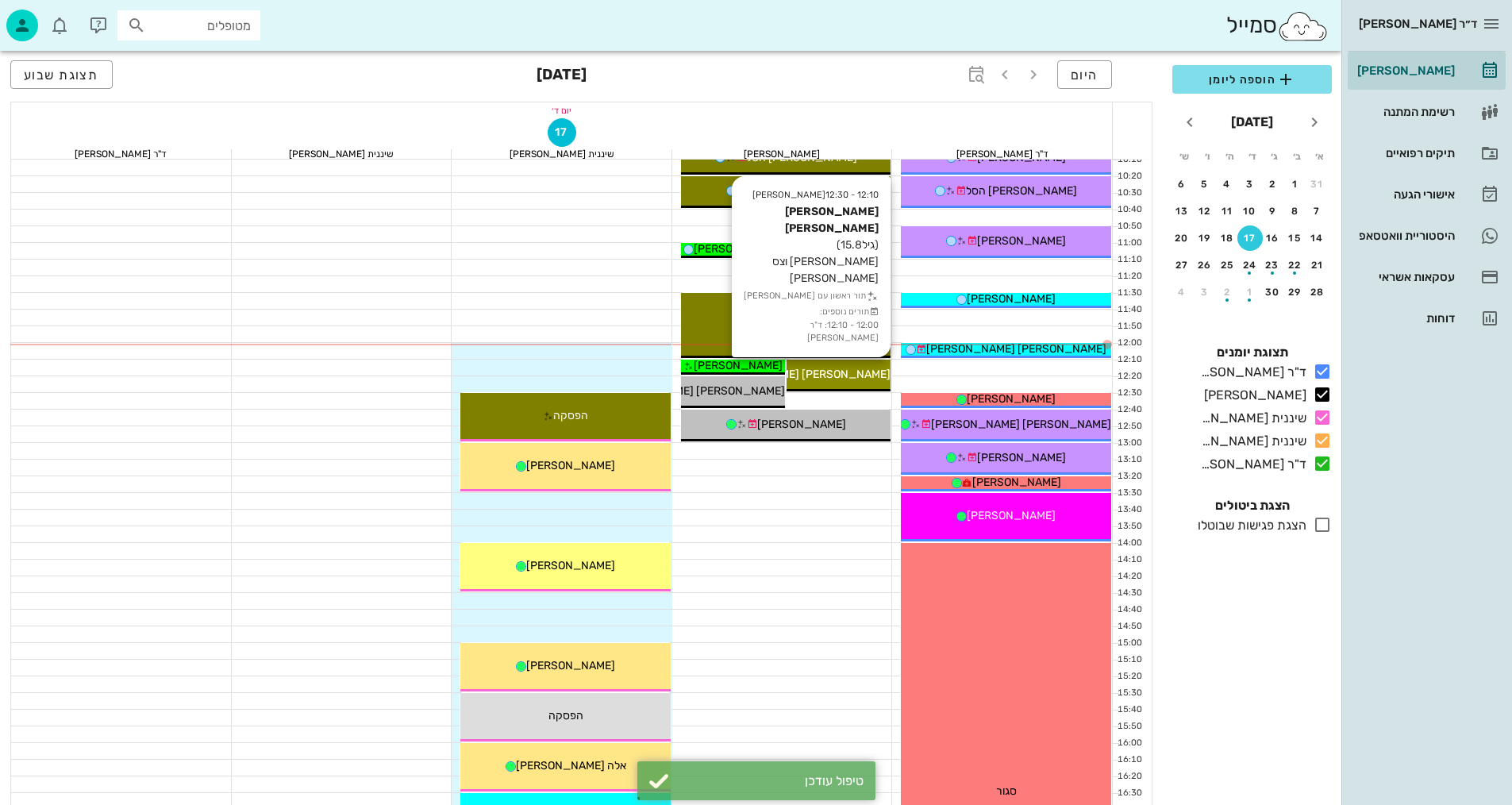
click at [846, 381] on div "[PERSON_NAME] [PERSON_NAME]" at bounding box center [839, 373] width 104 height 16
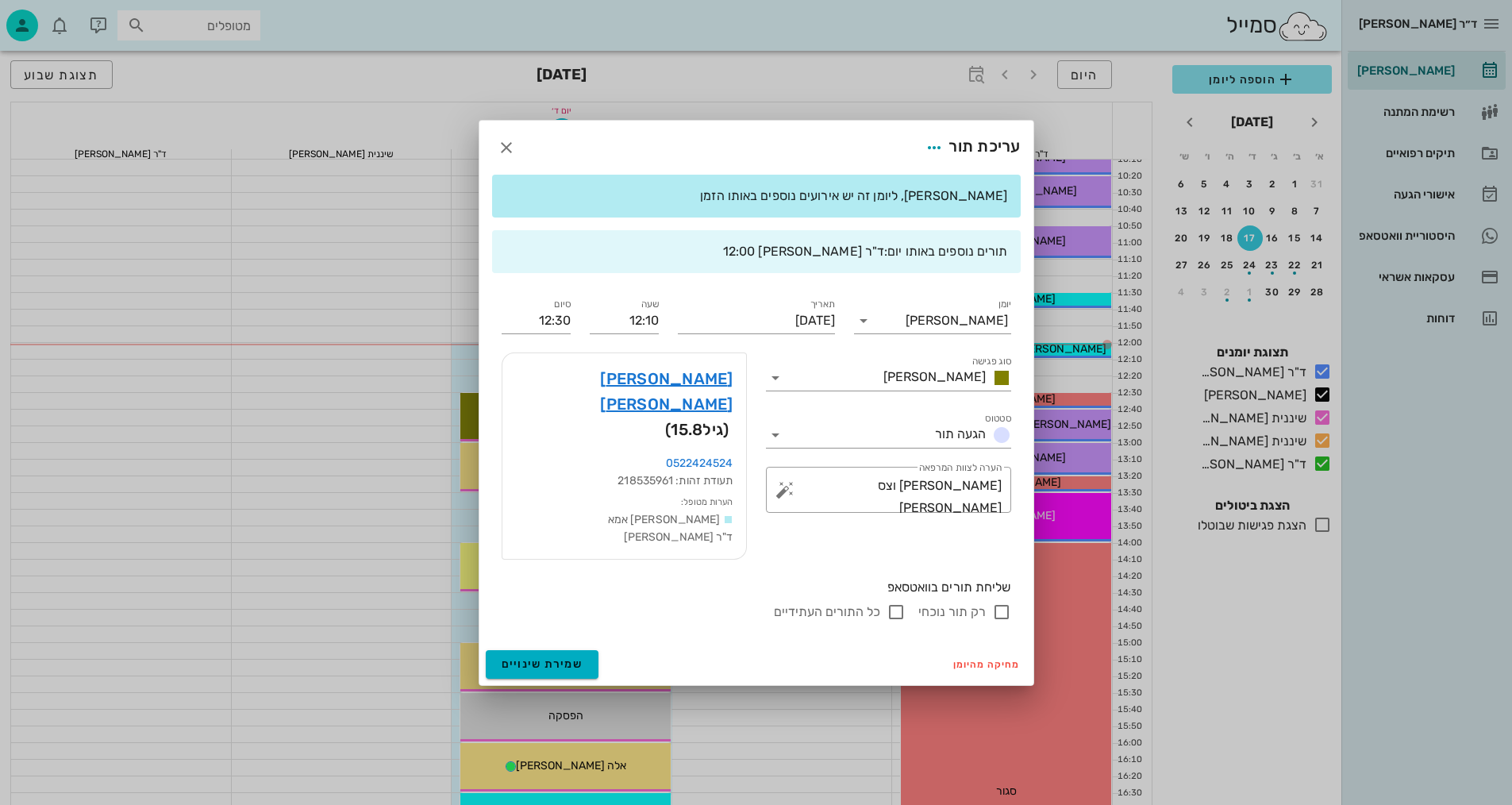
click at [845, 382] on div "ד״ר [PERSON_NAME] [PERSON_NAME] רשימת המתנה תיקים רפואיים אישורי הגעה היסטוריית…" at bounding box center [756, 462] width 1512 height 1559
click at [693, 395] on link "[PERSON_NAME] [PERSON_NAME]" at bounding box center [624, 391] width 218 height 51
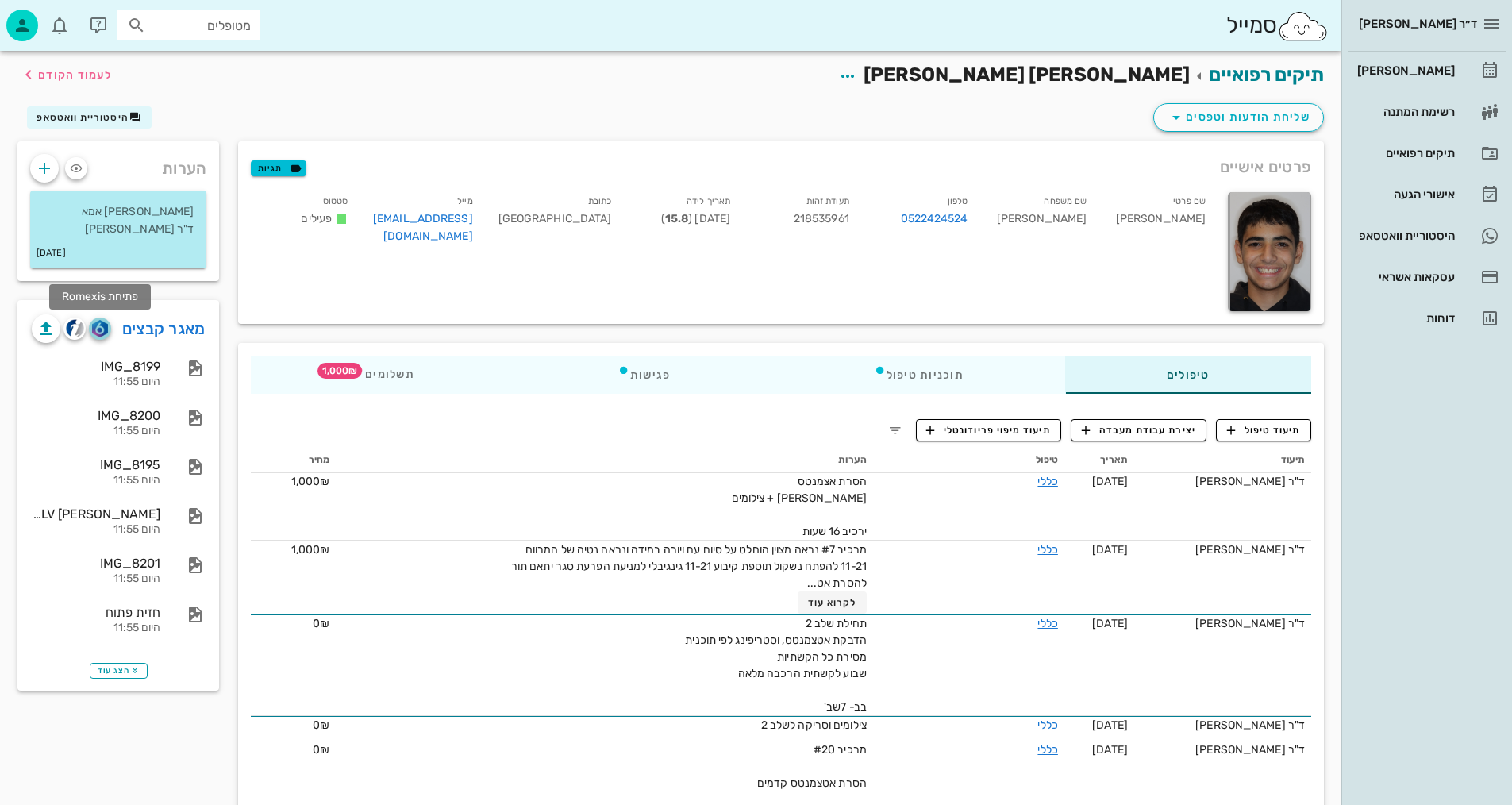
click at [98, 333] on img "button" at bounding box center [100, 328] width 15 height 17
click at [1283, 438] on button "תיעוד טיפול" at bounding box center [1263, 430] width 95 height 22
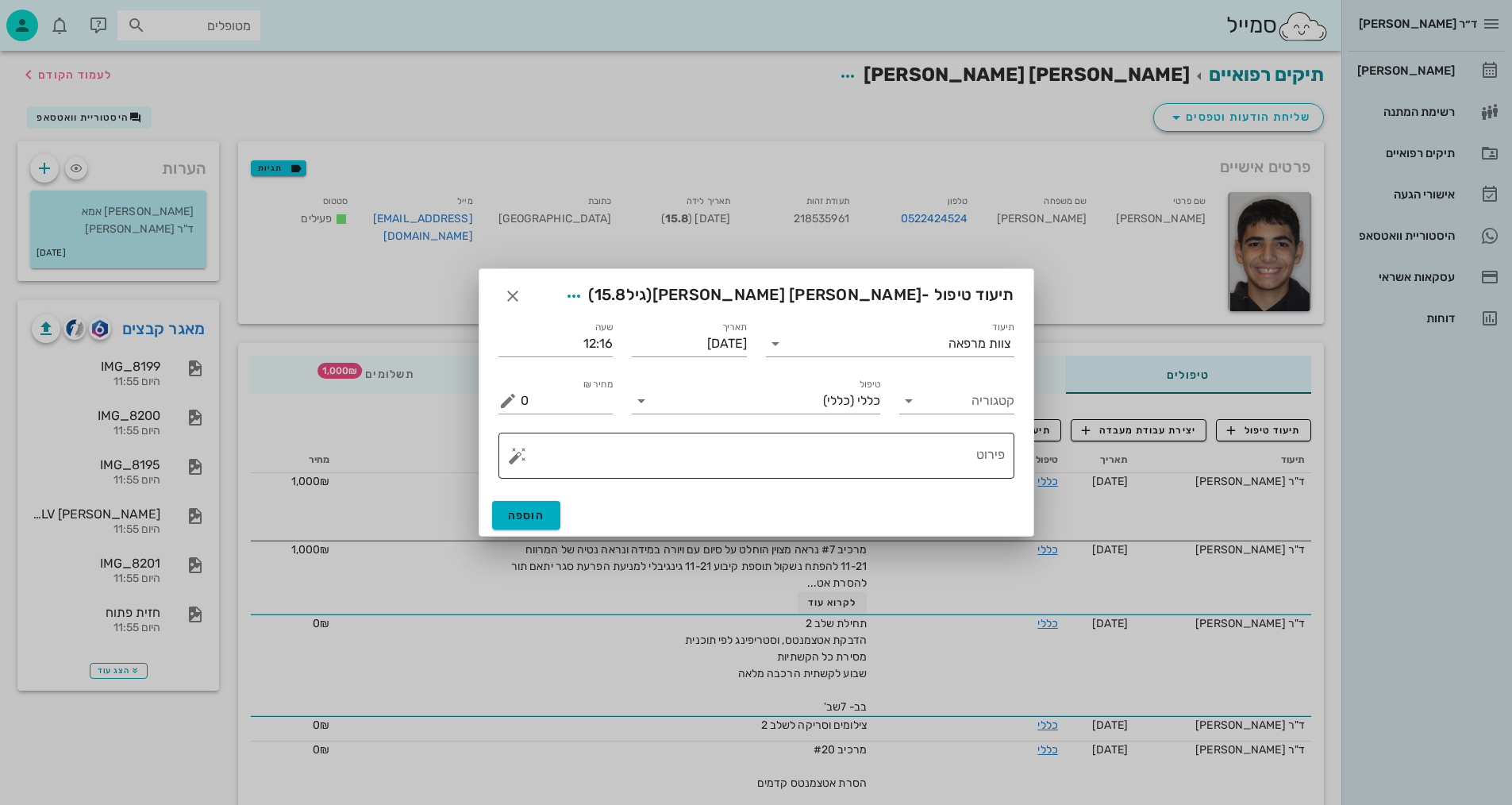
click at [948, 453] on textarea "פירוט" at bounding box center [763, 460] width 484 height 38
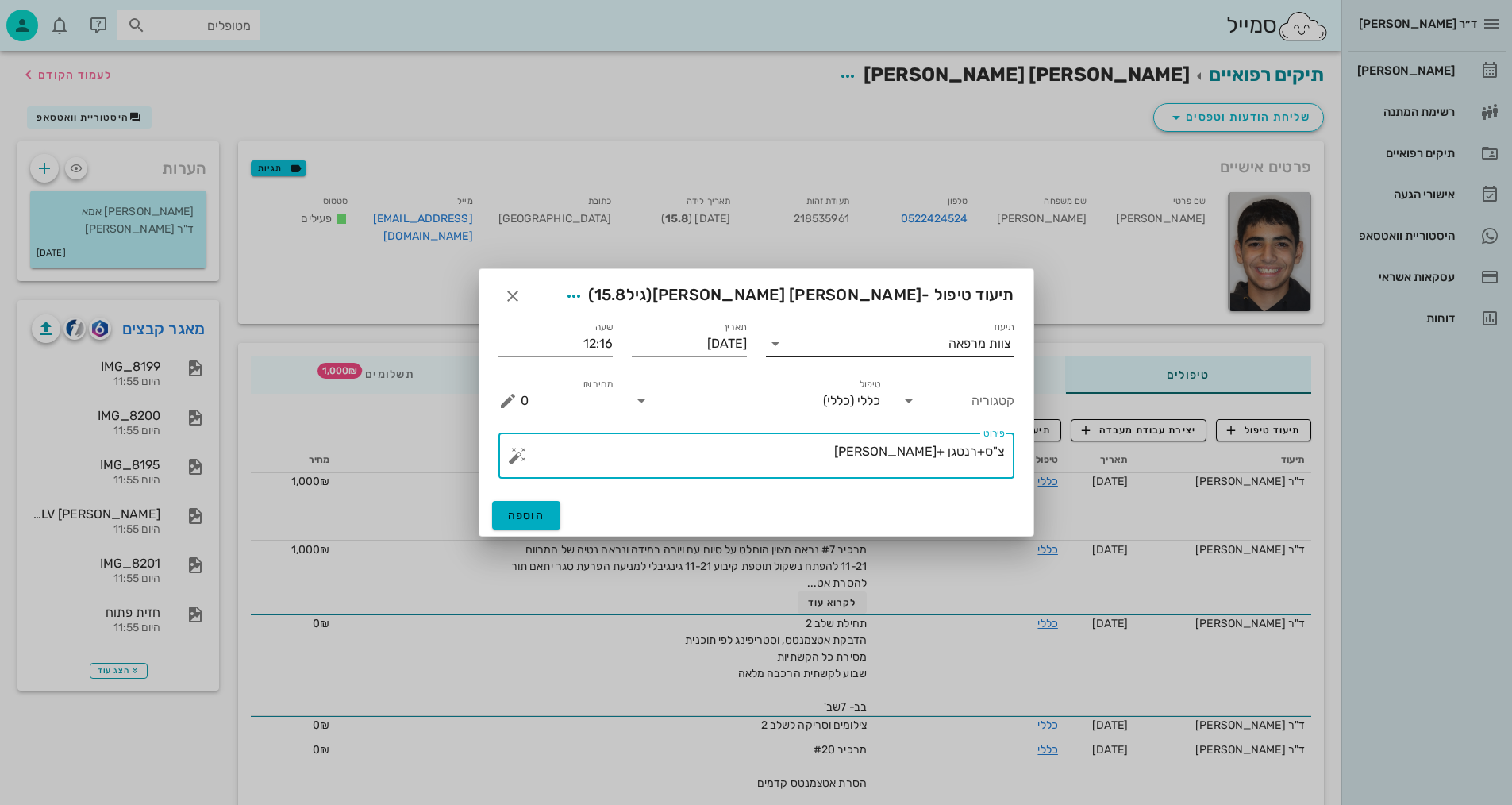
type textarea "צ"ס+רנטגן +[PERSON_NAME]"
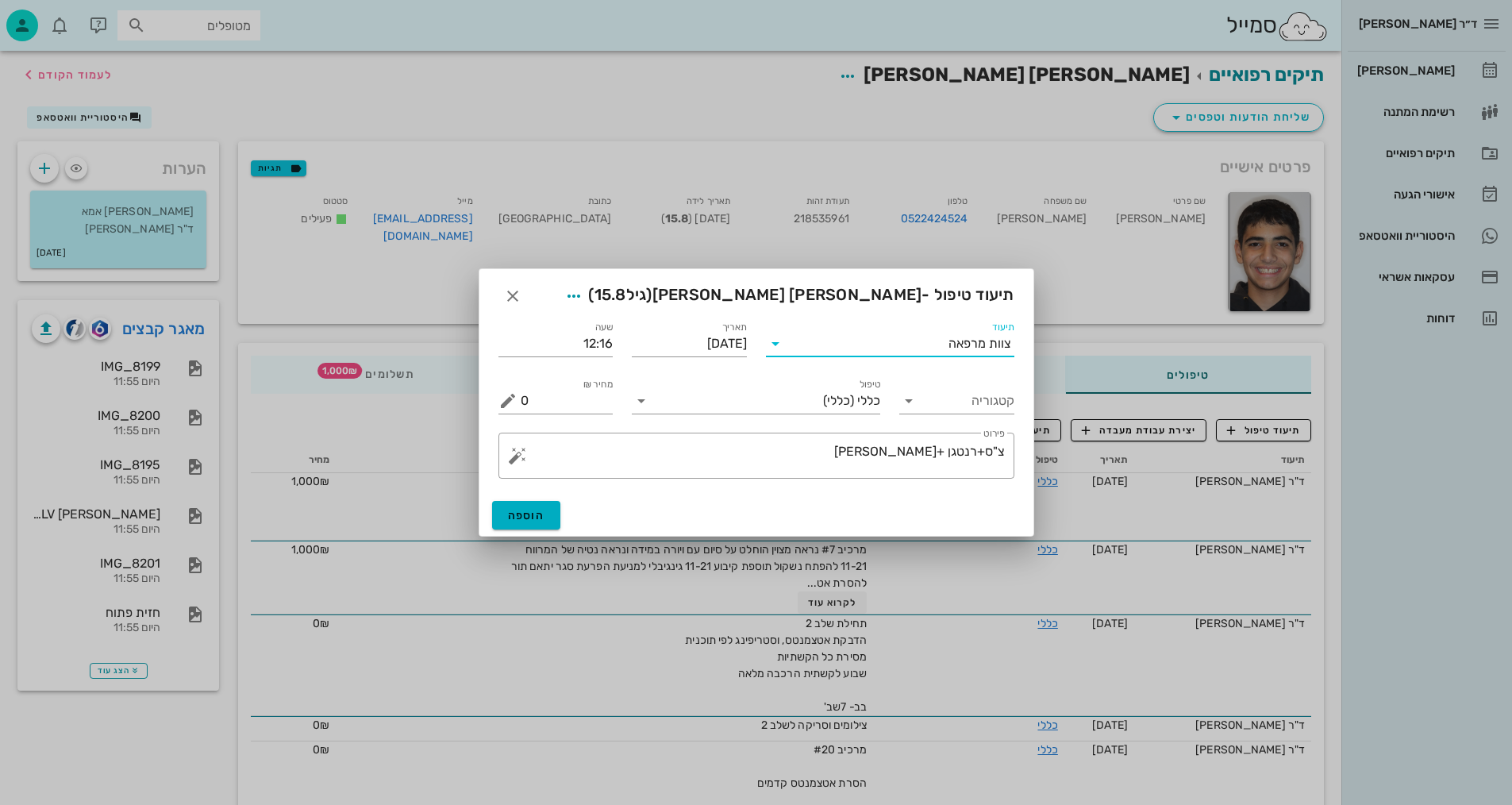
click at [821, 352] on input "תיעוד" at bounding box center [867, 343] width 160 height 25
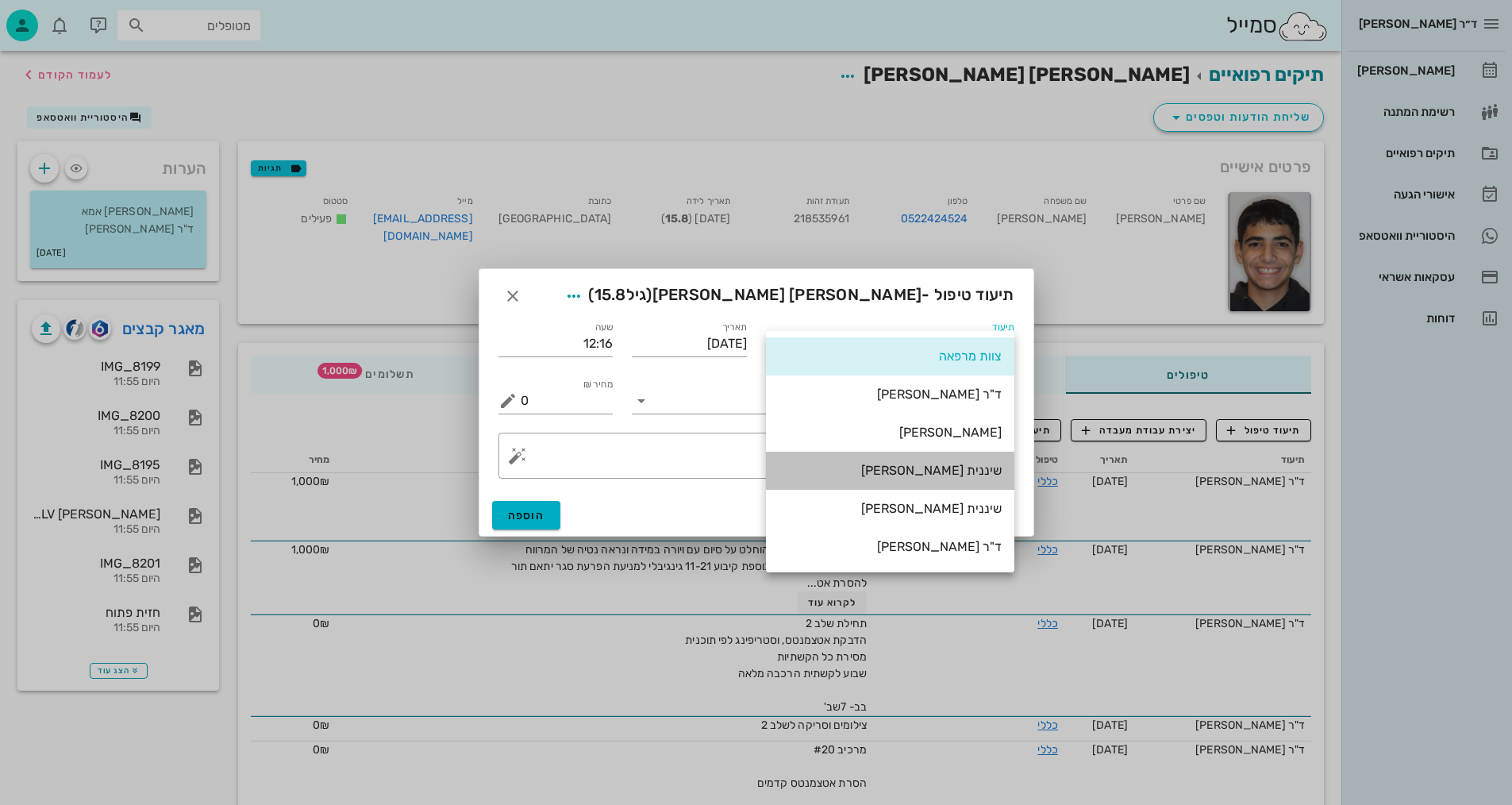
click at [892, 470] on div "שיננית [PERSON_NAME]" at bounding box center [889, 470] width 223 height 15
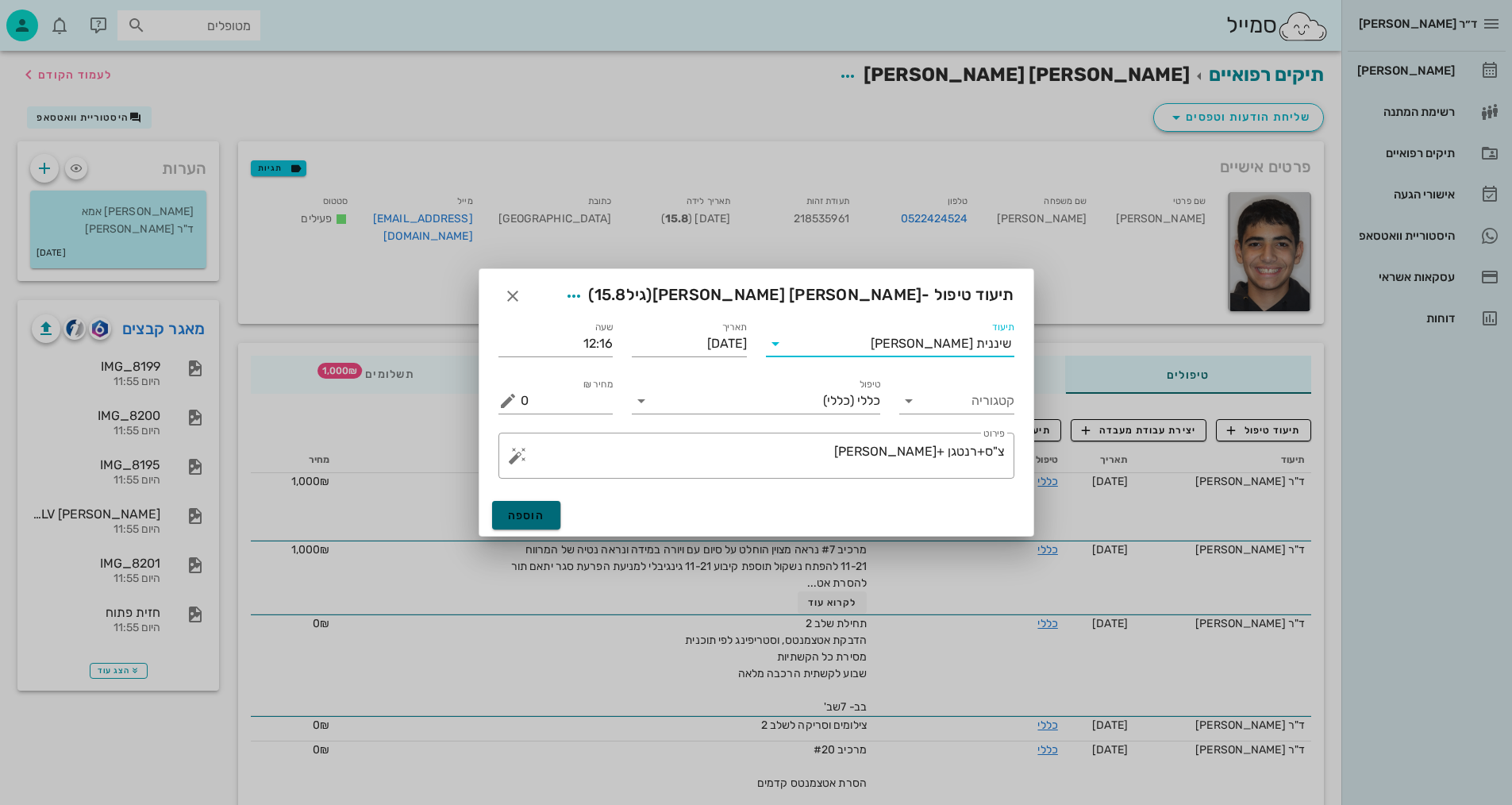
click at [544, 508] on button "הוספה" at bounding box center [527, 515] width 69 height 29
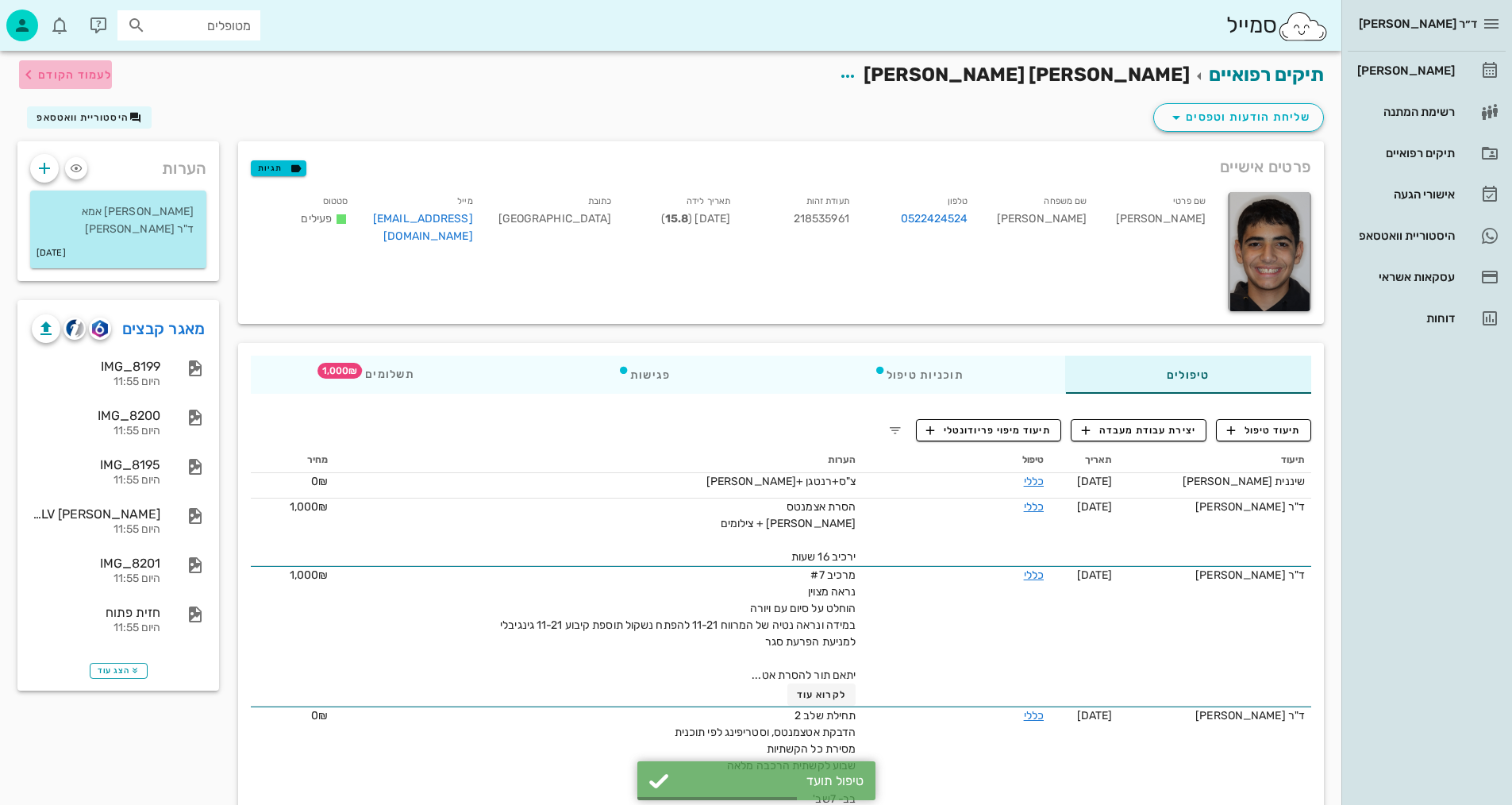
click at [81, 83] on span "לעמוד הקודם" at bounding box center [65, 75] width 93 height 19
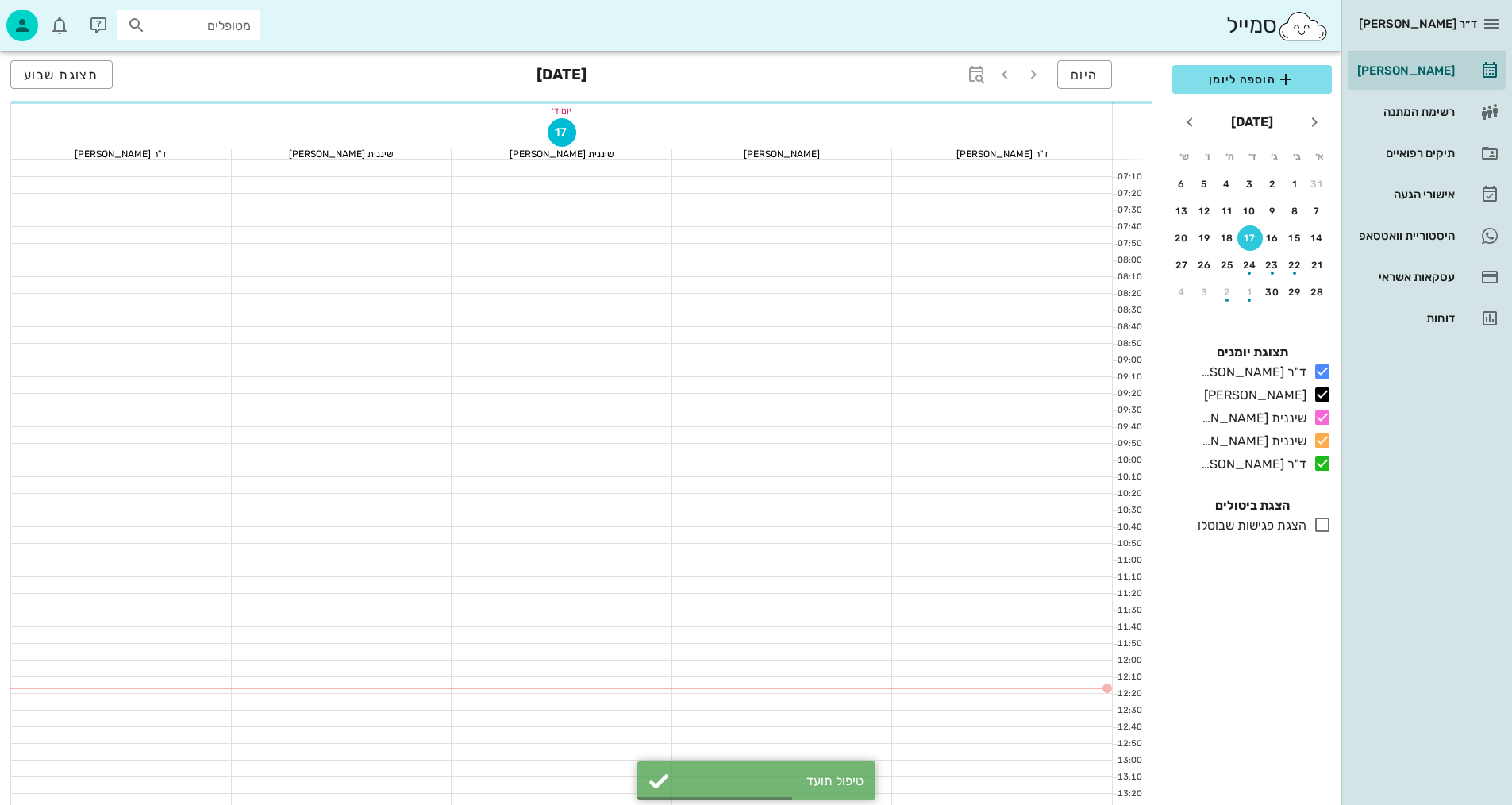
scroll to position [318, 0]
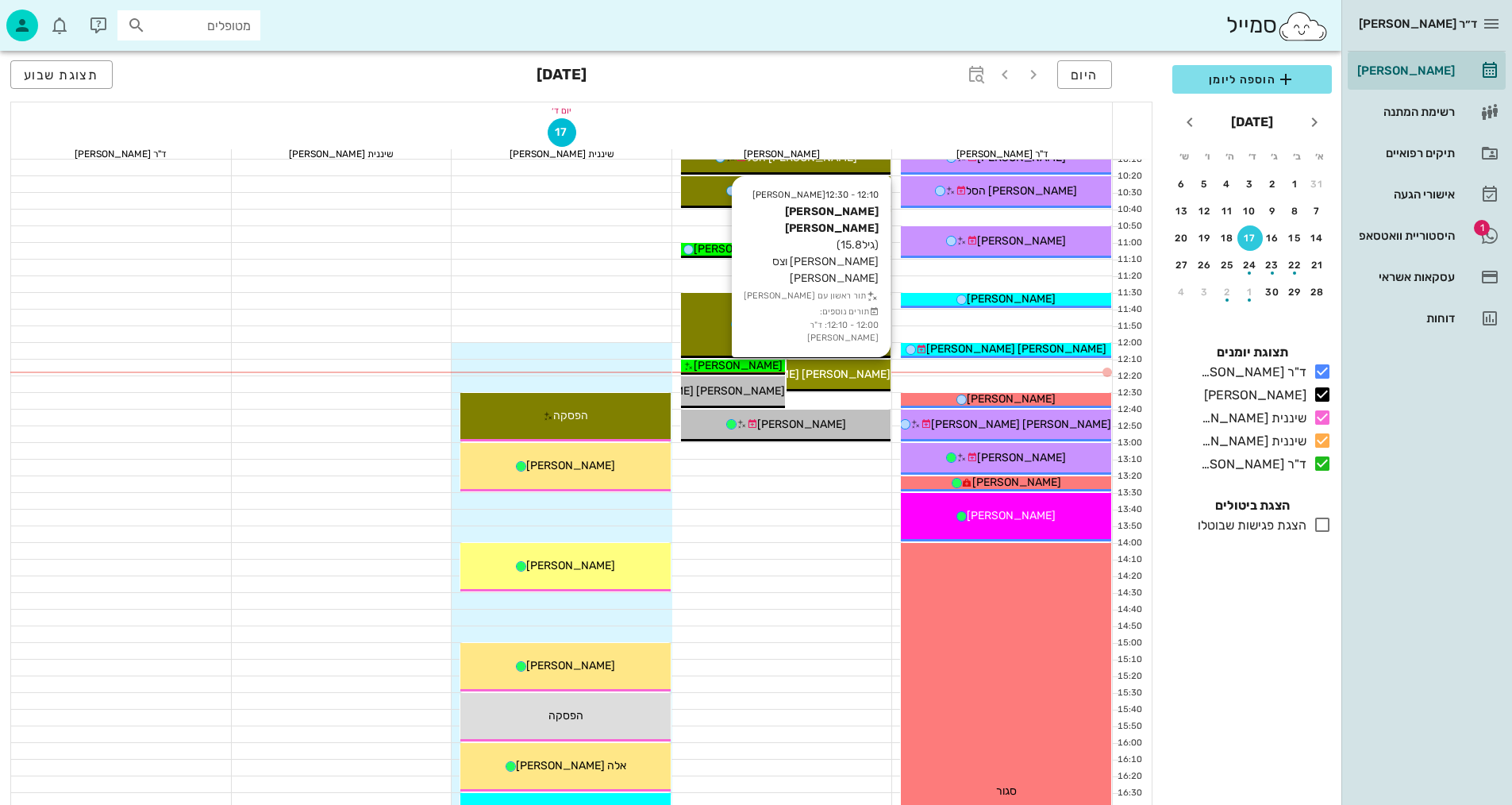
click at [828, 381] on div "[PERSON_NAME] [PERSON_NAME]" at bounding box center [839, 373] width 104 height 16
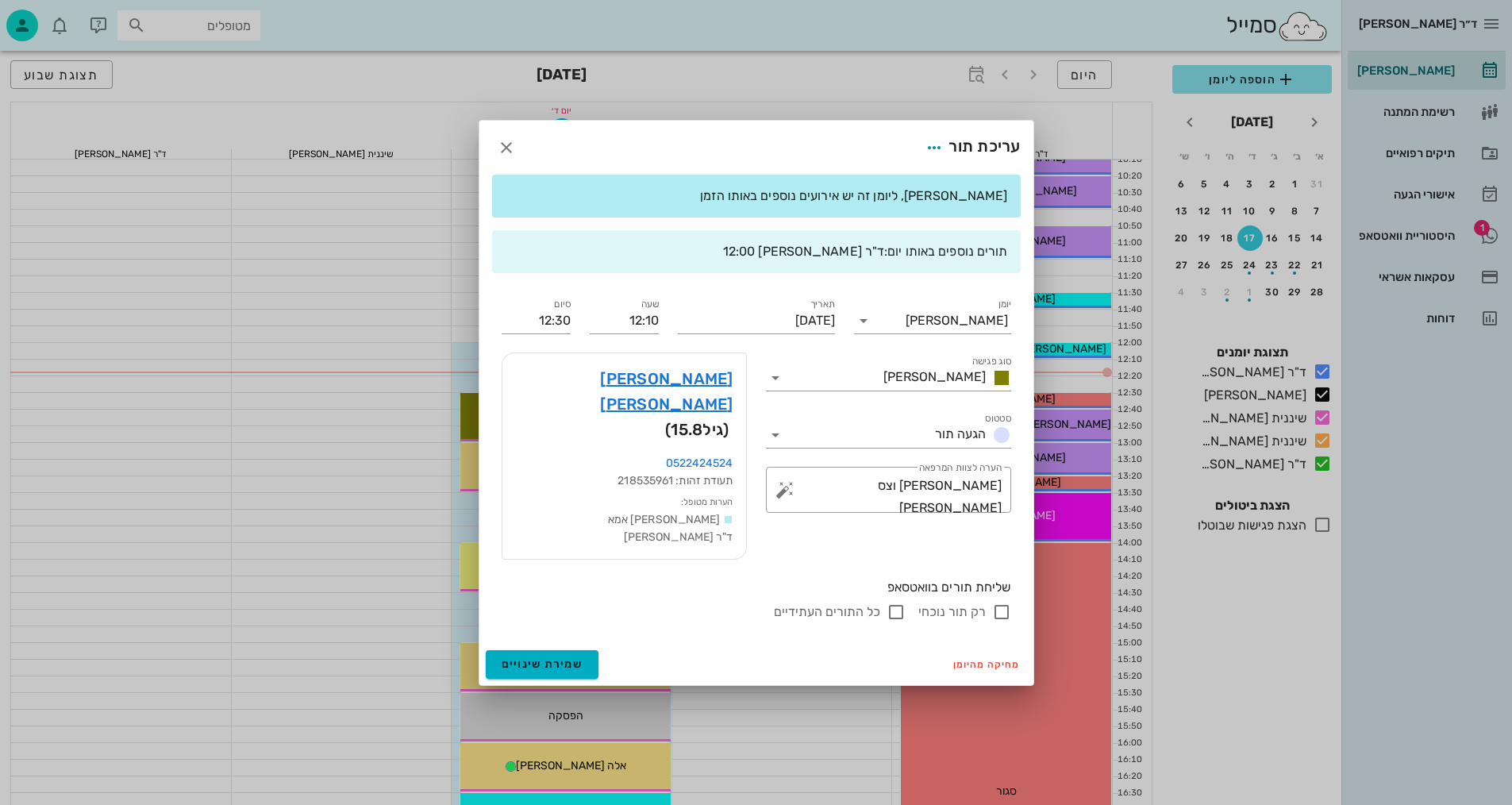
click at [828, 380] on div "ד״ר [PERSON_NAME] [PERSON_NAME] רשימת המתנה תיקים רפואיים אישורי הגעה 1 היסטורי…" at bounding box center [756, 462] width 1512 height 1559
click at [697, 408] on link "[PERSON_NAME] [PERSON_NAME]" at bounding box center [624, 391] width 218 height 51
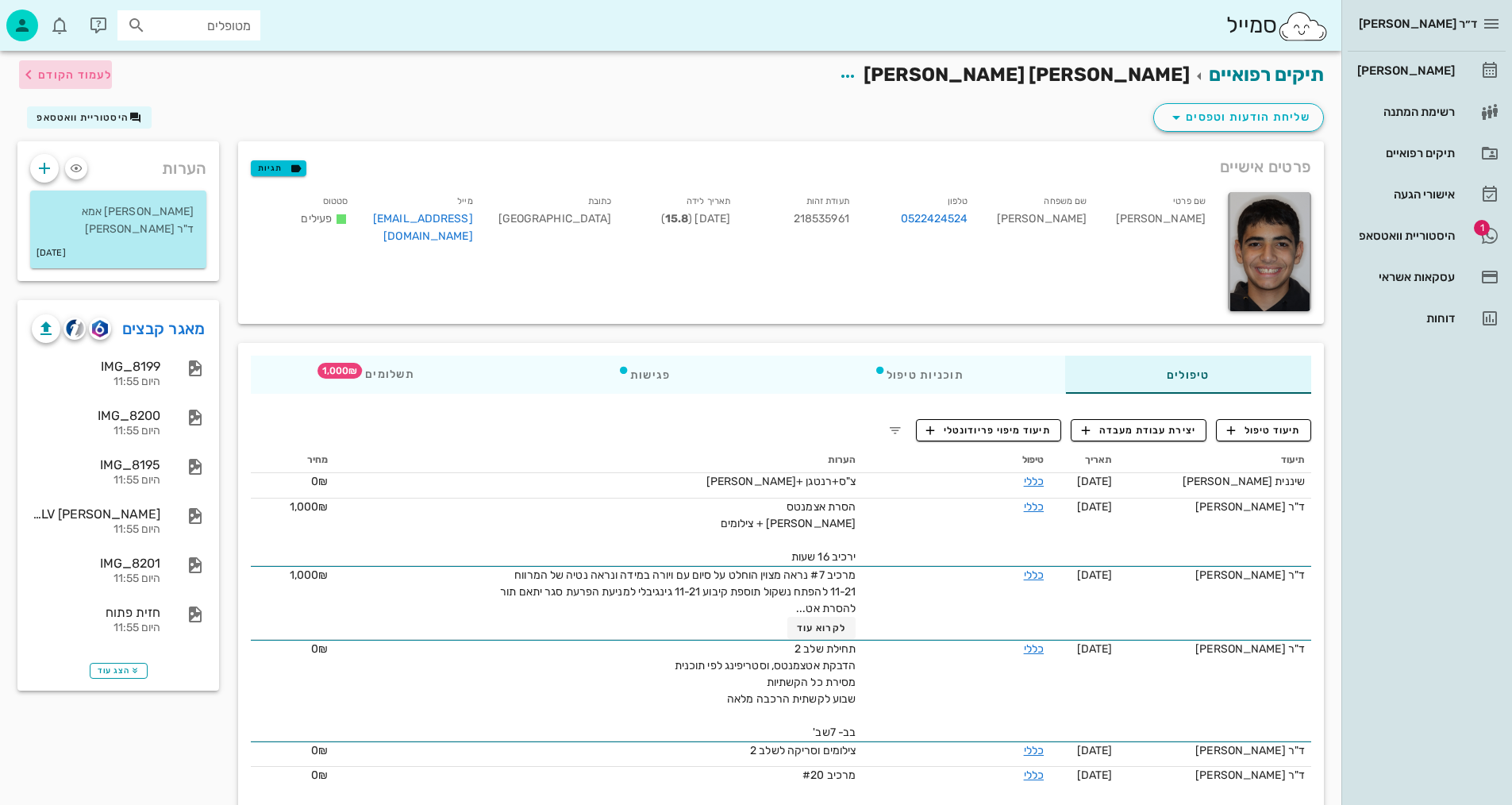
click at [53, 74] on span "לעמוד הקודם" at bounding box center [75, 75] width 74 height 13
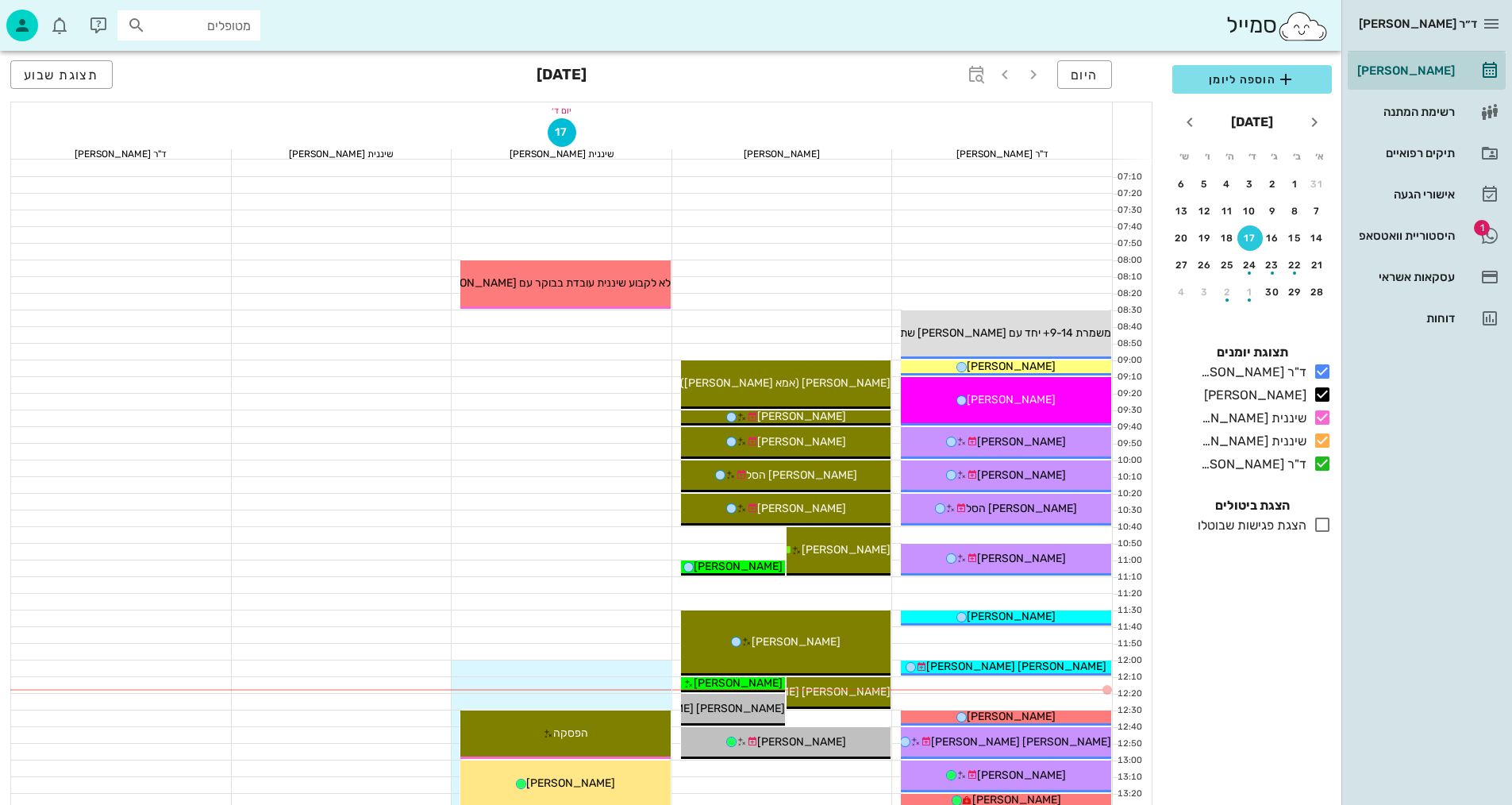
click at [1251, 245] on button "17" at bounding box center [1250, 238] width 25 height 25
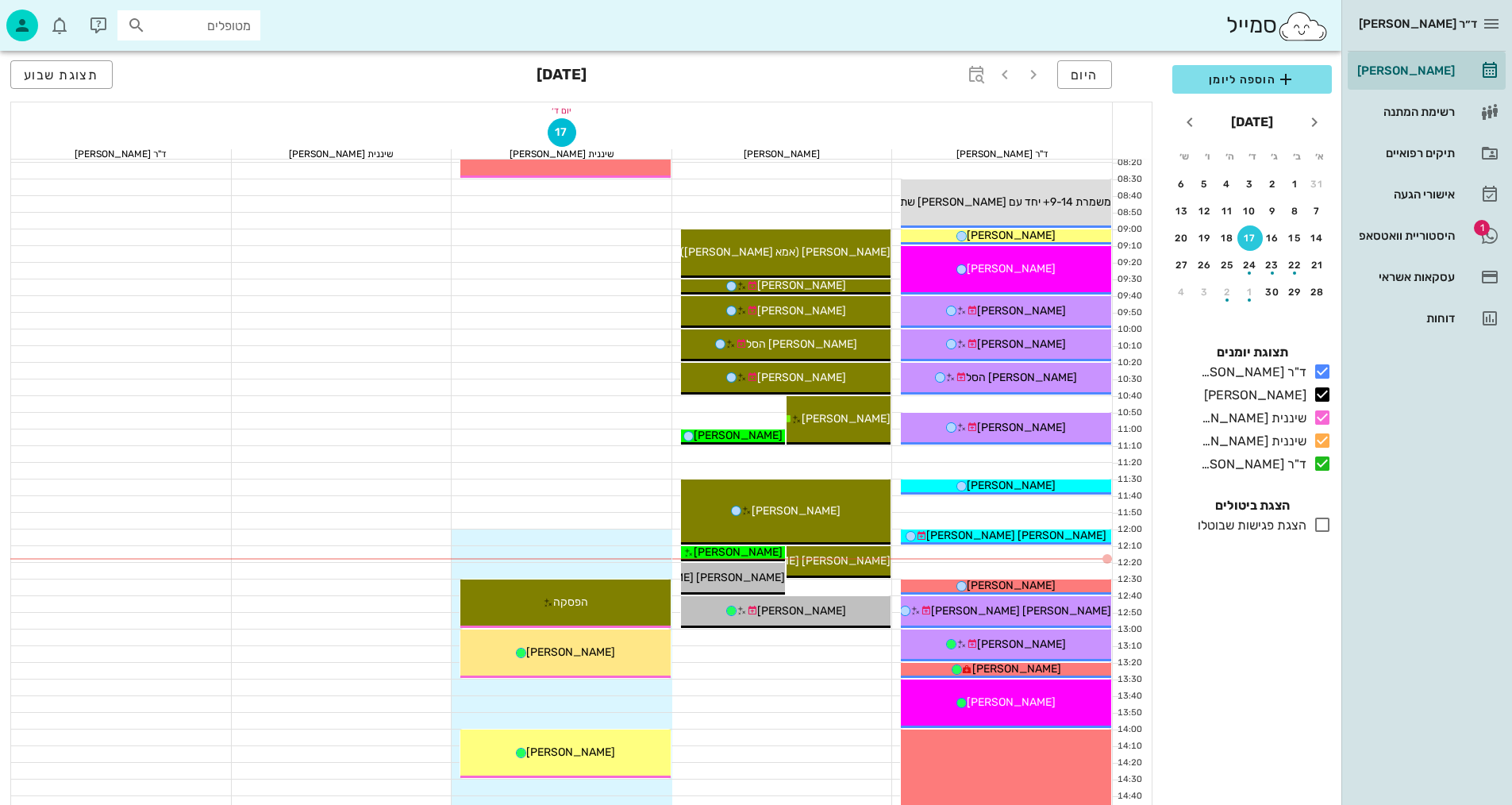
scroll to position [158, 0]
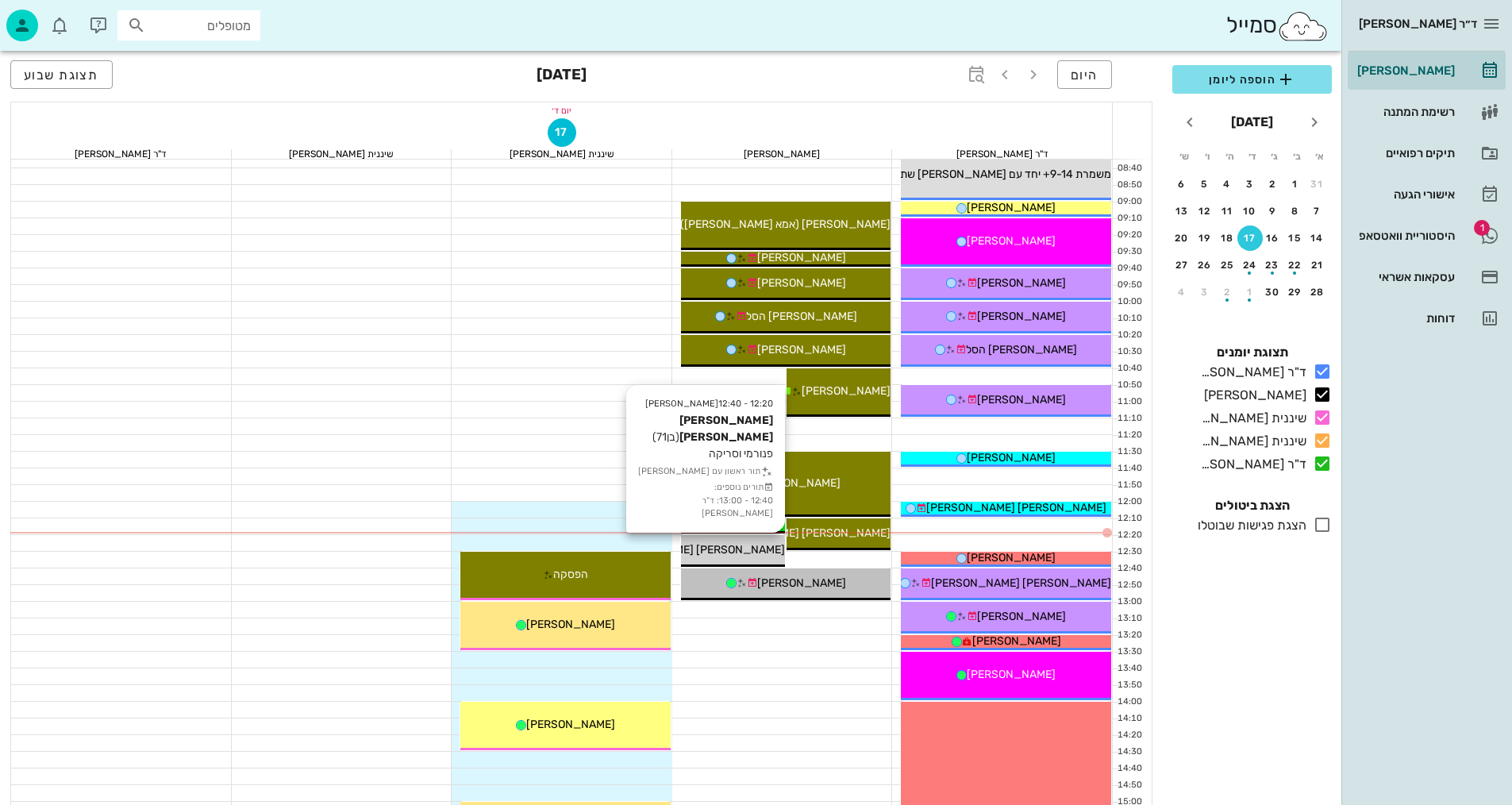
click at [743, 551] on span "[PERSON_NAME] [PERSON_NAME]" at bounding box center [695, 550] width 180 height 13
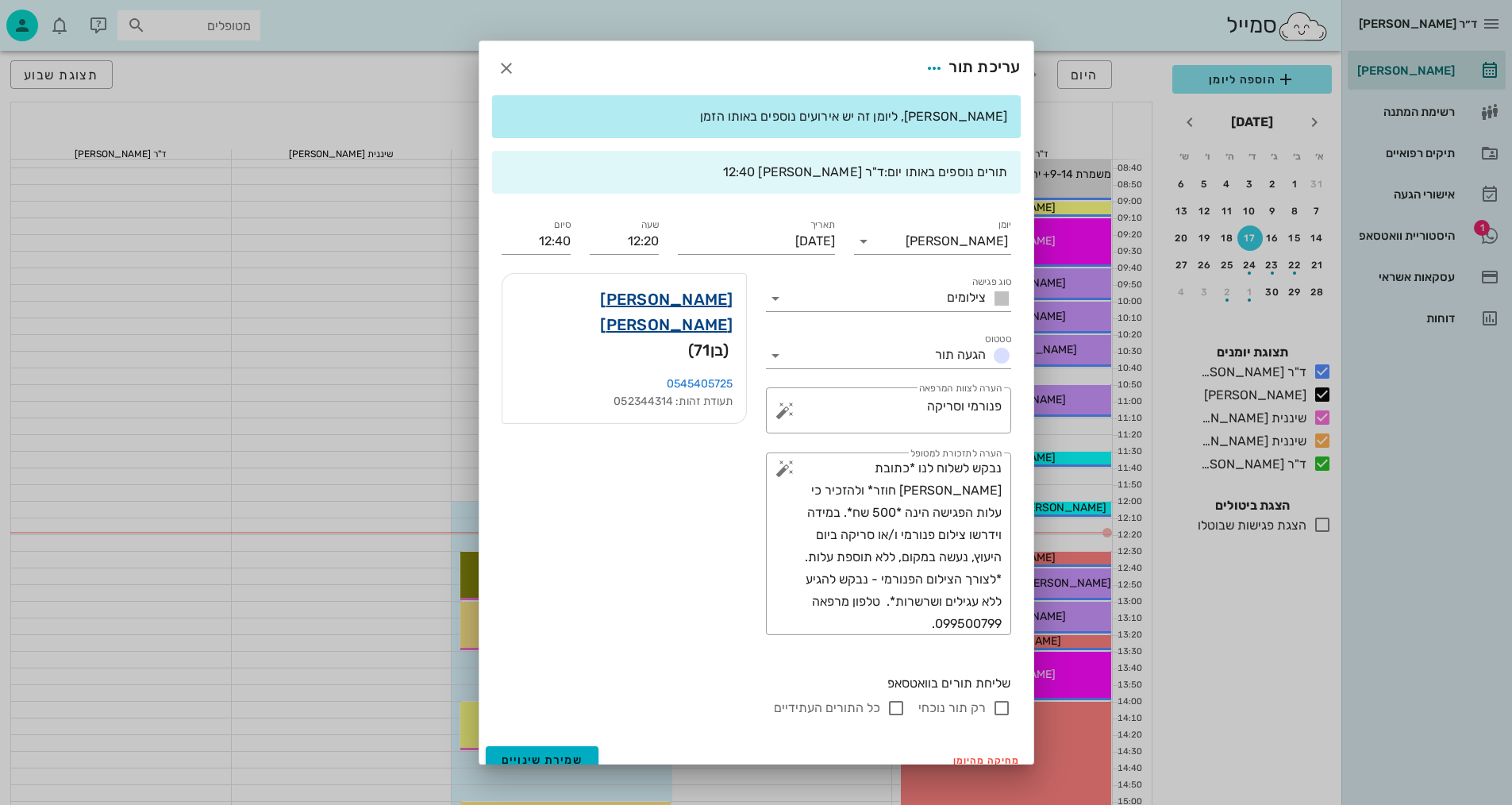
click at [717, 305] on link "[PERSON_NAME] [PERSON_NAME]" at bounding box center [624, 312] width 218 height 51
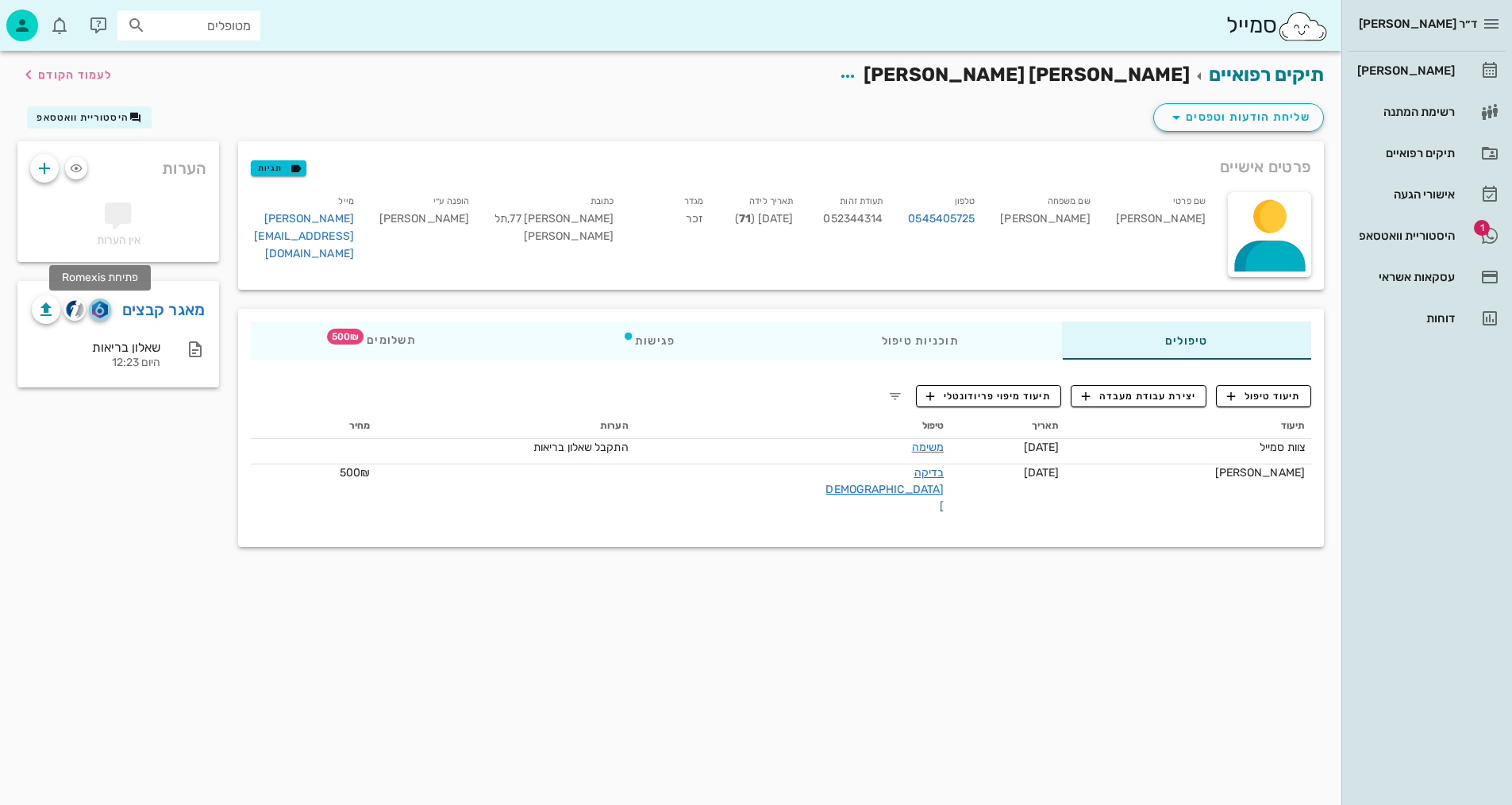
drag, startPoint x: 99, startPoint y: 308, endPoint x: 334, endPoint y: 295, distance: 235.4
click at [100, 307] on img "button" at bounding box center [100, 309] width 15 height 17
drag, startPoint x: 1260, startPoint y: 402, endPoint x: 1253, endPoint y: 397, distance: 8.6
click at [1260, 402] on span "תיעוד טיפול" at bounding box center [1264, 395] width 74 height 14
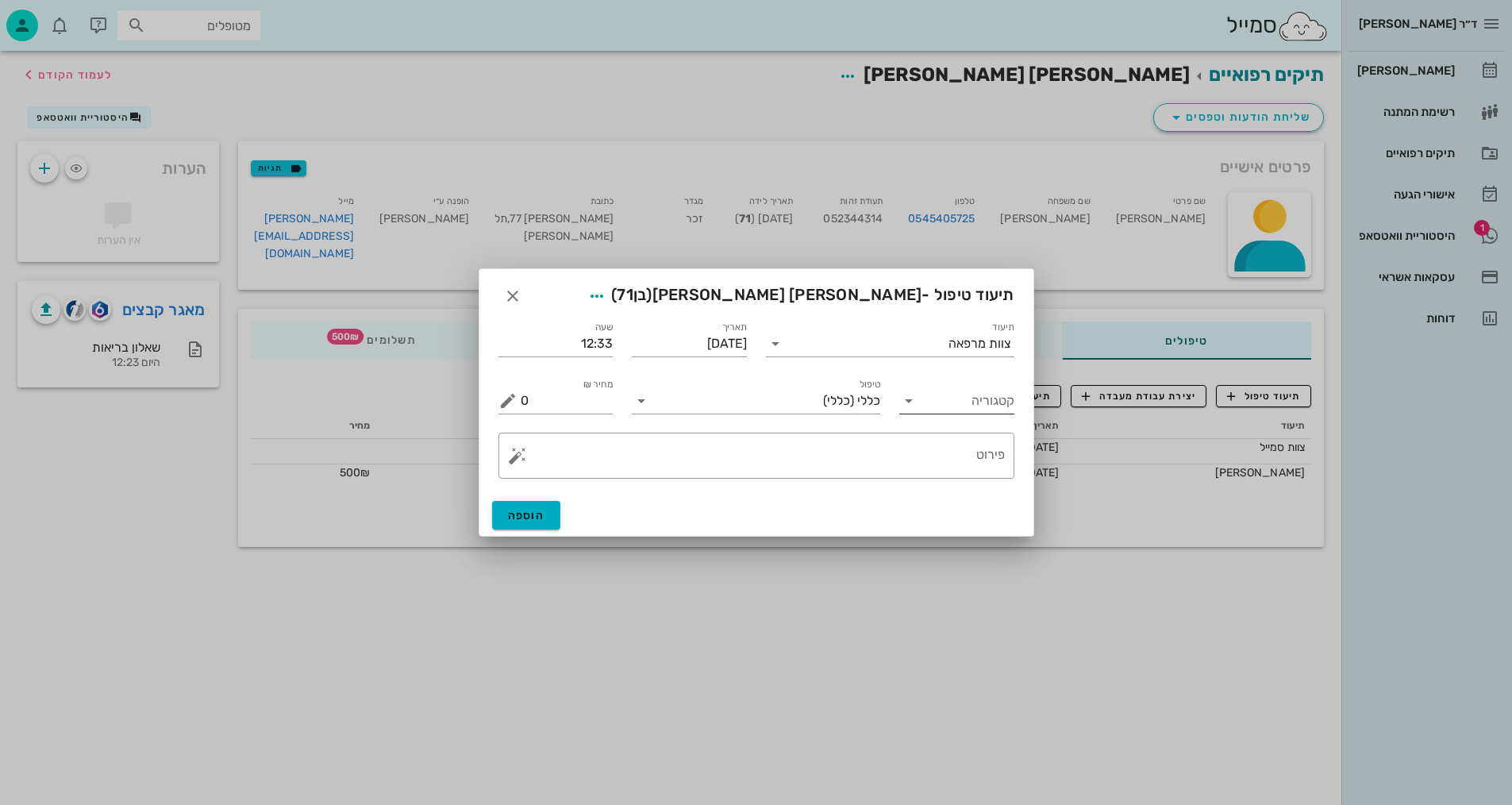
click at [963, 404] on input "קטגוריה" at bounding box center [969, 400] width 89 height 25
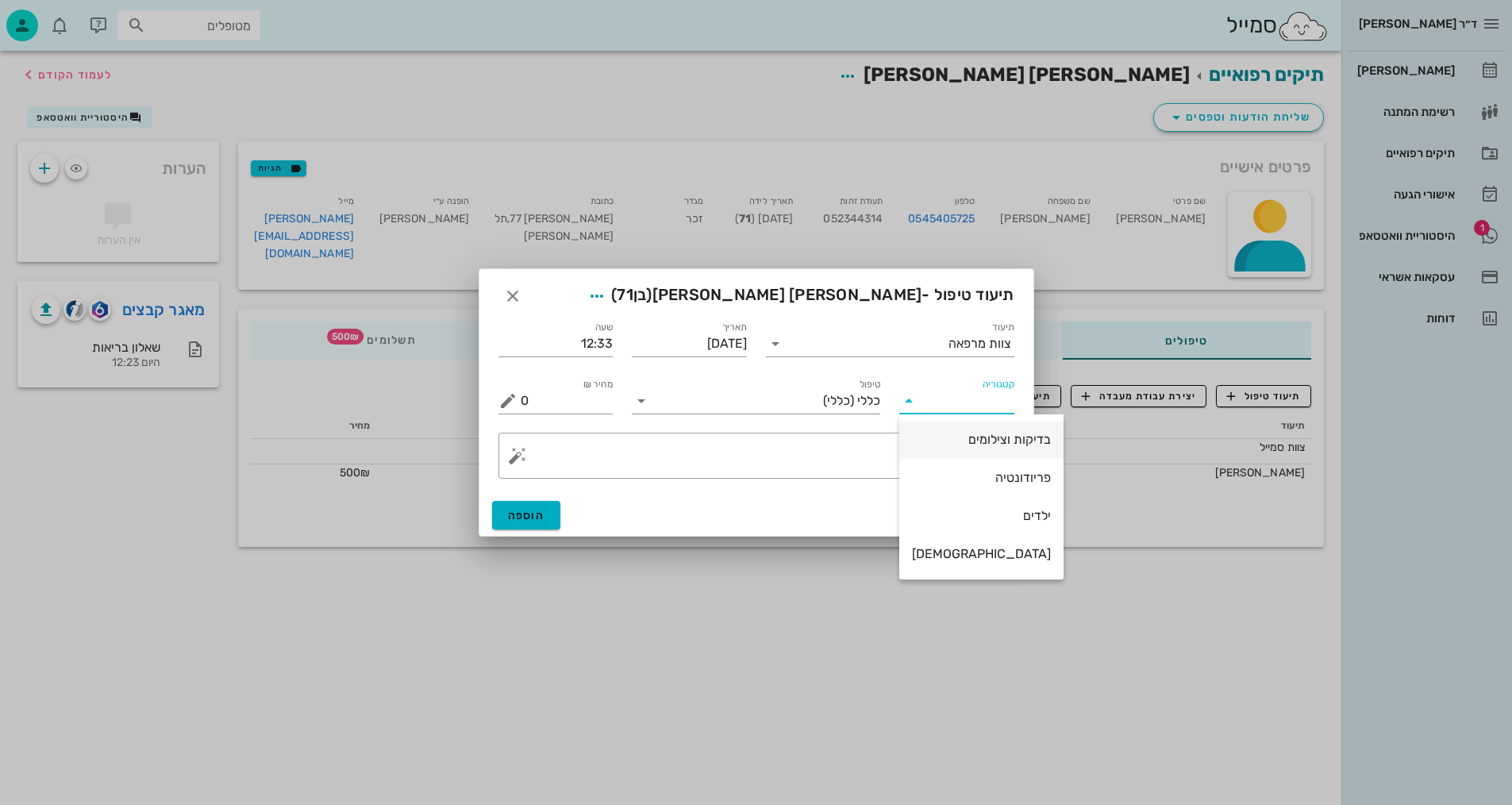
drag, startPoint x: 989, startPoint y: 443, endPoint x: 977, endPoint y: 448, distance: 13.0
click at [985, 443] on div "בדיקות וצילומים" at bounding box center [980, 439] width 139 height 15
type input "בדיקות וצילומים"
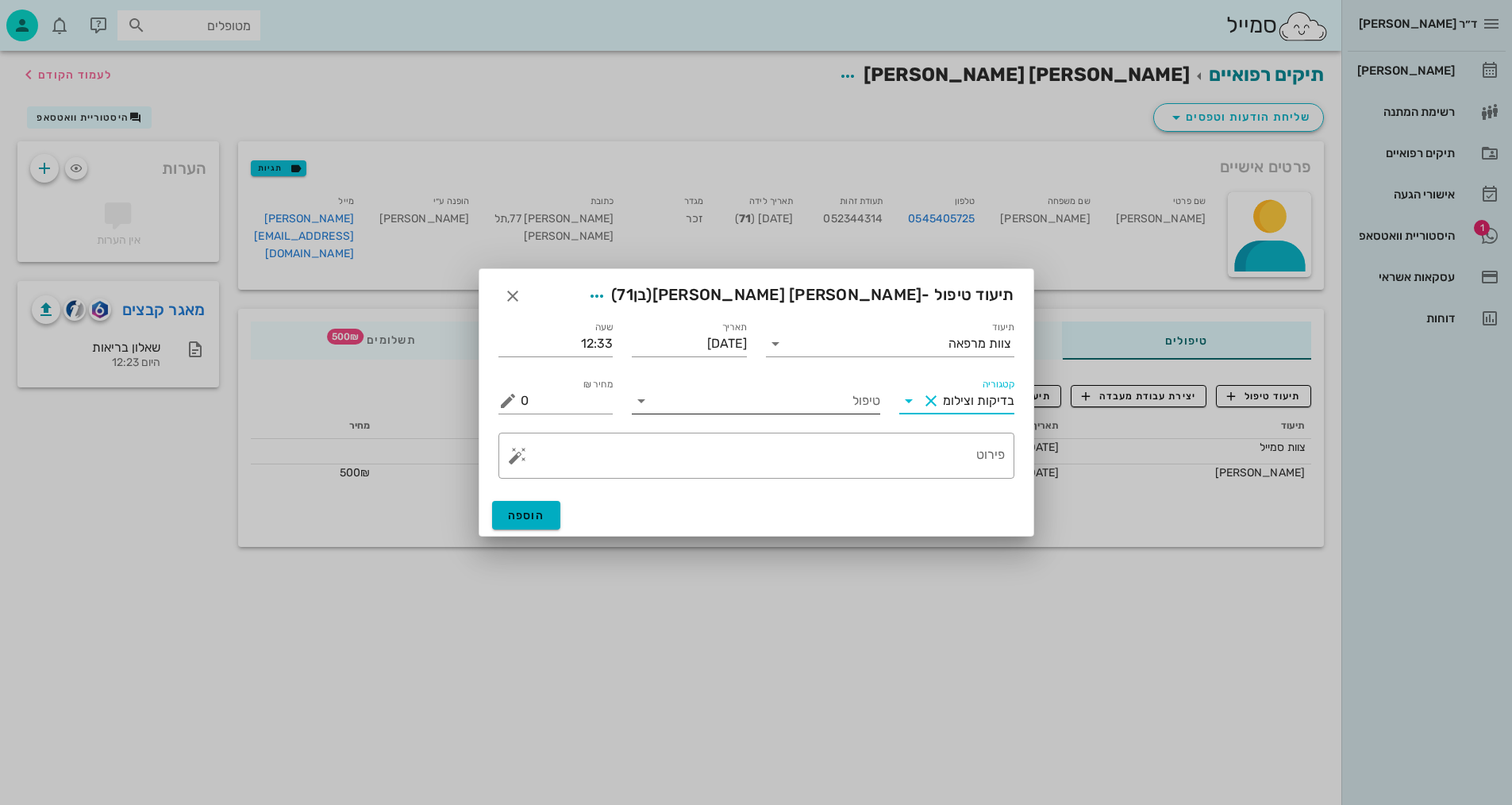
click at [750, 414] on div "טיפול" at bounding box center [755, 394] width 268 height 58
click at [768, 402] on input "טיפול" at bounding box center [768, 400] width 226 height 25
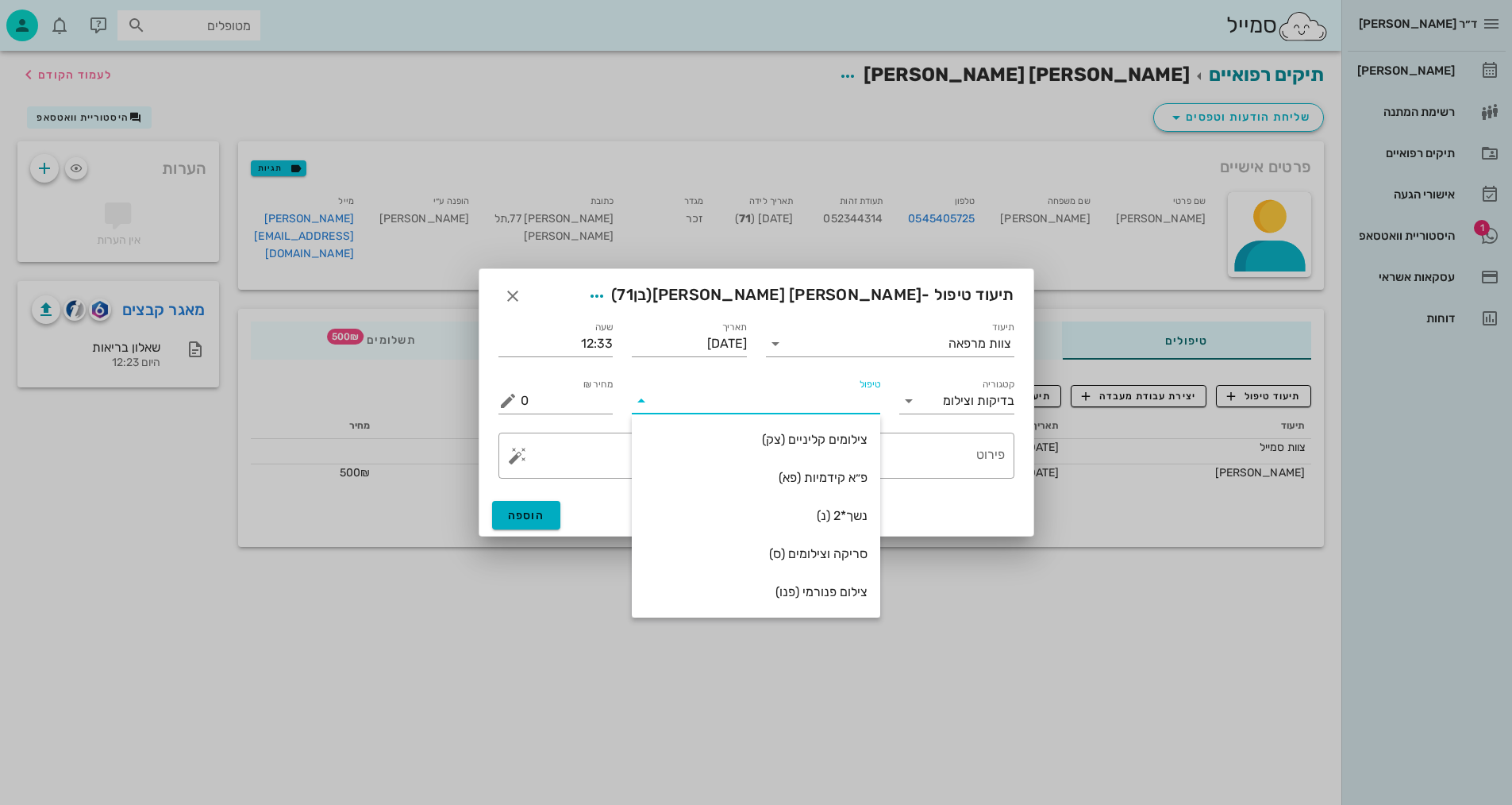
click at [794, 597] on div "צילום פנורמי (פנו)" at bounding box center [756, 592] width 223 height 15
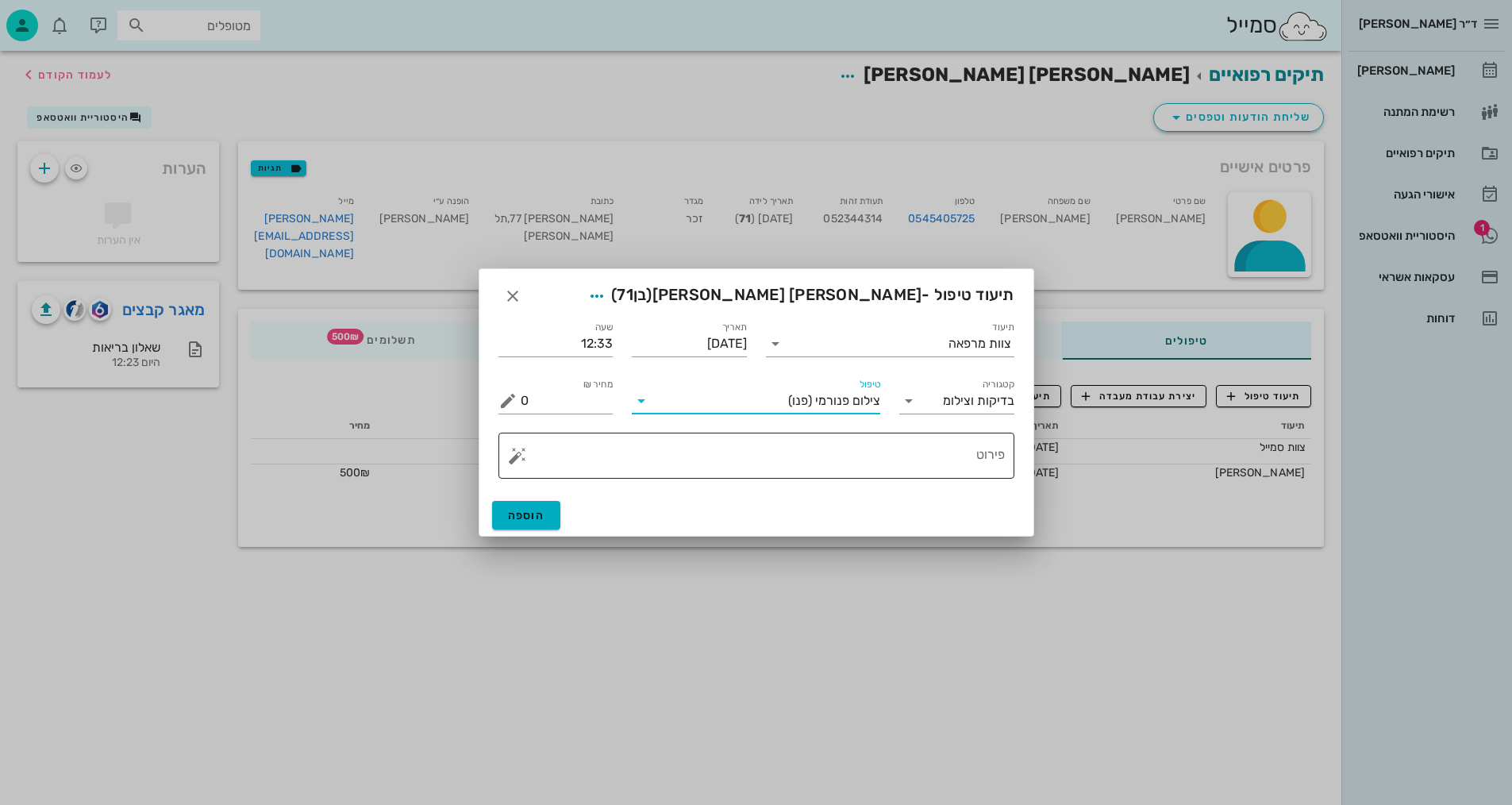
click at [962, 470] on textarea "פירוט" at bounding box center [763, 460] width 484 height 38
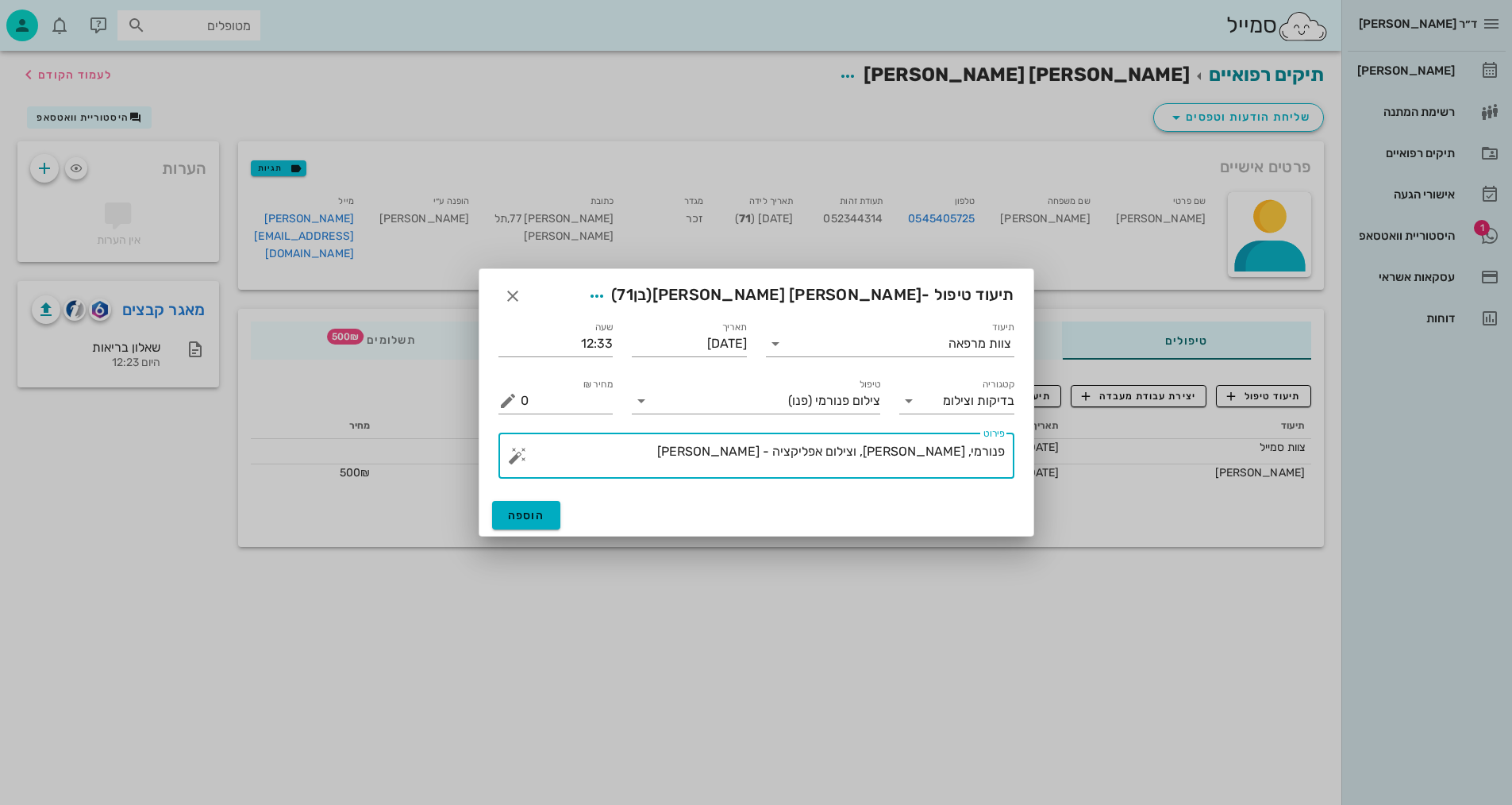
type textarea "פנורמי, [PERSON_NAME], וצילום אפליקציה - [PERSON_NAME]"
click at [525, 530] on div "הוספה" at bounding box center [756, 514] width 554 height 41
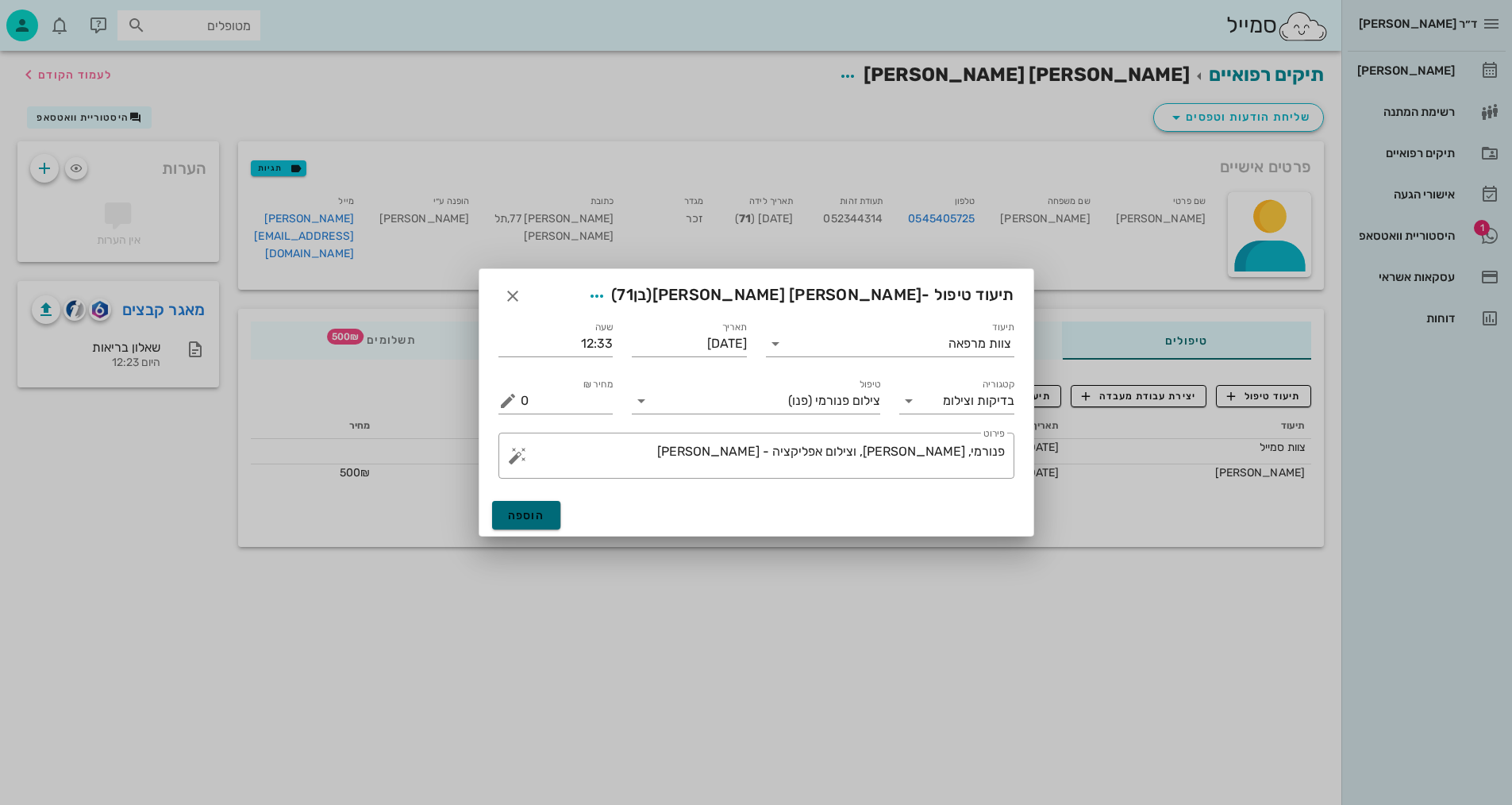
click at [532, 519] on span "הוספה" at bounding box center [526, 515] width 37 height 13
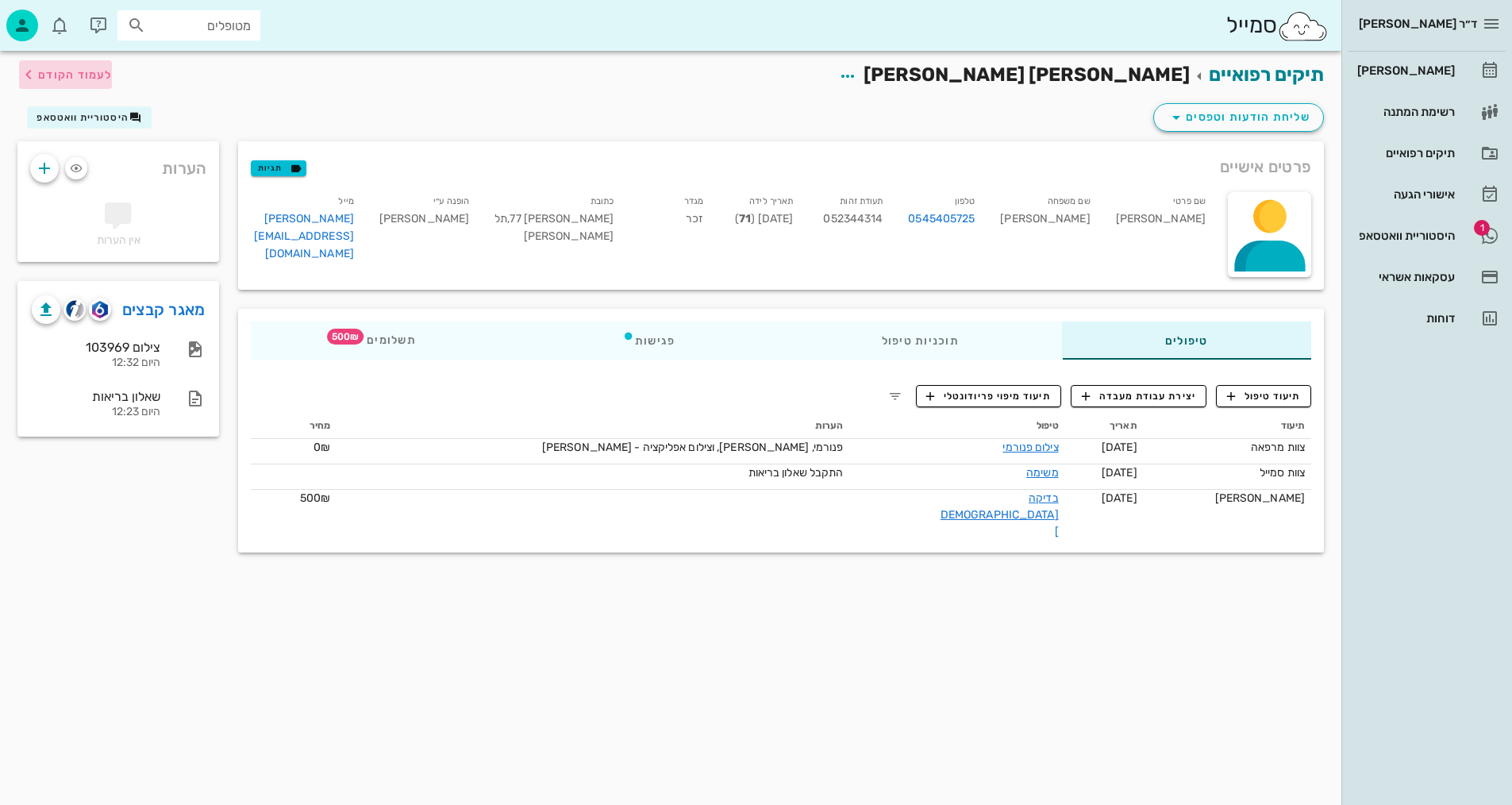
click at [72, 81] on span "לעמוד הקודם" at bounding box center [75, 75] width 74 height 13
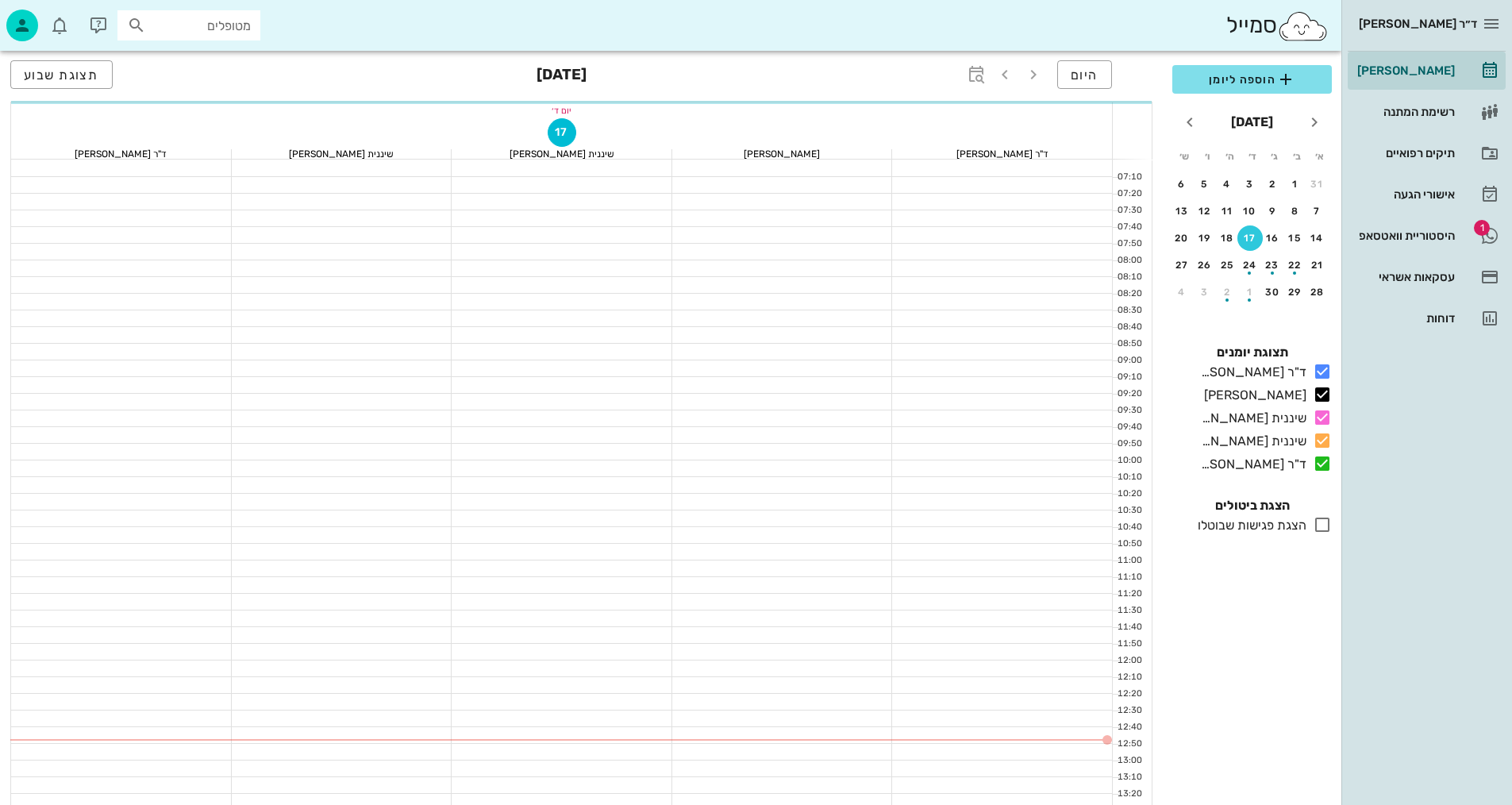
scroll to position [158, 0]
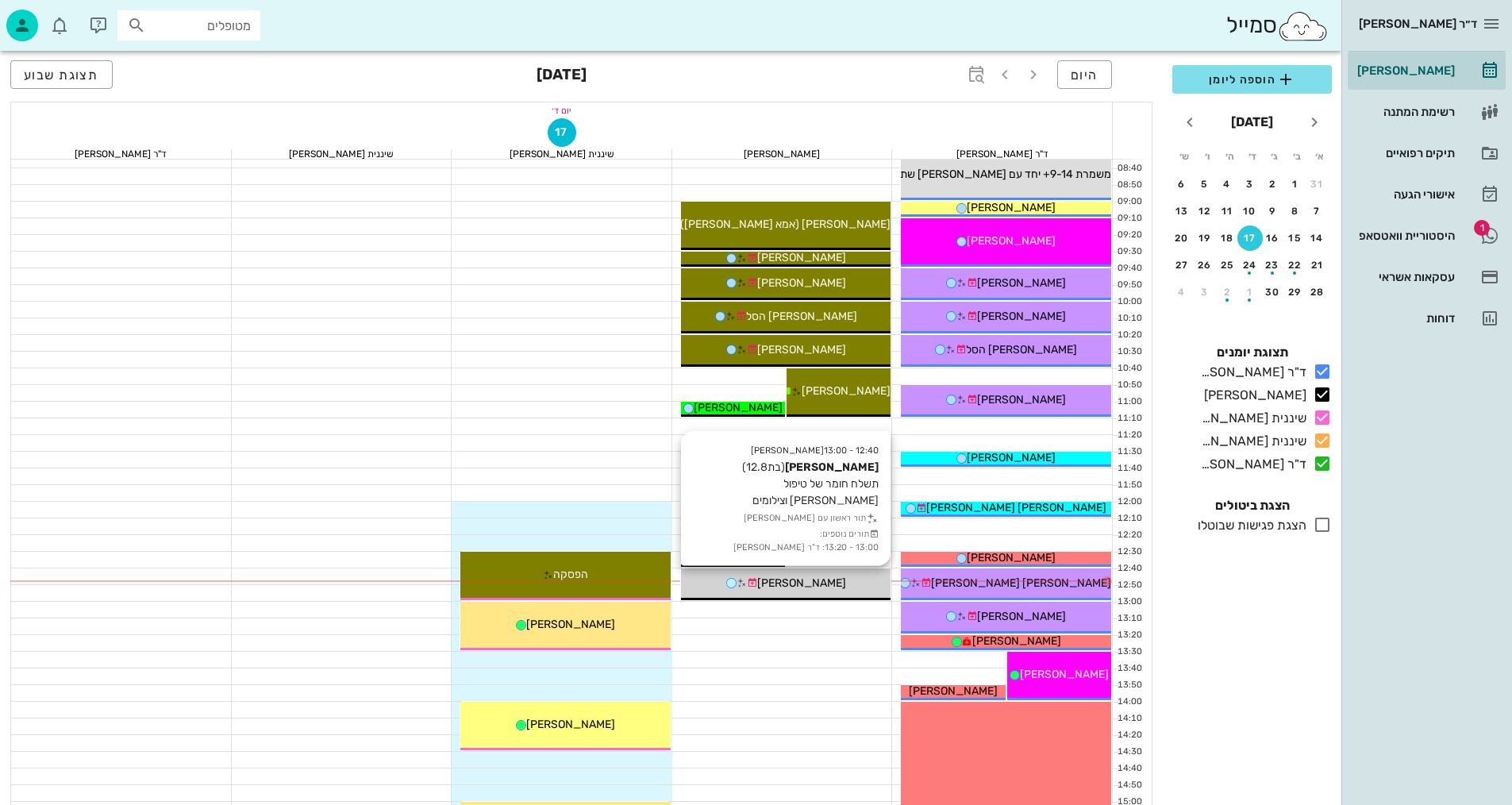
click at [824, 583] on span "[PERSON_NAME]" at bounding box center [801, 583] width 89 height 13
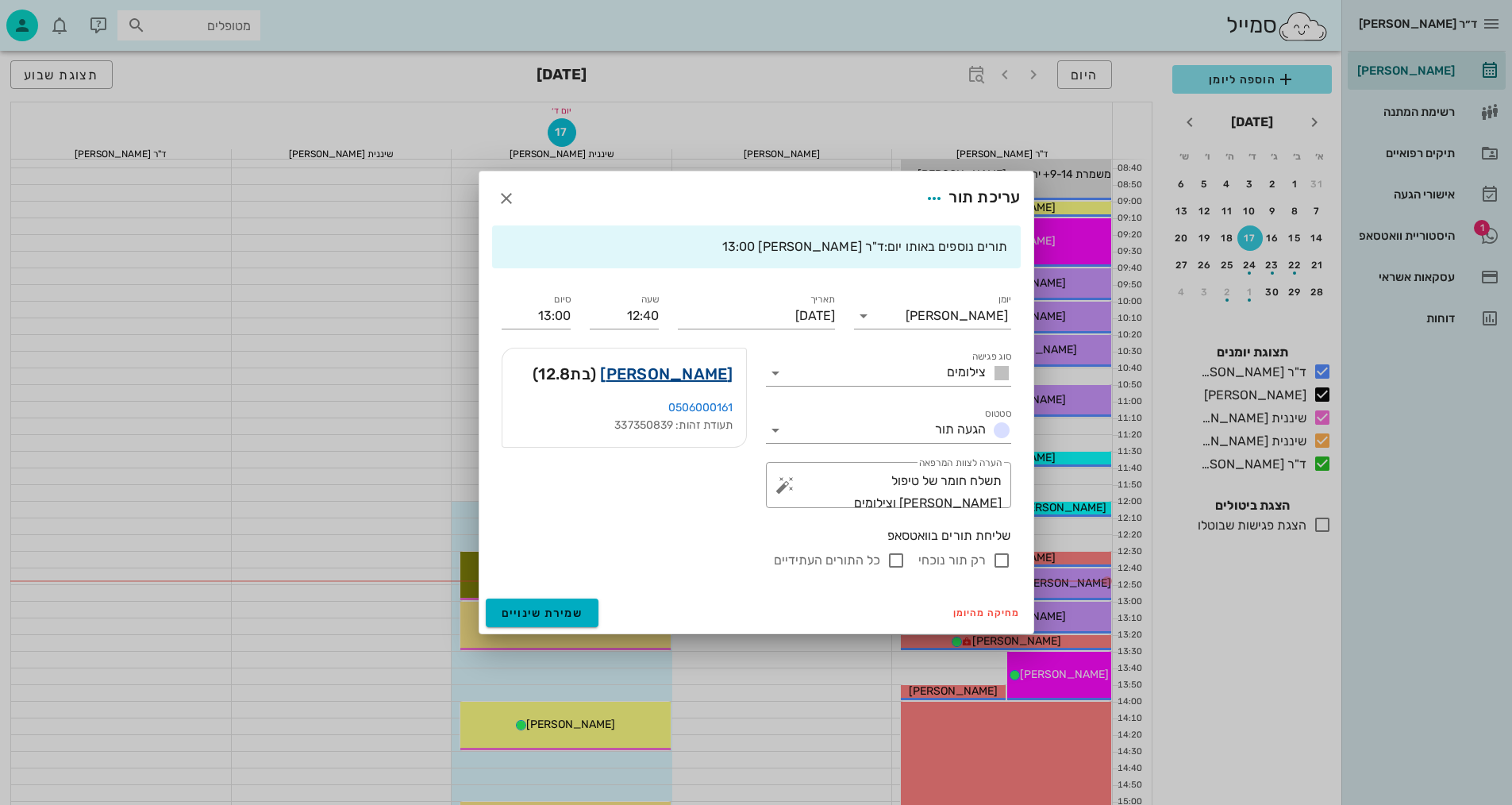
click at [708, 374] on link "[PERSON_NAME]" at bounding box center [666, 373] width 132 height 25
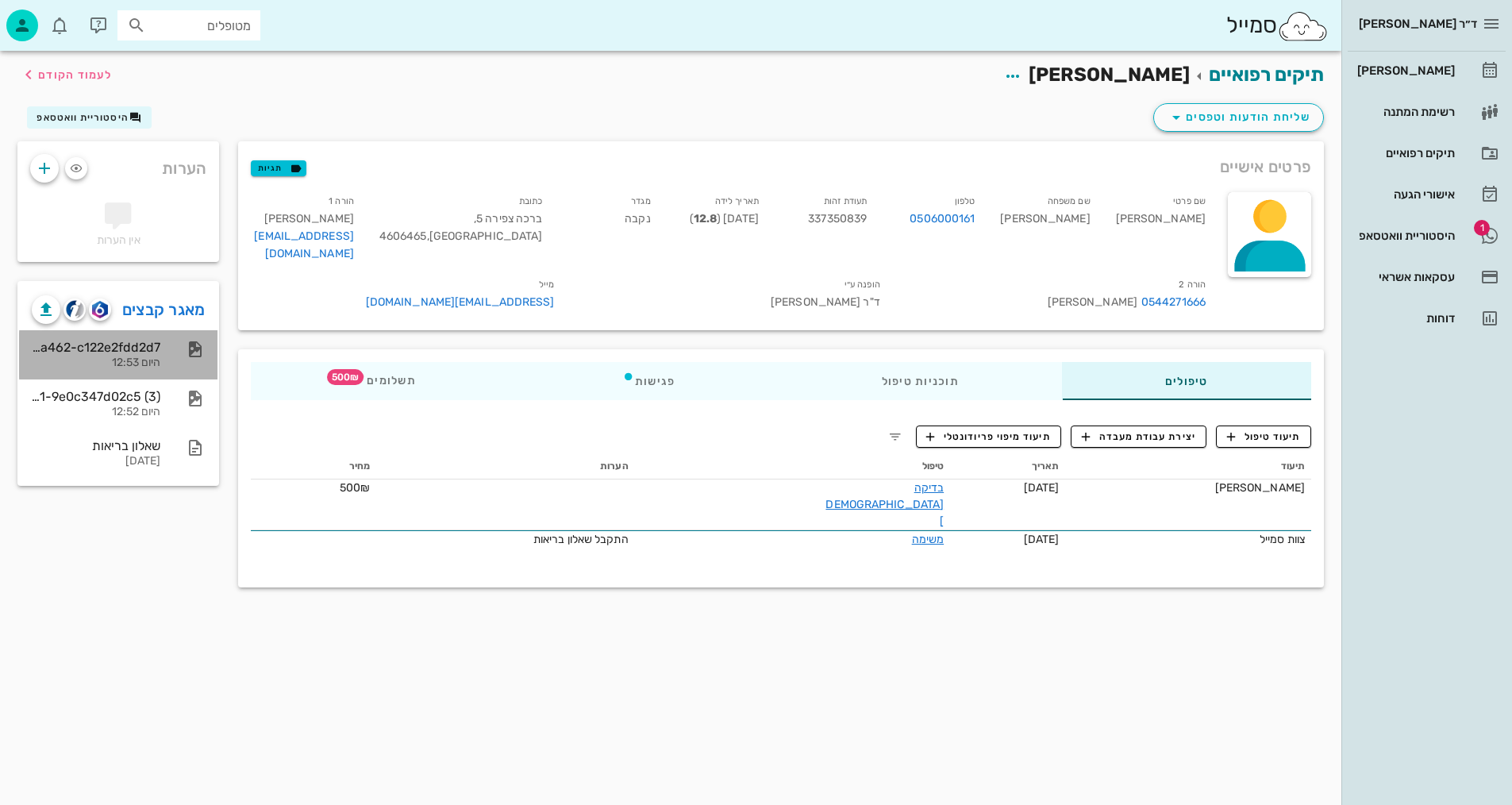
click at [173, 357] on div at bounding box center [187, 349] width 35 height 19
click at [154, 349] on div "2059a25b-eee2-4afd-a462-c122e2fdd2d7" at bounding box center [96, 347] width 129 height 15
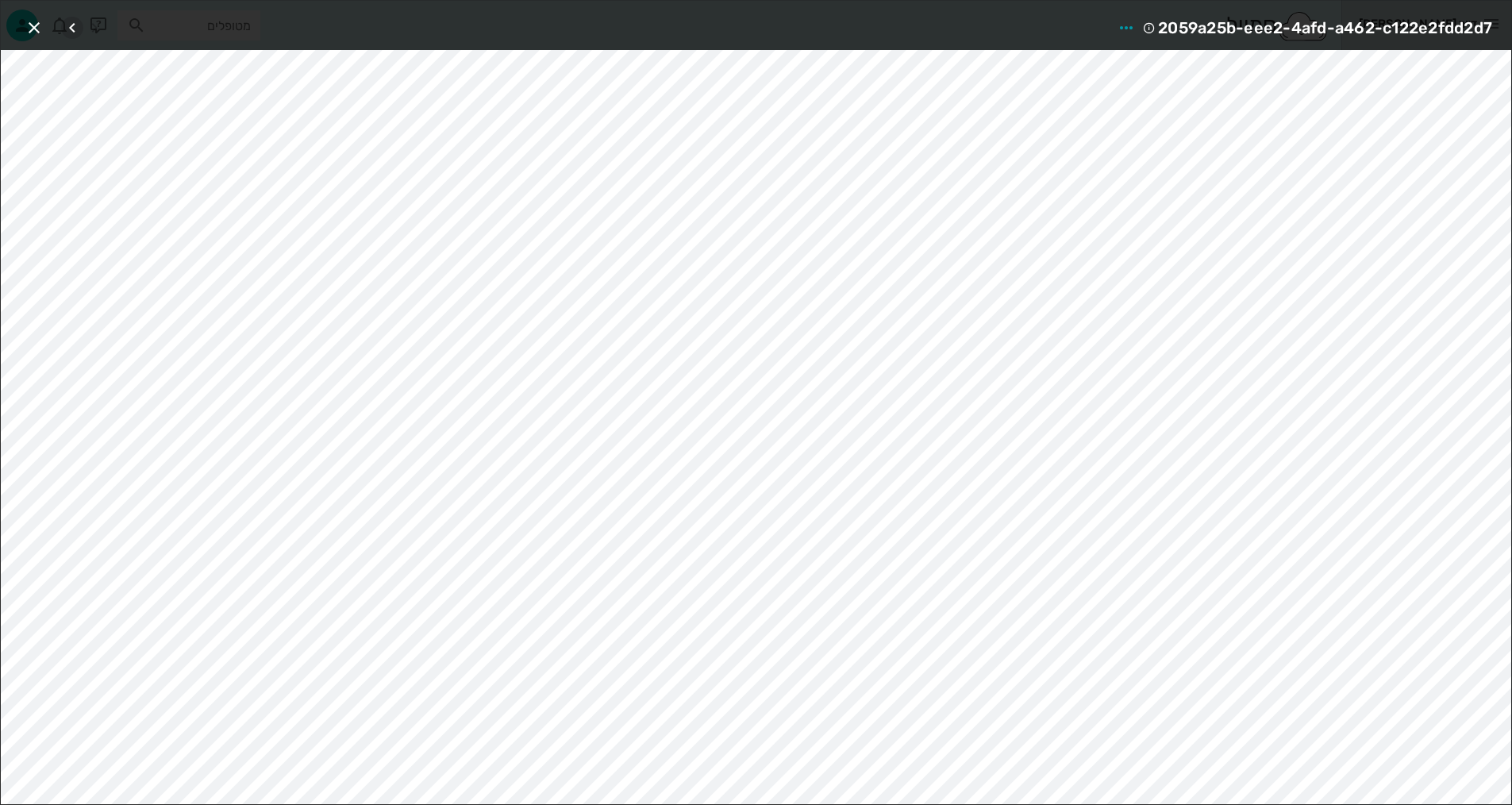
click at [81, 21] on icon "button" at bounding box center [72, 28] width 19 height 19
click at [81, 21] on div at bounding box center [83, 28] width 44 height 29
click at [91, 25] on icon "button" at bounding box center [95, 28] width 19 height 19
drag, startPoint x: 35, startPoint y: 30, endPoint x: 74, endPoint y: 54, distance: 45.8
click at [35, 31] on icon "button" at bounding box center [35, 28] width 19 height 19
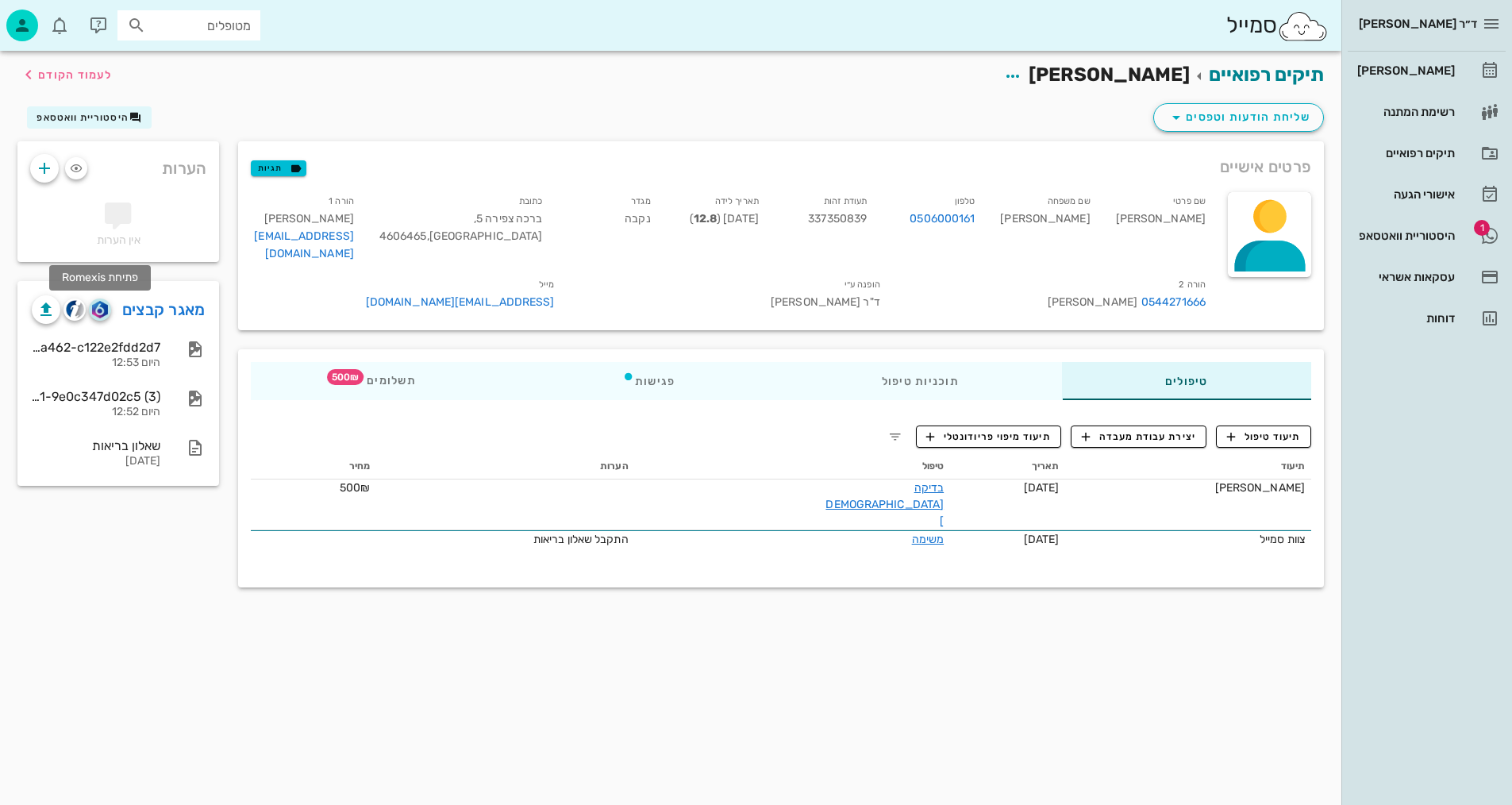
click at [104, 303] on img "button" at bounding box center [100, 309] width 15 height 17
click at [806, 676] on div "תיקים רפואיים [PERSON_NAME] לעמוד הקודם שליחת הודעות וטפסים היסטוריית וואטסאפ פ…" at bounding box center [671, 428] width 1341 height 754
click at [1238, 429] on icon "button" at bounding box center [1230, 436] width 14 height 14
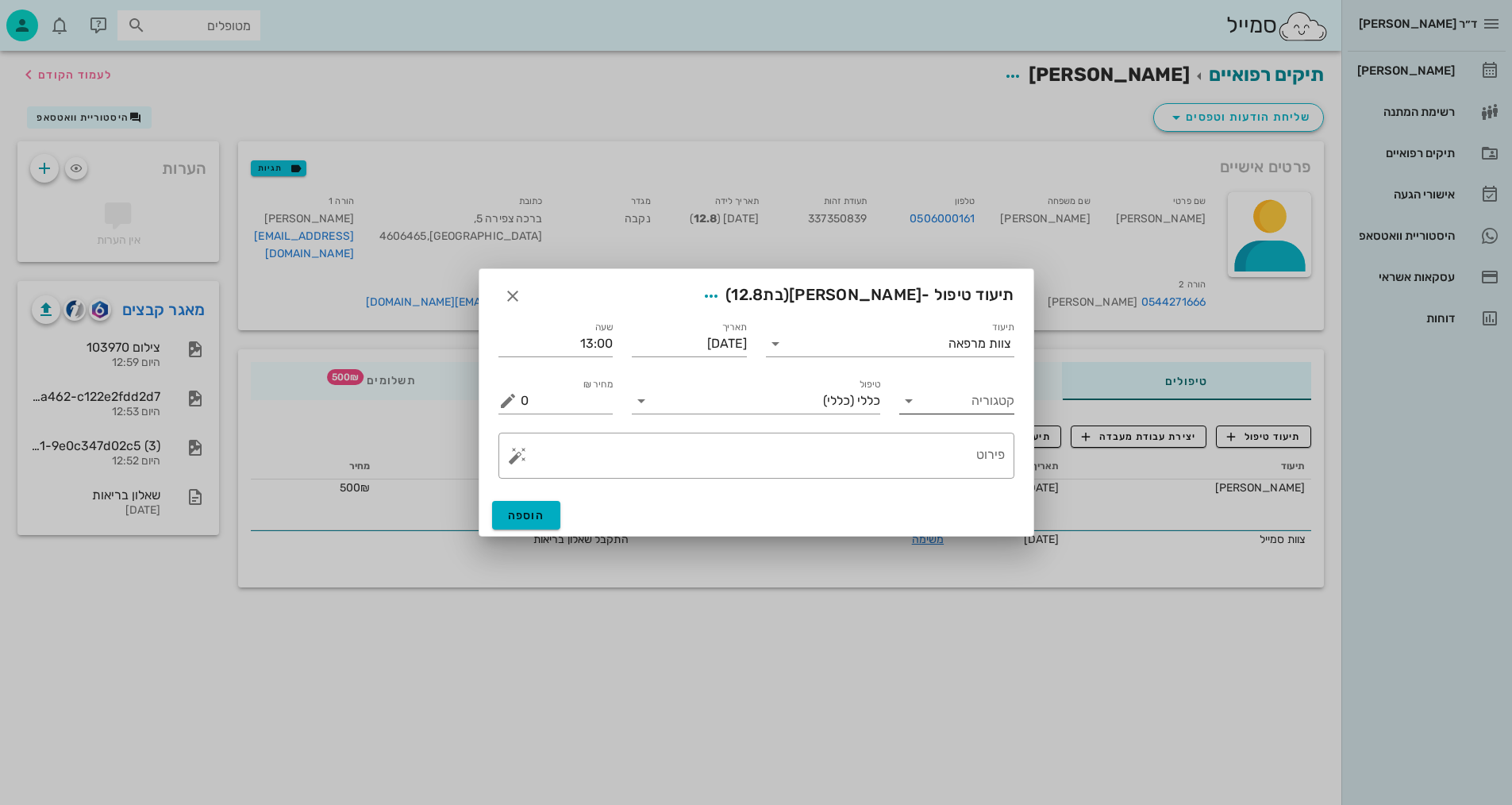
click at [976, 398] on input "קטגוריה" at bounding box center [969, 400] width 89 height 25
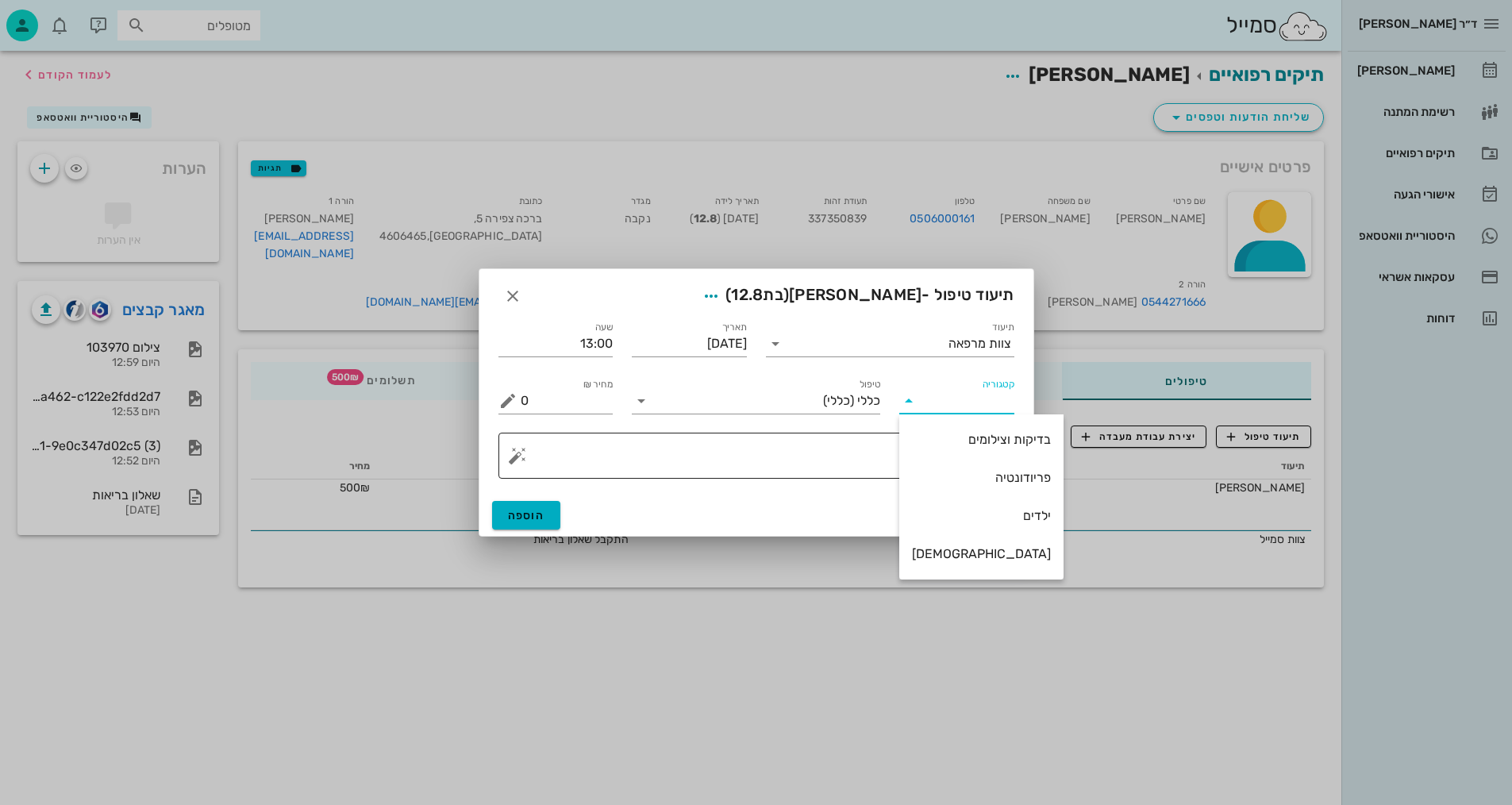
drag, startPoint x: 976, startPoint y: 442, endPoint x: 920, endPoint y: 447, distance: 56.2
click at [962, 448] on div "בדיקות וצילומים" at bounding box center [980, 439] width 139 height 35
type input "בדיקות וצילומים"
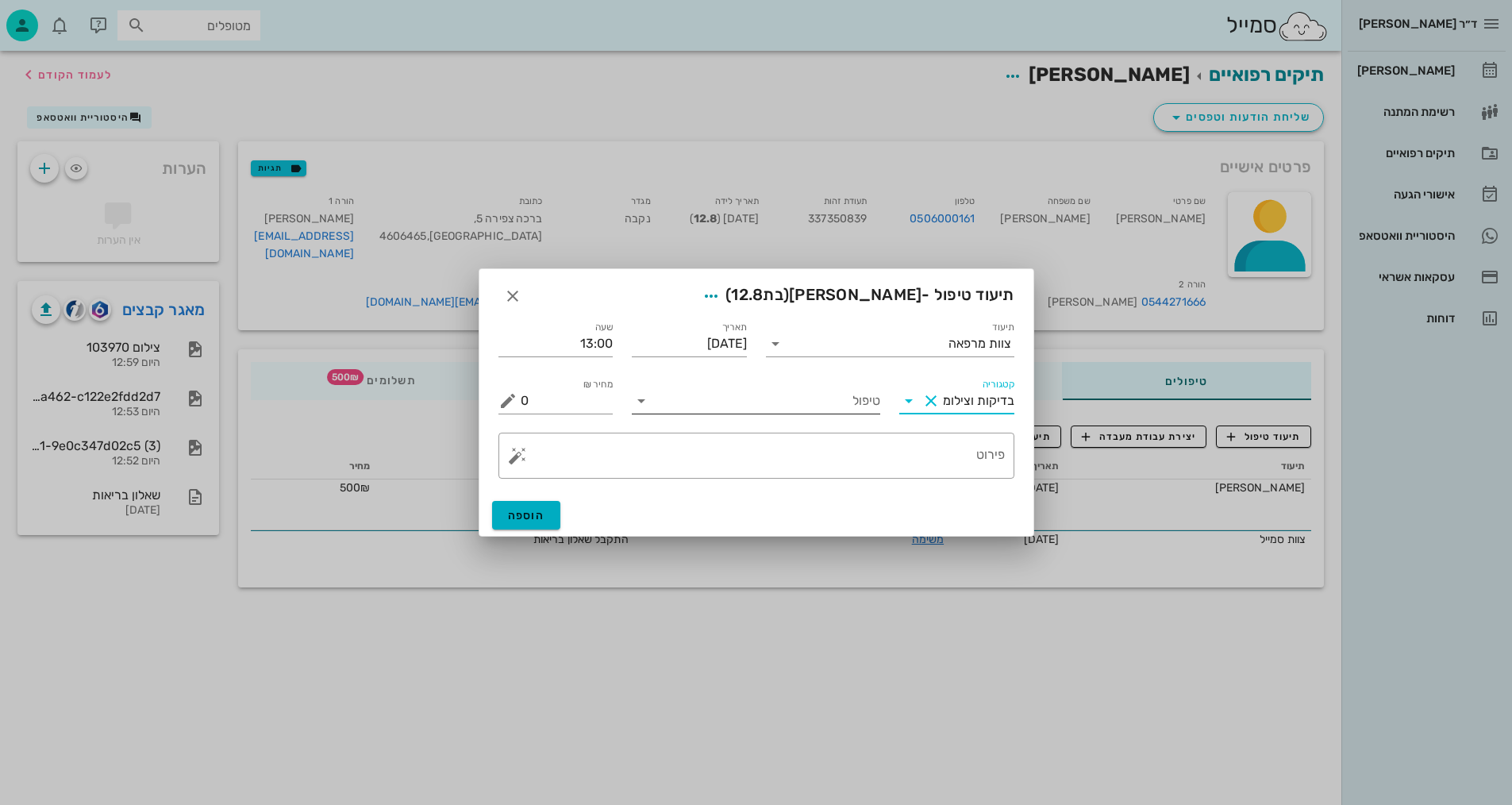
click at [871, 393] on input "טיפול" at bounding box center [768, 400] width 226 height 25
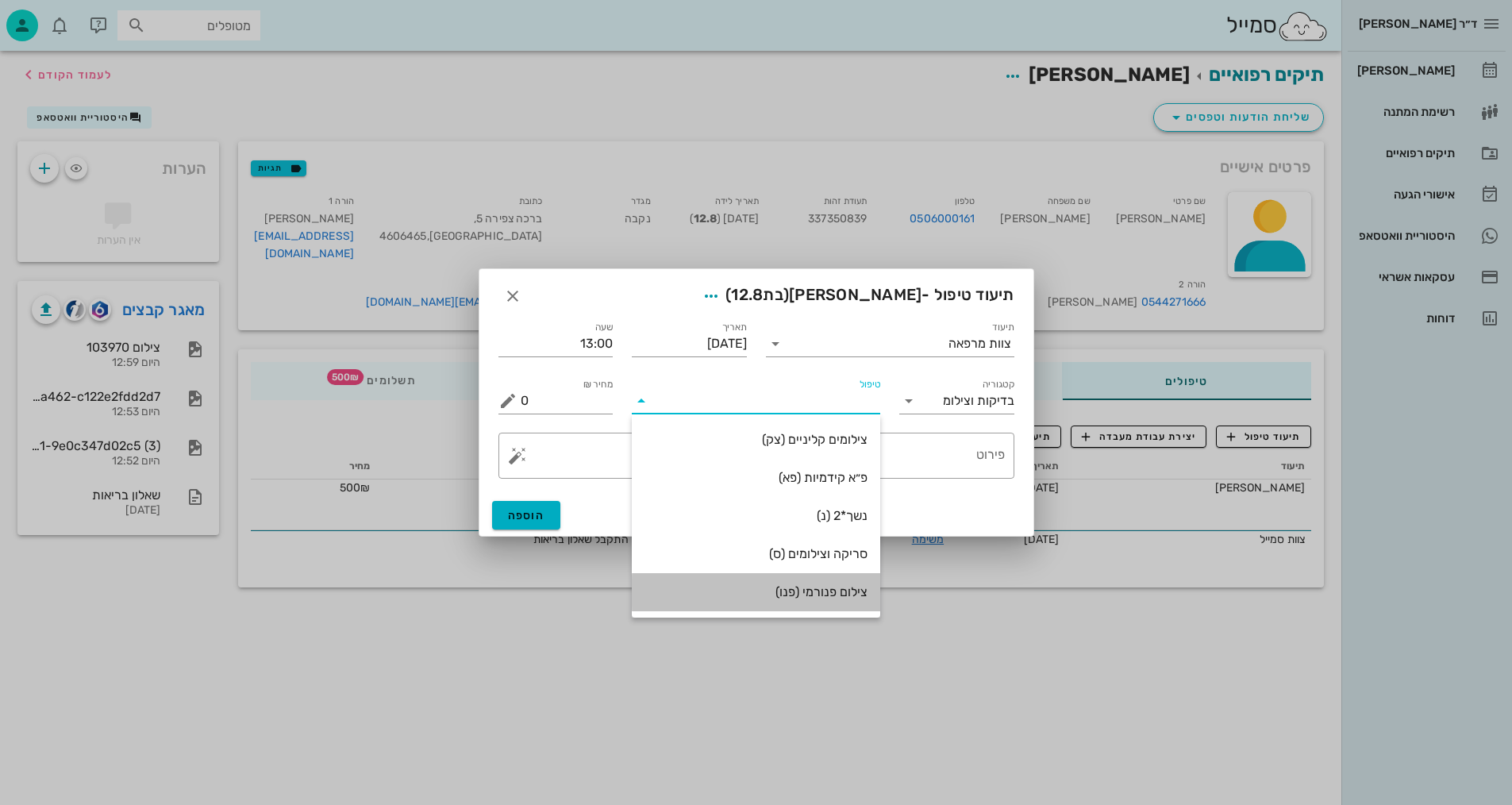
drag, startPoint x: 819, startPoint y: 595, endPoint x: 890, endPoint y: 512, distance: 109.2
click at [818, 595] on div "צילום פנורמי (פנו)" at bounding box center [756, 592] width 223 height 15
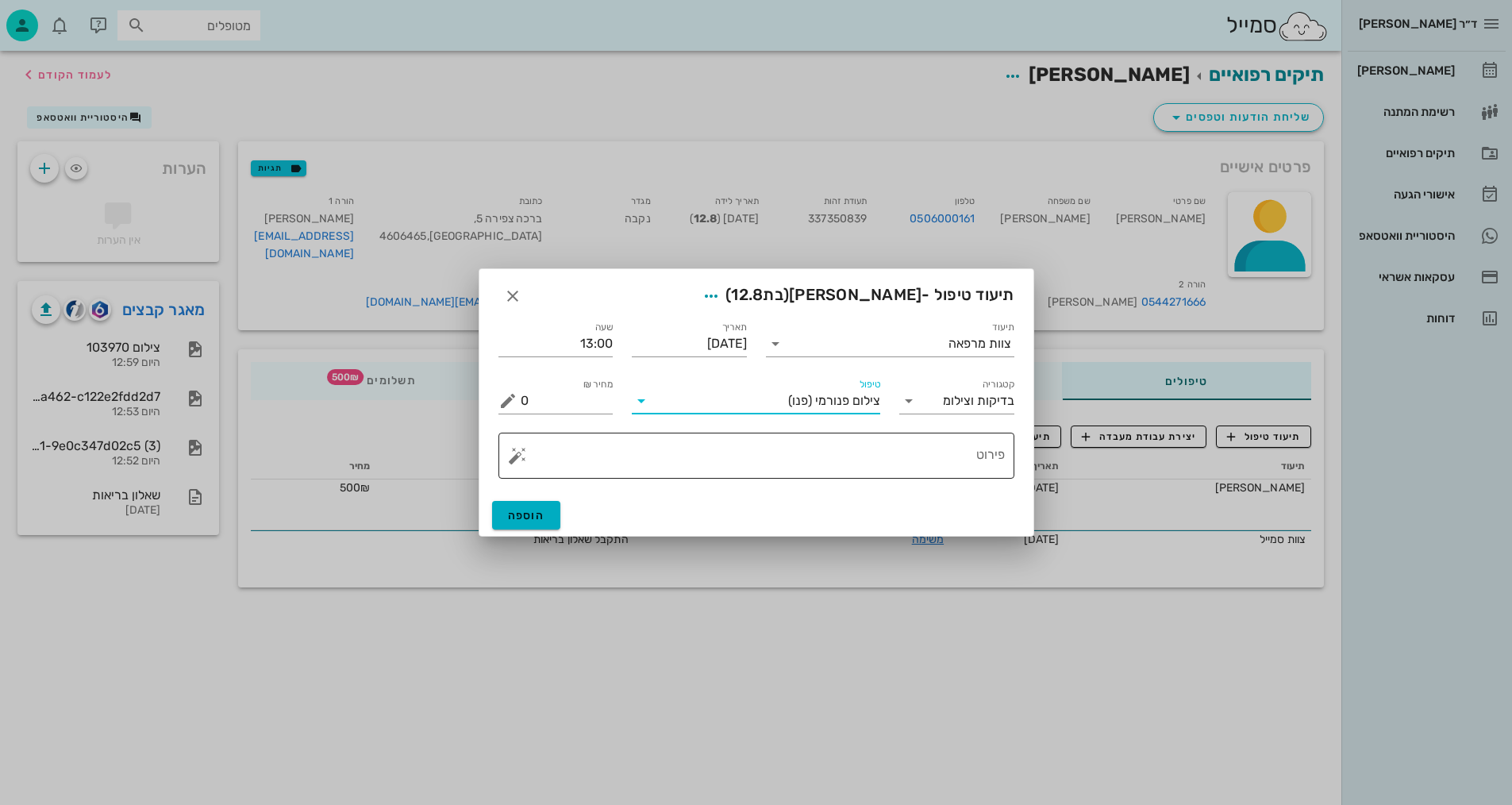
click at [959, 461] on textarea "פירוט" at bounding box center [763, 460] width 484 height 38
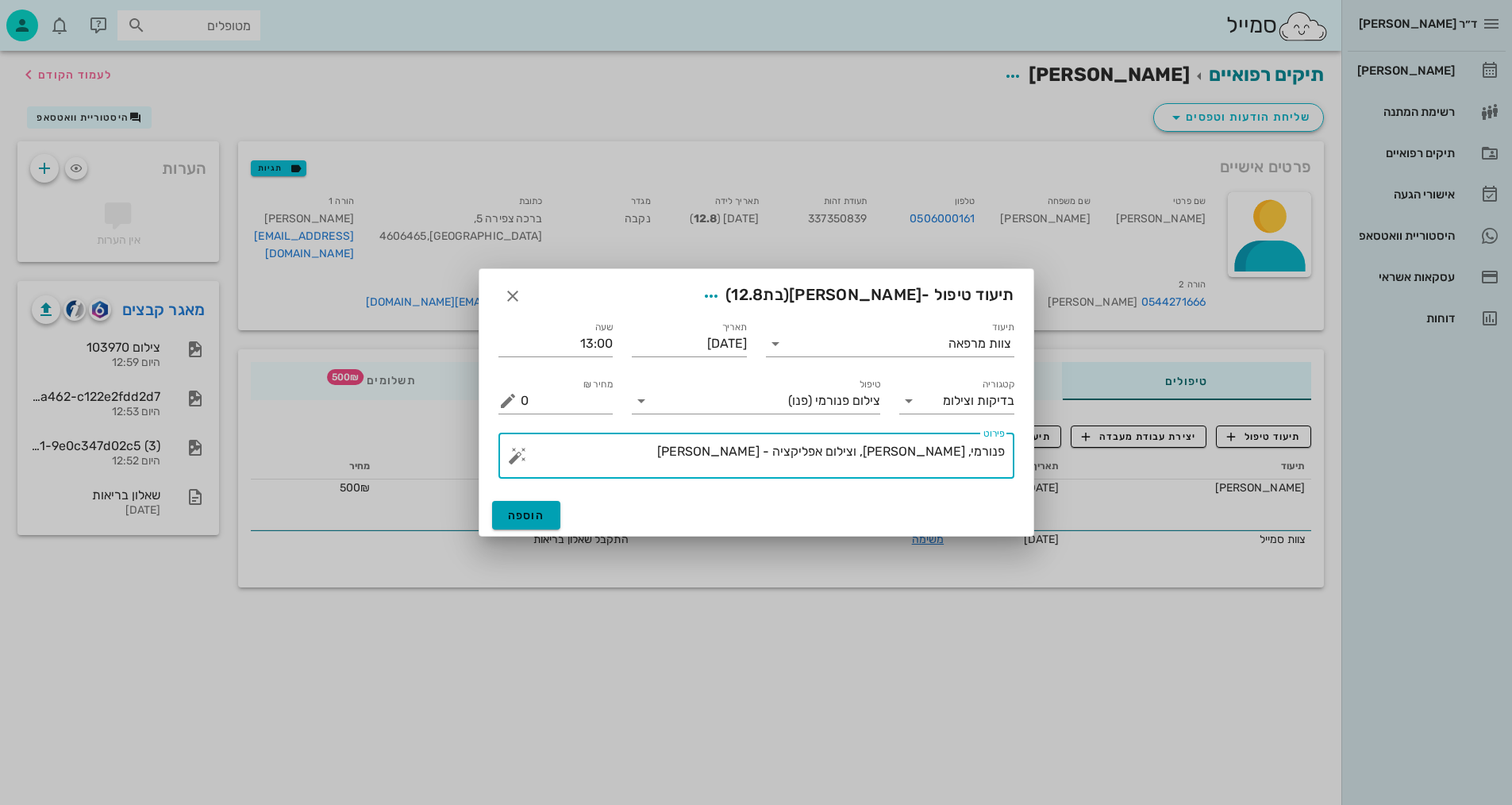
type textarea "פנורמי, [PERSON_NAME], וצילום אפליקציה - [PERSON_NAME]"
drag, startPoint x: 544, startPoint y: 512, endPoint x: 544, endPoint y: 496, distance: 16.0
click at [543, 510] on button "הוספה" at bounding box center [527, 515] width 69 height 29
